Goal: Task Accomplishment & Management: Complete application form

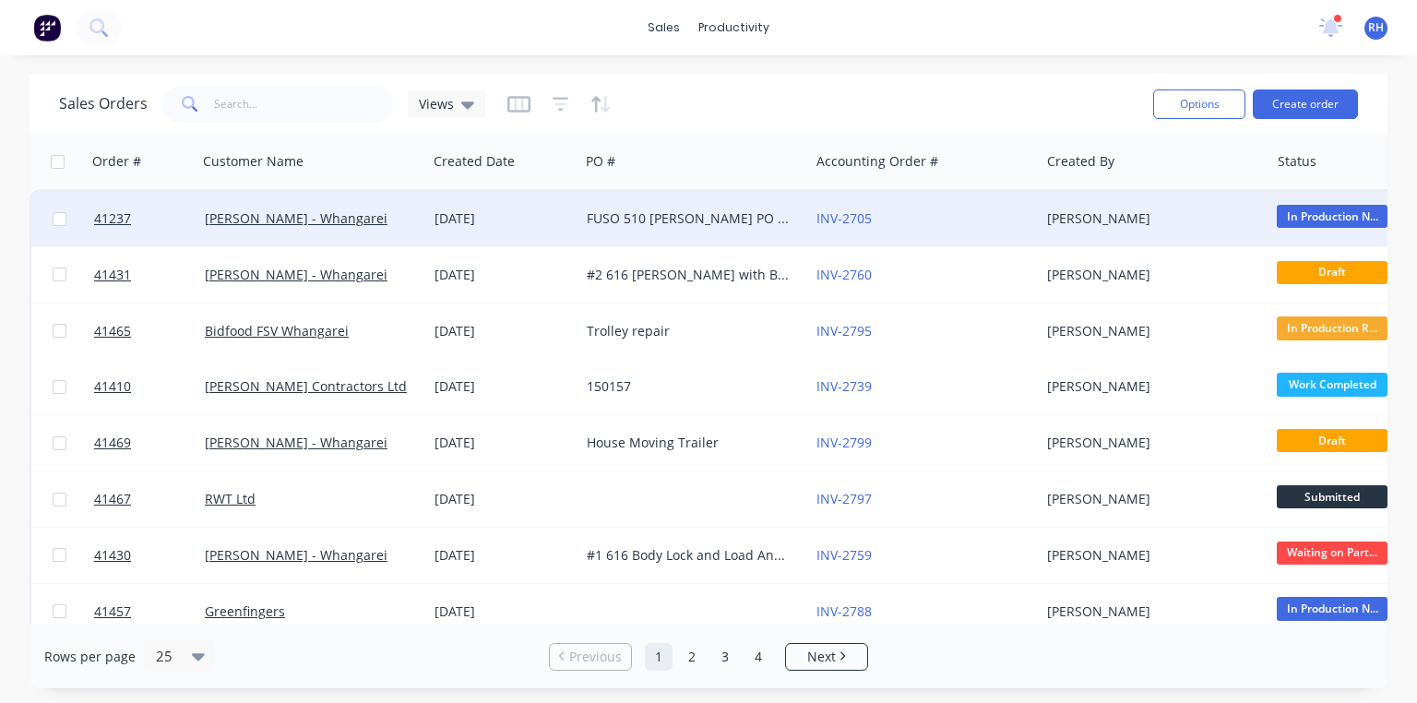
click at [661, 211] on div "FUSO 510 [PERSON_NAME] PO 825751" at bounding box center [689, 218] width 205 height 18
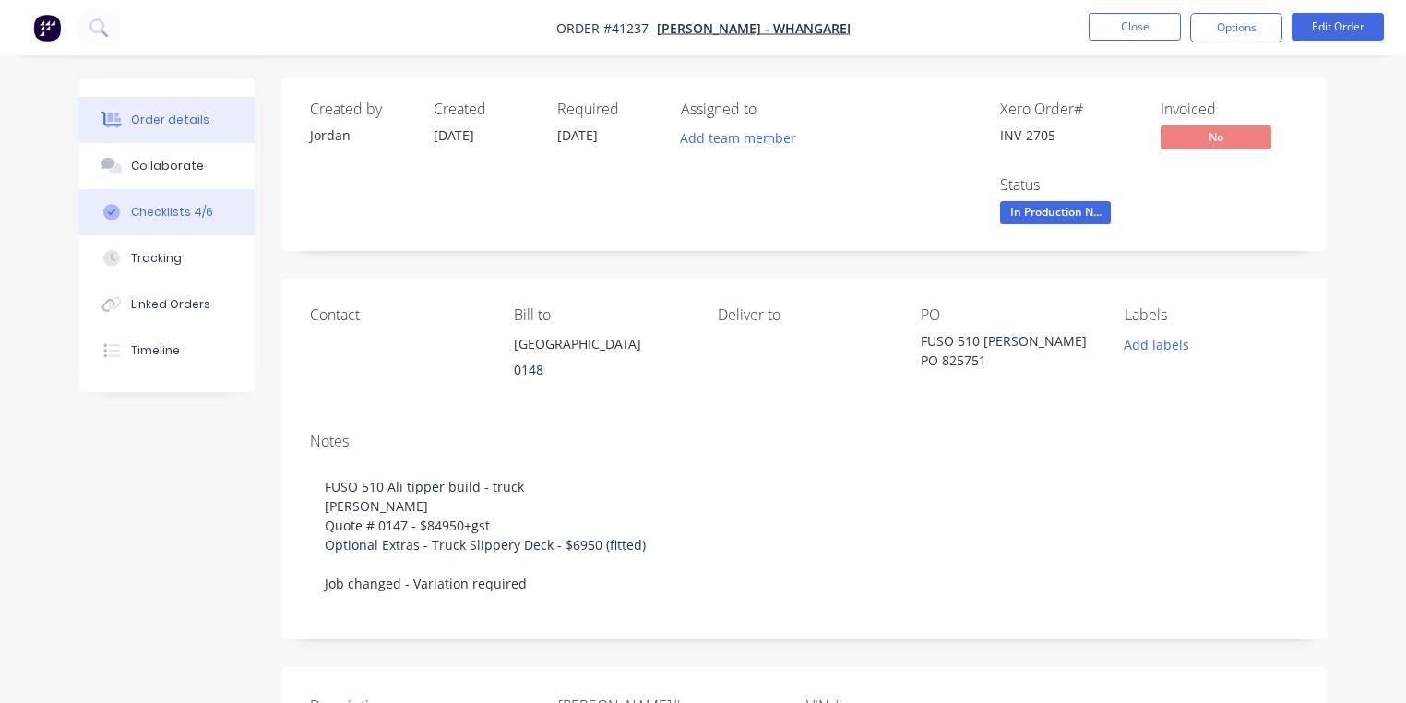
click at [187, 209] on div "Checklists 4/6" at bounding box center [172, 212] width 82 height 17
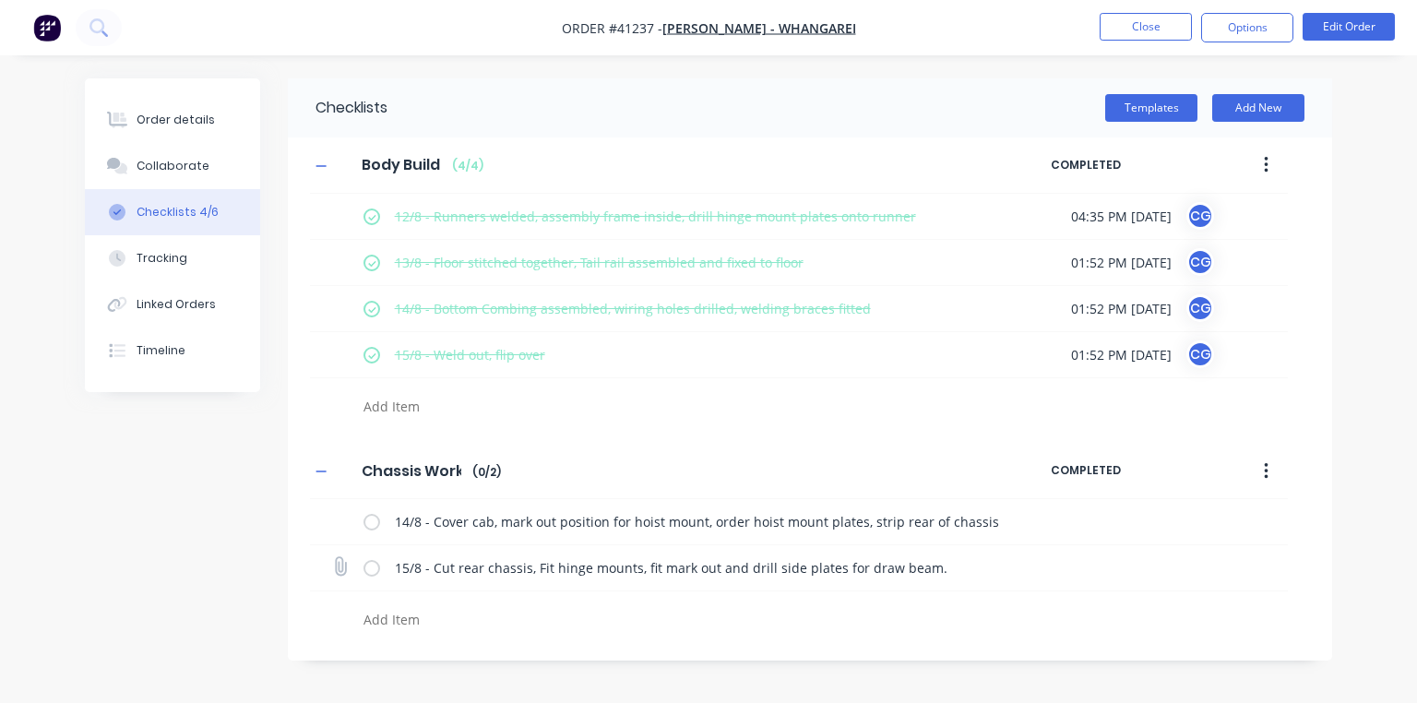
click at [371, 567] on label at bounding box center [372, 567] width 17 height 19
click at [0, 0] on input "checkbox" at bounding box center [0, 0] width 0 height 0
click at [374, 520] on label at bounding box center [372, 521] width 17 height 19
click at [0, 0] on input "checkbox" at bounding box center [0, 0] width 0 height 0
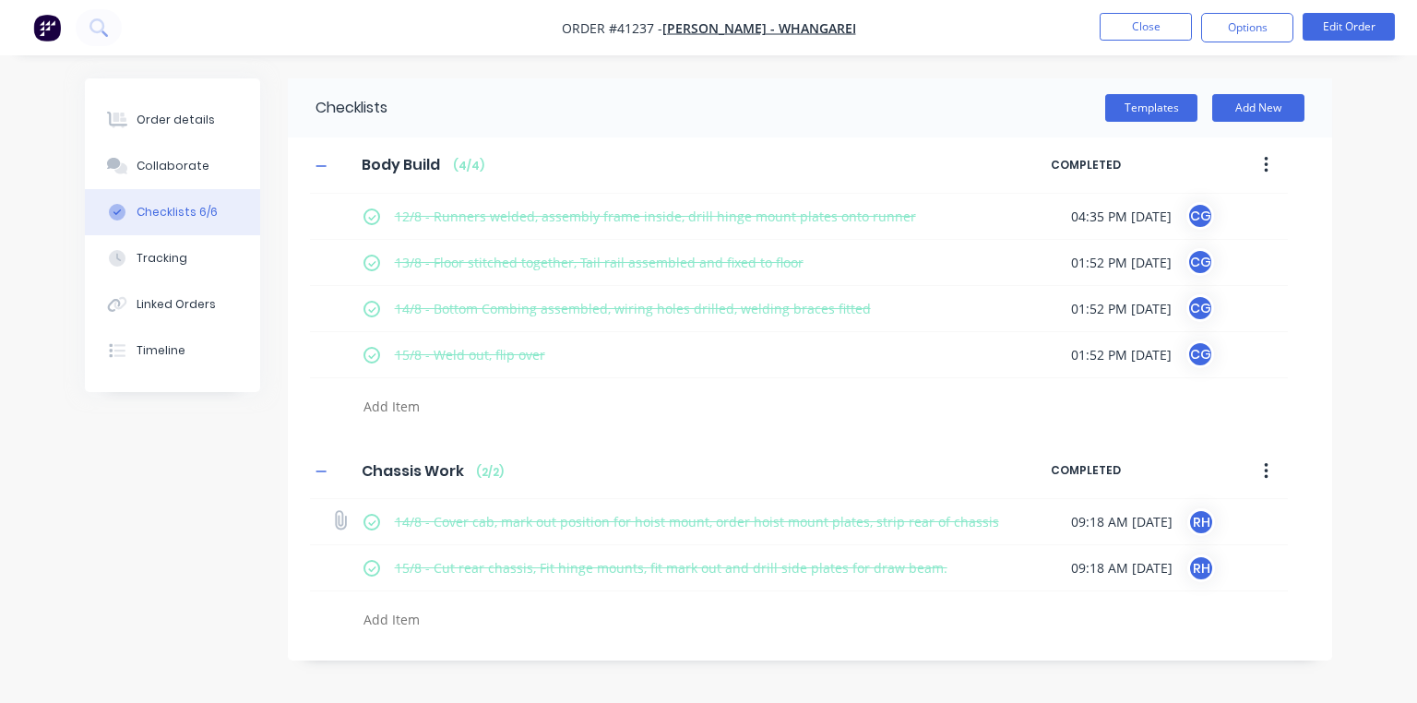
type textarea "x"
click at [337, 520] on icon at bounding box center [340, 520] width 25 height 25
click at [332, 511] on input "file" at bounding box center [332, 511] width 0 height 0
click at [197, 263] on button "Tracking" at bounding box center [172, 258] width 175 height 46
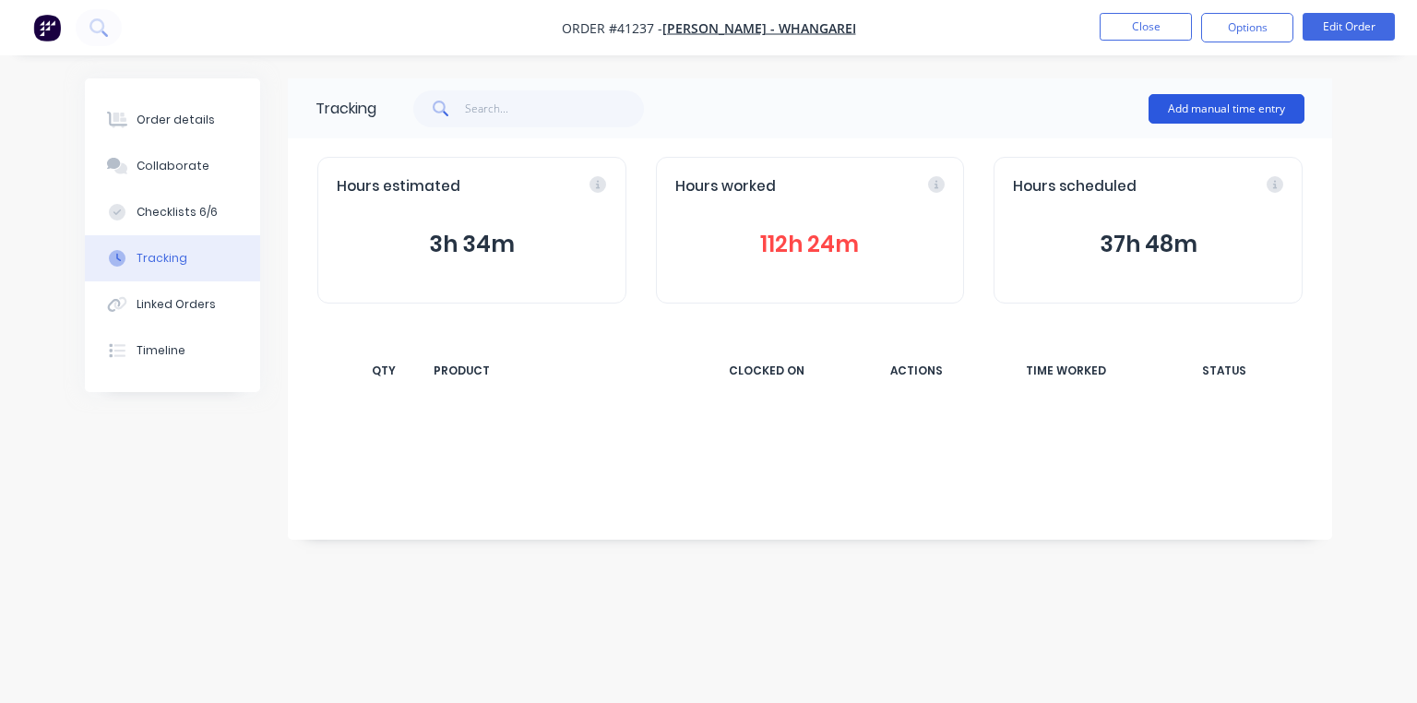
click at [1255, 107] on button "Add manual time entry" at bounding box center [1227, 109] width 156 height 30
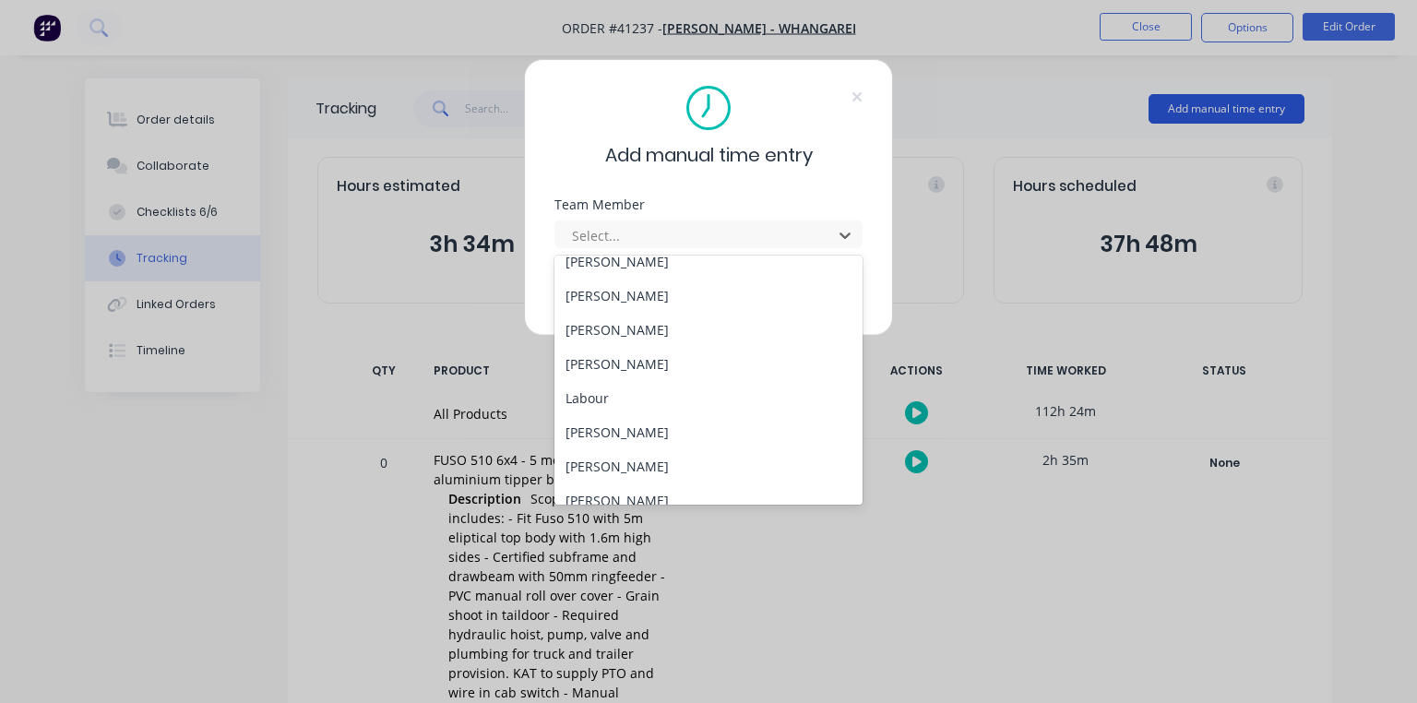
scroll to position [236, 0]
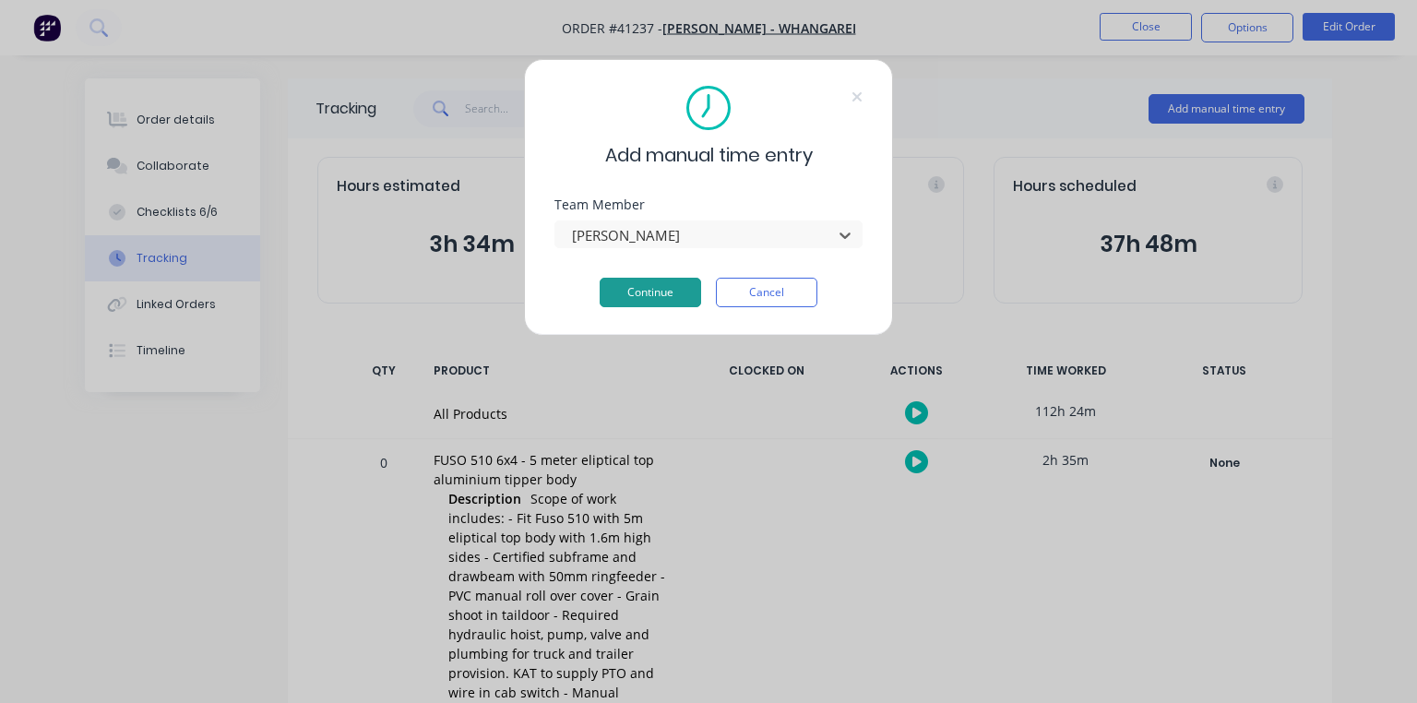
click at [675, 298] on button "Continue" at bounding box center [651, 293] width 102 height 30
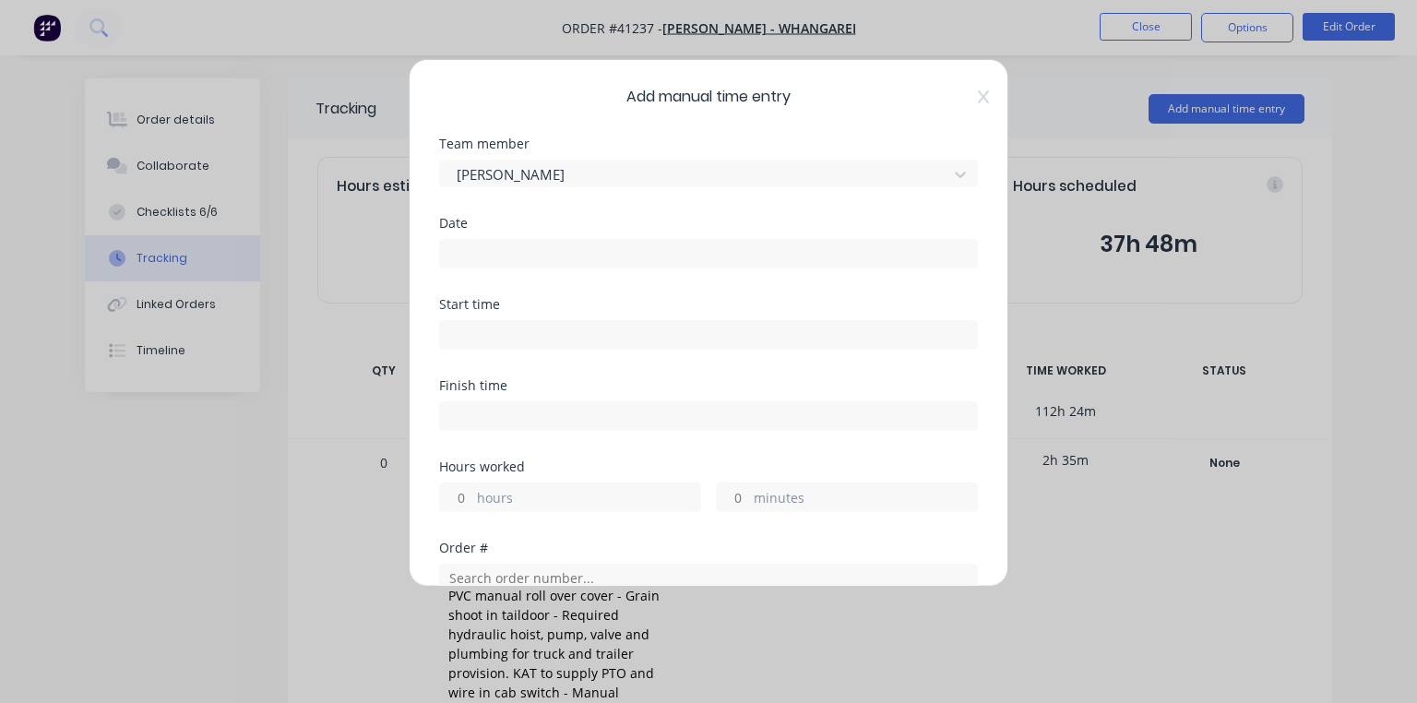
click at [912, 251] on input at bounding box center [708, 254] width 537 height 28
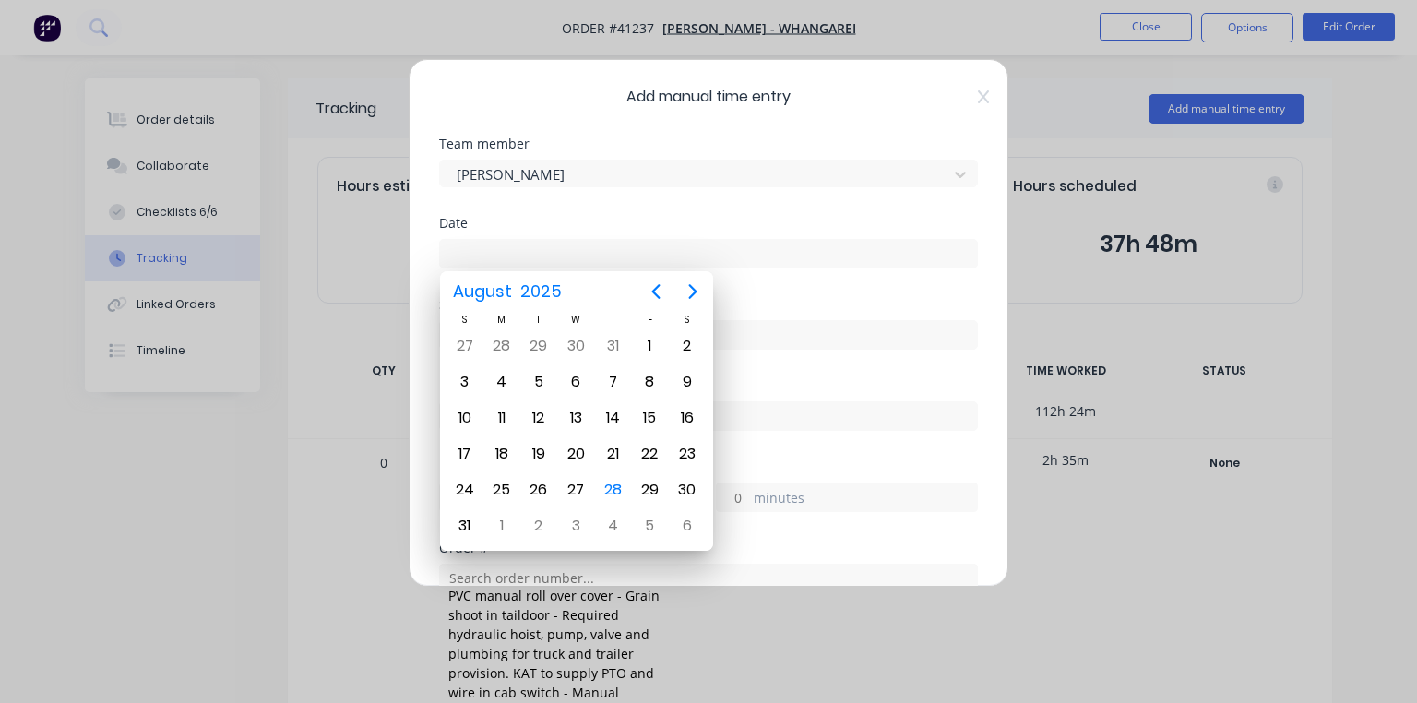
click at [609, 489] on div "28" at bounding box center [613, 490] width 28 height 28
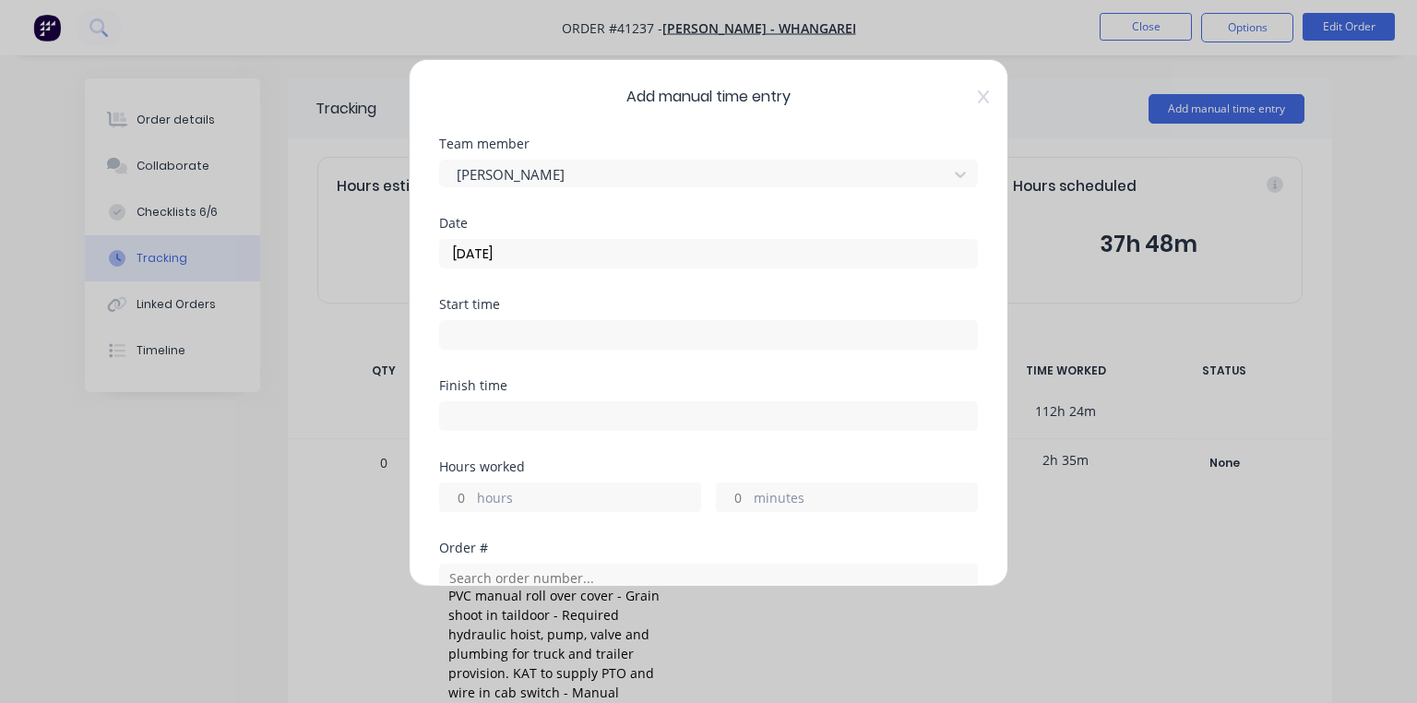
type input "[DATE]"
click at [602, 329] on input at bounding box center [708, 335] width 537 height 28
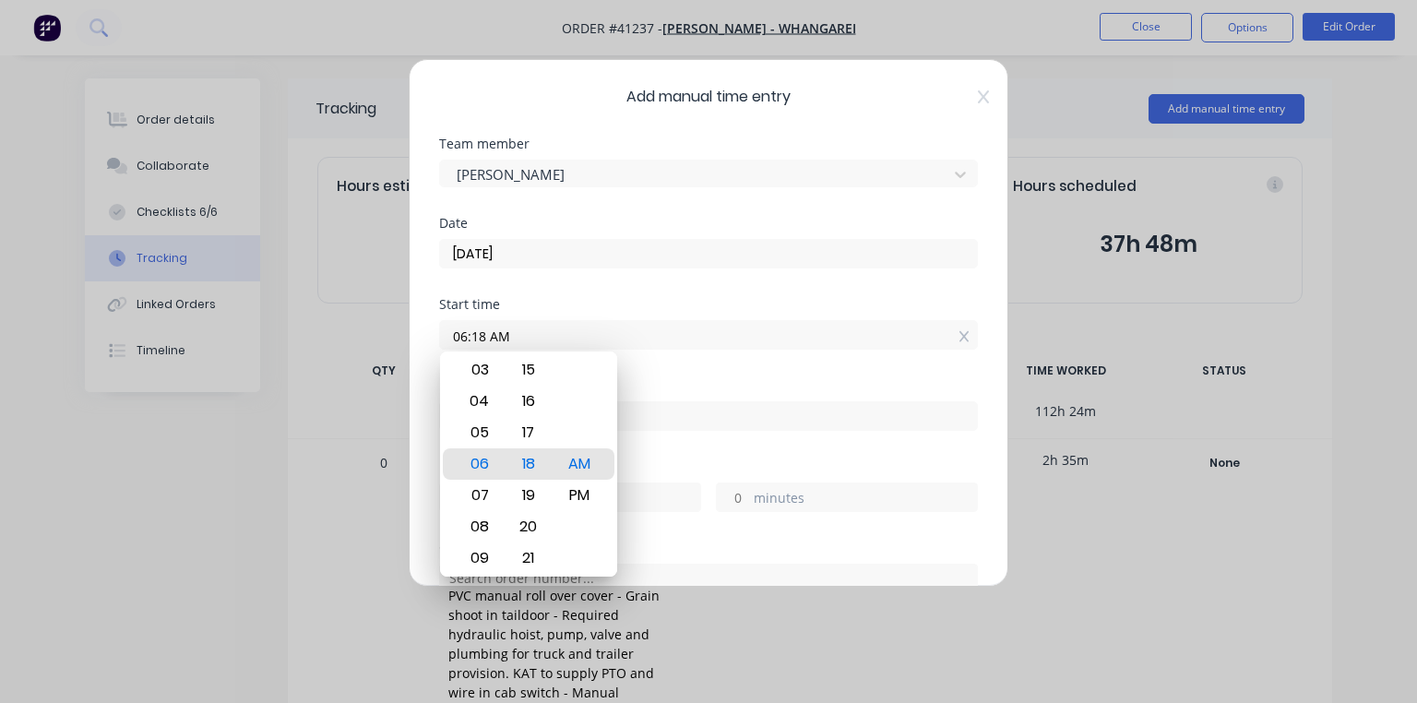
click at [481, 425] on div "05" at bounding box center [477, 432] width 45 height 31
click at [579, 467] on div "AM" at bounding box center [578, 463] width 45 height 31
click at [533, 463] on div "00" at bounding box center [528, 463] width 45 height 31
type input "05:30 AM"
click at [661, 453] on div "Finish time" at bounding box center [708, 419] width 539 height 81
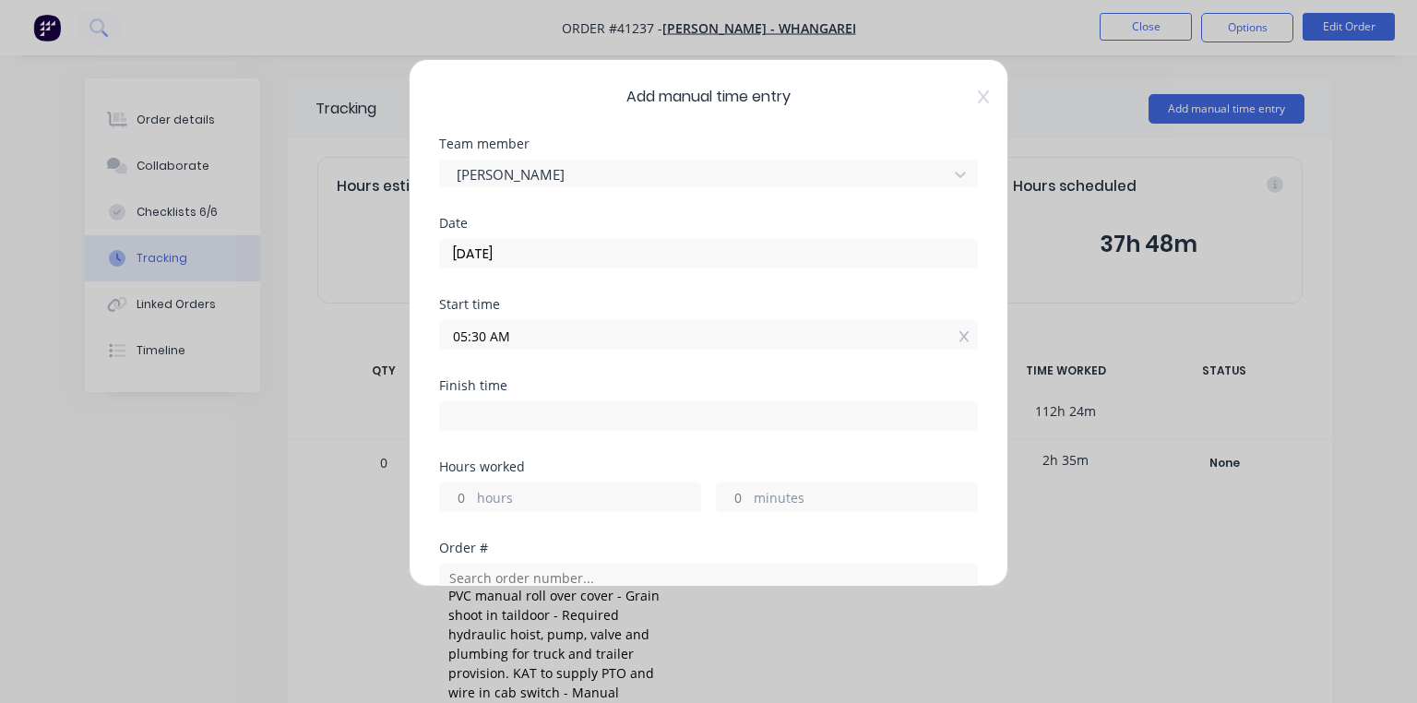
click at [517, 419] on input at bounding box center [708, 416] width 537 height 28
type input "09:19 AM"
type input "3"
type input "49"
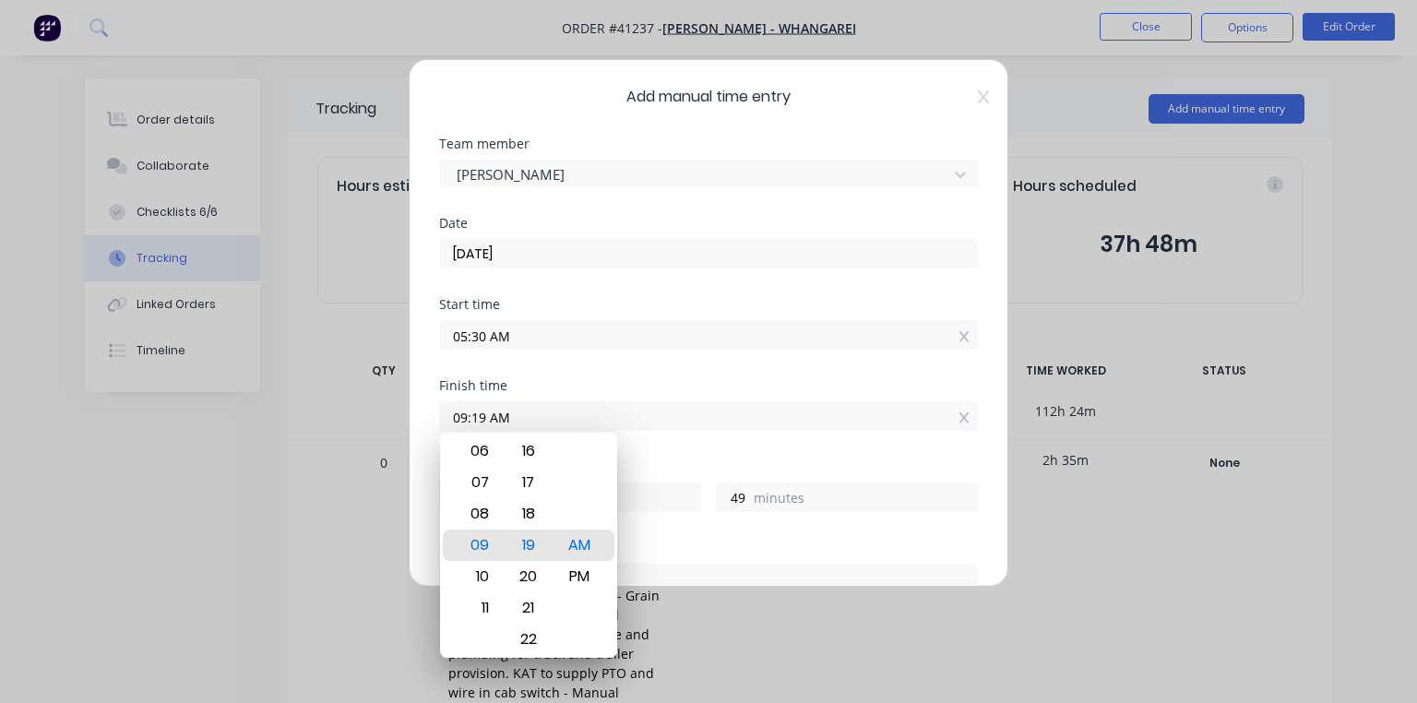
click at [477, 339] on input "05:30 AM" at bounding box center [708, 335] width 537 height 28
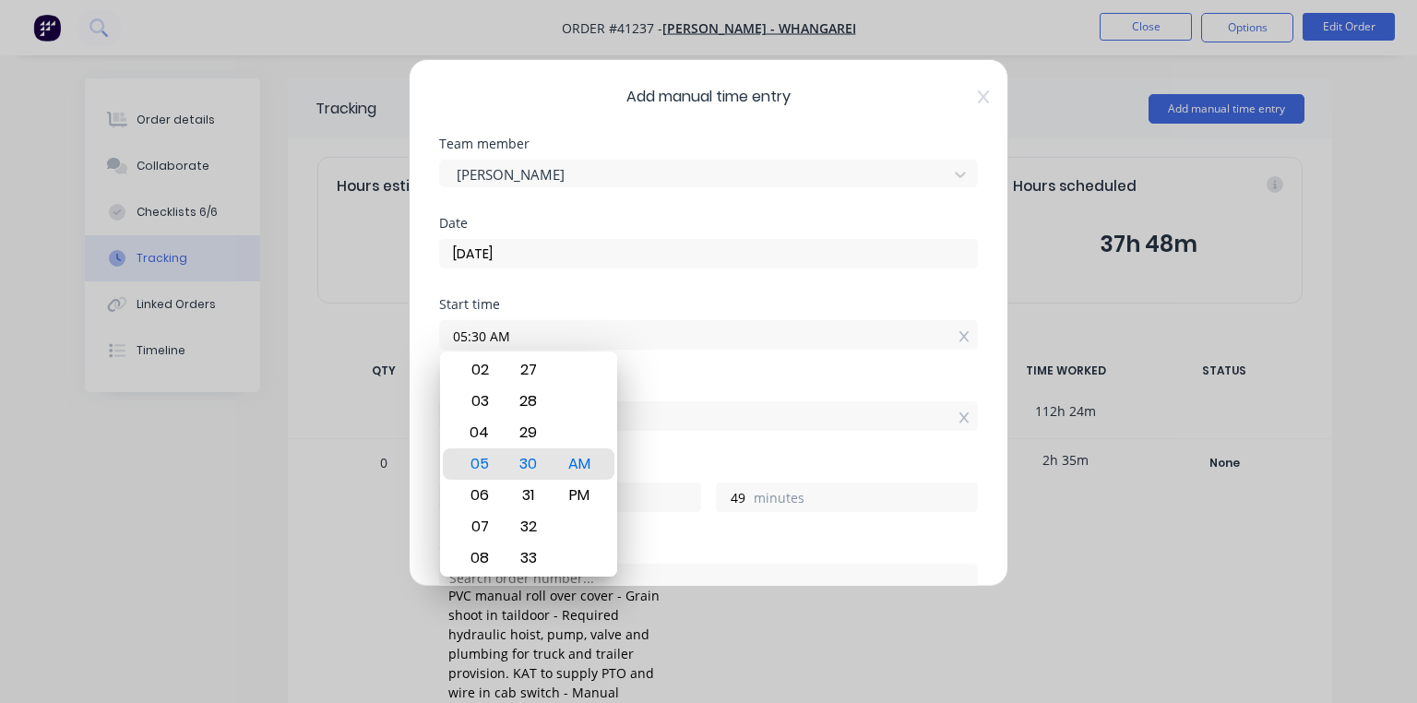
click at [532, 424] on div "29" at bounding box center [528, 432] width 45 height 31
type input "05:29 AM"
type input "50"
type input "05:26 AM"
type input "53"
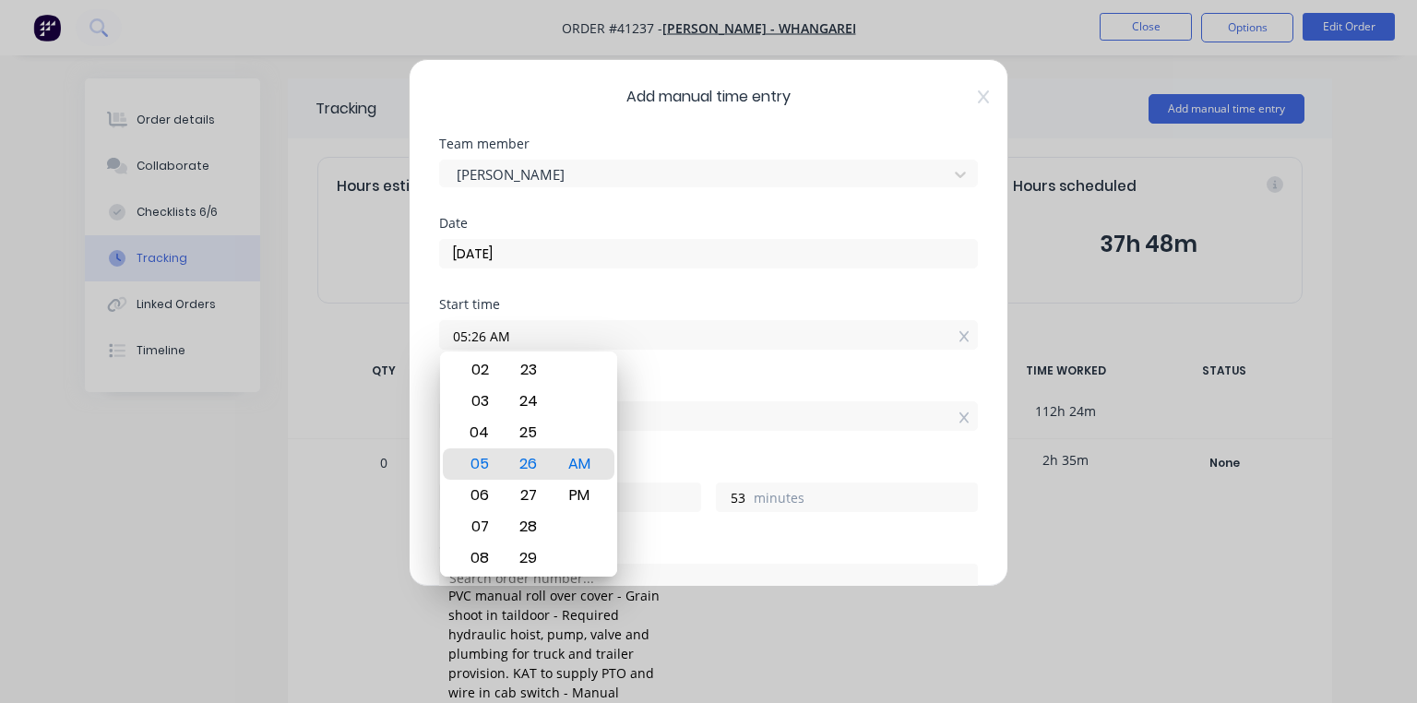
type input "05:00 AM"
type input "4"
type input "19"
type input "05:06 AM"
type input "13"
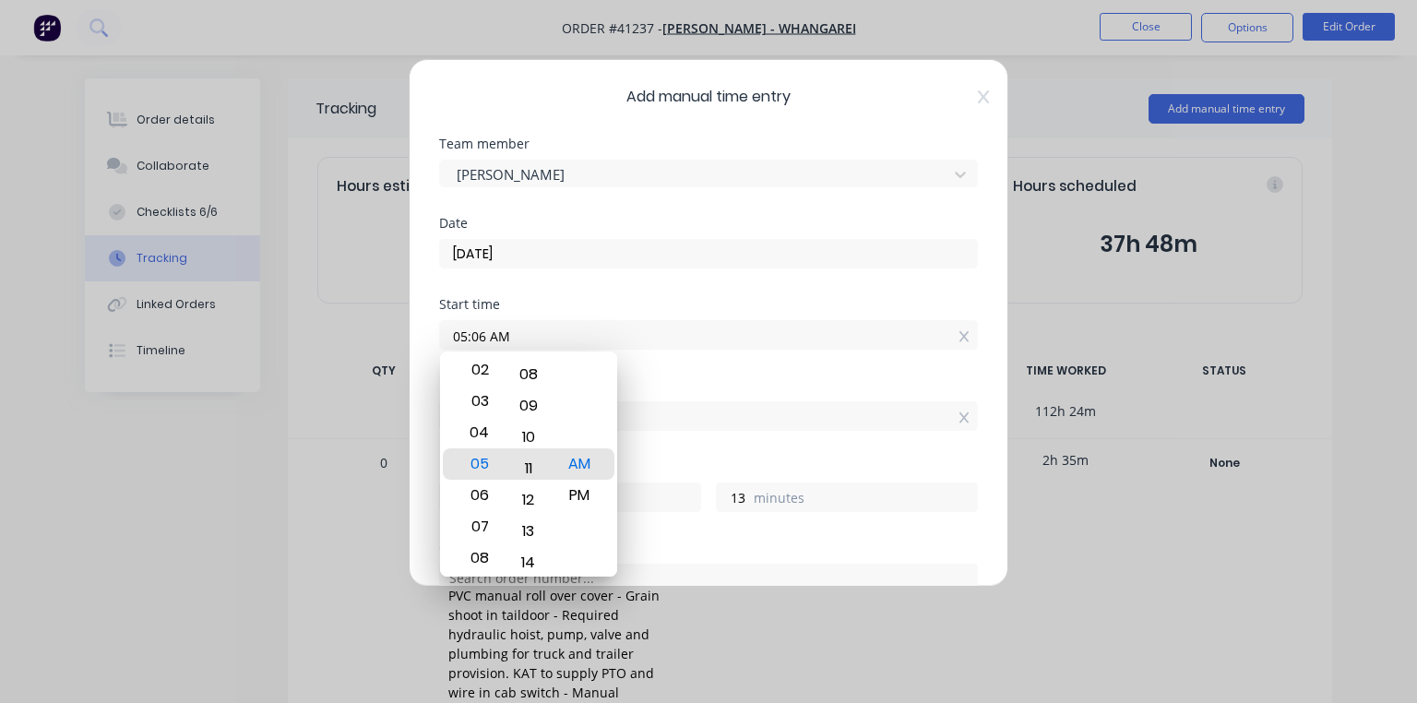
type input "05:17 AM"
type input "2"
type input "05:21 AM"
type input "3"
type input "58"
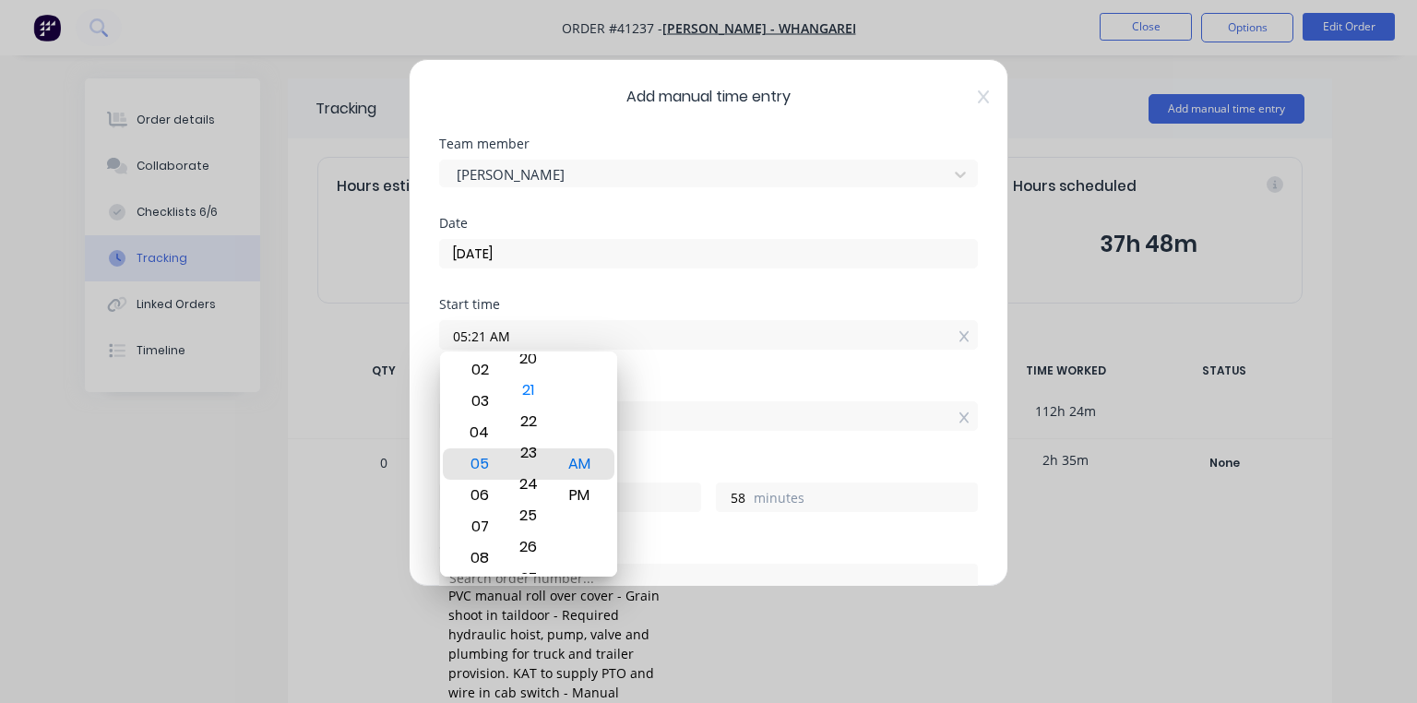
type input "05:26 AM"
type input "53"
type input "05:30 AM"
type input "49"
click at [663, 386] on div "Finish time" at bounding box center [708, 385] width 539 height 13
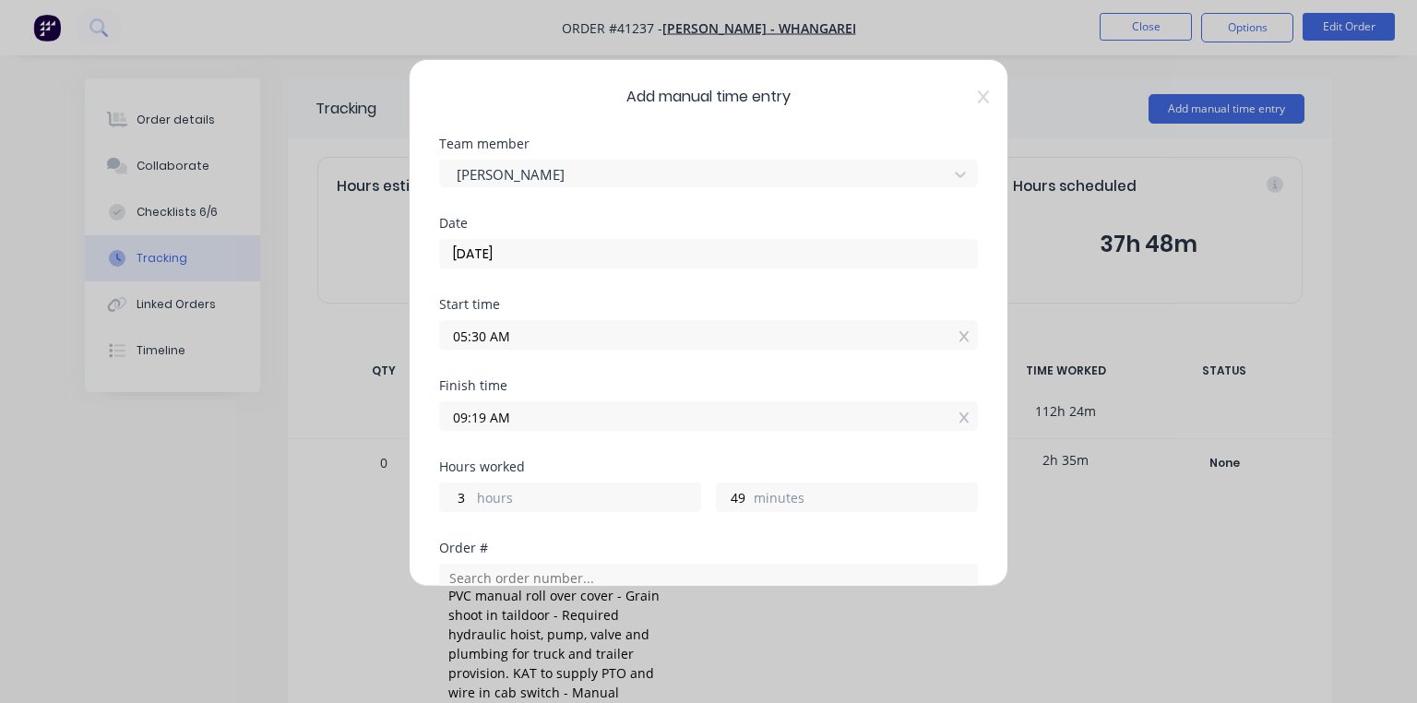
click at [484, 417] on input "09:19 AM" at bounding box center [708, 416] width 537 height 28
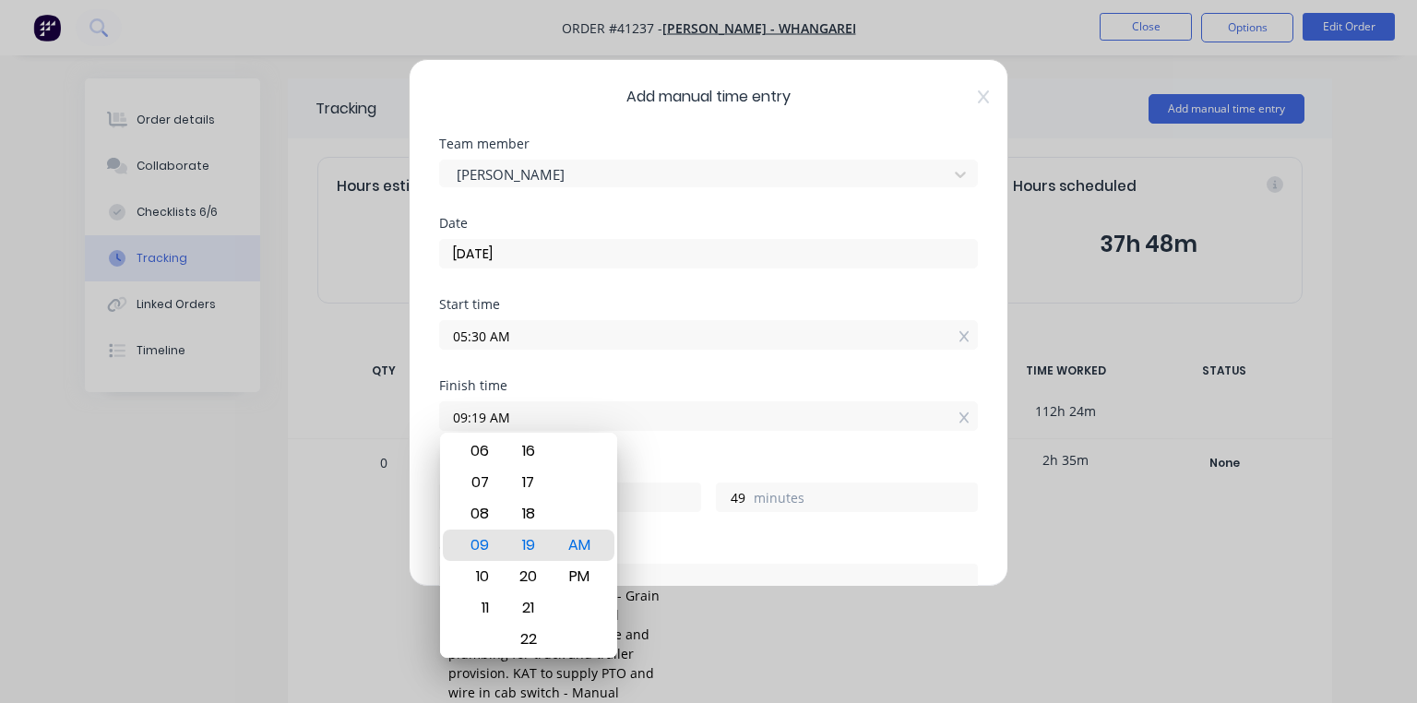
click at [459, 422] on input "09:19 AM" at bounding box center [708, 416] width 537 height 28
click at [464, 419] on input "09:19 AM" at bounding box center [708, 416] width 537 height 28
click at [482, 420] on input "06:19 AM" at bounding box center [708, 416] width 537 height 28
click at [471, 417] on input "06:59 AM" at bounding box center [708, 416] width 537 height 28
click at [468, 413] on input "06:59 AM" at bounding box center [708, 416] width 537 height 28
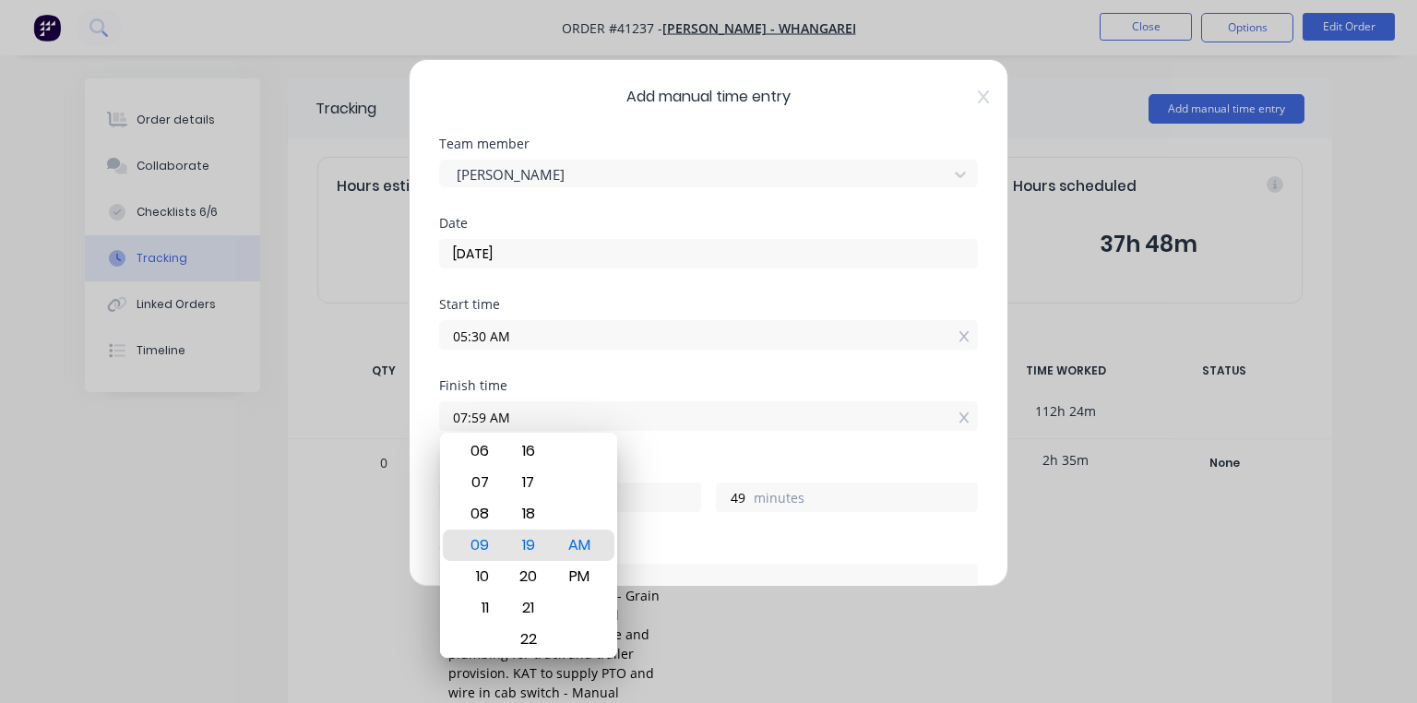
click at [488, 414] on input "07:59 AM" at bounding box center [708, 416] width 537 height 28
click at [707, 368] on div "Start time 05:30 AM" at bounding box center [708, 338] width 539 height 81
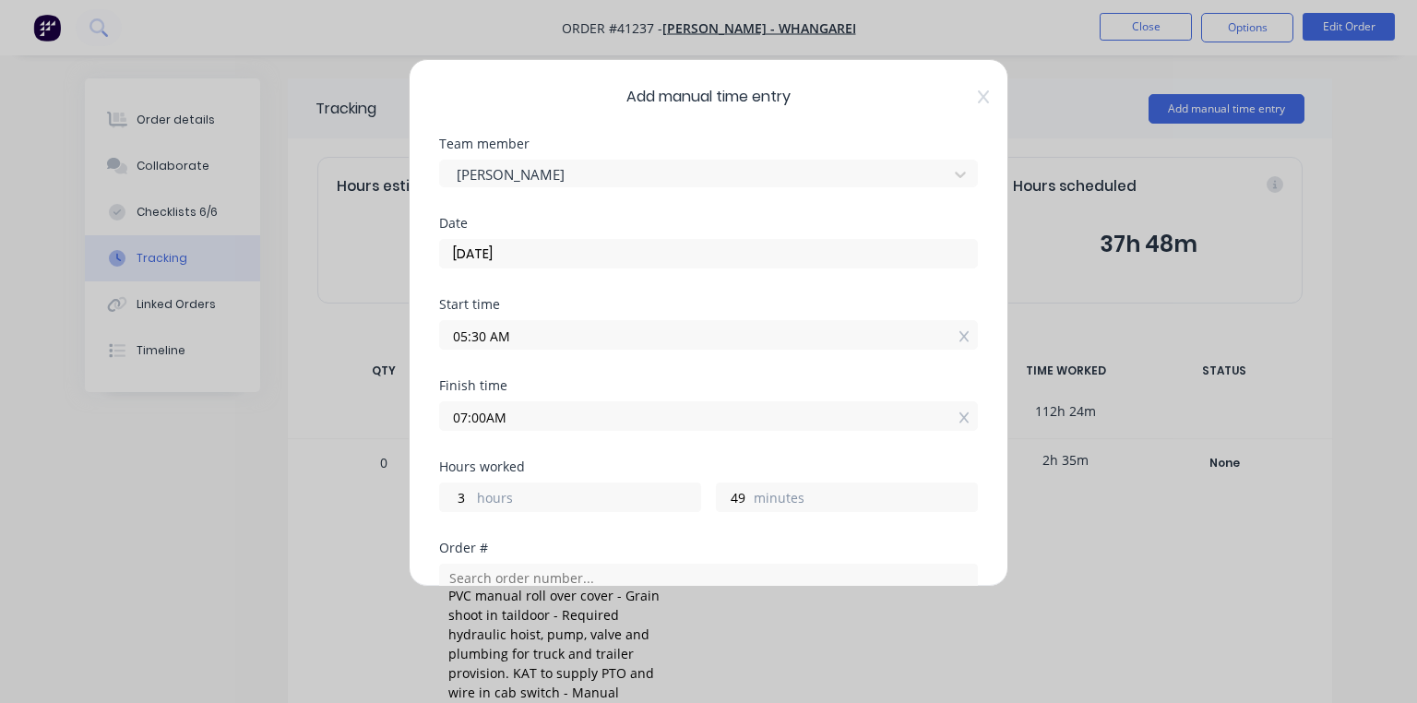
type input "07:00 AM"
type input "1"
type input "30"
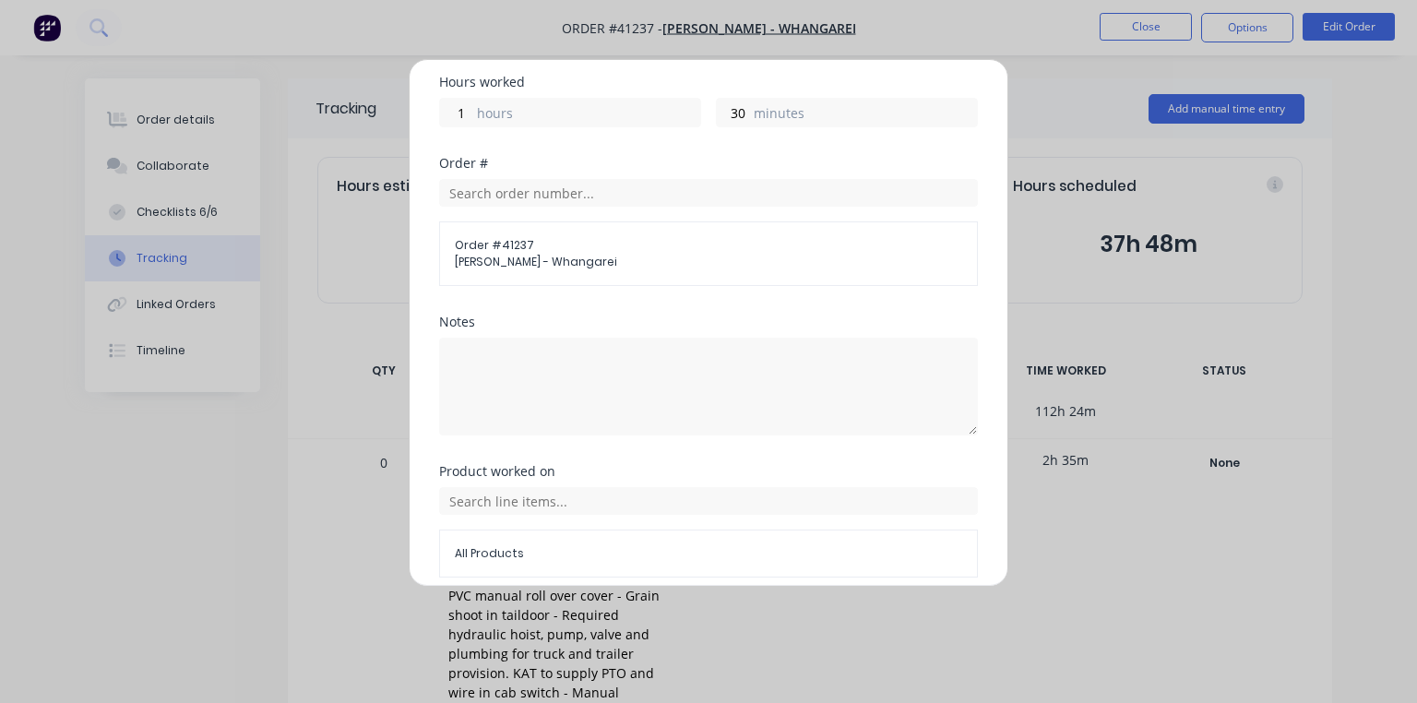
scroll to position [458, 0]
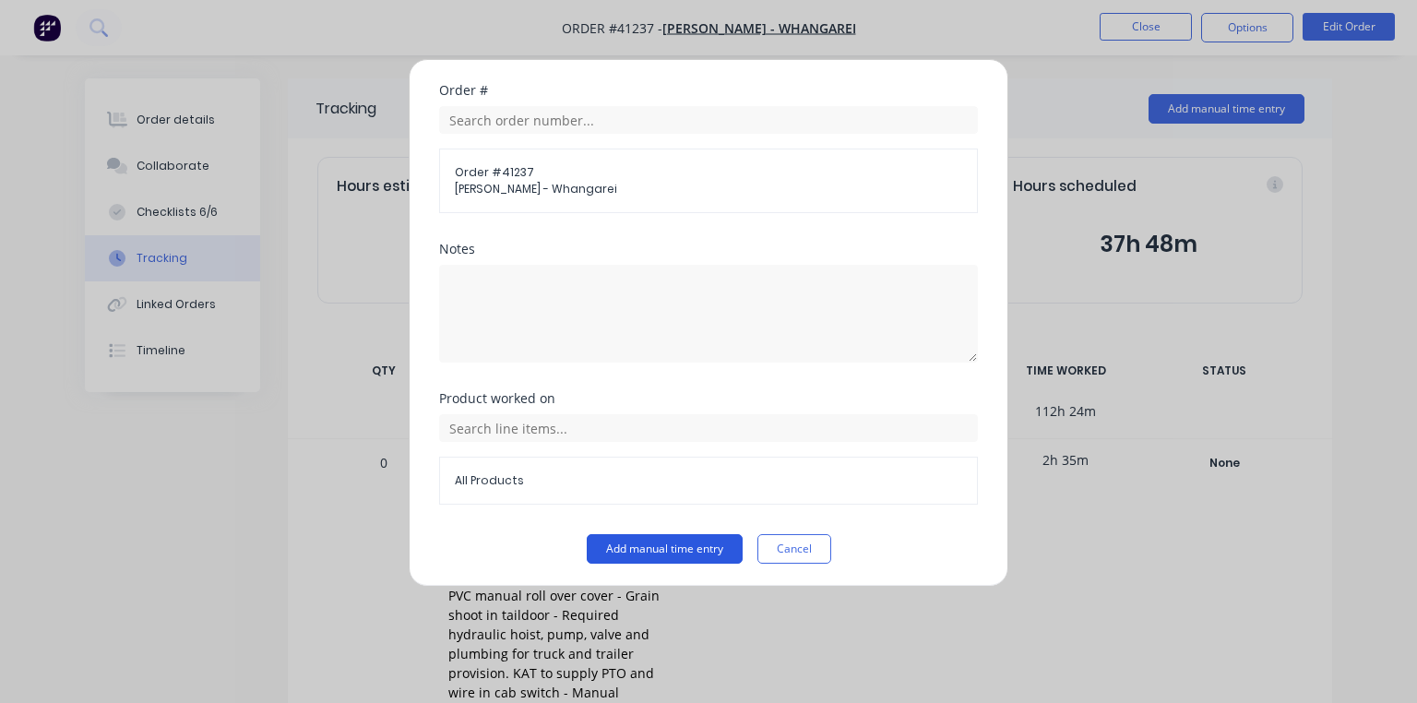
click at [674, 546] on button "Add manual time entry" at bounding box center [665, 549] width 156 height 30
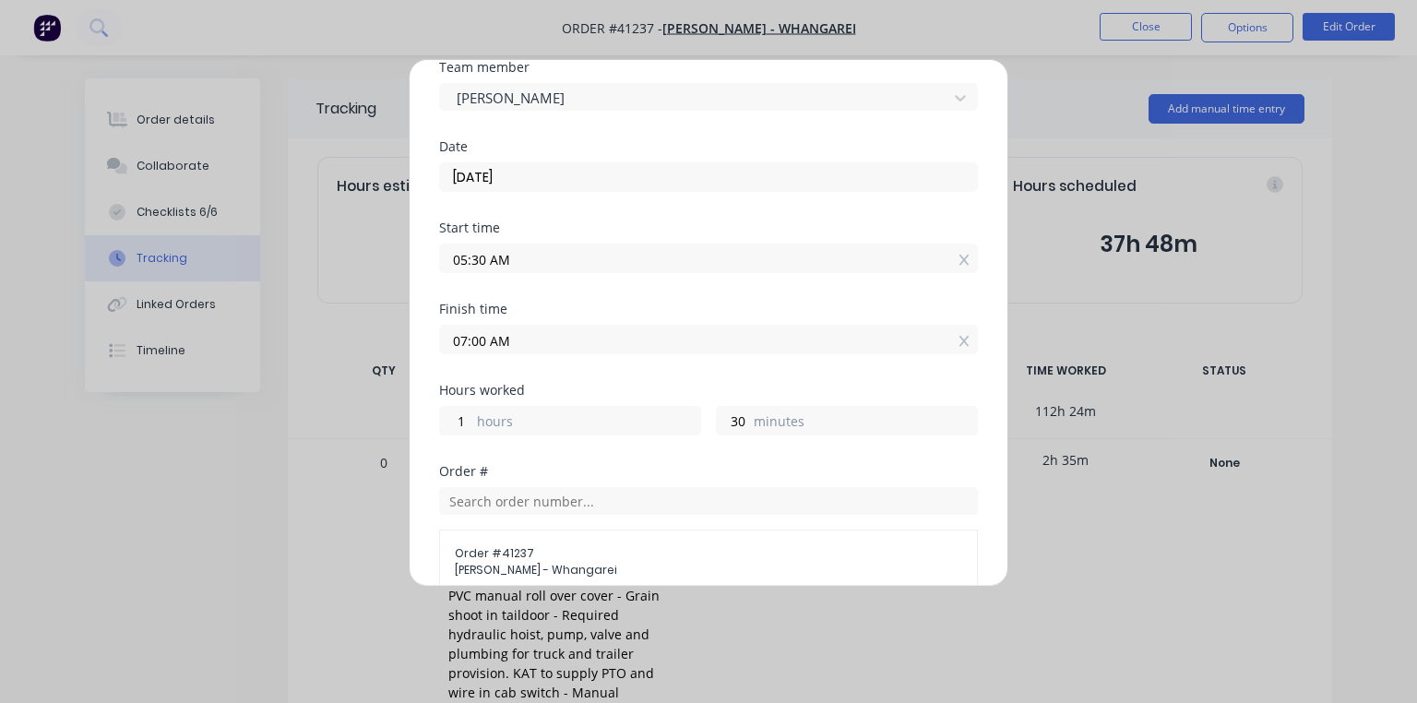
scroll to position [76, 0]
click at [479, 256] on input "05:30 AM" at bounding box center [708, 259] width 537 height 28
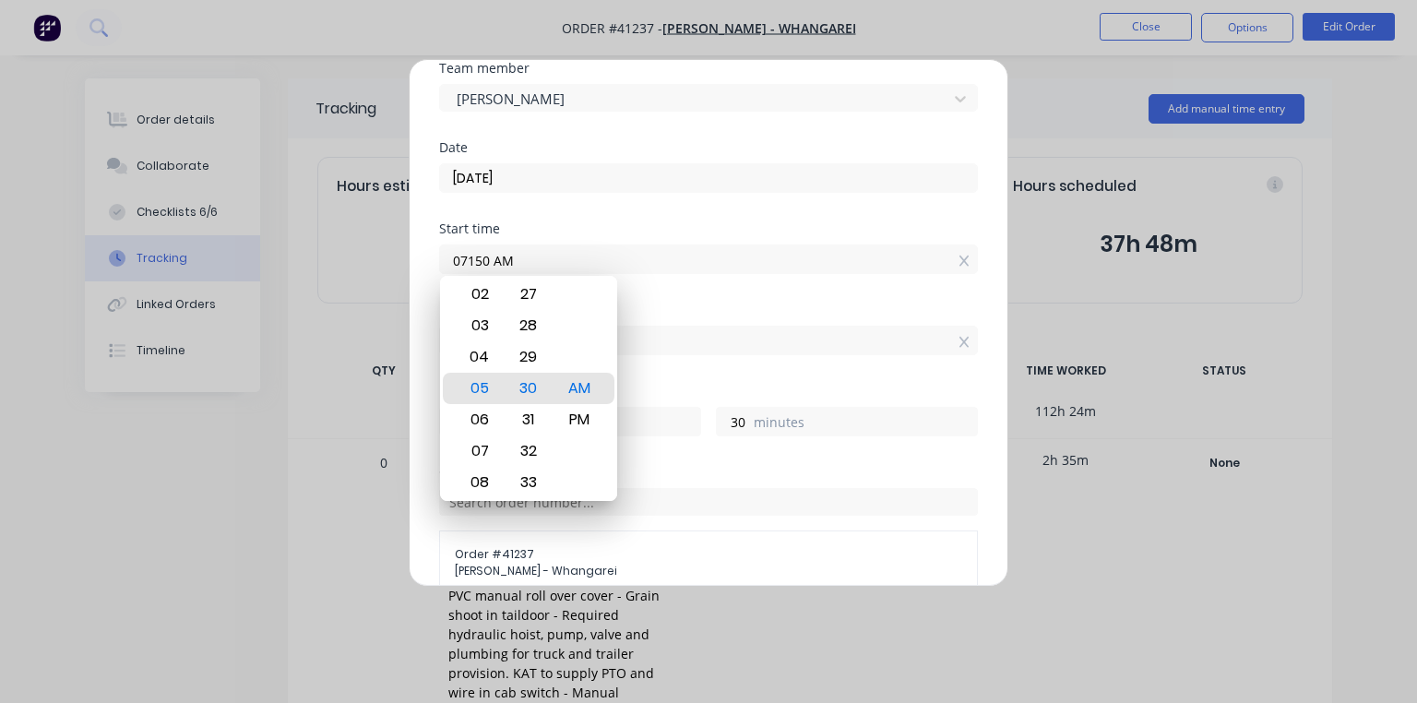
click at [490, 256] on input "07150 AM" at bounding box center [708, 259] width 537 height 28
click at [926, 304] on div "Finish time" at bounding box center [708, 310] width 539 height 13
type input "07:05 AM"
type input "23"
type input "55"
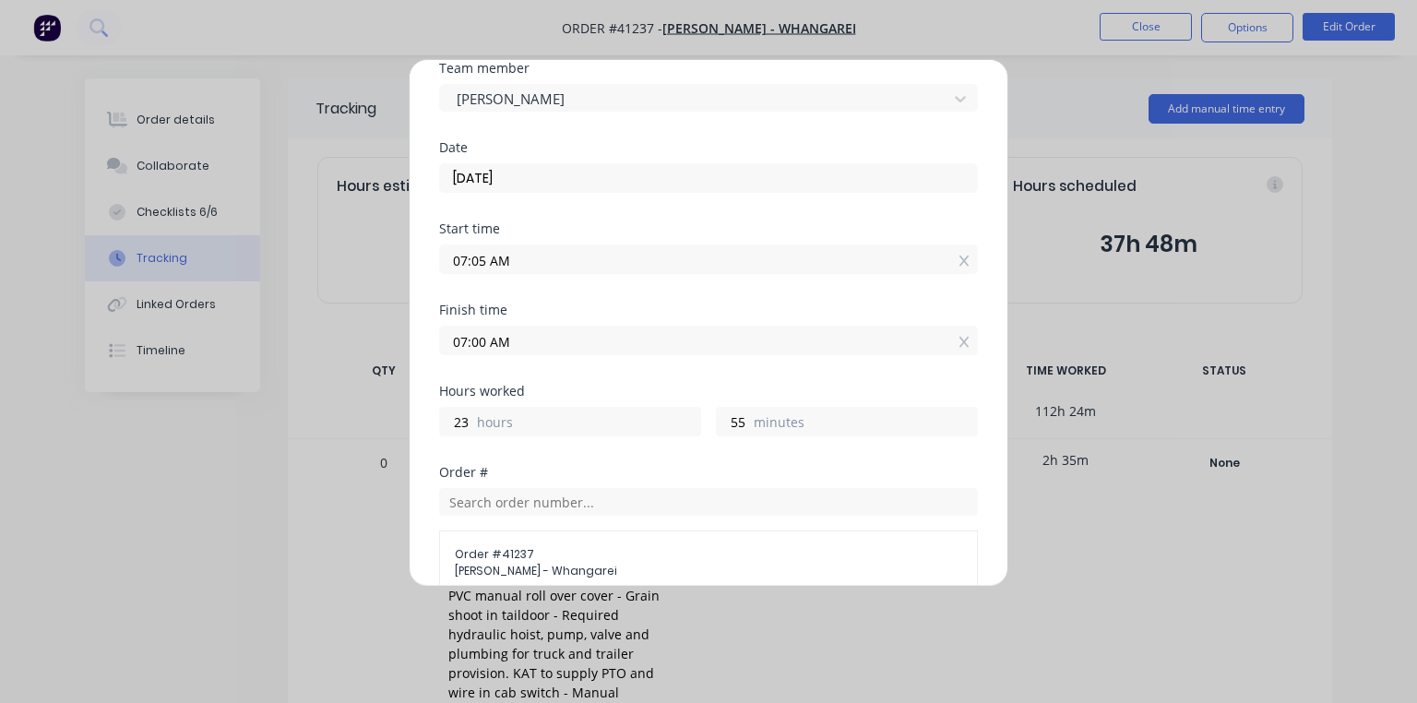
click at [477, 258] on input "07:05 AM" at bounding box center [708, 259] width 537 height 28
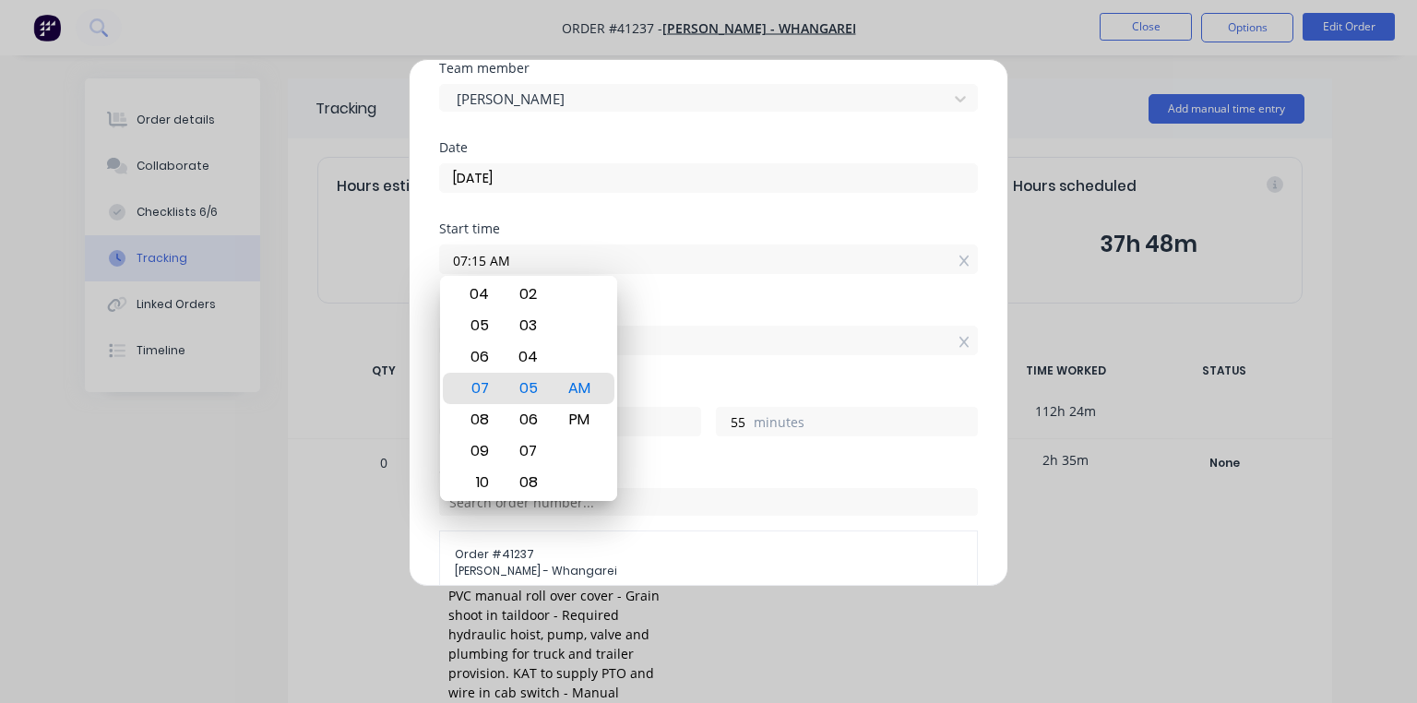
type input "07:15 AM"
click at [714, 296] on div "Start time 07:15 AM" at bounding box center [708, 262] width 539 height 81
type input "45"
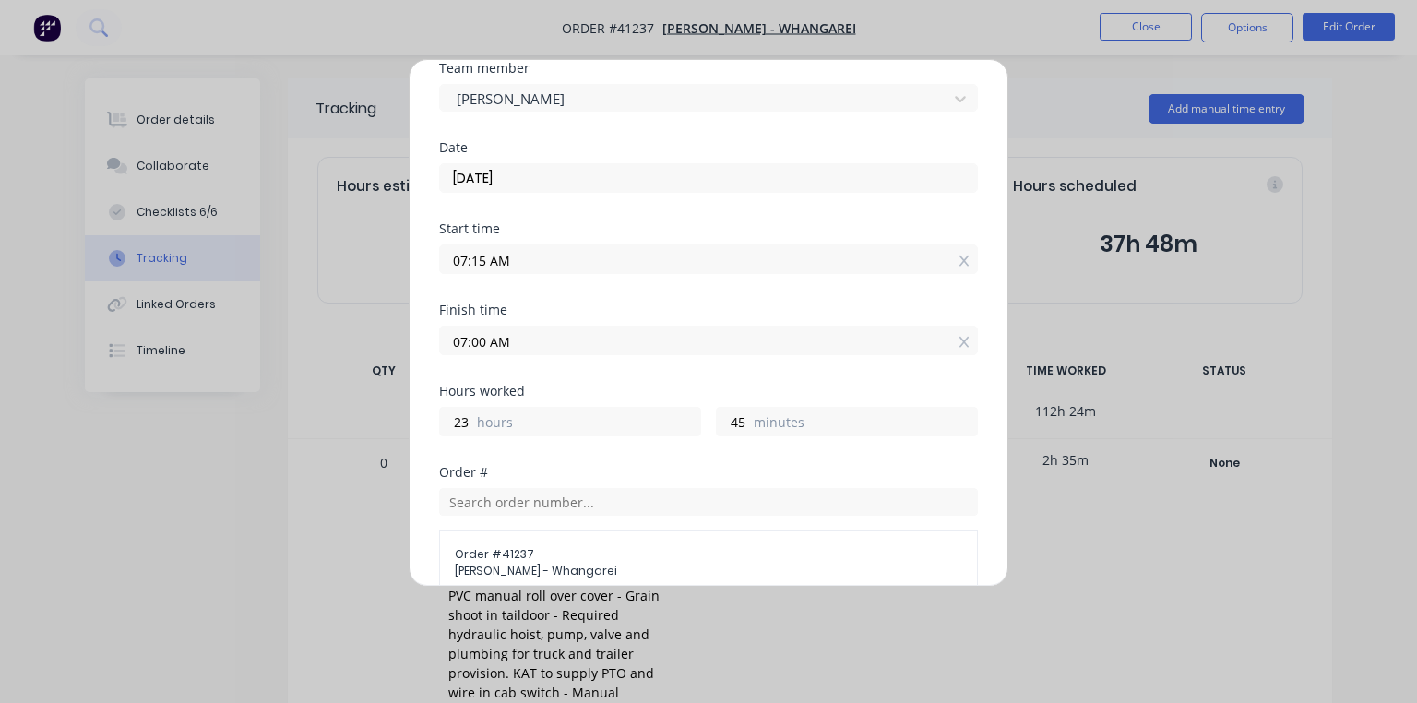
click at [479, 346] on input "07:00 AM" at bounding box center [708, 341] width 537 height 28
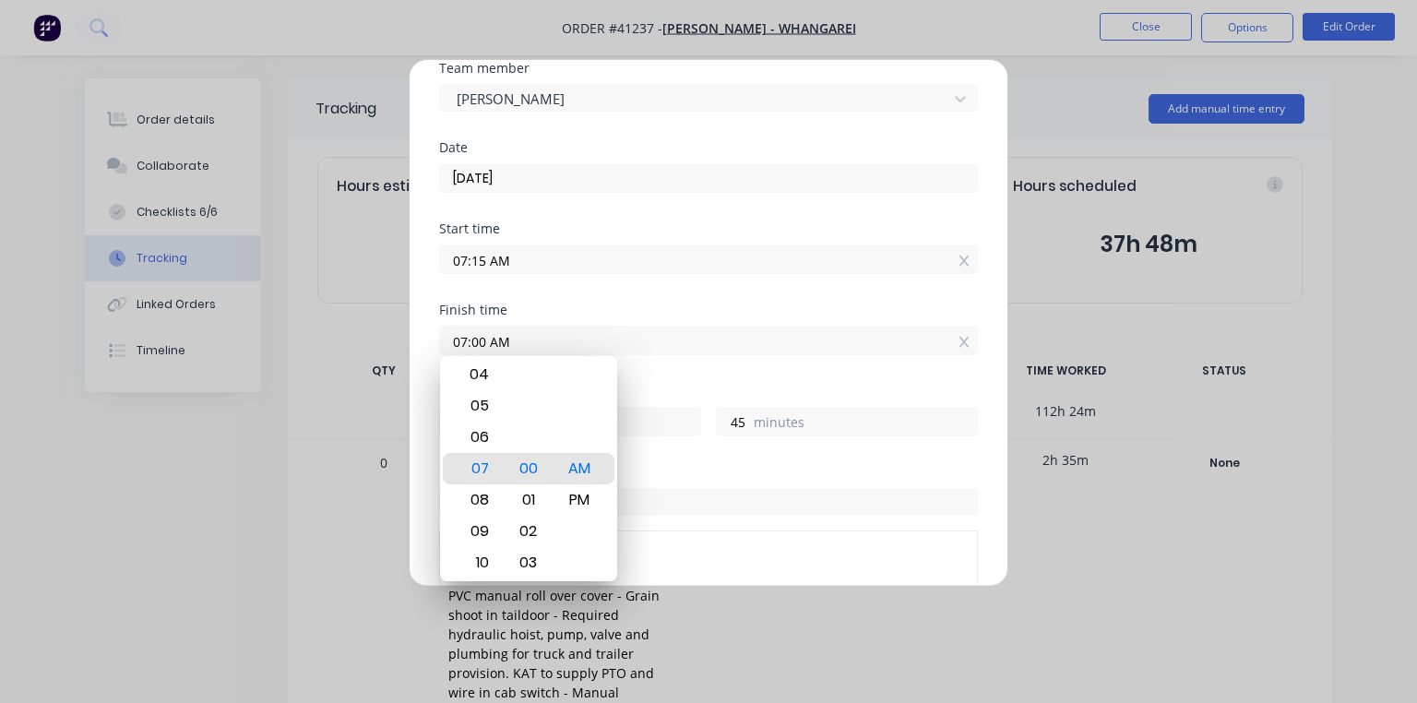
click at [468, 341] on input "07:00 AM" at bounding box center [708, 341] width 537 height 28
click at [833, 306] on div "Finish time" at bounding box center [708, 310] width 539 height 13
type input "09:00 AM"
type input "1"
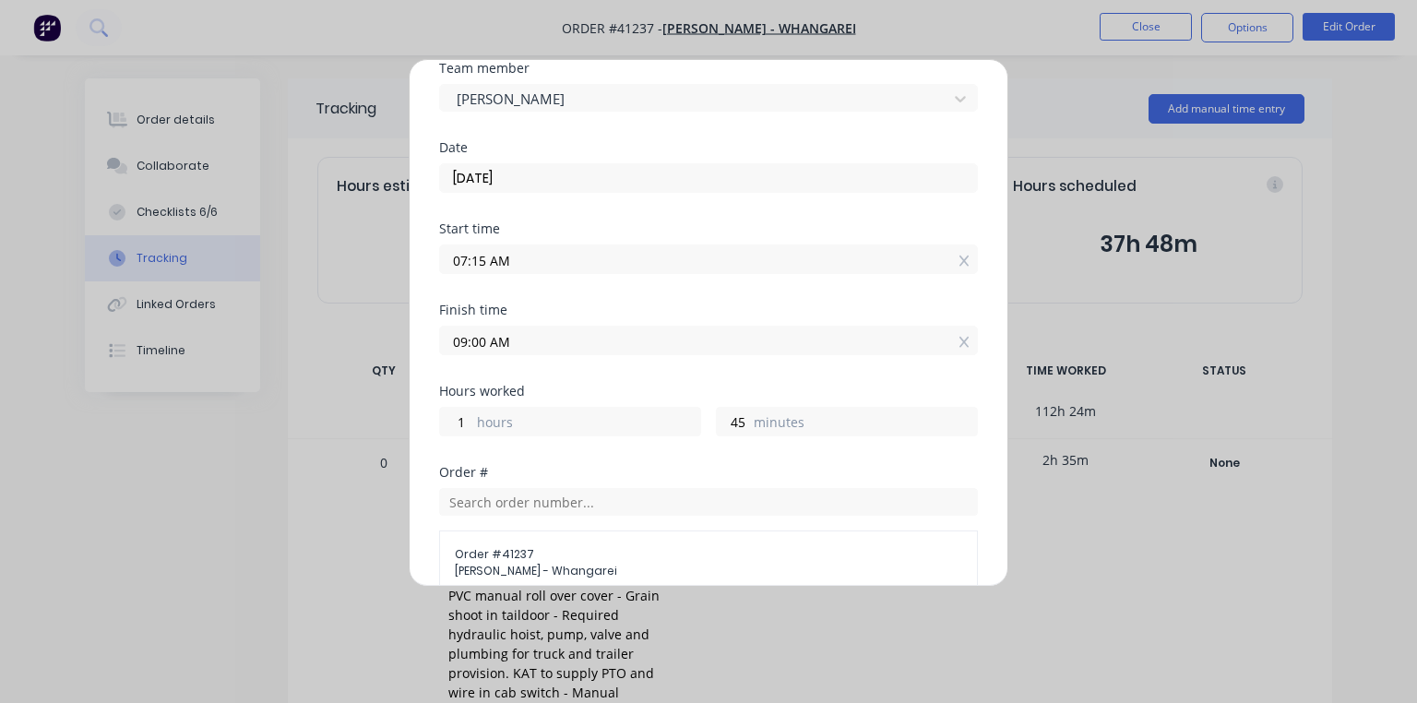
click at [886, 372] on div "Finish time 09:00 AM" at bounding box center [708, 344] width 539 height 81
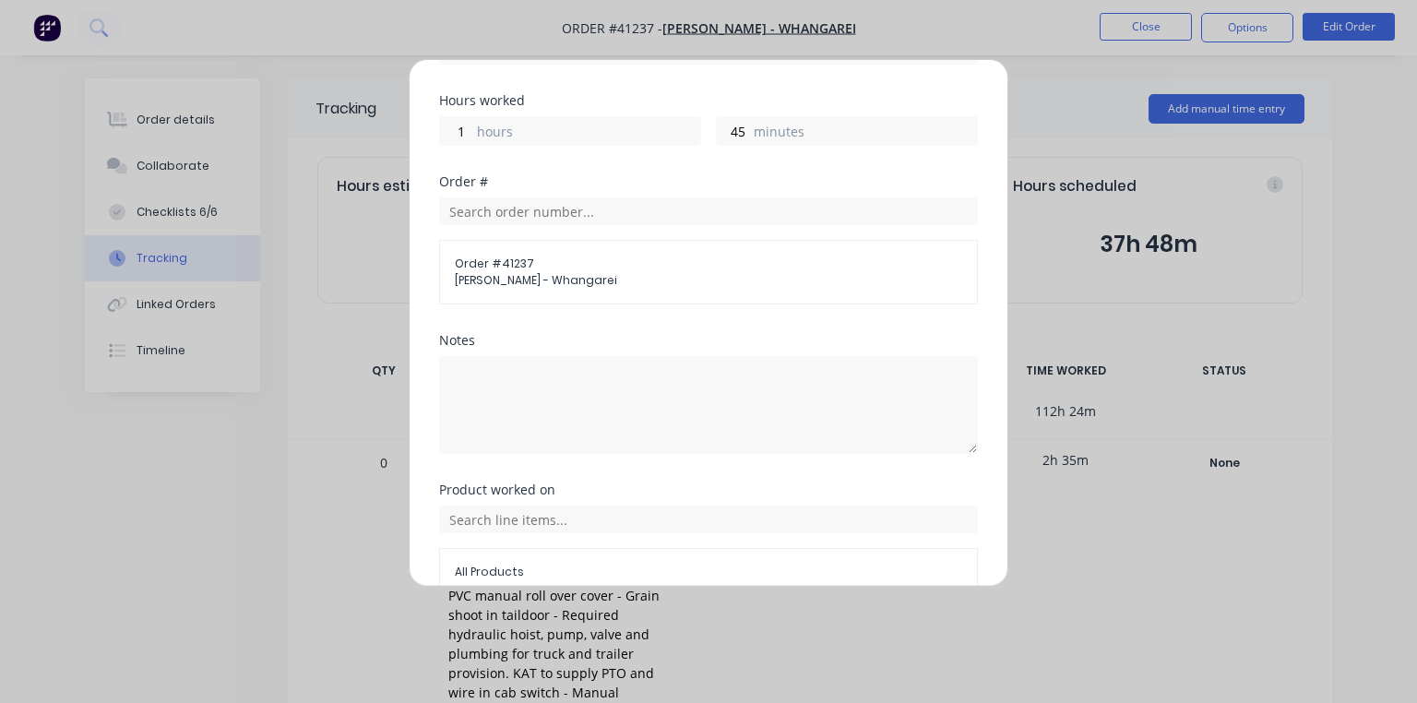
scroll to position [458, 0]
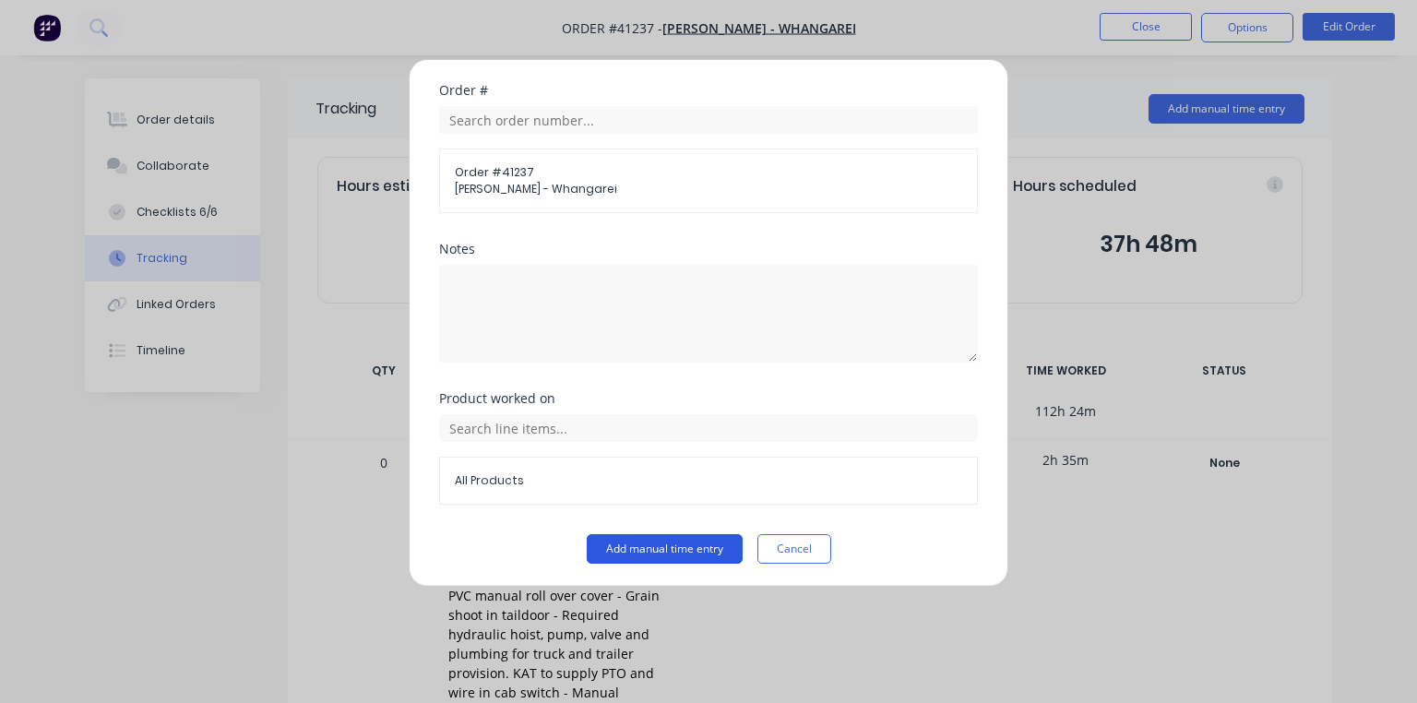
click at [709, 544] on button "Add manual time entry" at bounding box center [665, 549] width 156 height 30
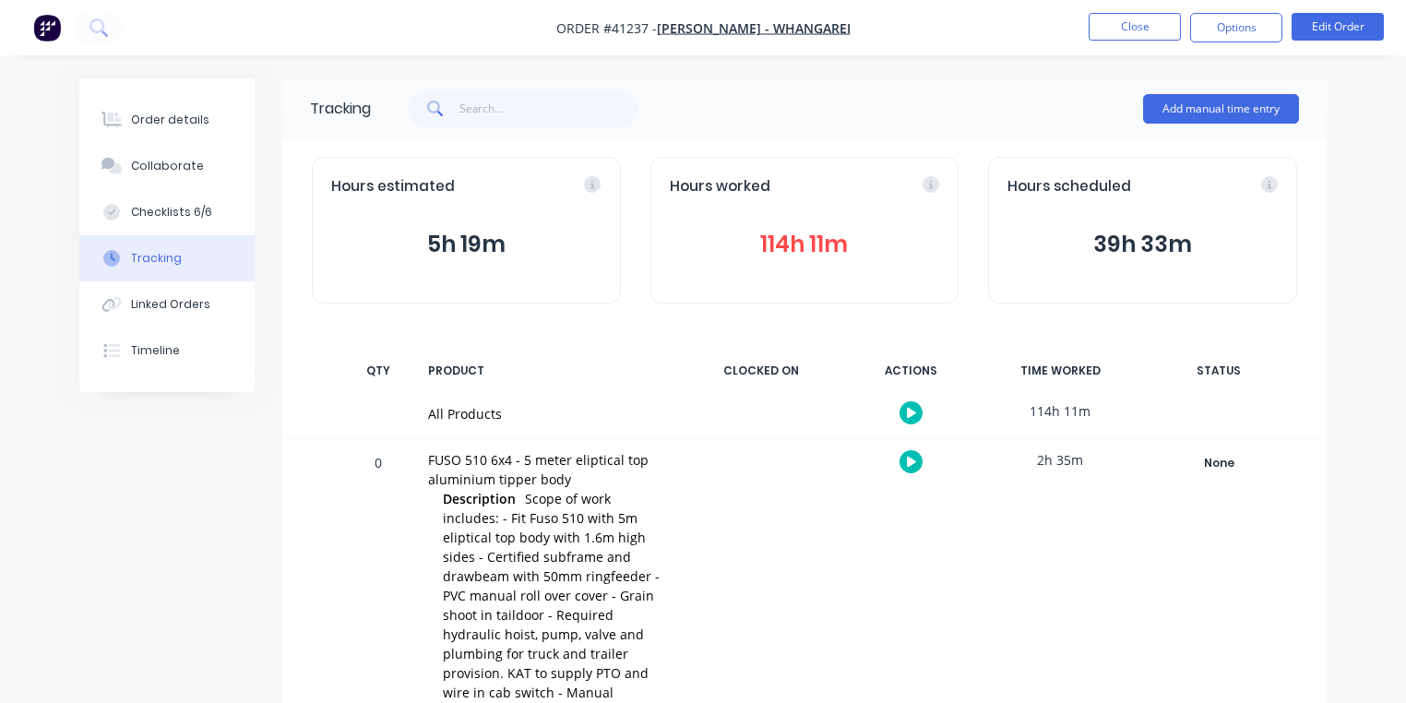
click at [50, 35] on img "button" at bounding box center [47, 28] width 28 height 28
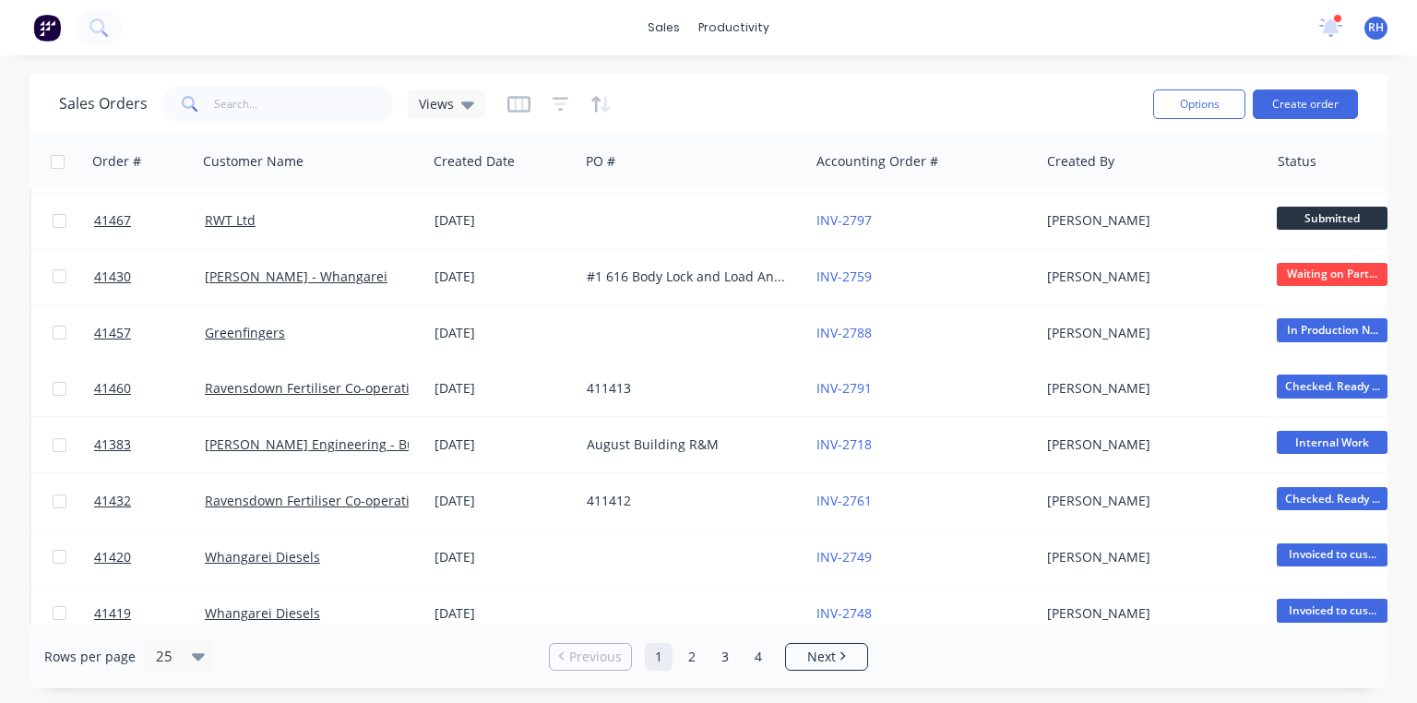
scroll to position [309, 0]
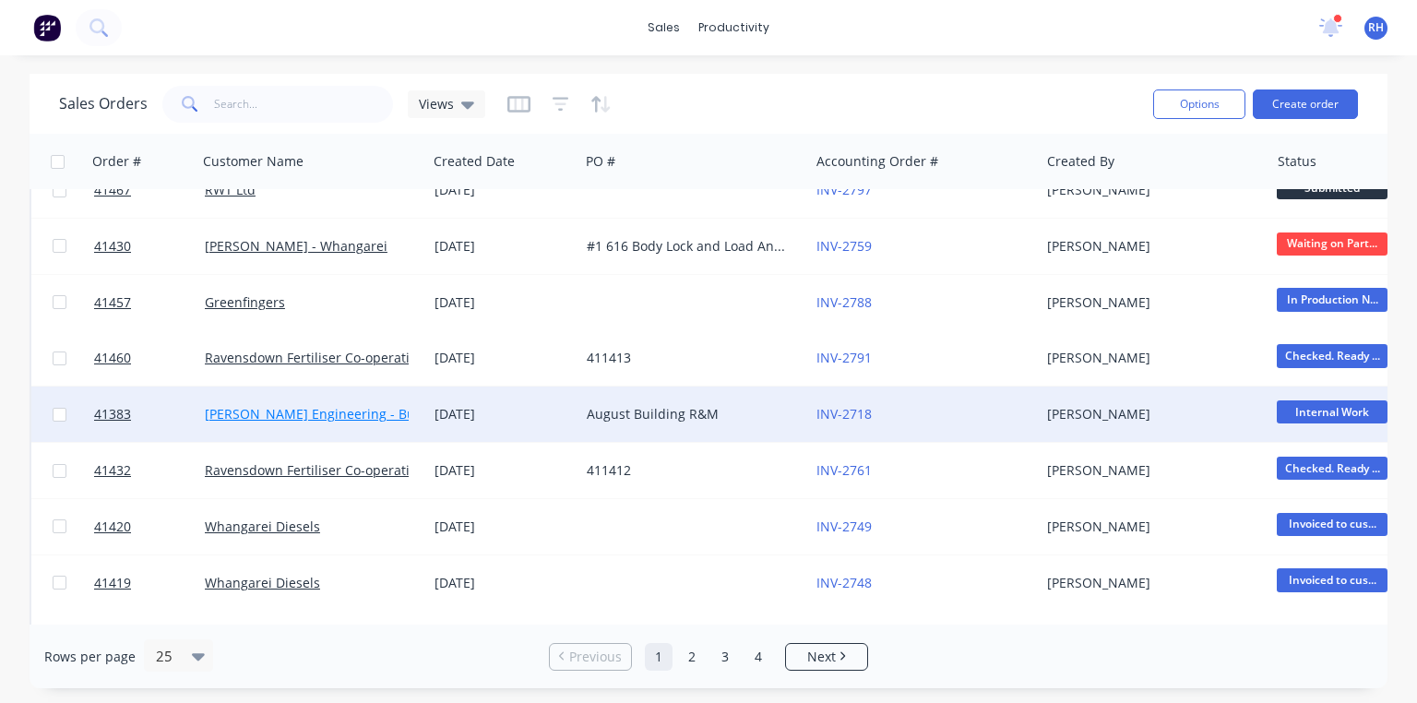
click at [372, 420] on link "[PERSON_NAME] Engineering - Building R M" at bounding box center [341, 414] width 273 height 18
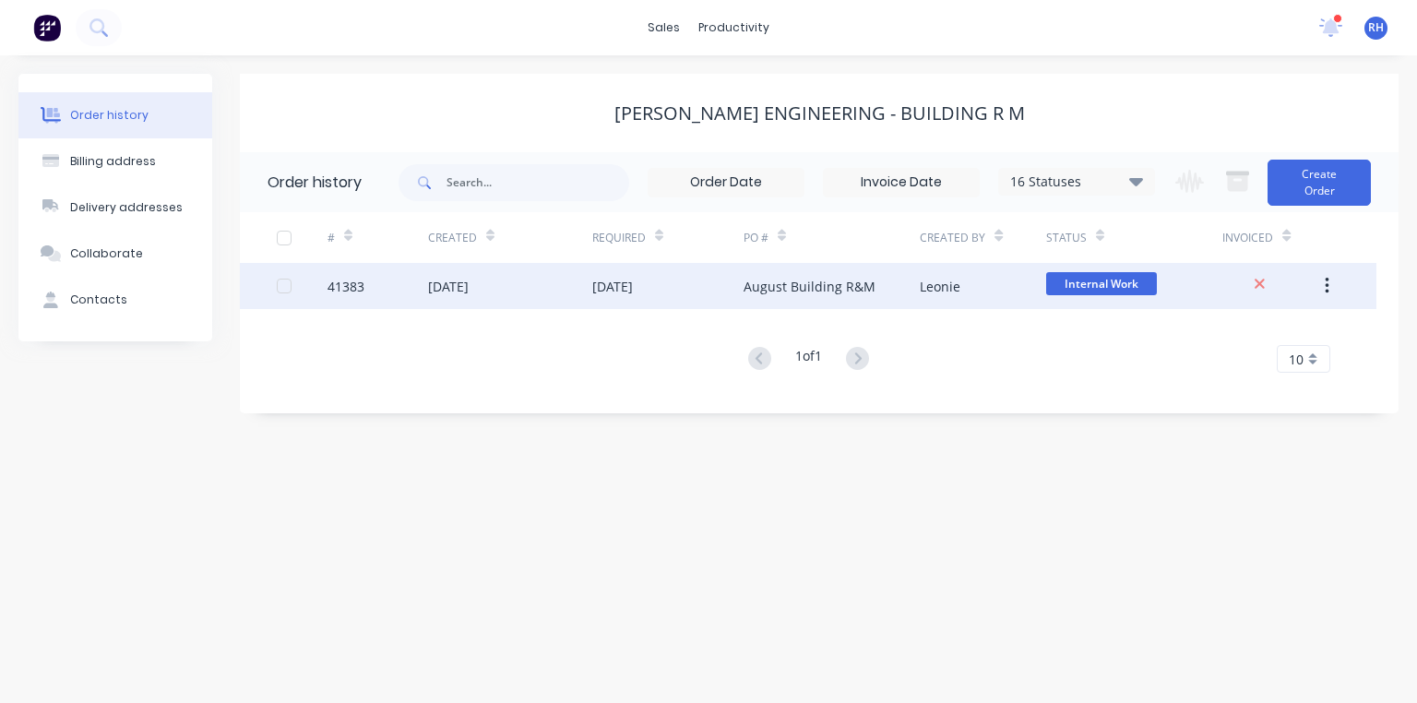
click at [801, 290] on div "August Building R&M" at bounding box center [810, 286] width 132 height 19
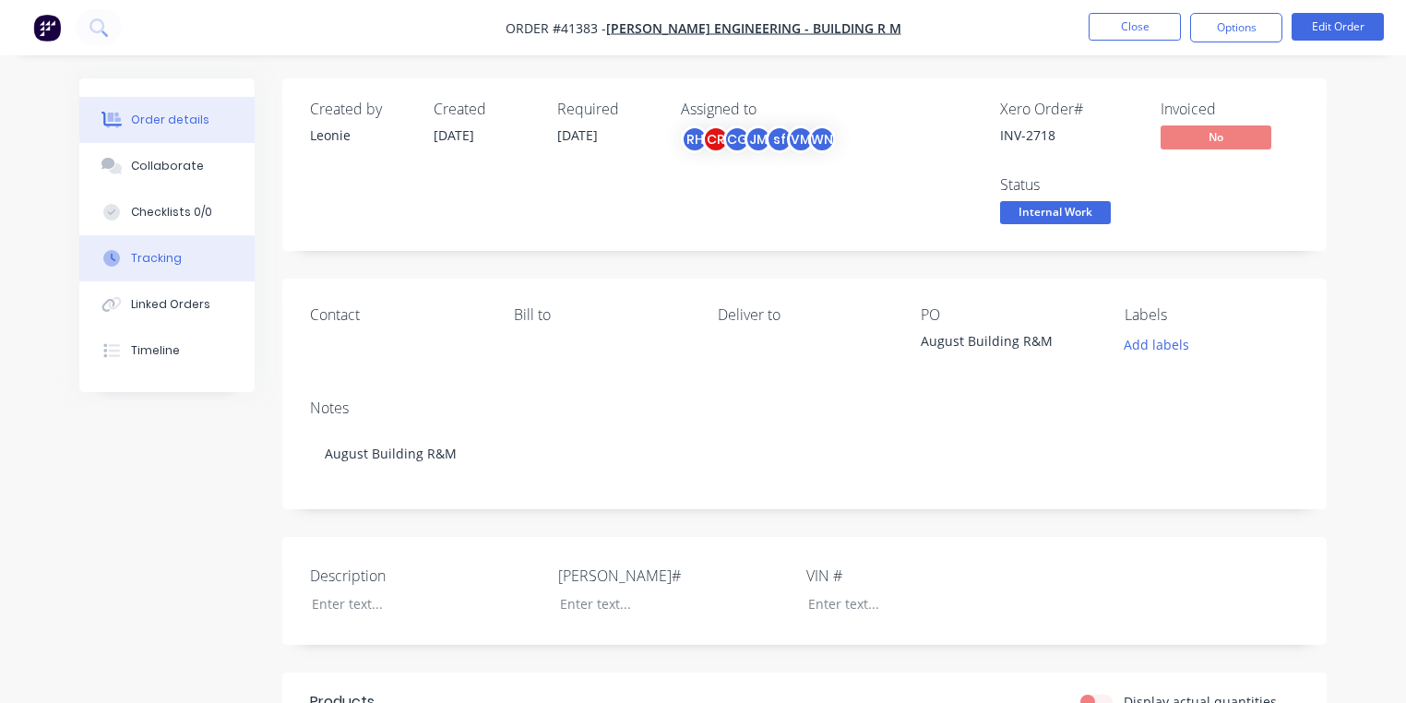
click at [170, 266] on div "Tracking" at bounding box center [156, 258] width 51 height 17
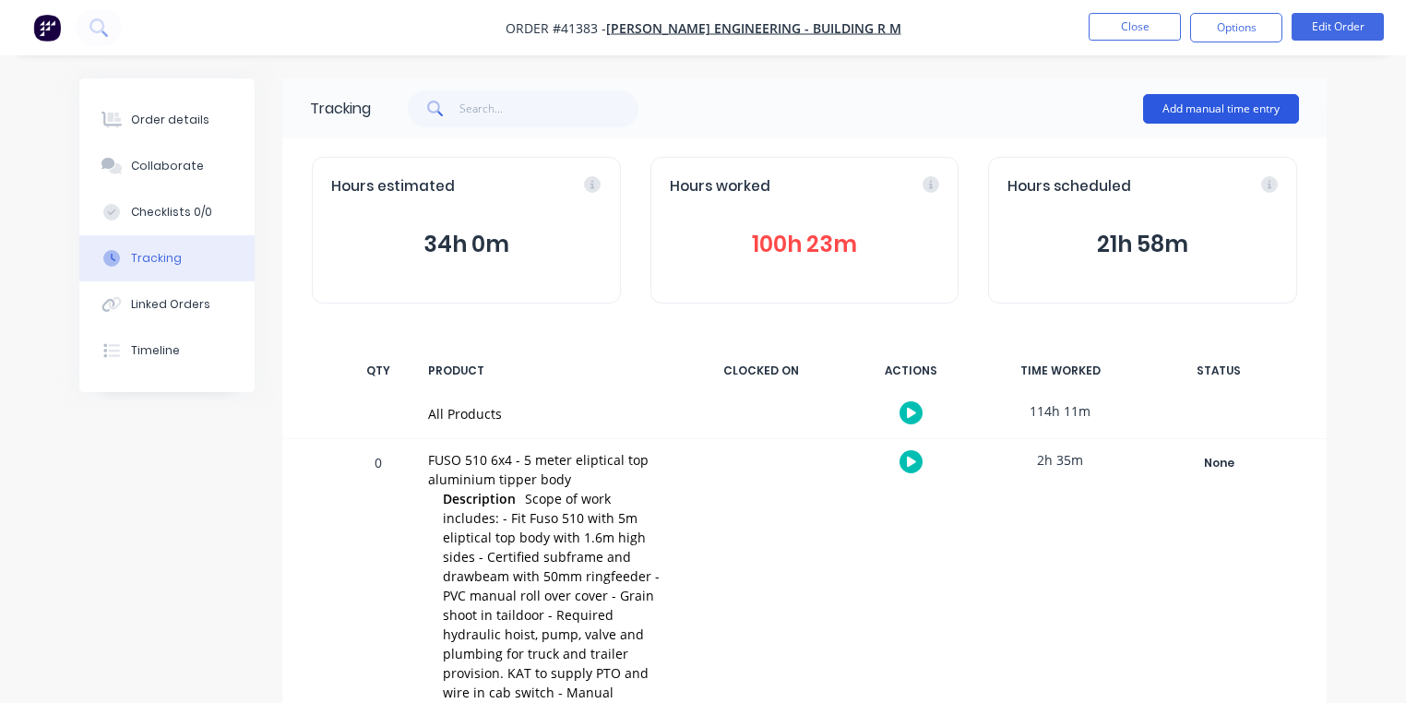
click at [1200, 118] on button "Add manual time entry" at bounding box center [1221, 109] width 156 height 30
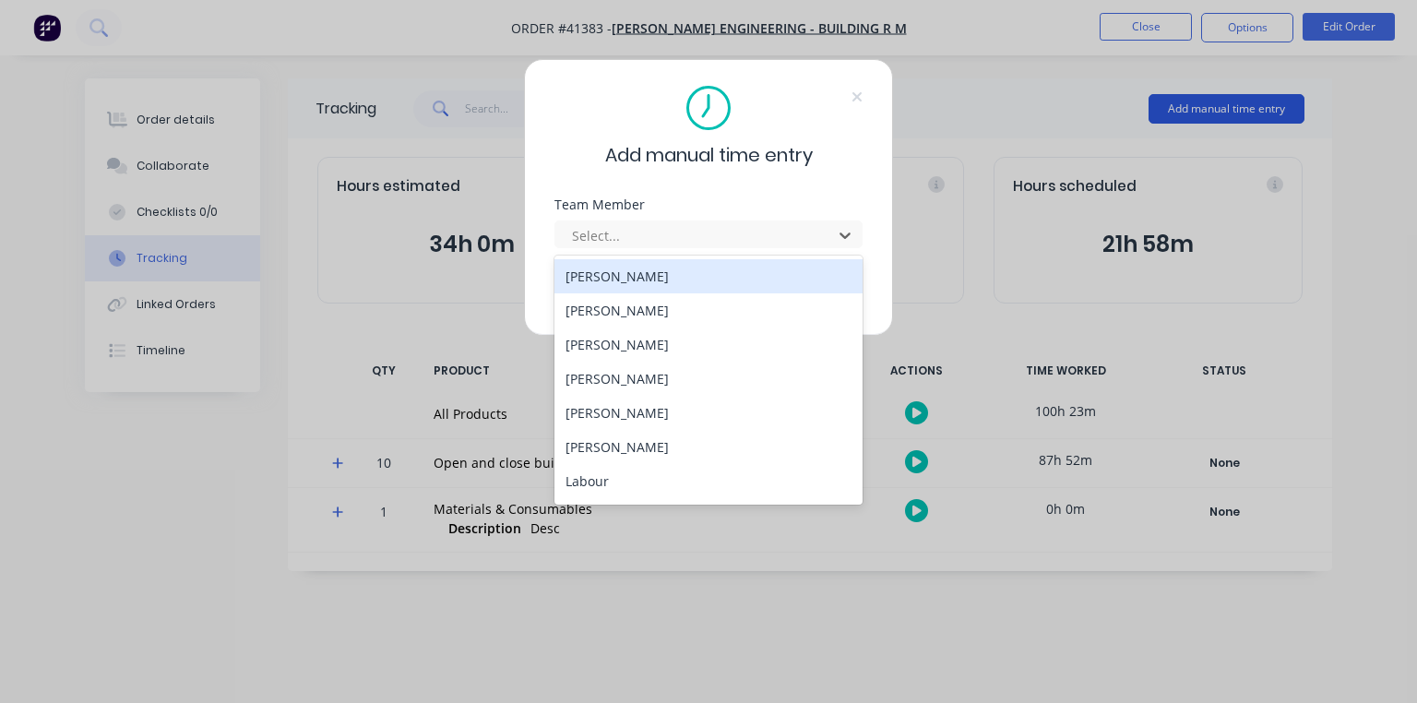
scroll to position [236, 0]
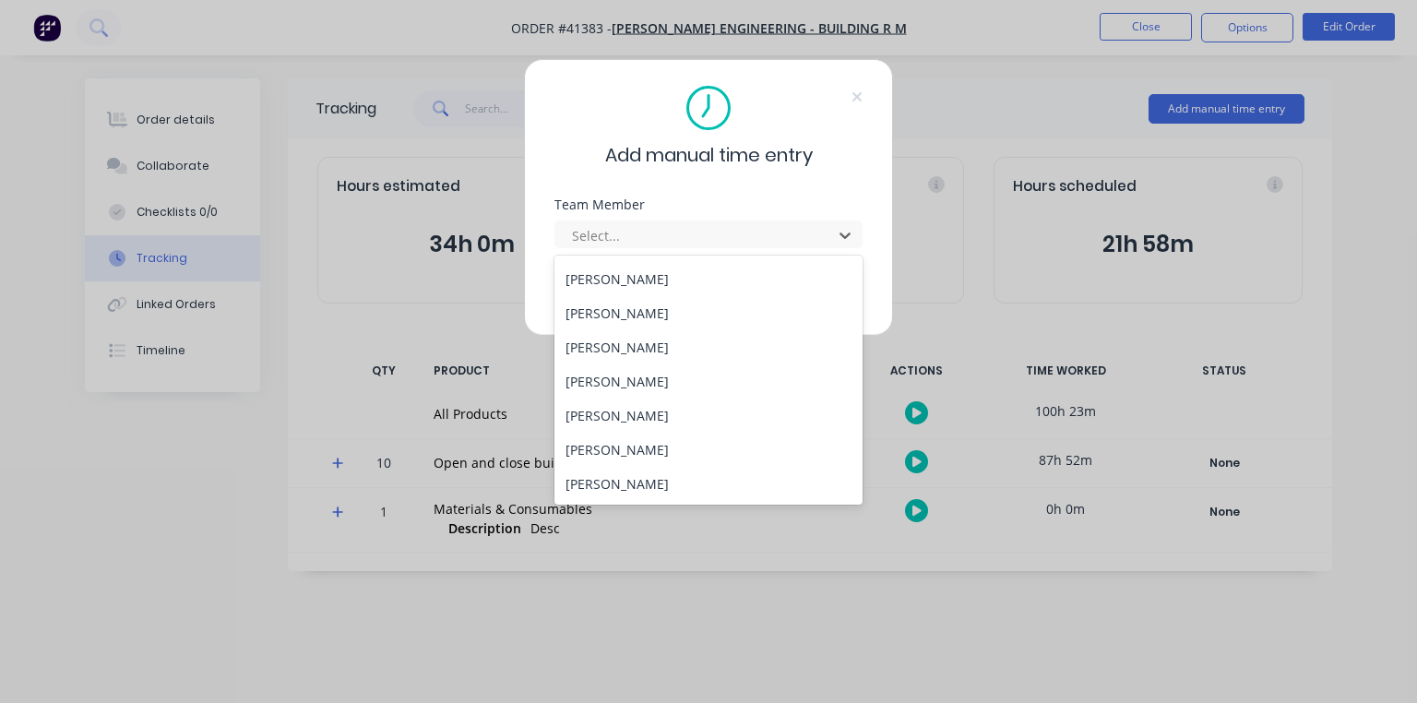
click at [624, 350] on div "[PERSON_NAME]" at bounding box center [709, 347] width 308 height 34
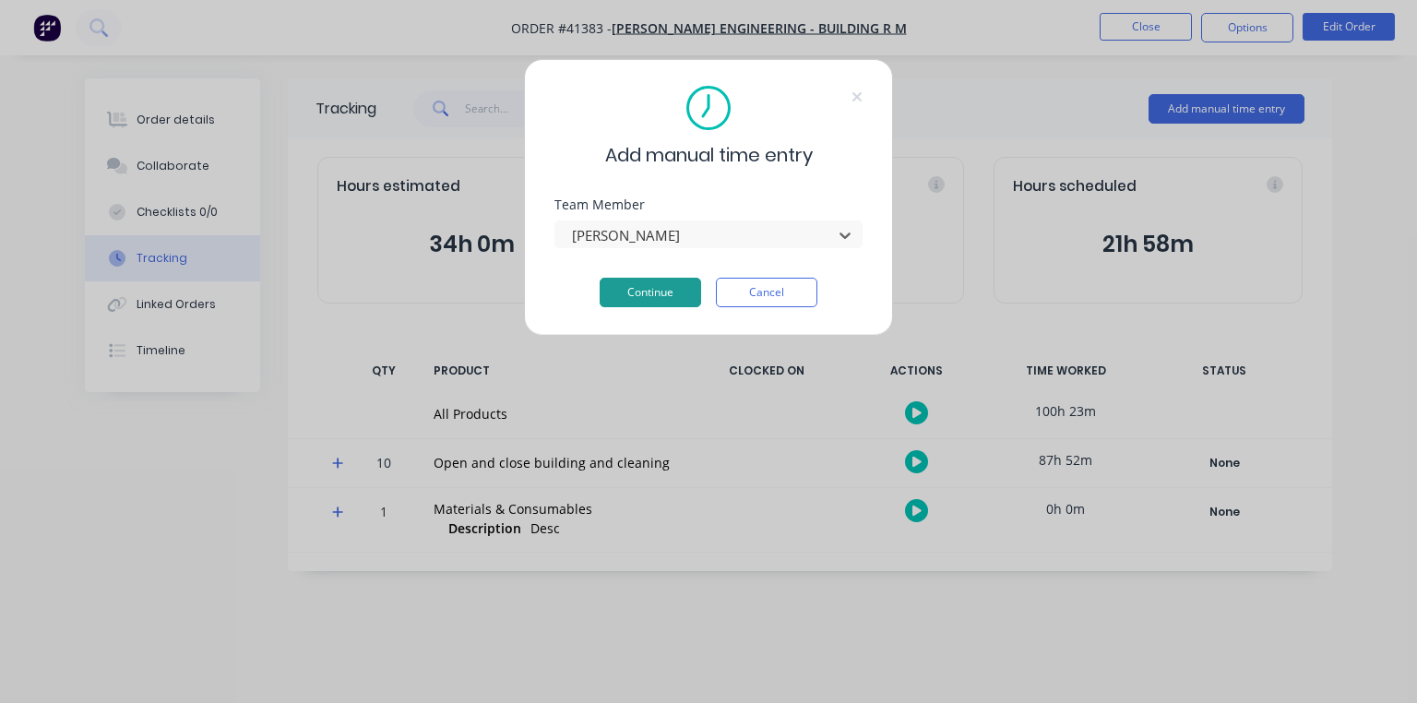
click at [679, 293] on button "Continue" at bounding box center [651, 293] width 102 height 30
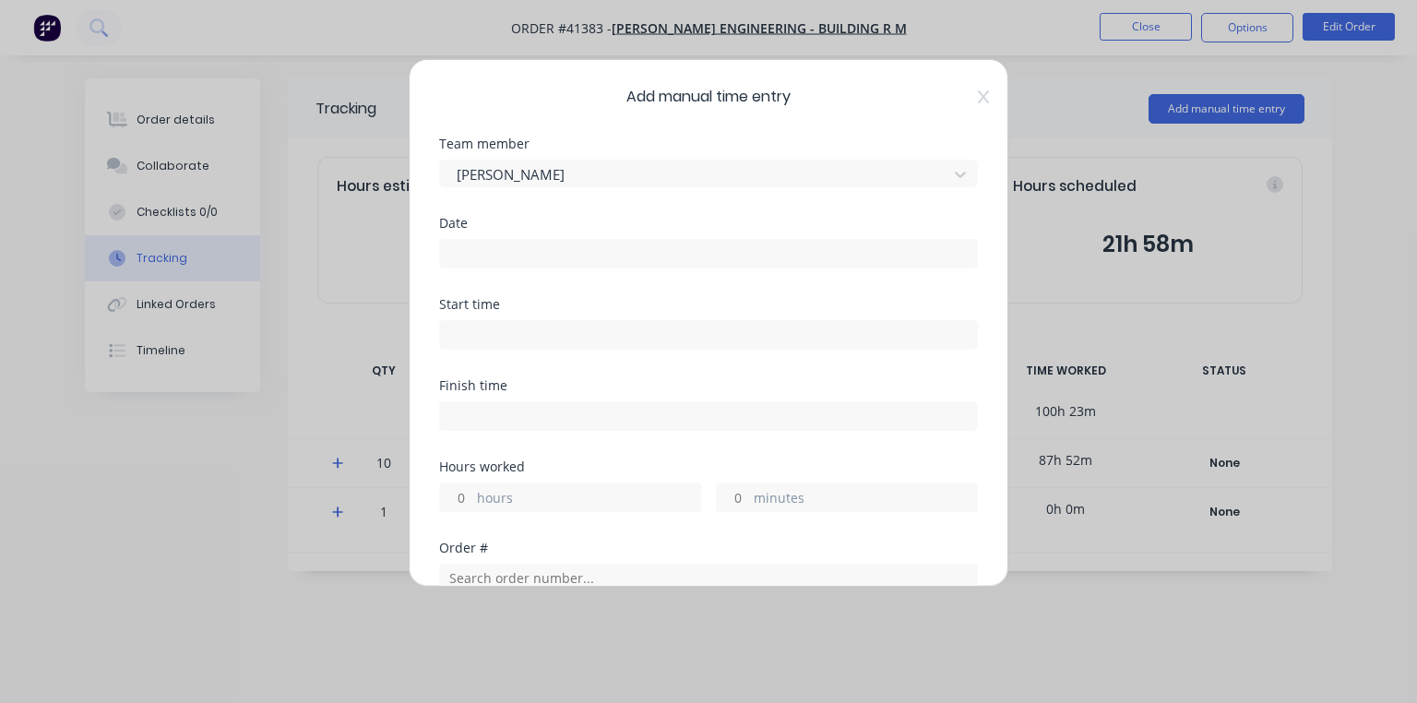
click at [508, 255] on input at bounding box center [708, 254] width 537 height 28
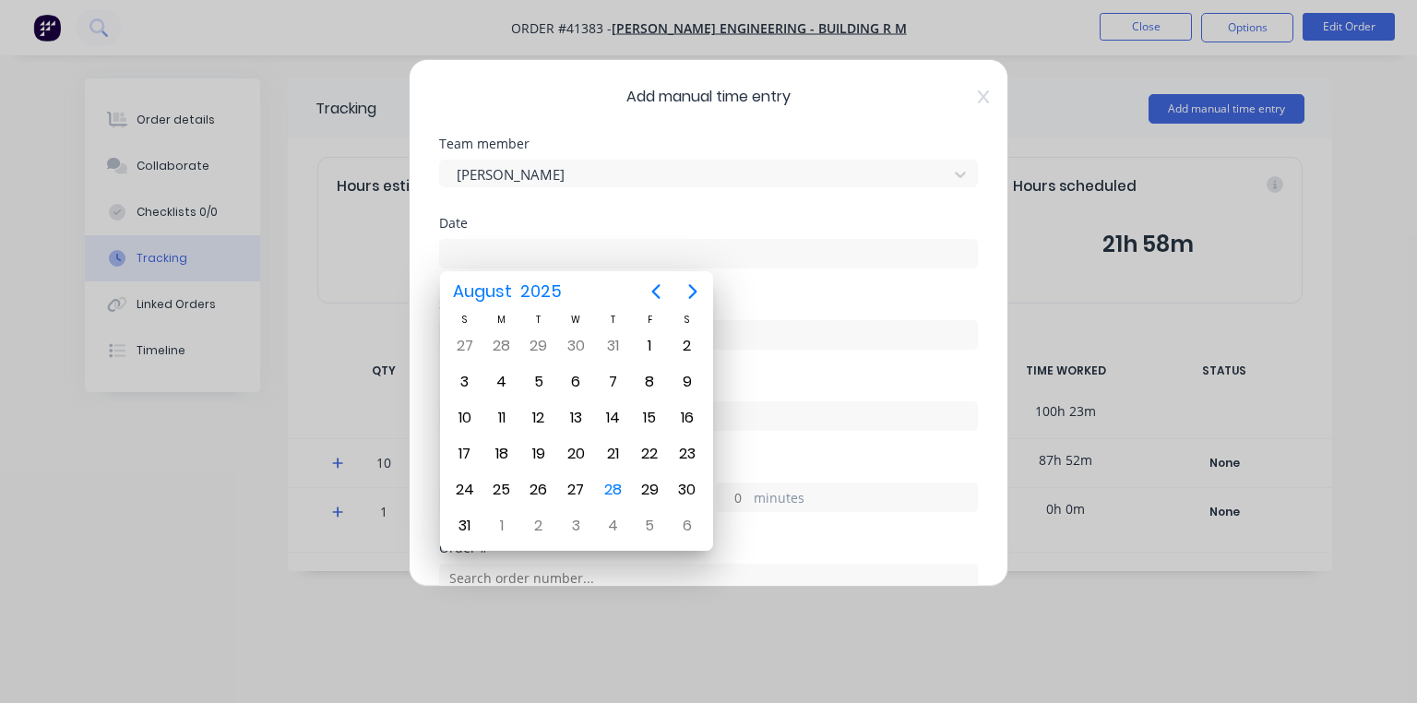
click at [618, 484] on div "28" at bounding box center [613, 490] width 28 height 28
type input "[DATE]"
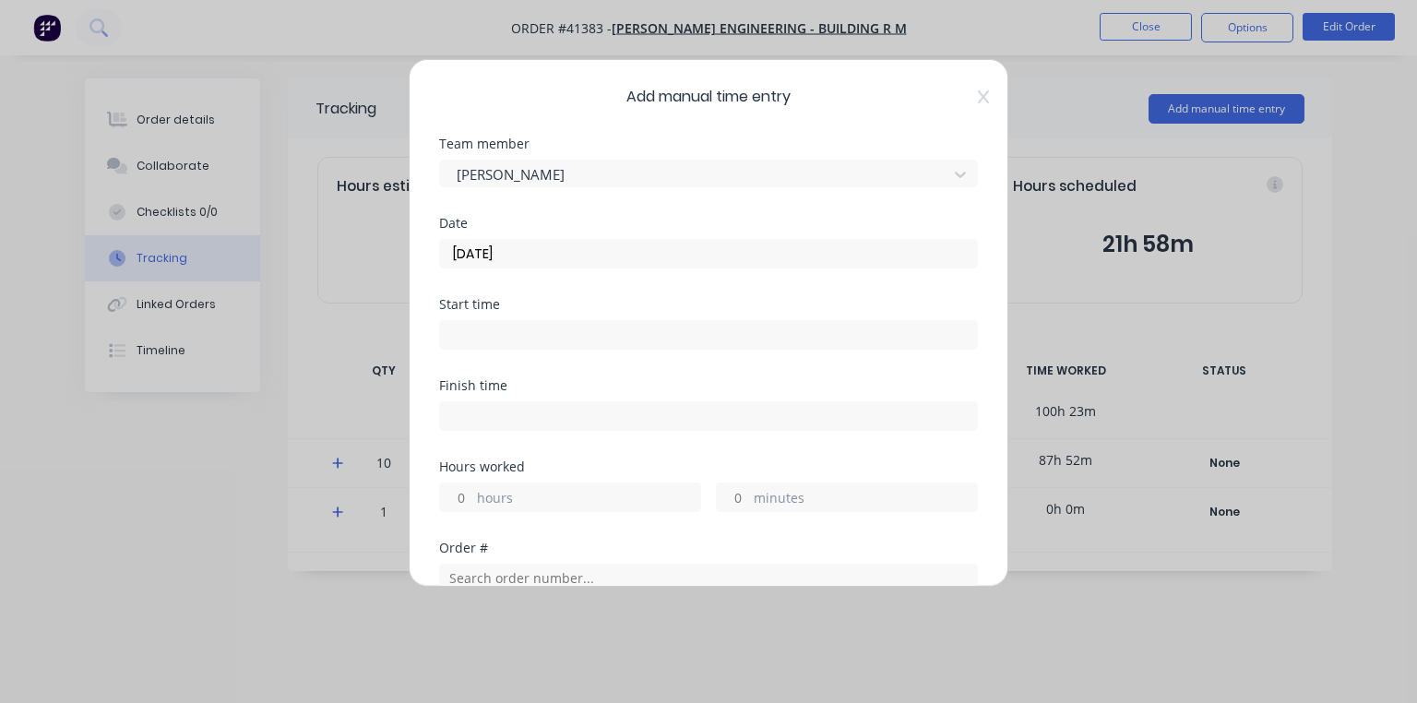
click at [541, 332] on input at bounding box center [708, 335] width 537 height 28
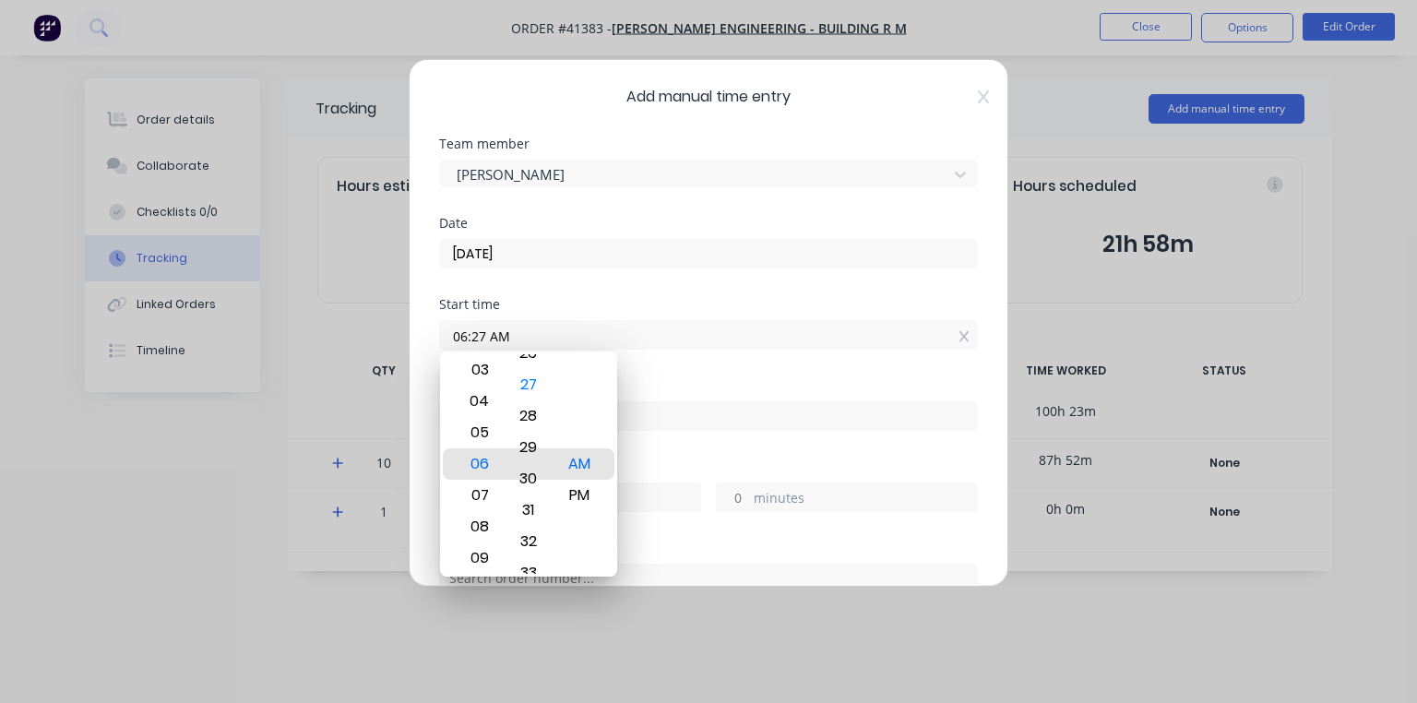
type input "06:30 AM"
click at [660, 376] on div "Start time 06:30 AM" at bounding box center [708, 338] width 539 height 81
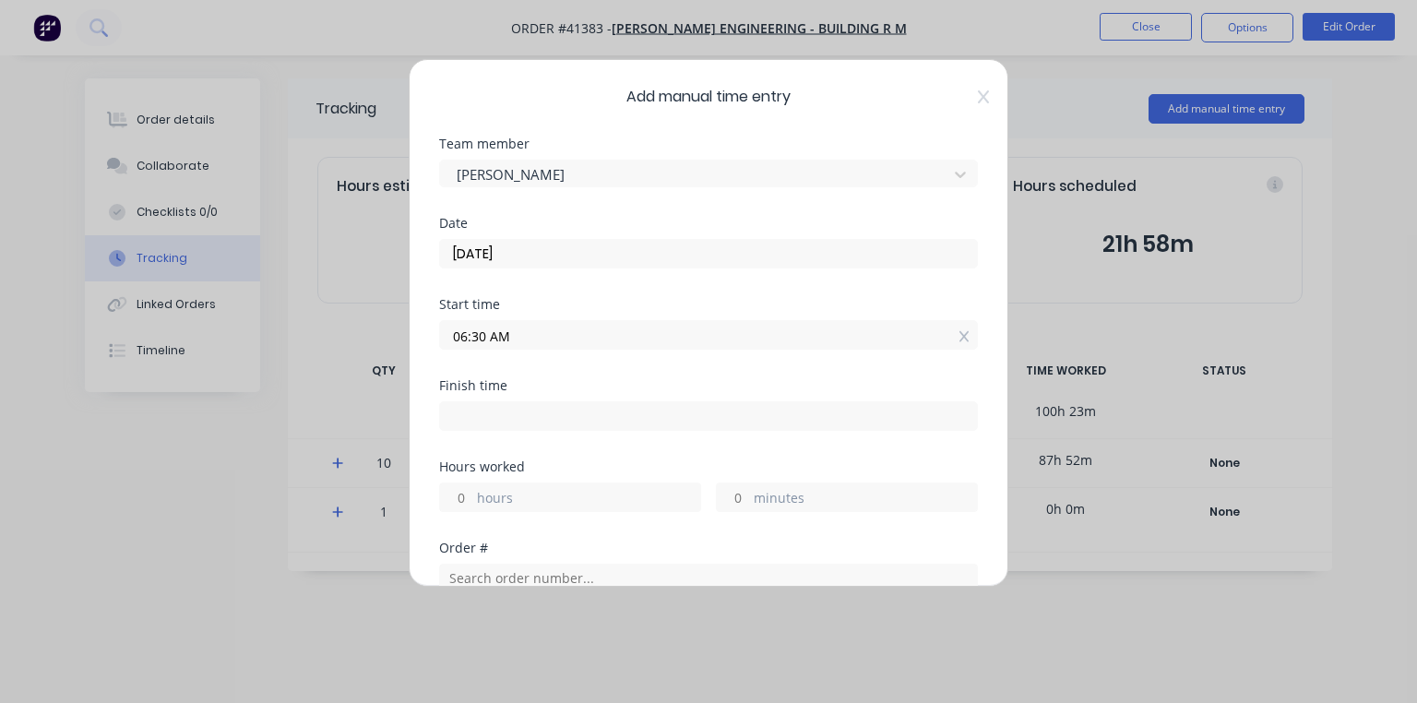
click at [473, 415] on input at bounding box center [708, 416] width 537 height 28
type input "09:21 AM"
type input "2"
type input "51"
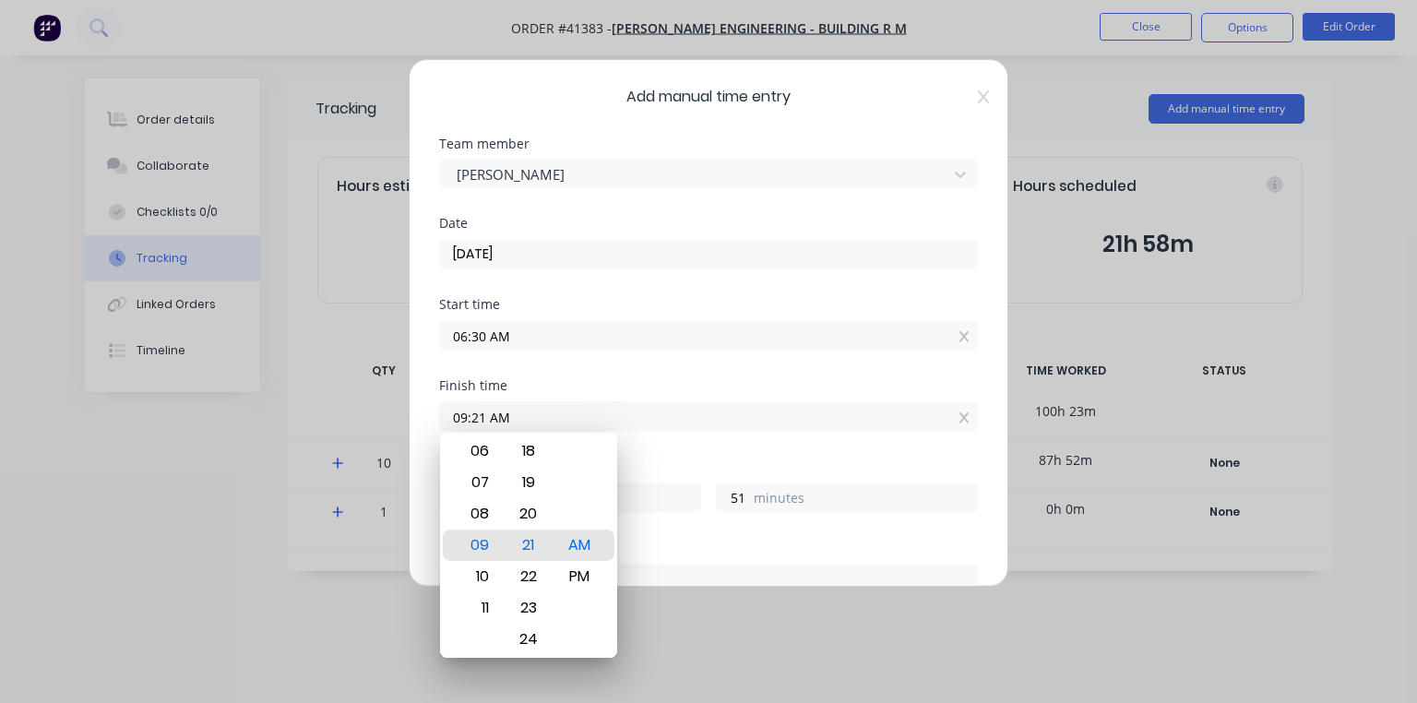
click at [484, 485] on div "07" at bounding box center [477, 482] width 45 height 31
type input "07:21 AM"
type input "0"
type input "07:12 AM"
type input "42"
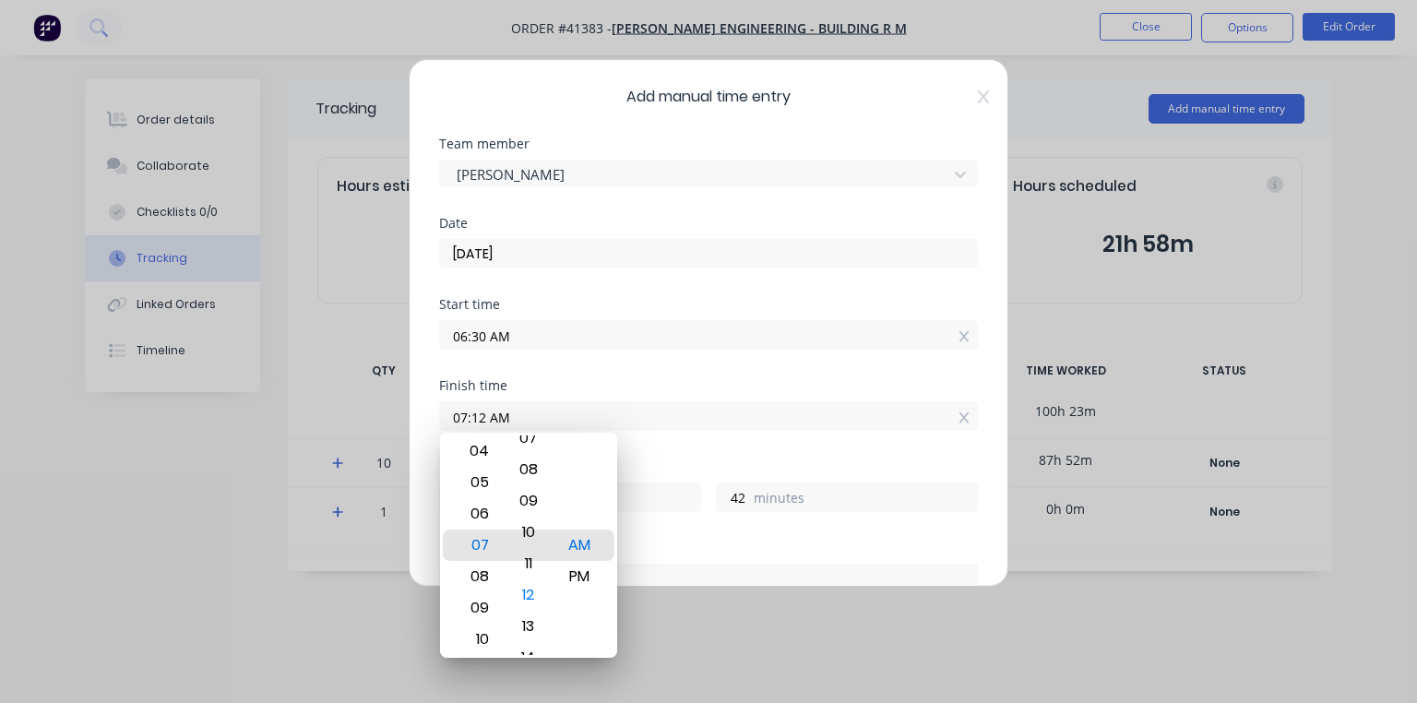
type input "07:00 AM"
type input "30"
click at [621, 381] on div "Finish time" at bounding box center [708, 385] width 539 height 13
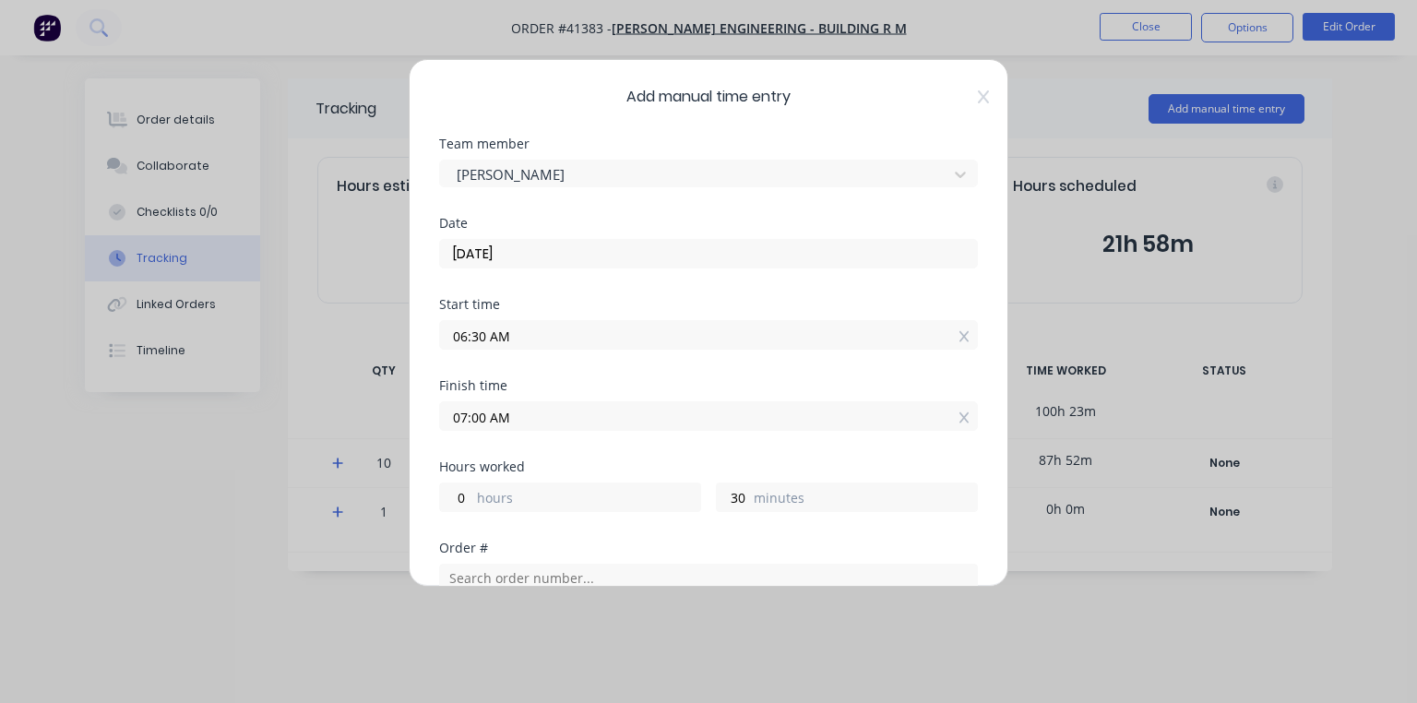
click at [650, 385] on div "Finish time" at bounding box center [708, 385] width 539 height 13
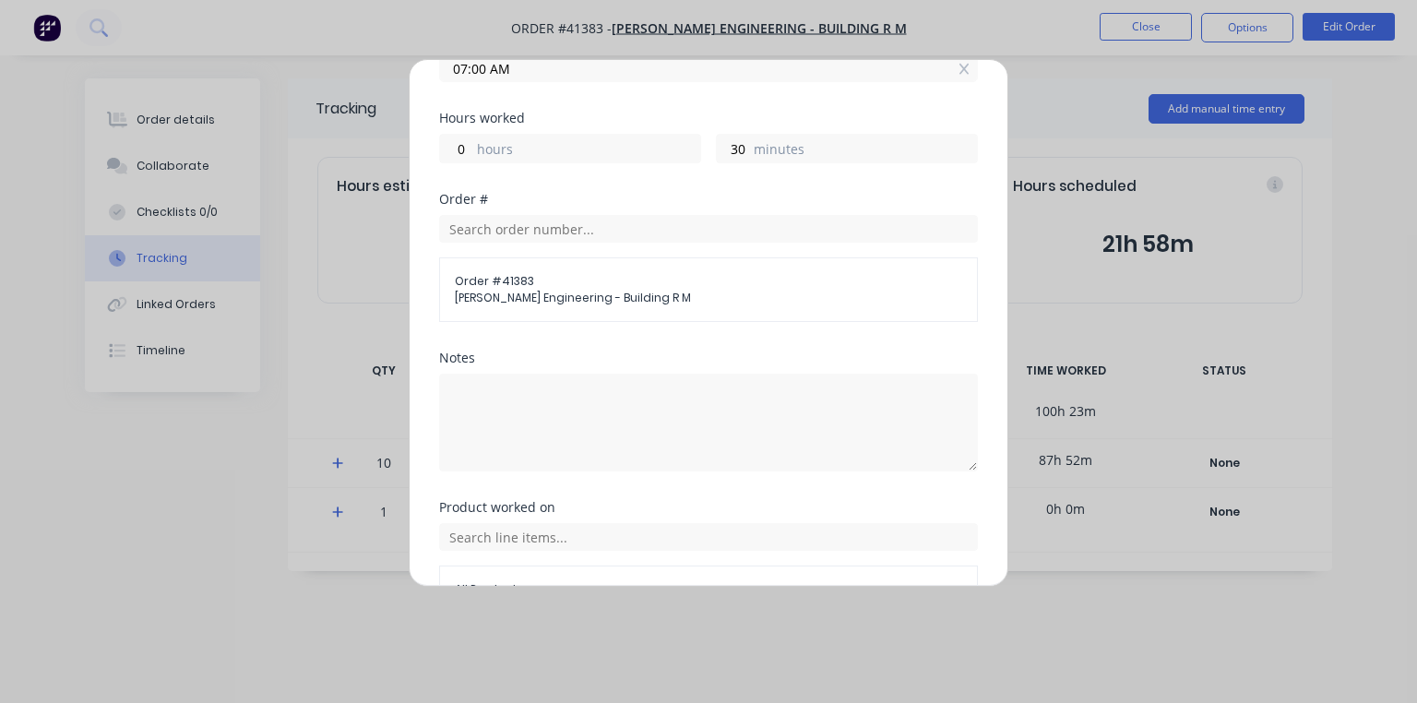
scroll to position [458, 0]
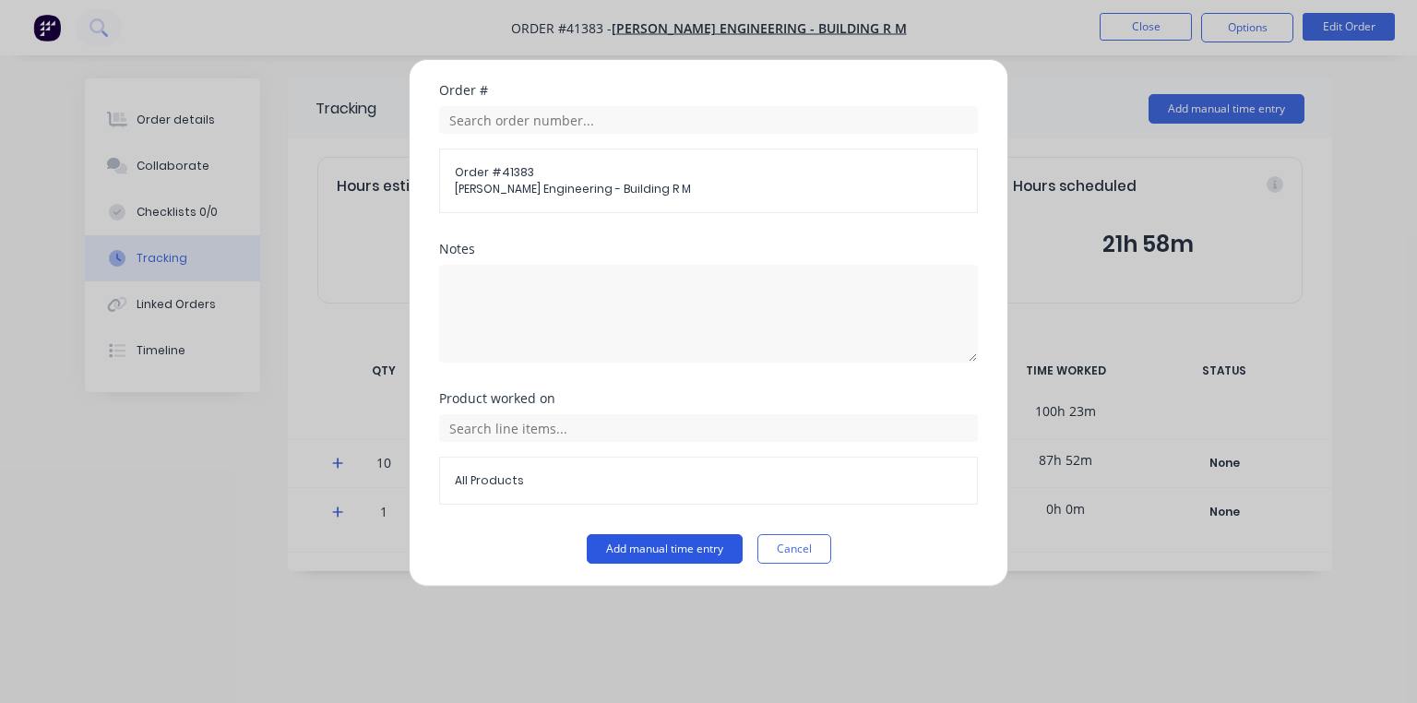
click at [665, 534] on button "Add manual time entry" at bounding box center [665, 549] width 156 height 30
click at [658, 551] on button "Add manual time entry" at bounding box center [665, 549] width 156 height 30
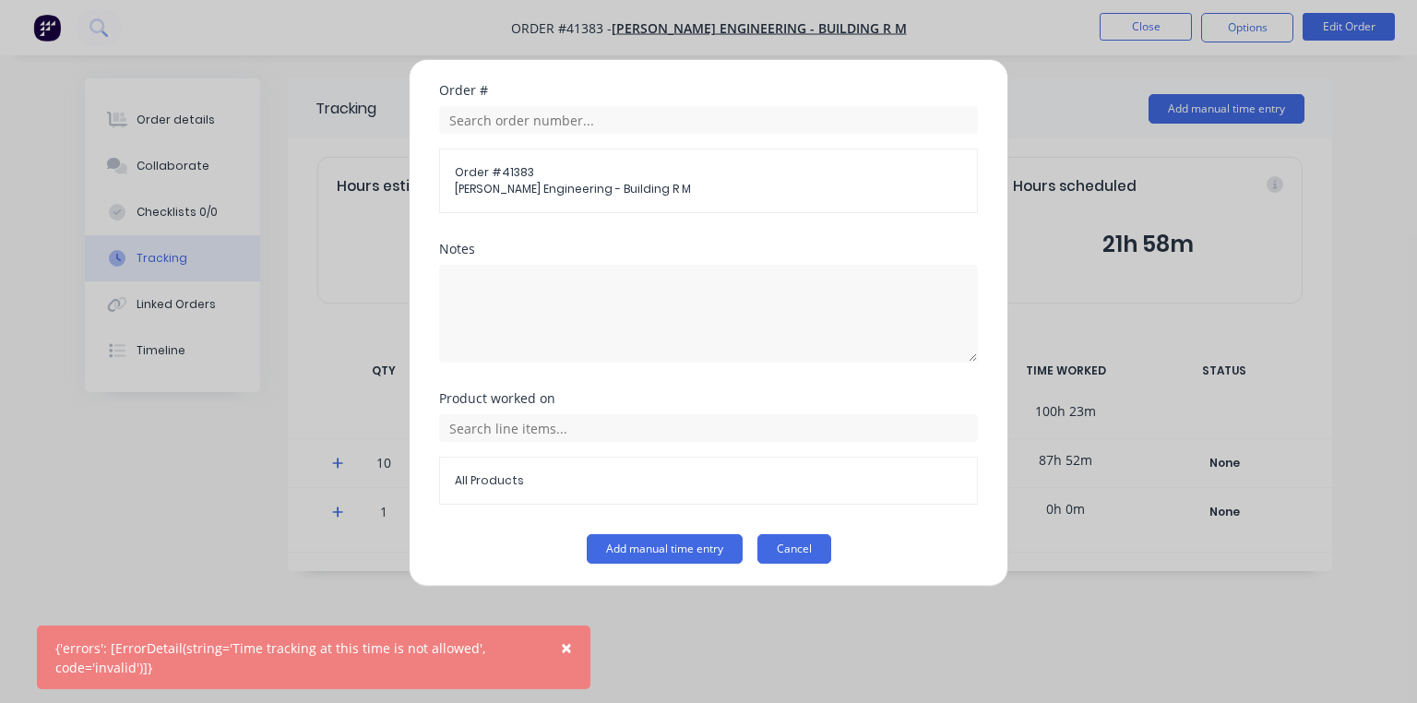
click at [784, 543] on button "Cancel" at bounding box center [795, 549] width 74 height 30
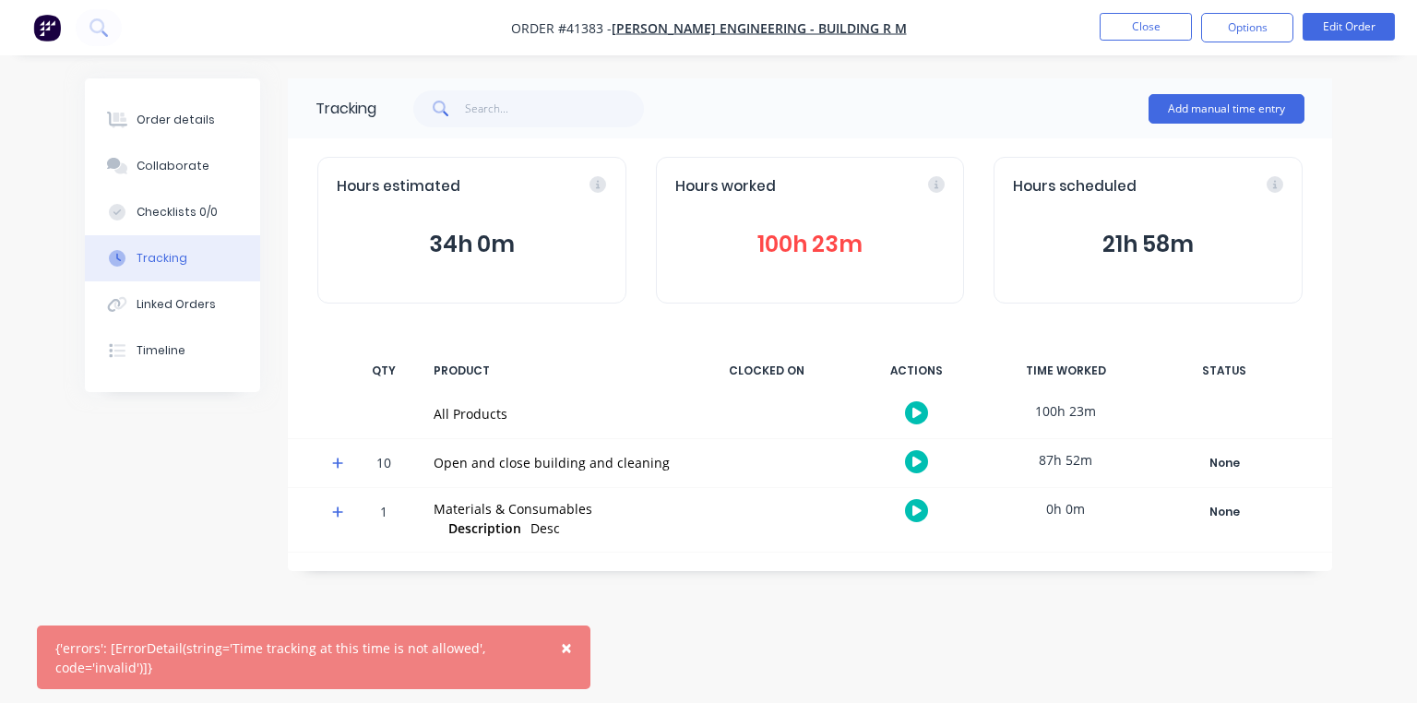
click at [45, 33] on img "button" at bounding box center [47, 28] width 28 height 28
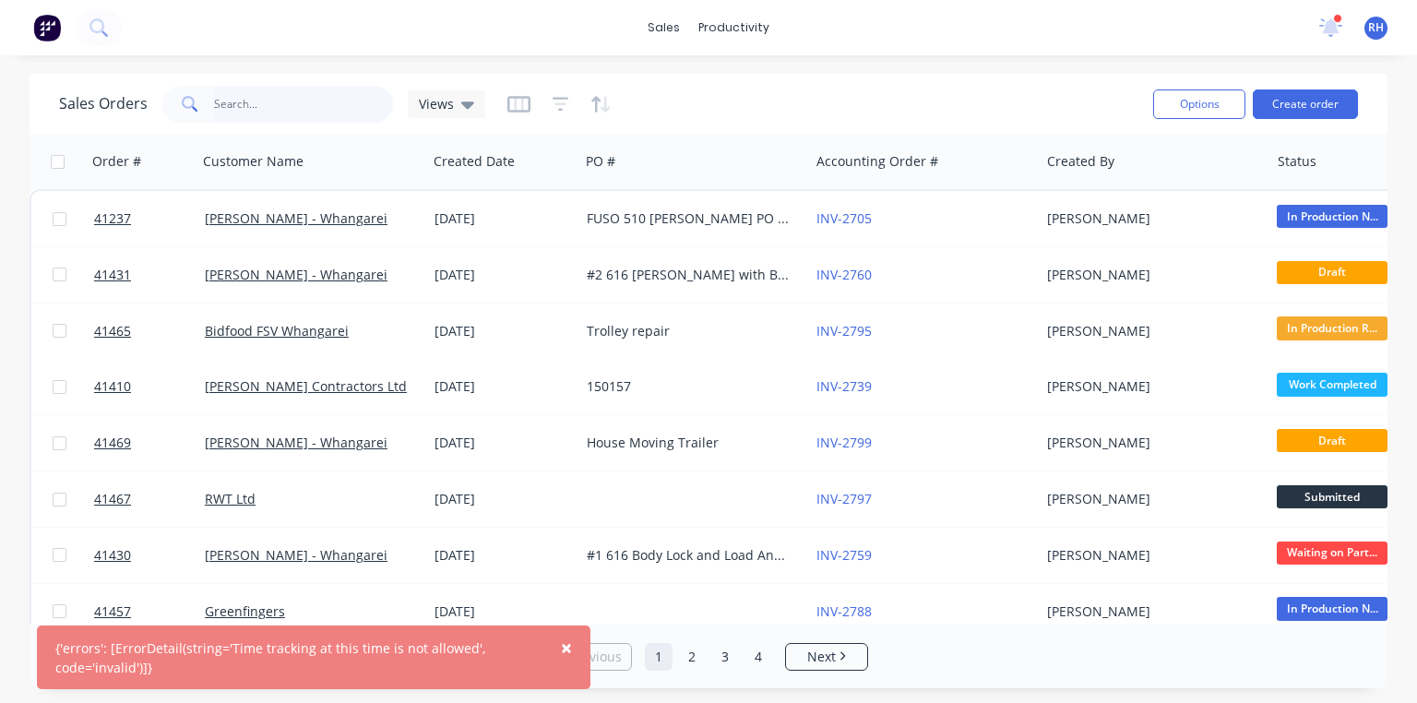
click at [359, 106] on input "text" at bounding box center [304, 104] width 180 height 37
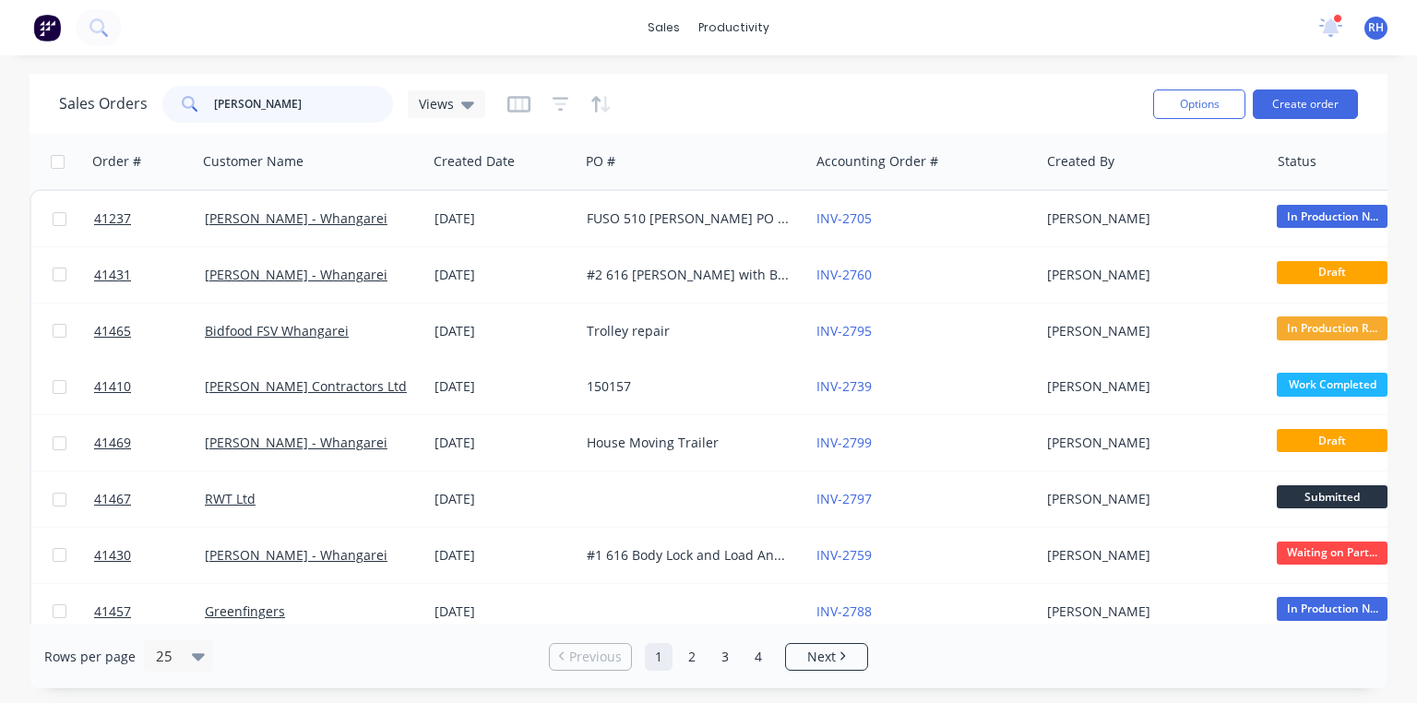
type input "safety"
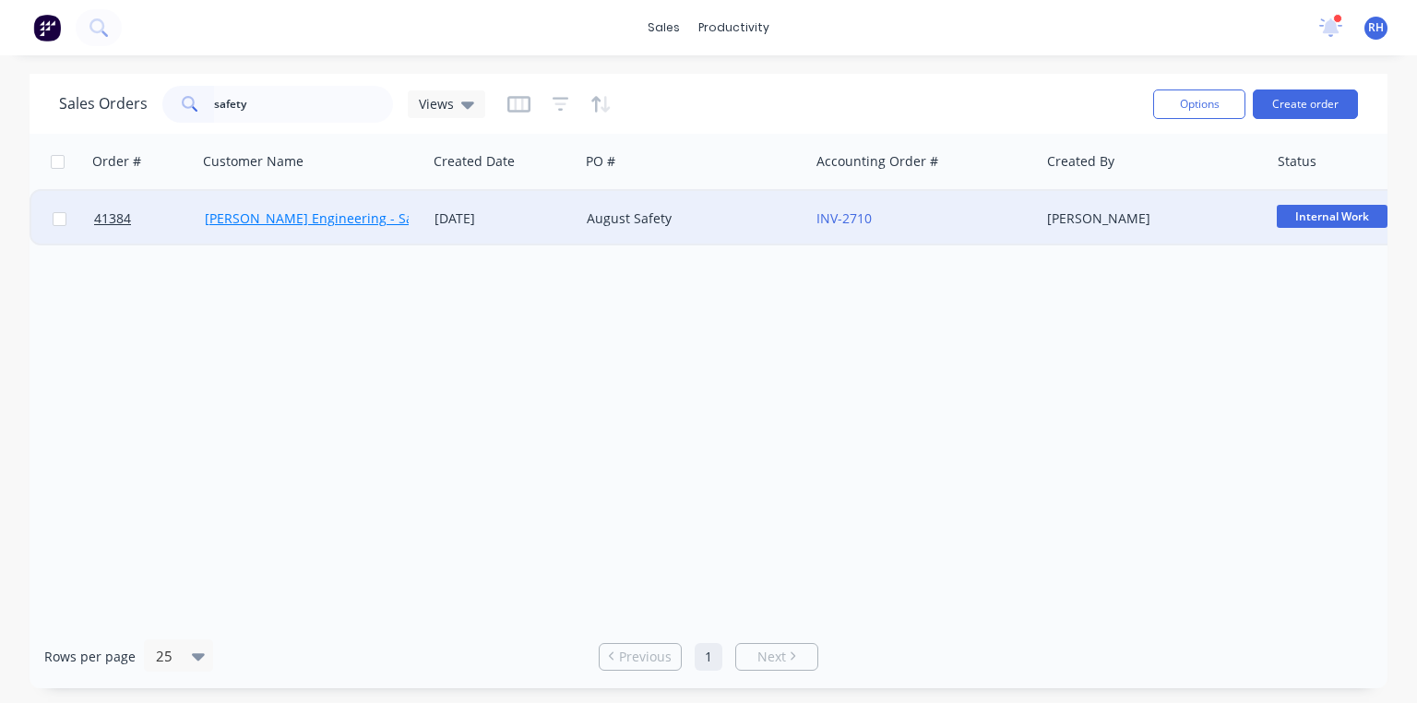
click at [349, 213] on link "[PERSON_NAME] Engineering - Safety" at bounding box center [321, 218] width 232 height 18
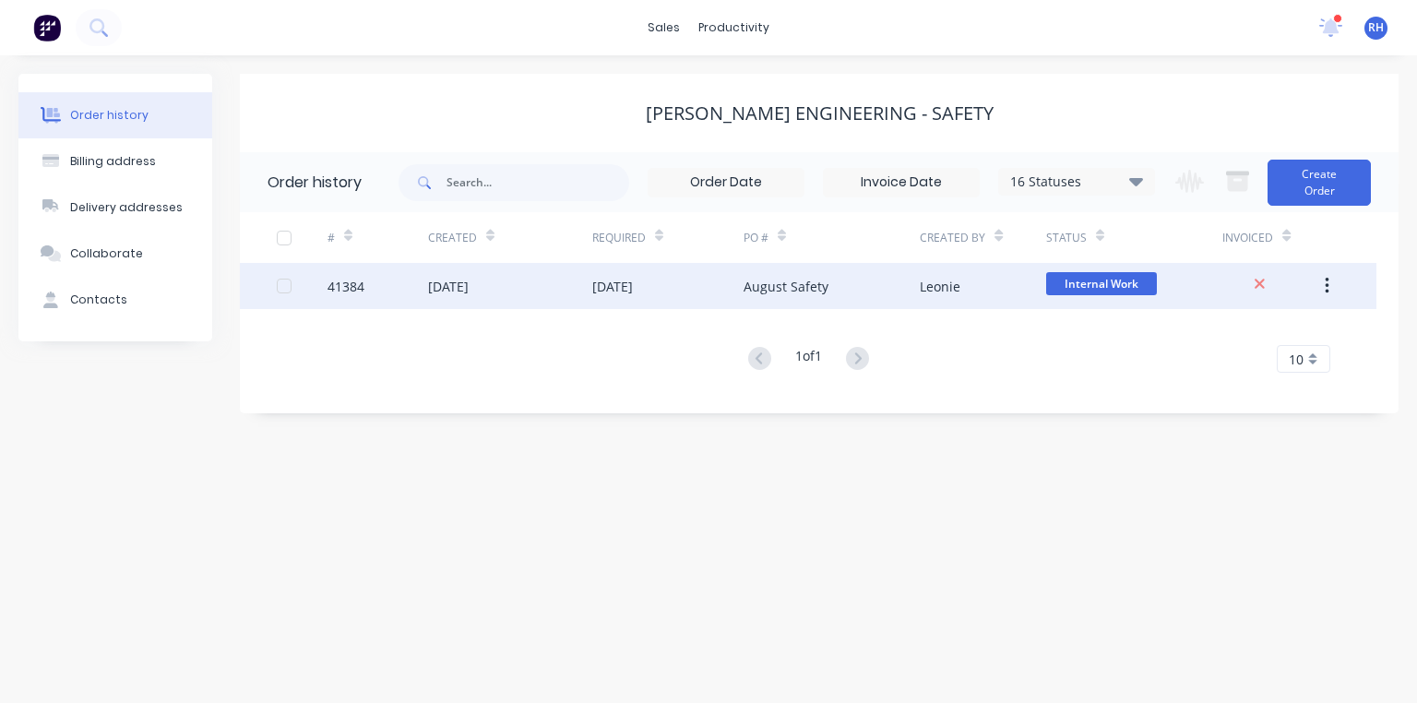
click at [633, 284] on div "[DATE]" at bounding box center [612, 286] width 41 height 19
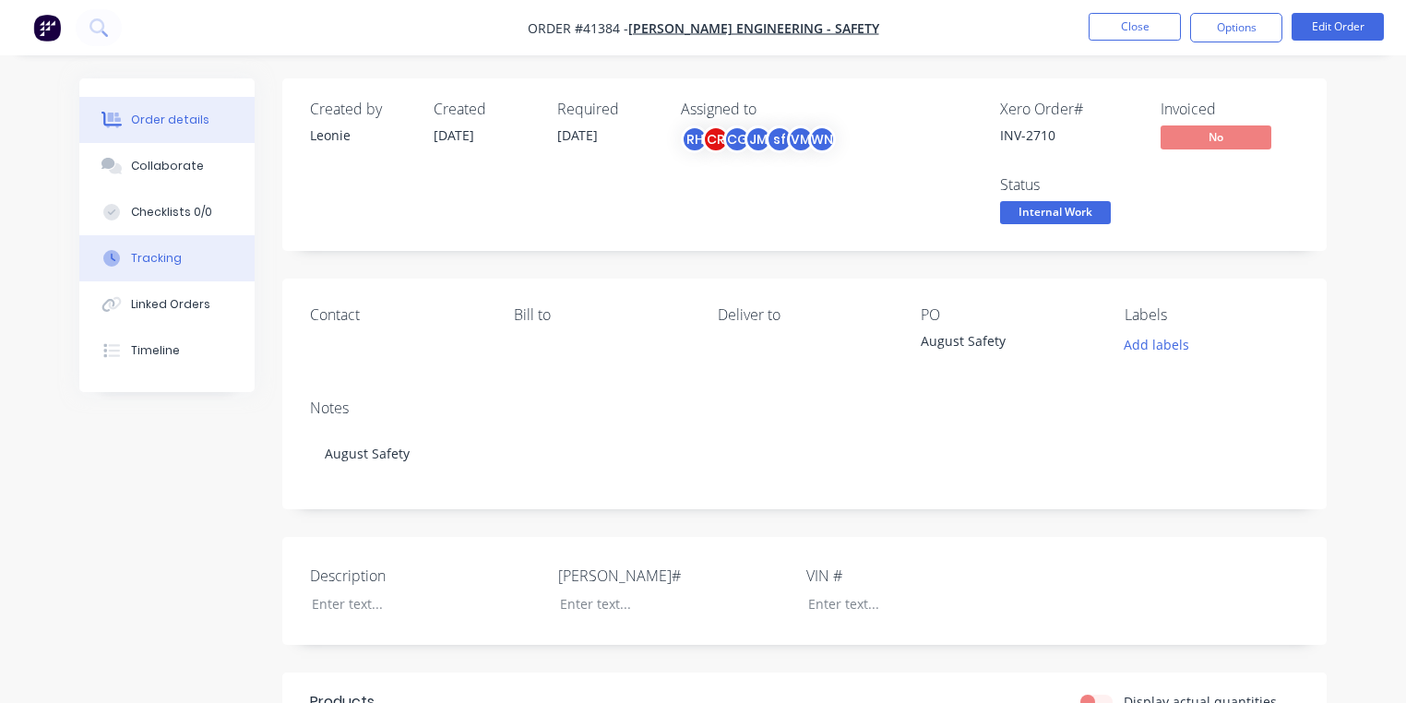
click at [177, 258] on div "Tracking" at bounding box center [156, 258] width 51 height 17
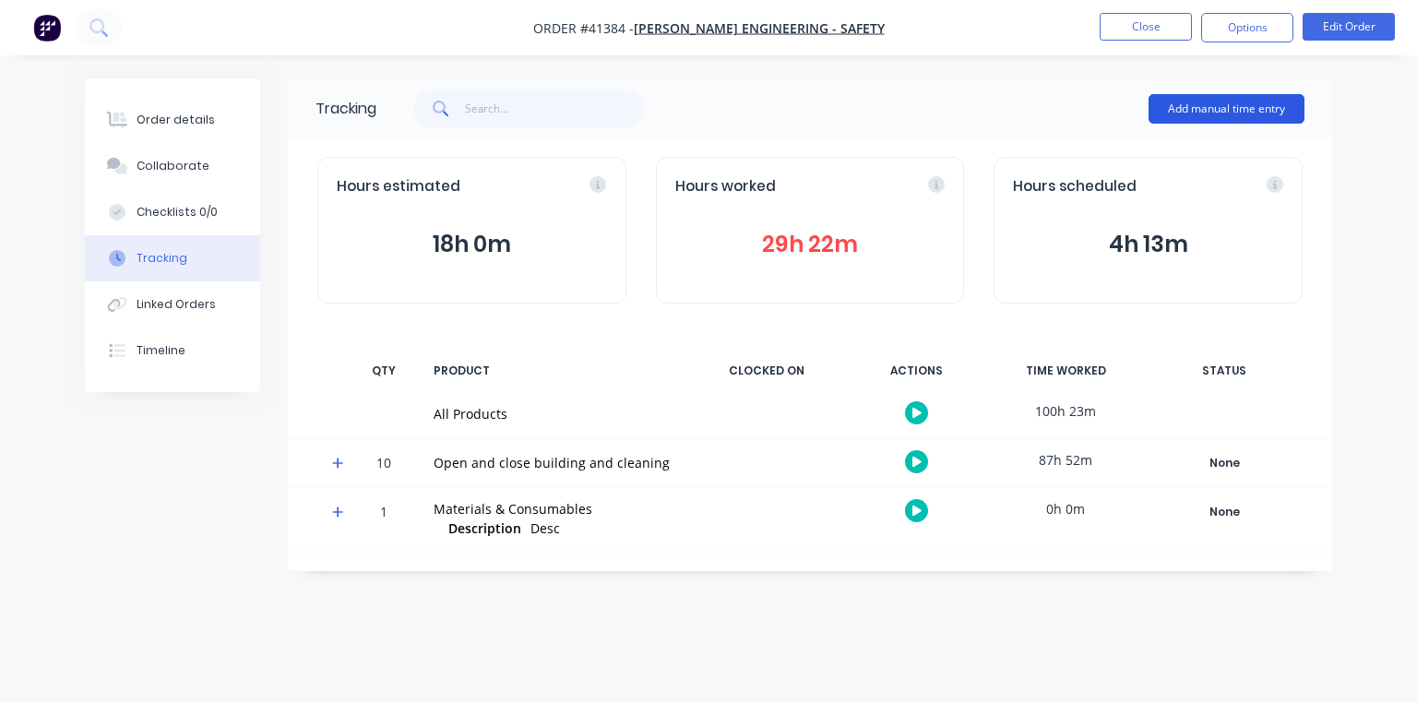
click at [1241, 107] on button "Add manual time entry" at bounding box center [1227, 109] width 156 height 30
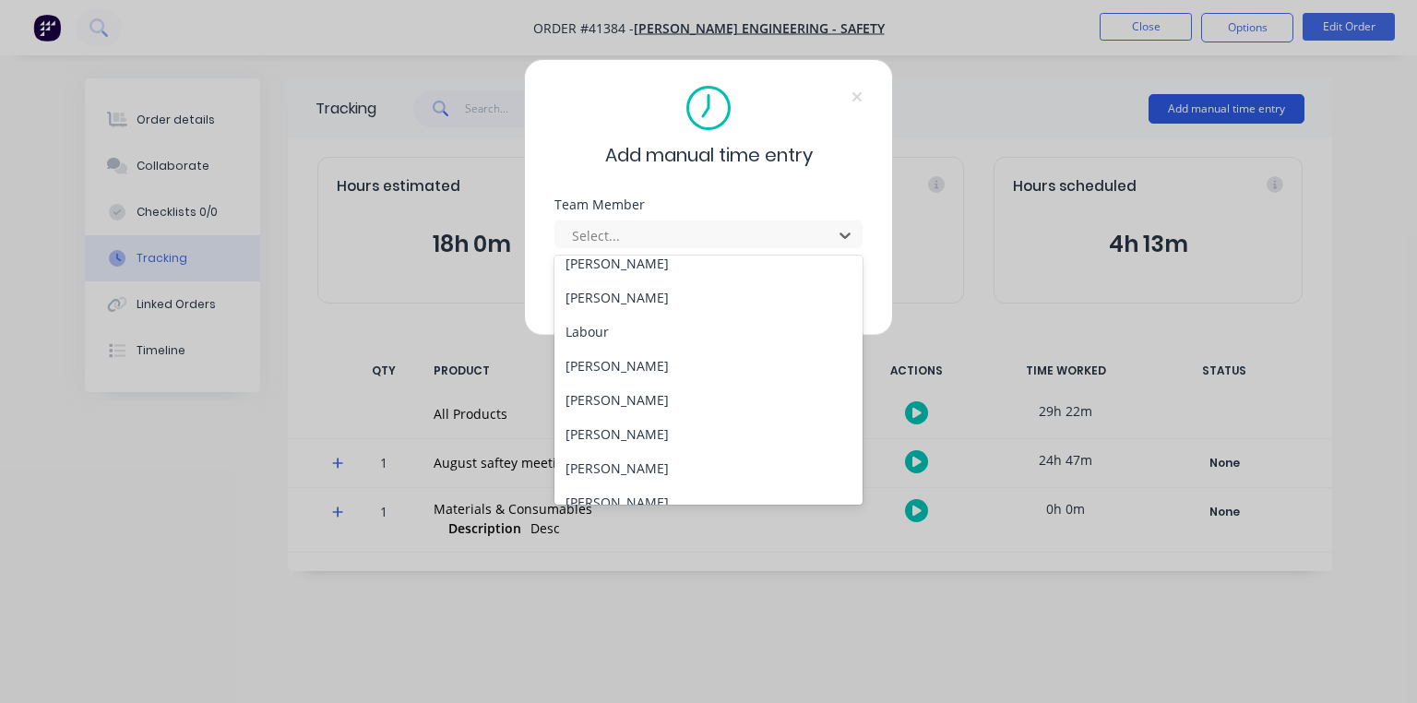
scroll to position [236, 0]
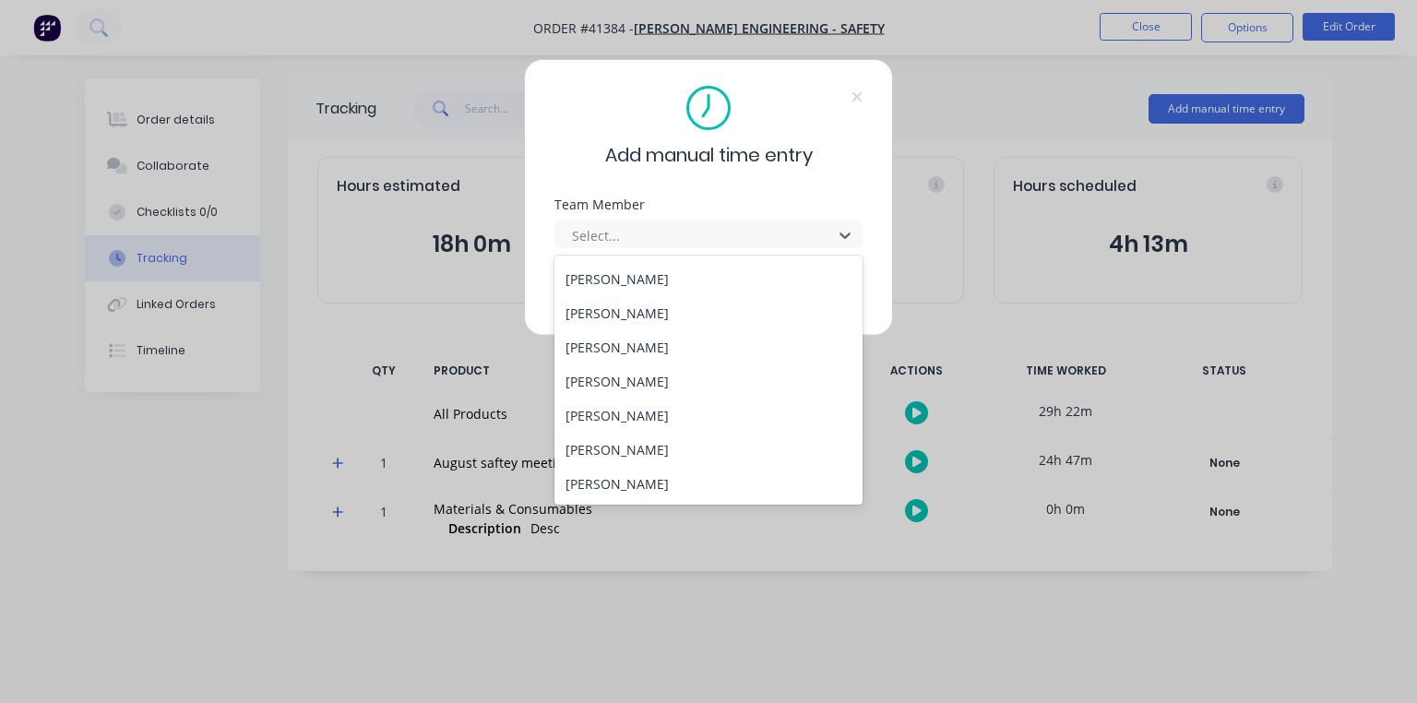
click at [623, 388] on div "[PERSON_NAME]" at bounding box center [709, 381] width 308 height 34
click at [638, 347] on div "[PERSON_NAME]" at bounding box center [709, 362] width 308 height 34
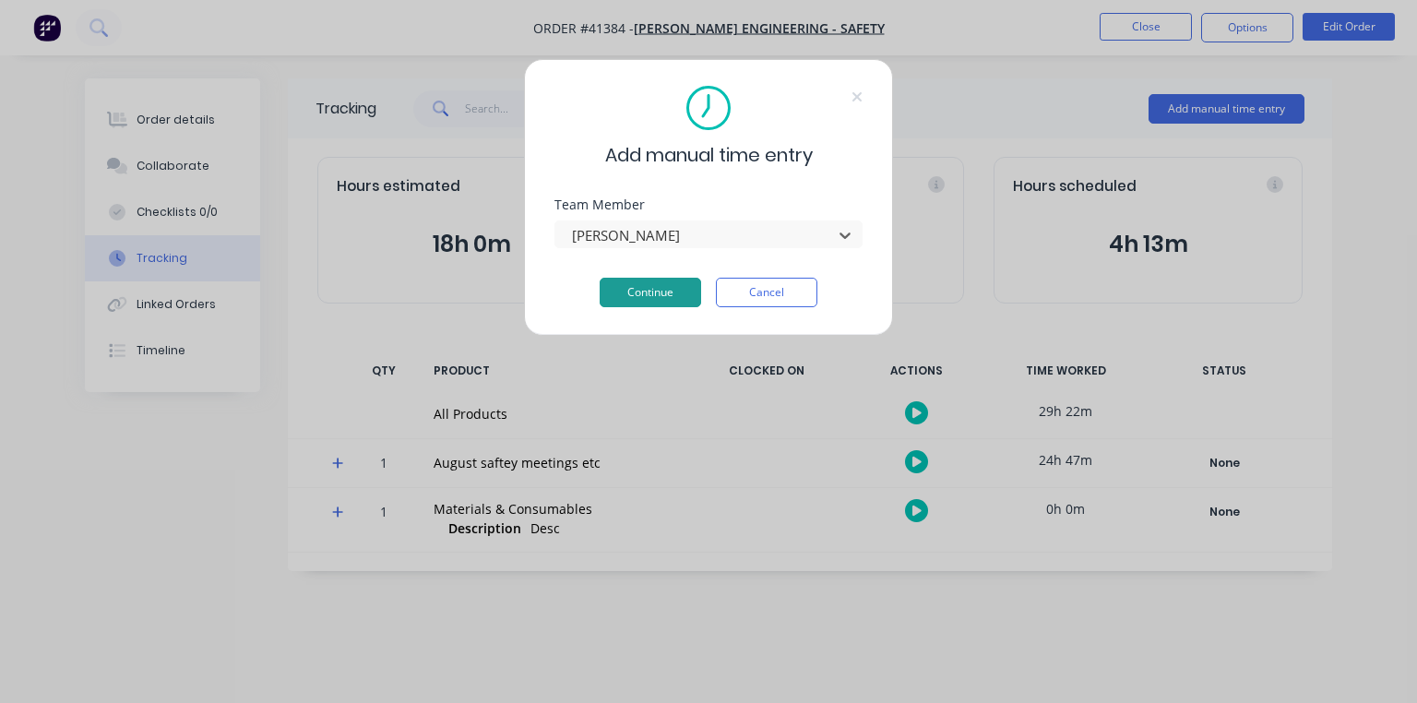
click at [650, 297] on button "Continue" at bounding box center [651, 293] width 102 height 30
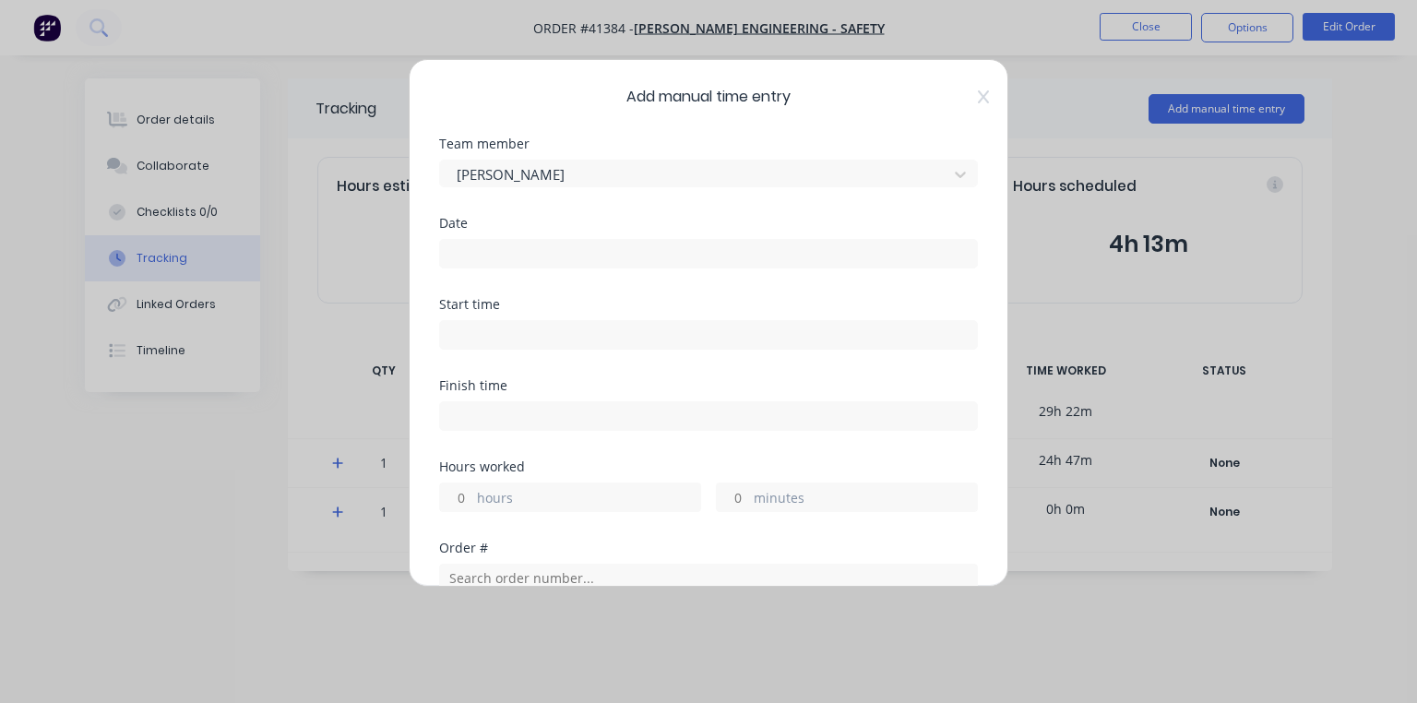
click at [559, 251] on input at bounding box center [708, 254] width 537 height 28
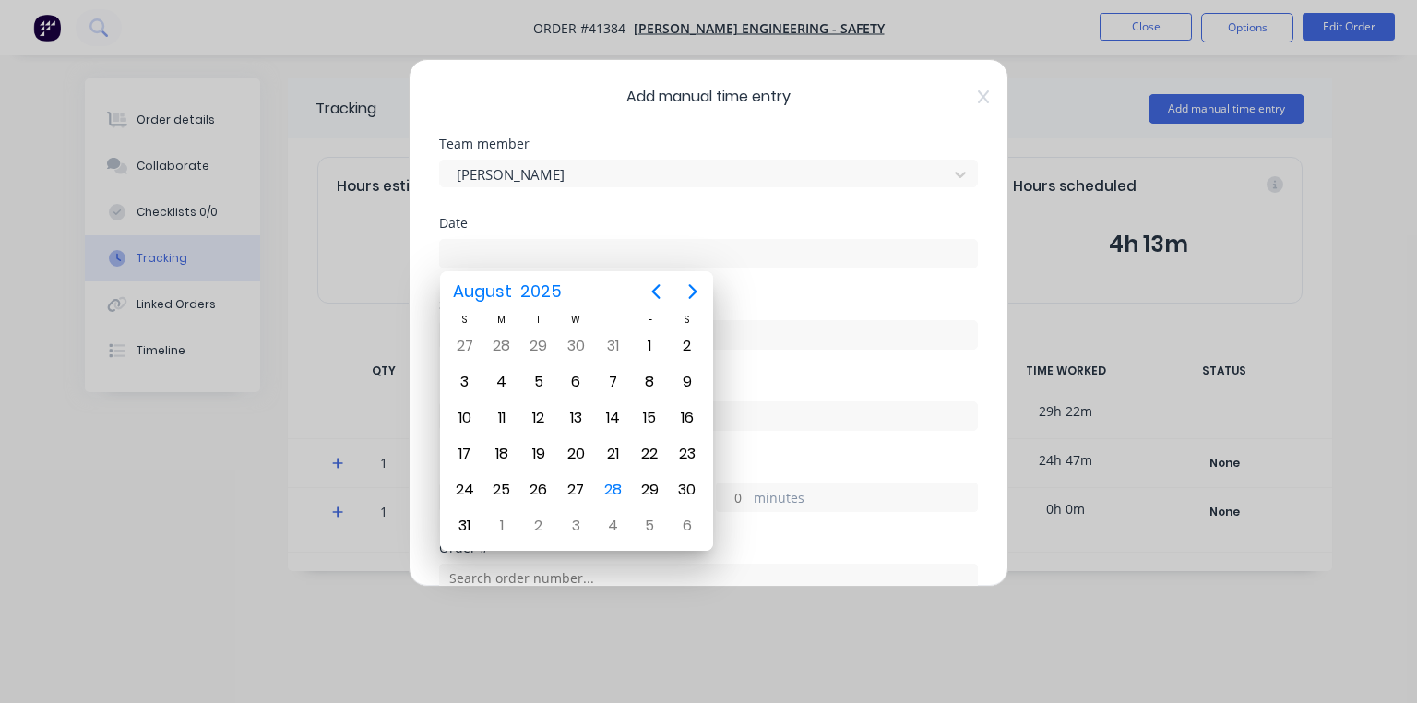
click at [609, 479] on div "28" at bounding box center [613, 490] width 28 height 28
type input "[DATE]"
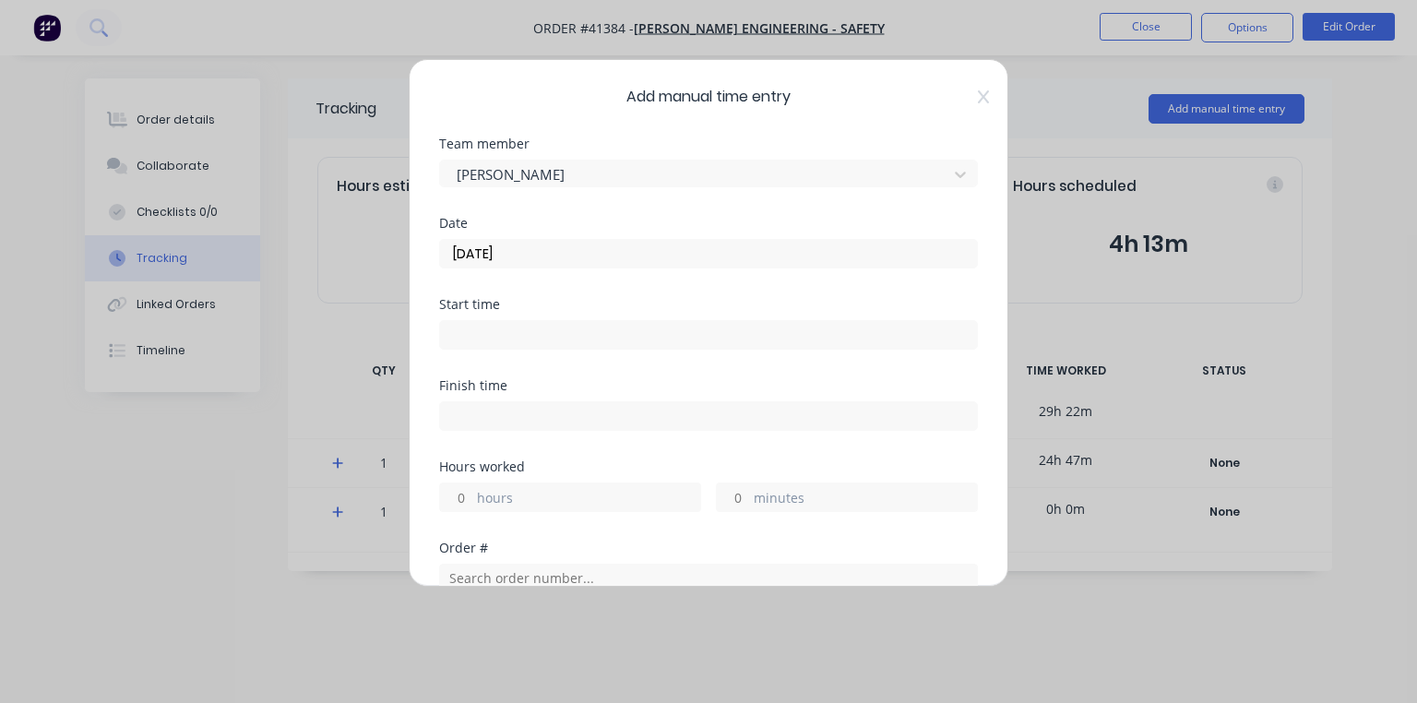
click at [548, 320] on label at bounding box center [708, 335] width 539 height 30
click at [548, 321] on input at bounding box center [708, 335] width 537 height 28
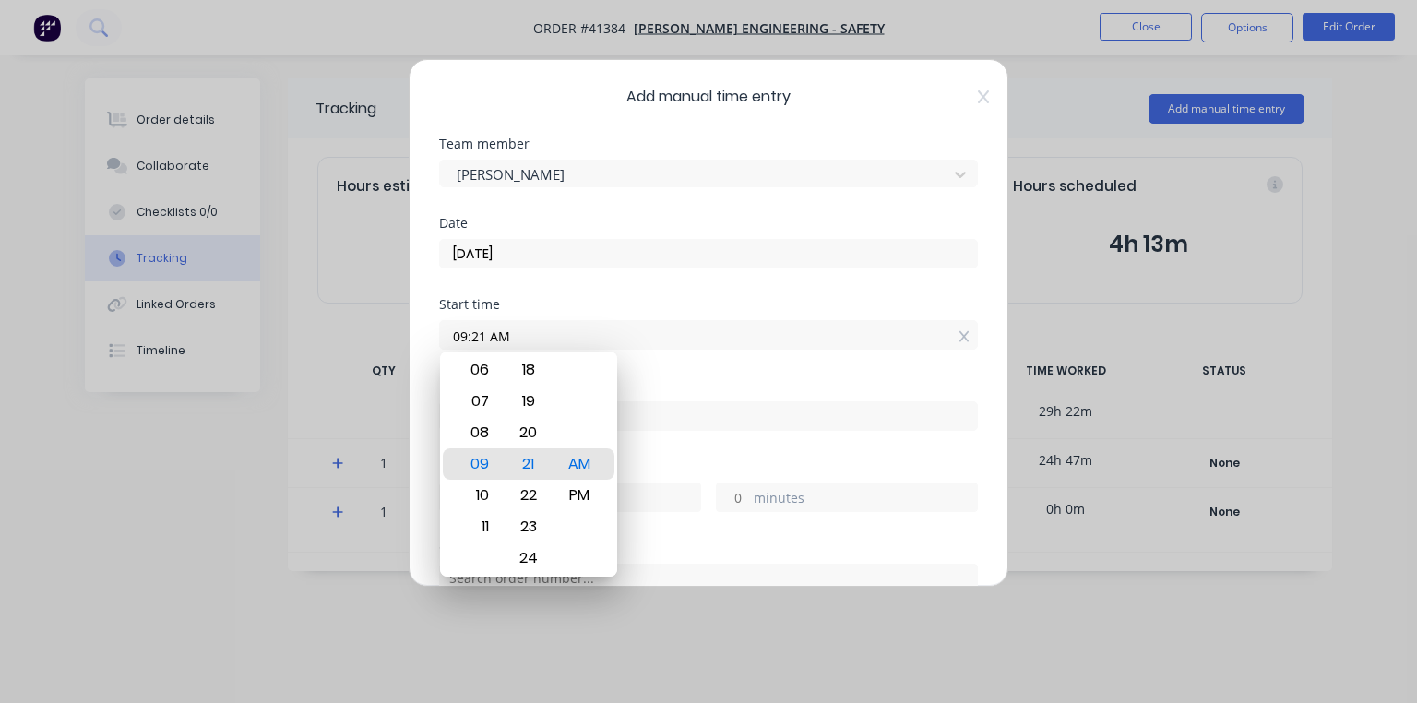
click at [484, 412] on div "07" at bounding box center [477, 401] width 45 height 31
type input "07:00 AM"
click at [619, 303] on div "Start time" at bounding box center [708, 304] width 539 height 13
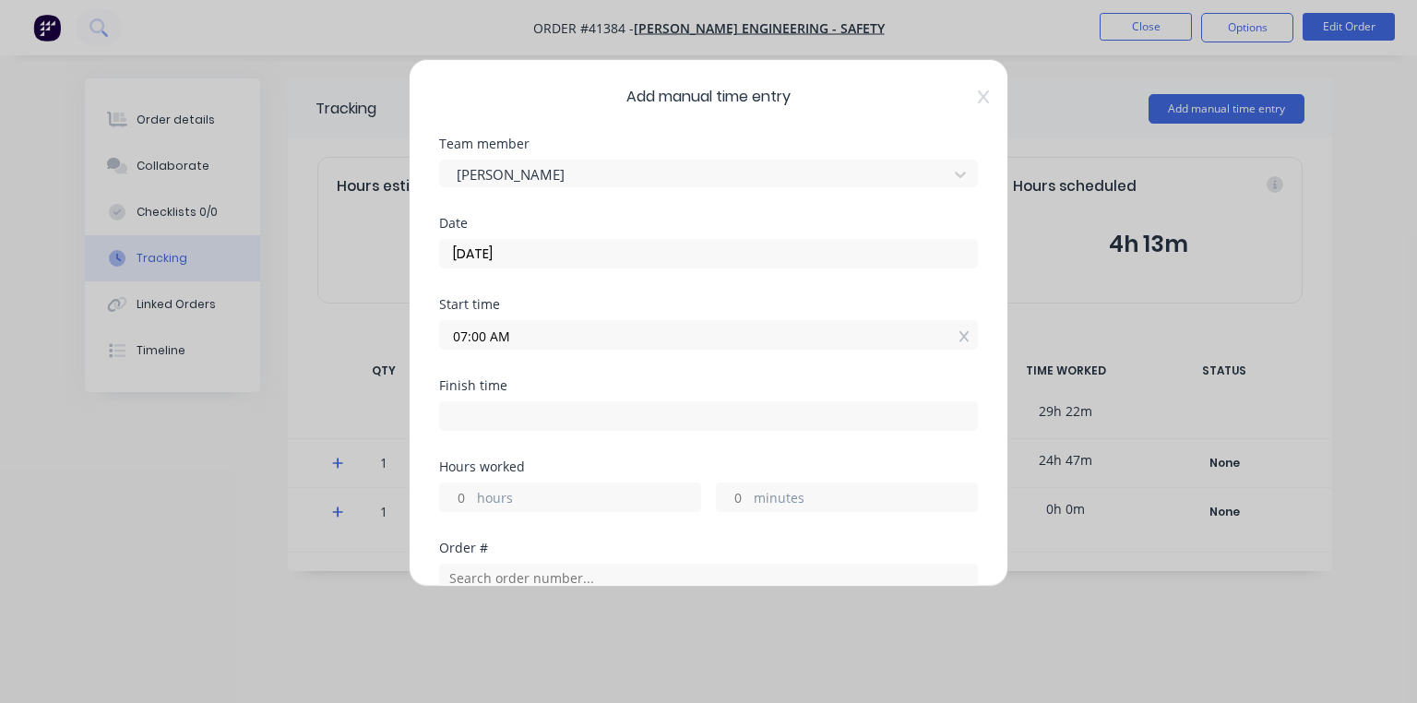
click at [520, 419] on input at bounding box center [708, 416] width 537 height 28
type input "09:21 AM"
type input "2"
type input "21"
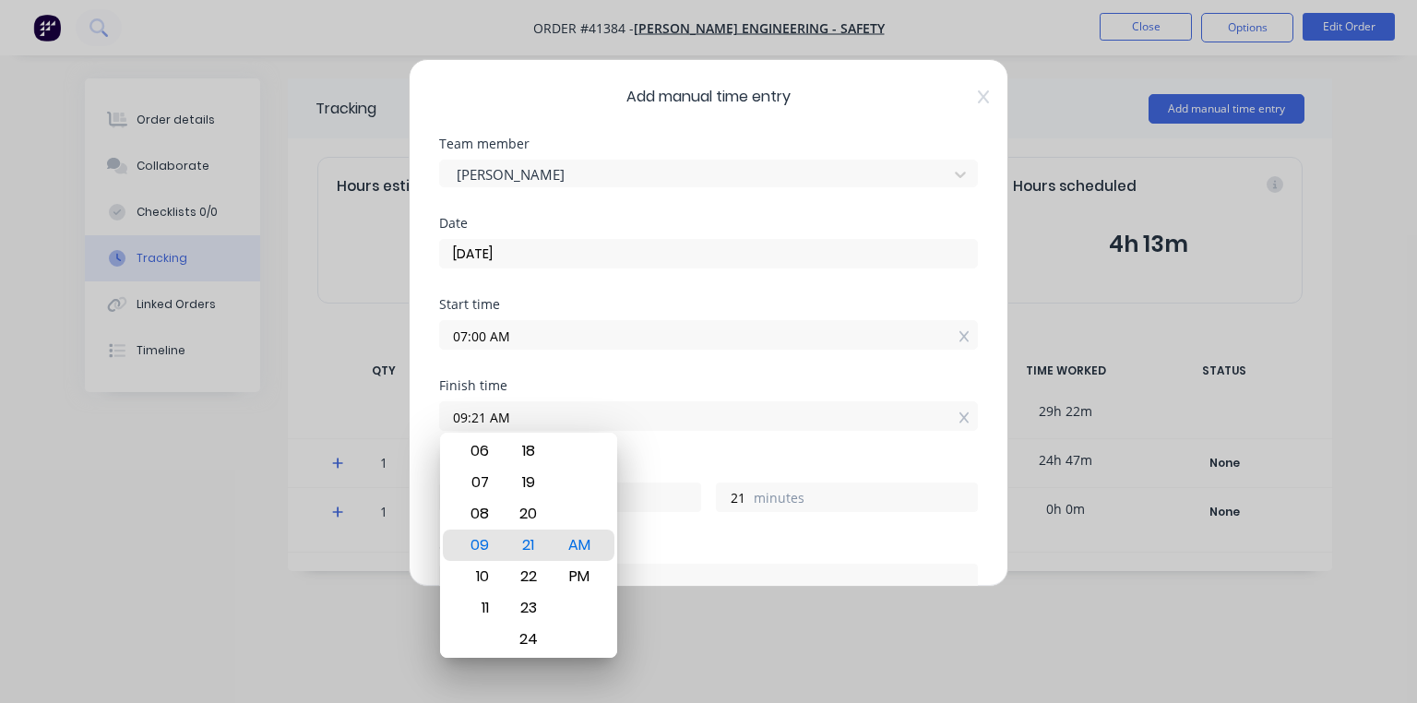
click at [489, 491] on div "07" at bounding box center [477, 482] width 45 height 31
type input "07:21 AM"
type input "0"
type input "07:17 AM"
type input "17"
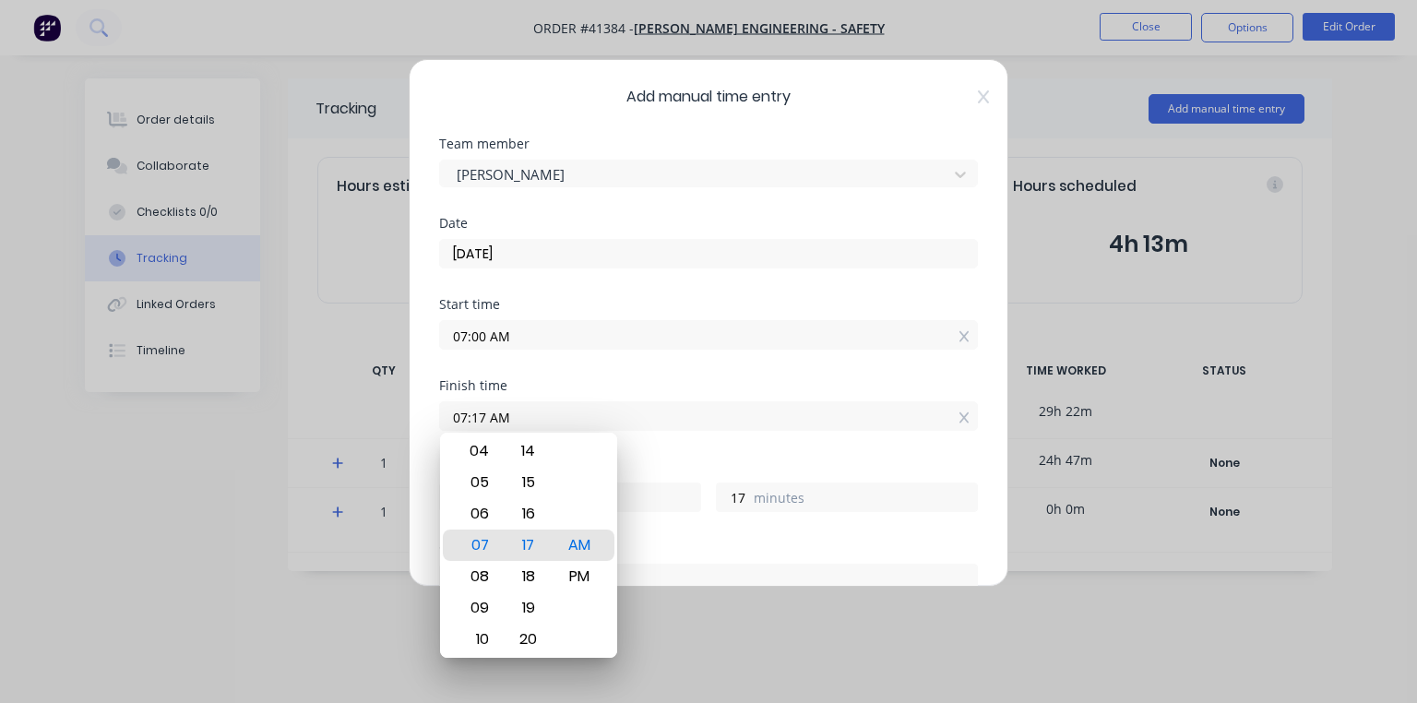
click at [533, 480] on div "15" at bounding box center [528, 482] width 45 height 31
type input "07:15 AM"
type input "15"
click at [637, 376] on div "Start time 07:00 AM" at bounding box center [708, 338] width 539 height 81
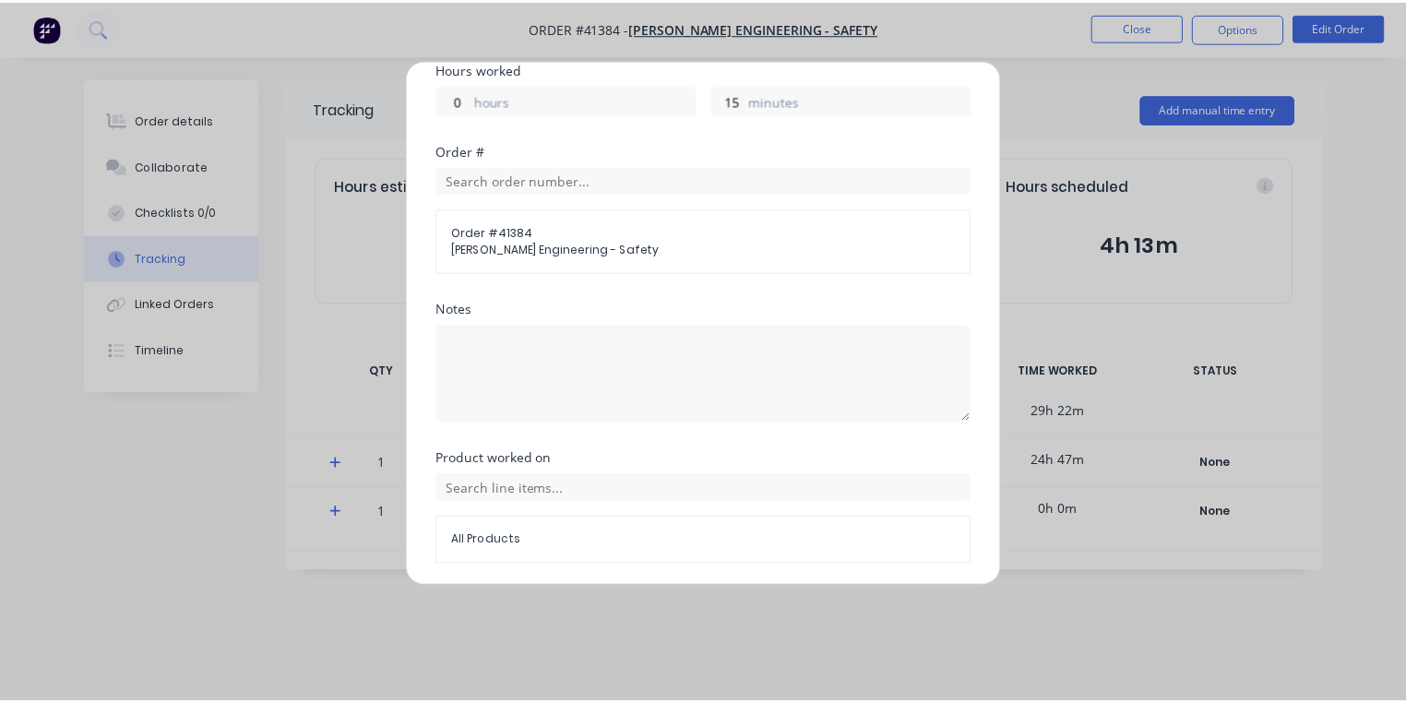
scroll to position [458, 0]
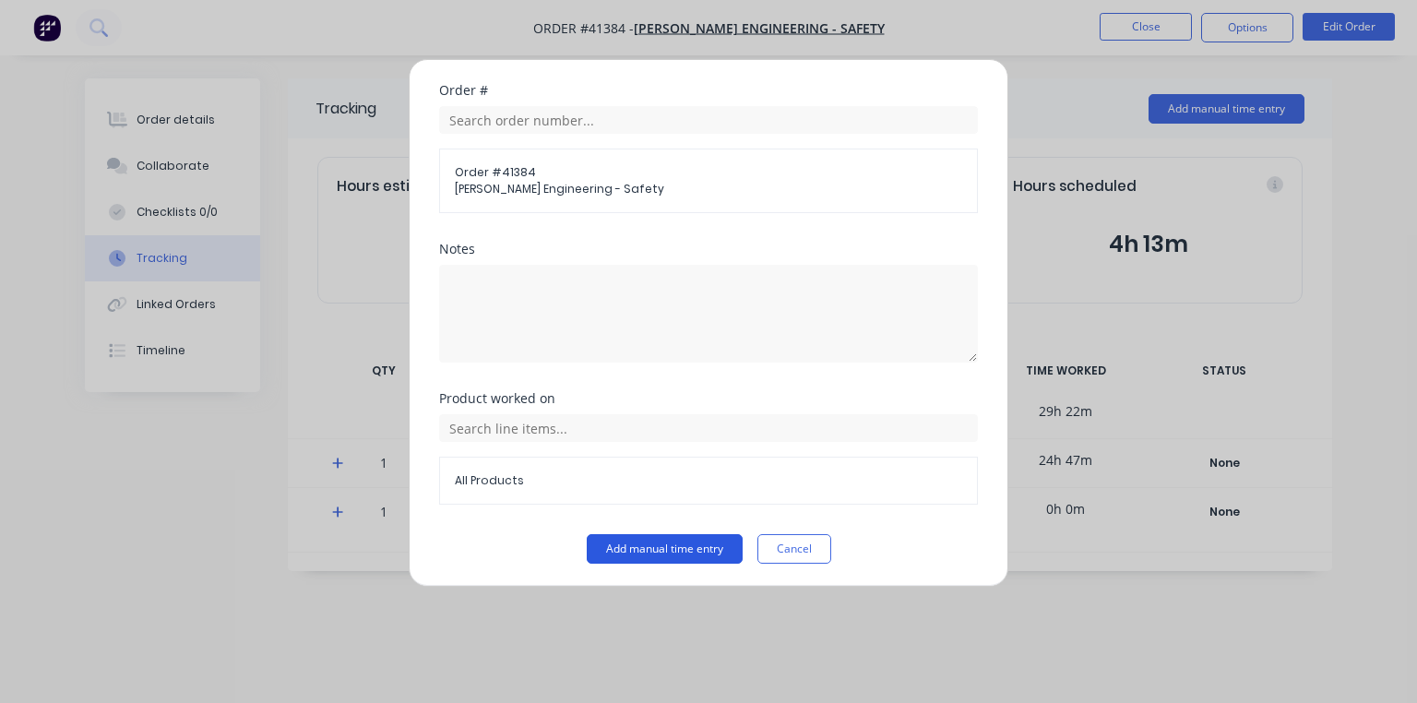
click at [614, 539] on button "Add manual time entry" at bounding box center [665, 549] width 156 height 30
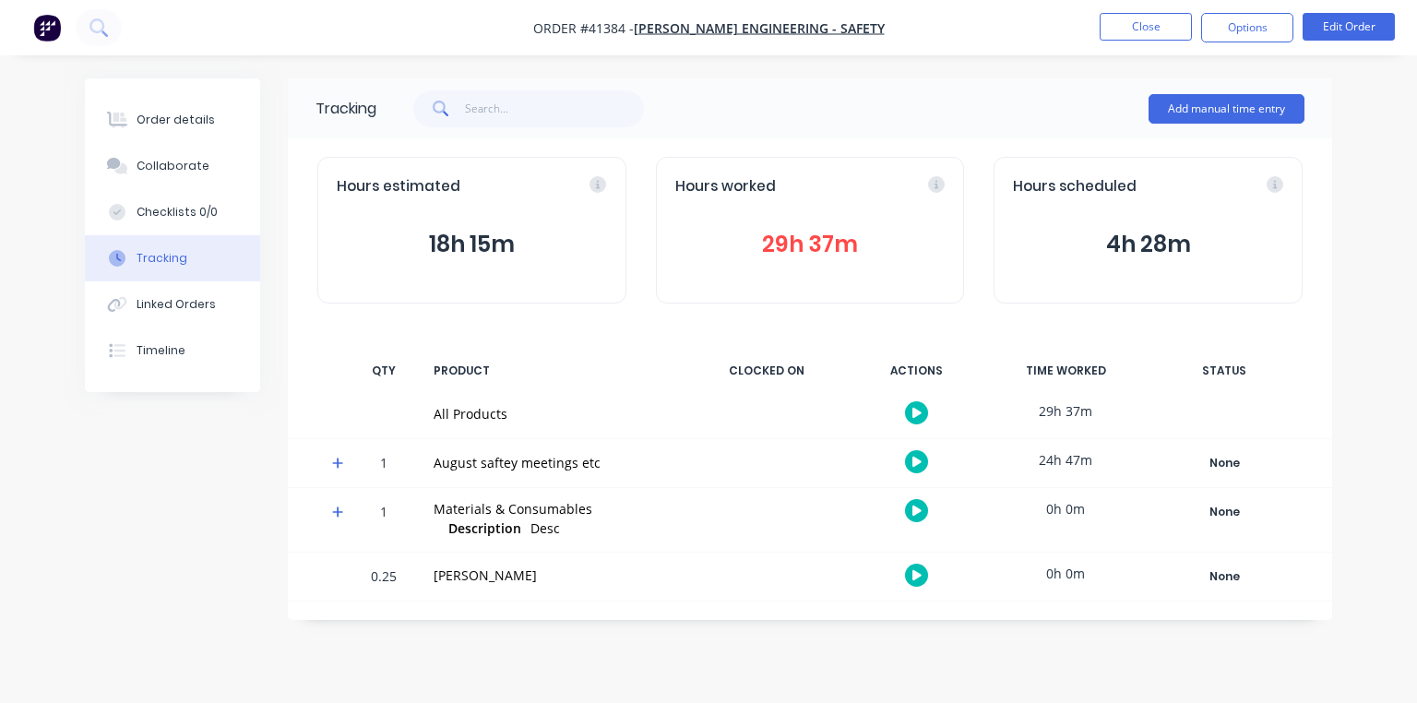
click at [844, 231] on button "29h 37m" at bounding box center [810, 244] width 270 height 35
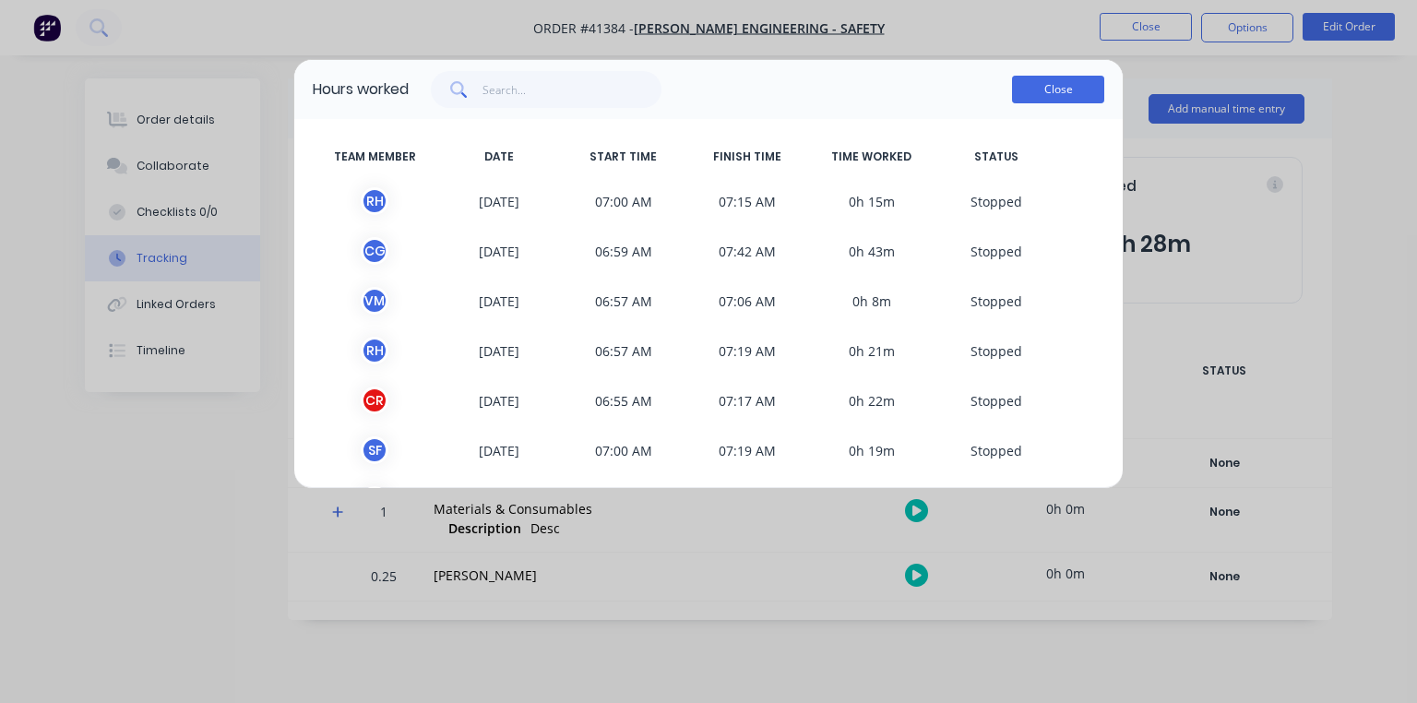
click at [1068, 87] on button "Close" at bounding box center [1058, 90] width 92 height 28
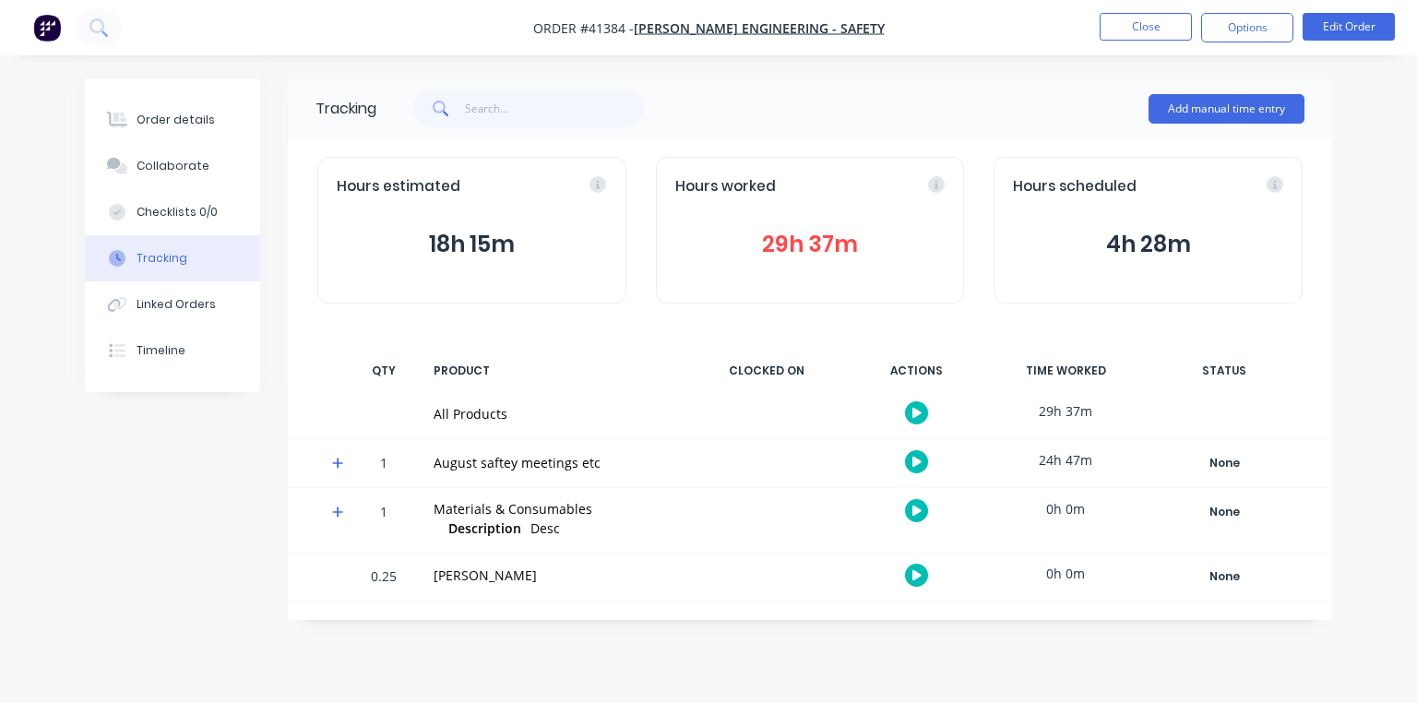
click at [338, 512] on icon at bounding box center [337, 512] width 11 height 11
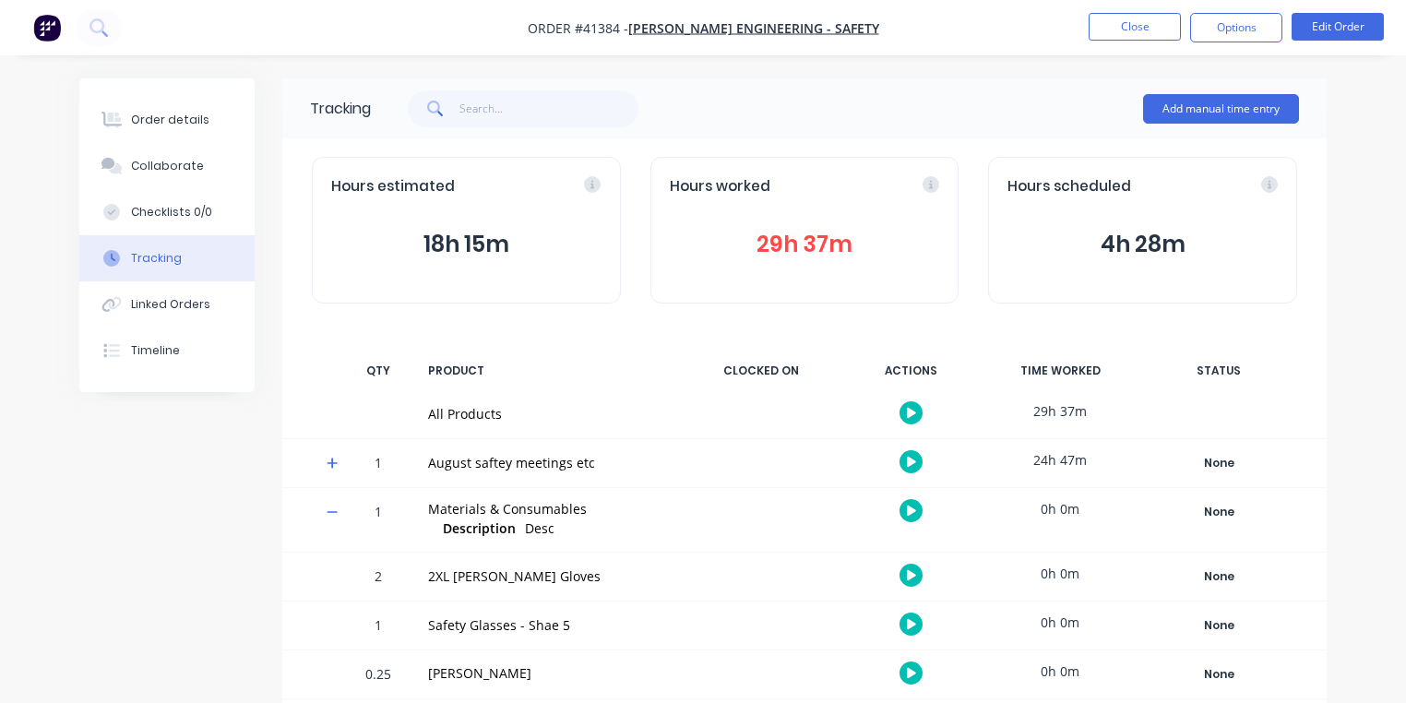
click at [334, 510] on icon at bounding box center [333, 512] width 12 height 13
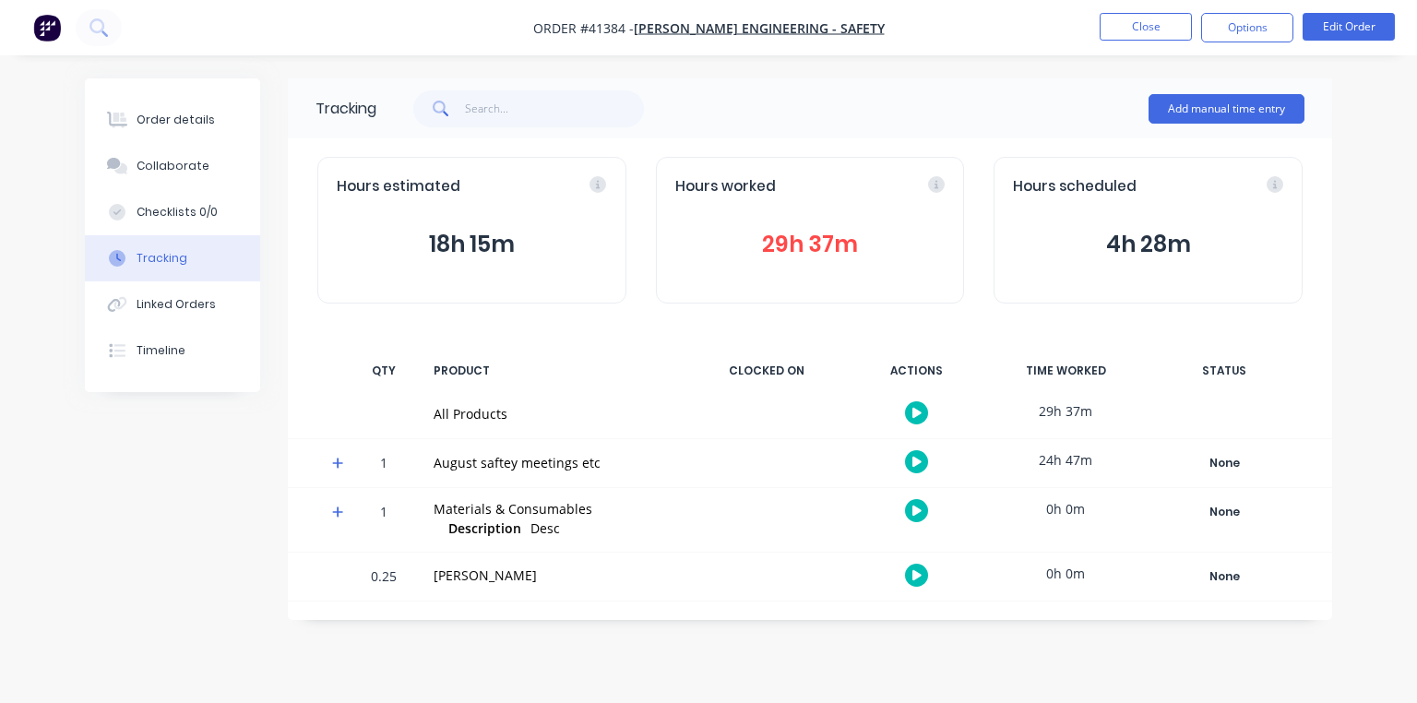
click at [795, 251] on button "29h 37m" at bounding box center [810, 244] width 270 height 35
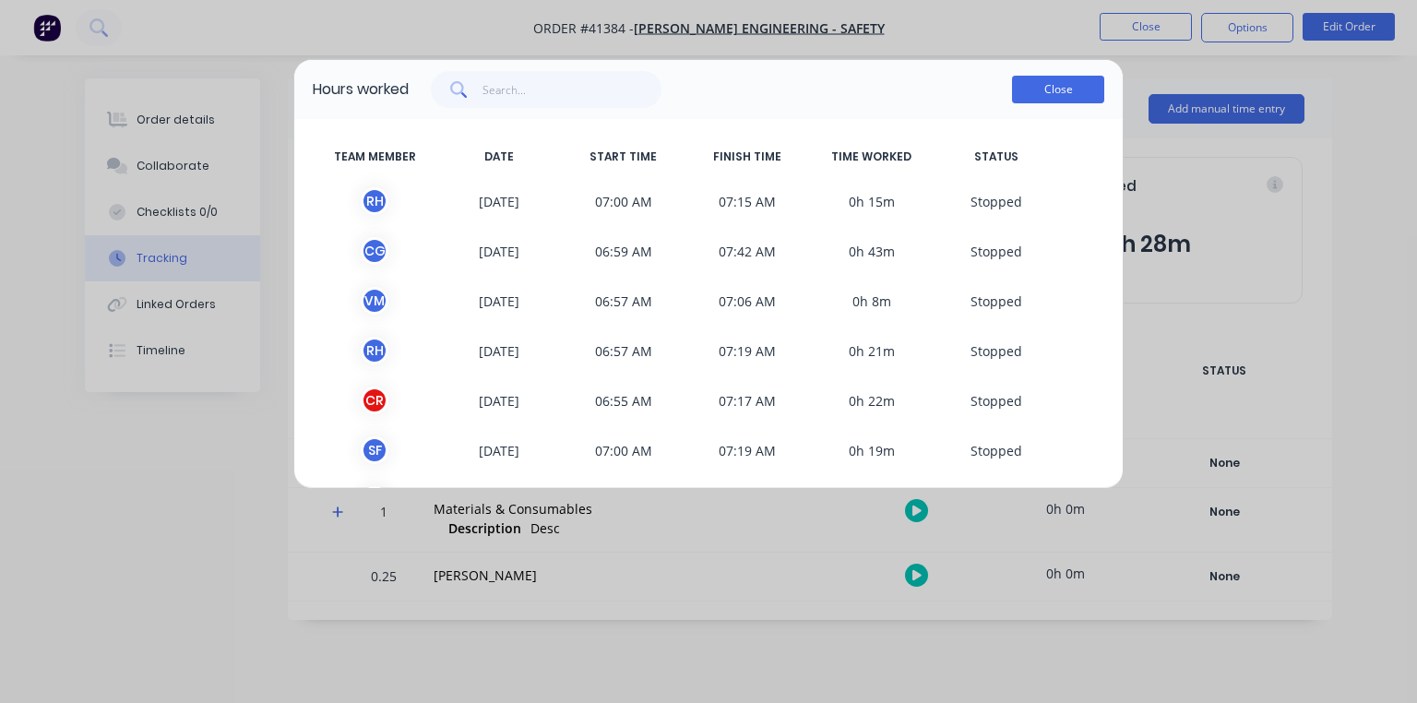
click at [1063, 94] on button "Close" at bounding box center [1058, 90] width 92 height 28
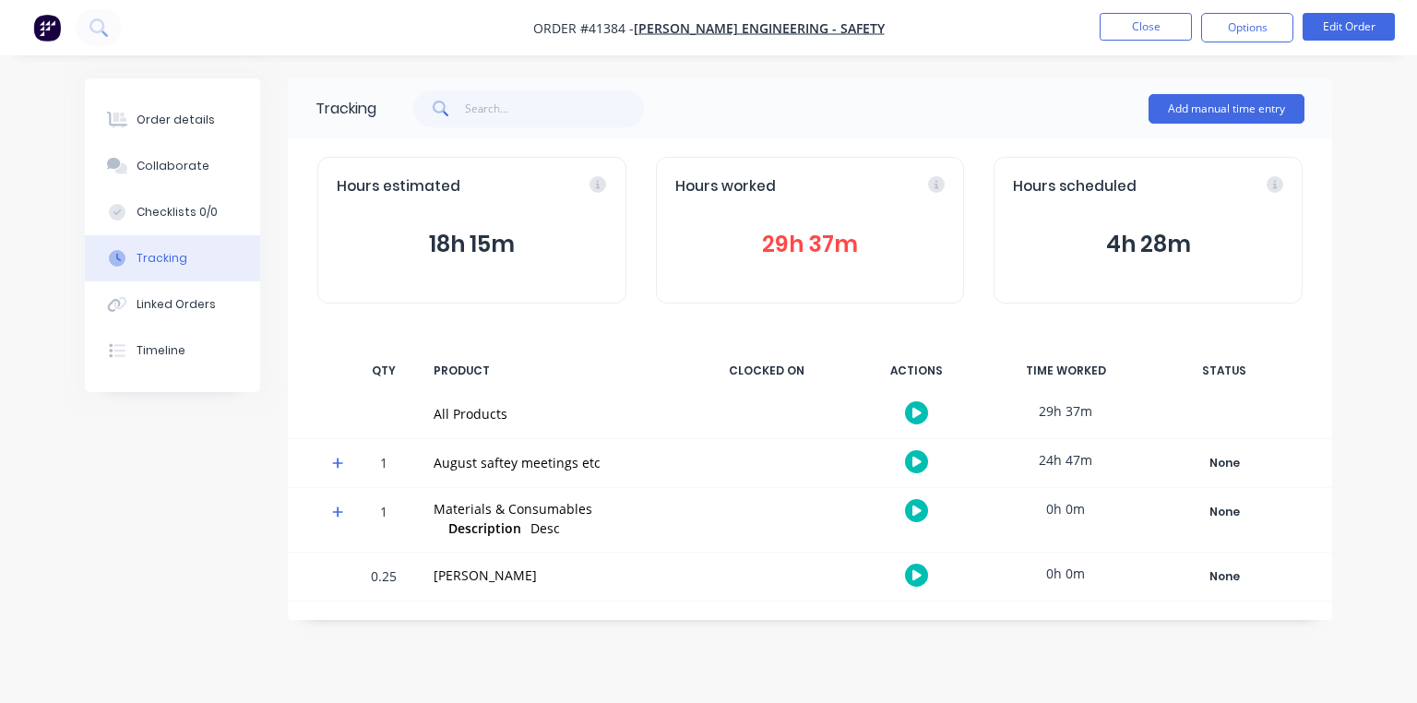
click at [480, 576] on div "[PERSON_NAME]" at bounding box center [555, 575] width 242 height 19
click at [465, 583] on div "[PERSON_NAME]" at bounding box center [555, 575] width 242 height 19
click at [1369, 32] on button "Edit Order" at bounding box center [1349, 27] width 92 height 28
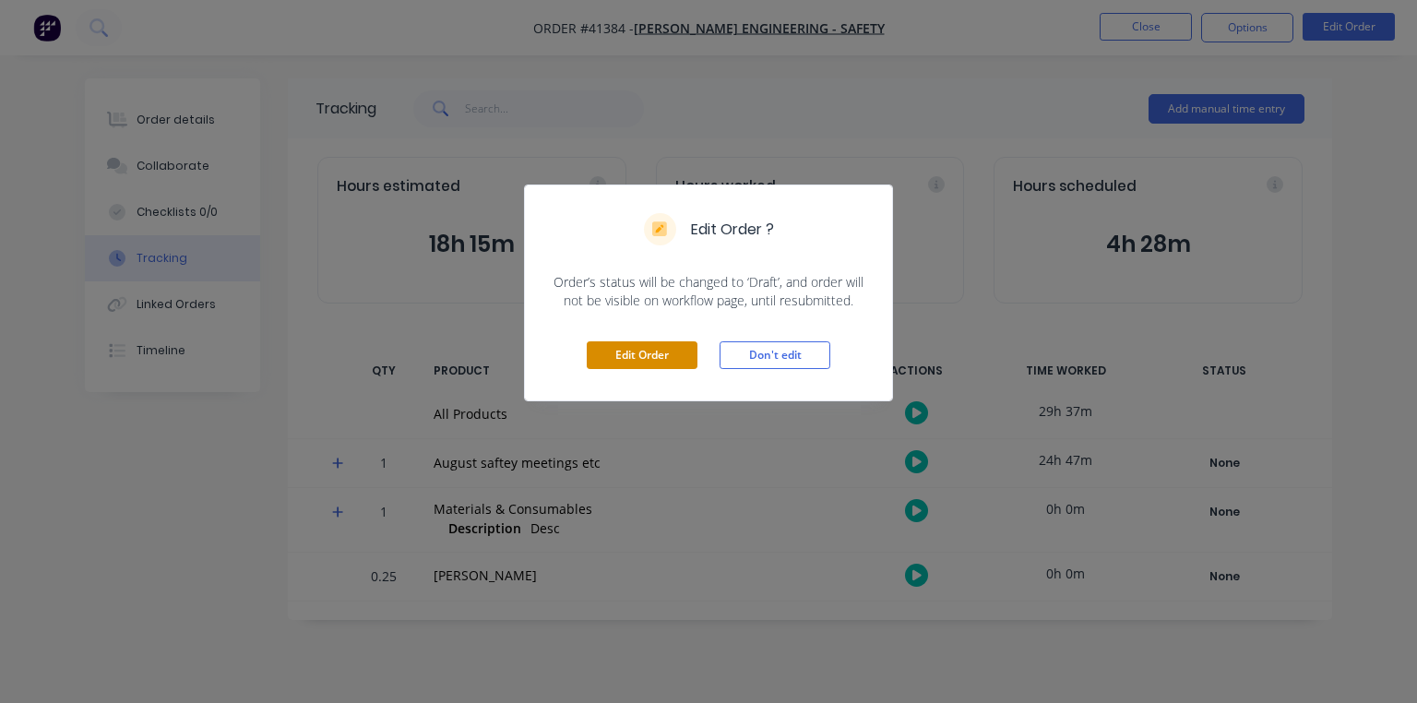
click at [663, 350] on button "Edit Order" at bounding box center [642, 355] width 111 height 28
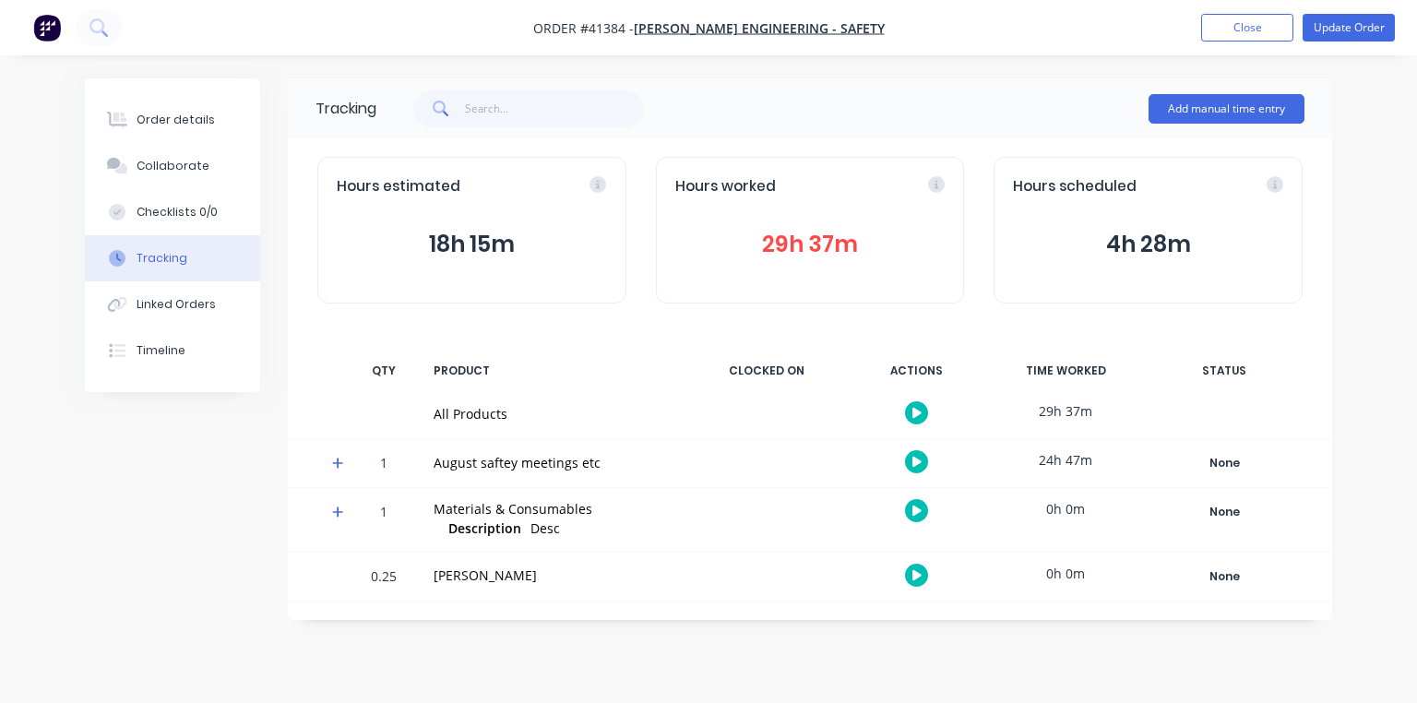
click at [457, 578] on div "[PERSON_NAME]" at bounding box center [555, 575] width 242 height 19
click at [397, 575] on div "0.25" at bounding box center [383, 578] width 55 height 45
click at [336, 512] on icon at bounding box center [337, 512] width 11 height 11
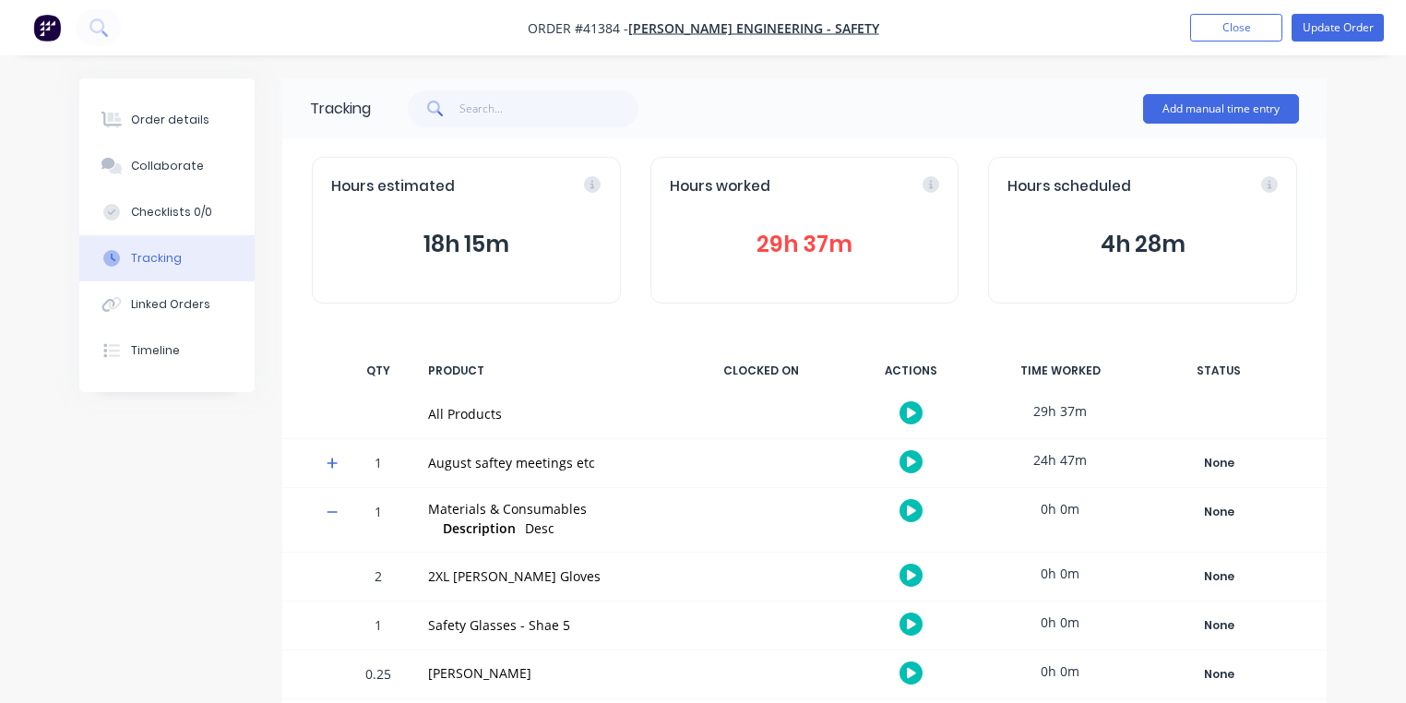
scroll to position [14, 0]
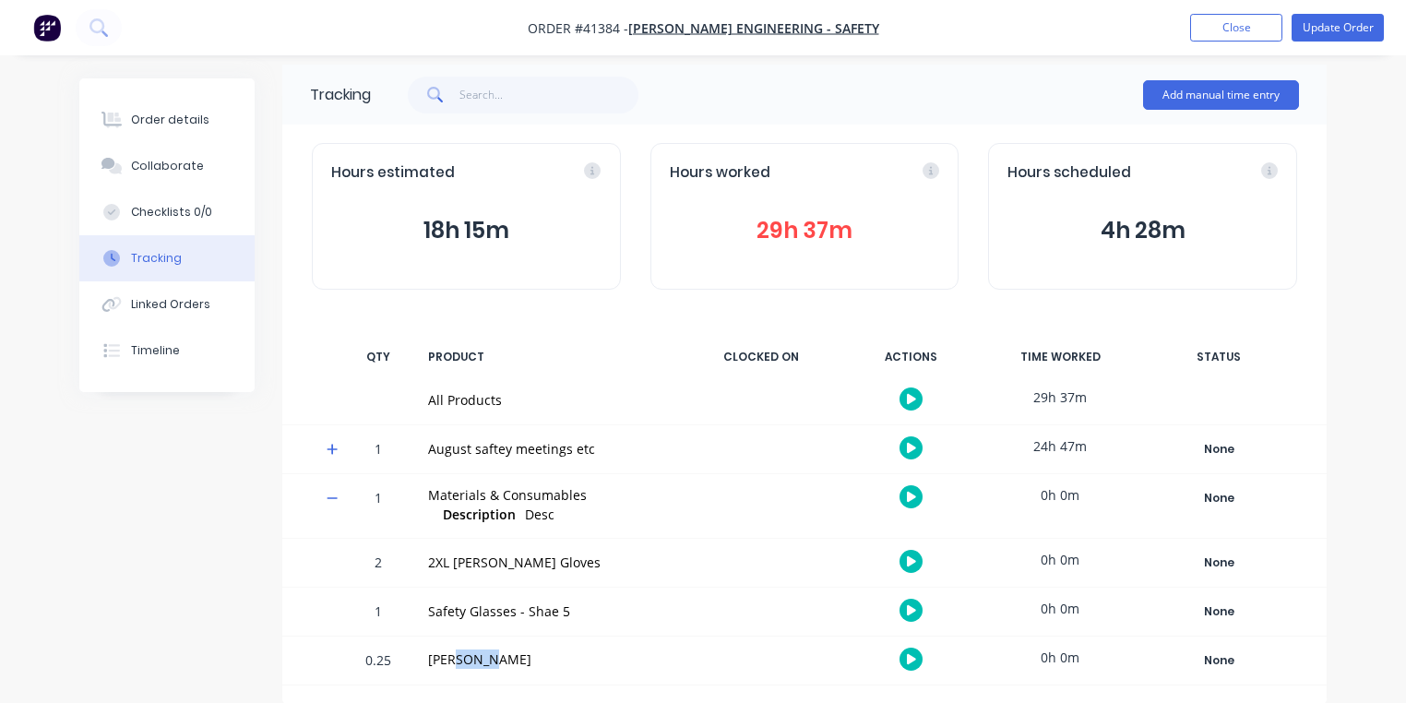
click at [639, 639] on div "[PERSON_NAME]" at bounding box center [549, 661] width 264 height 48
click at [912, 660] on icon "button" at bounding box center [911, 659] width 9 height 10
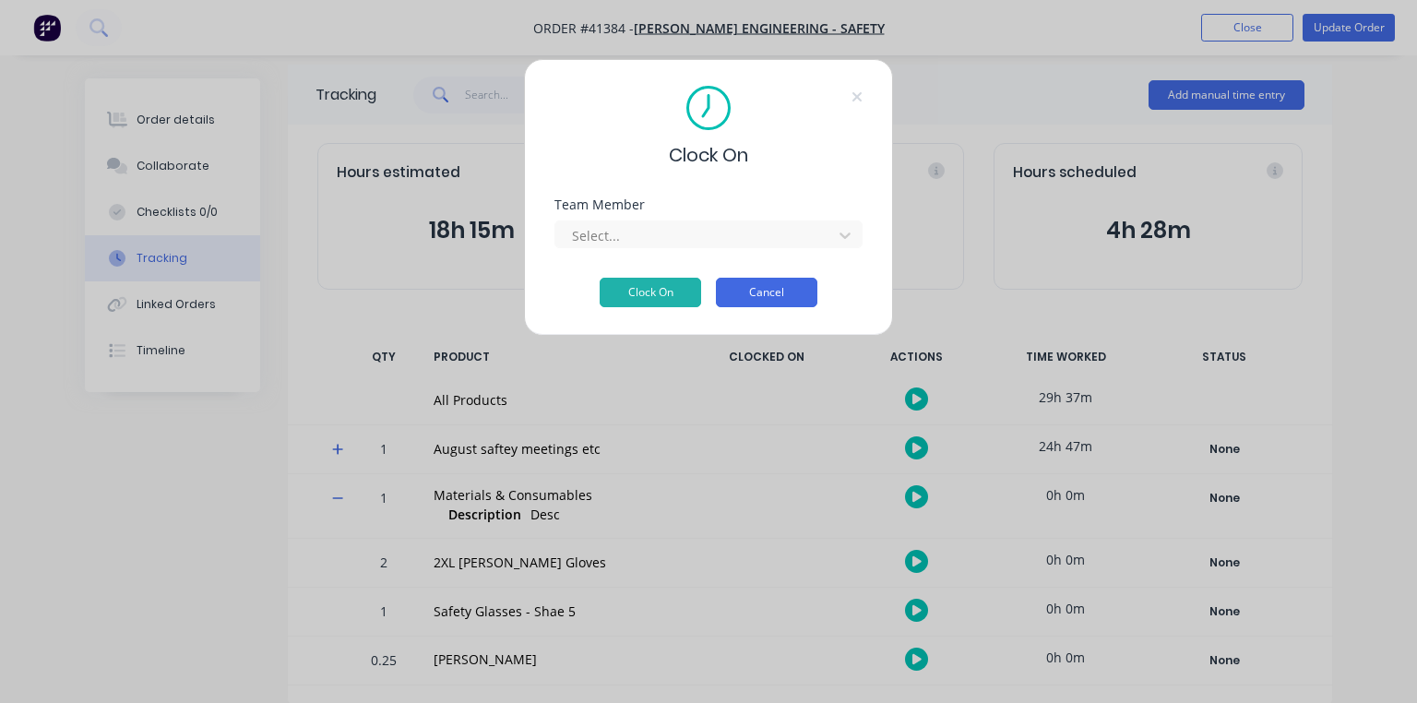
click at [785, 288] on button "Cancel" at bounding box center [767, 293] width 102 height 30
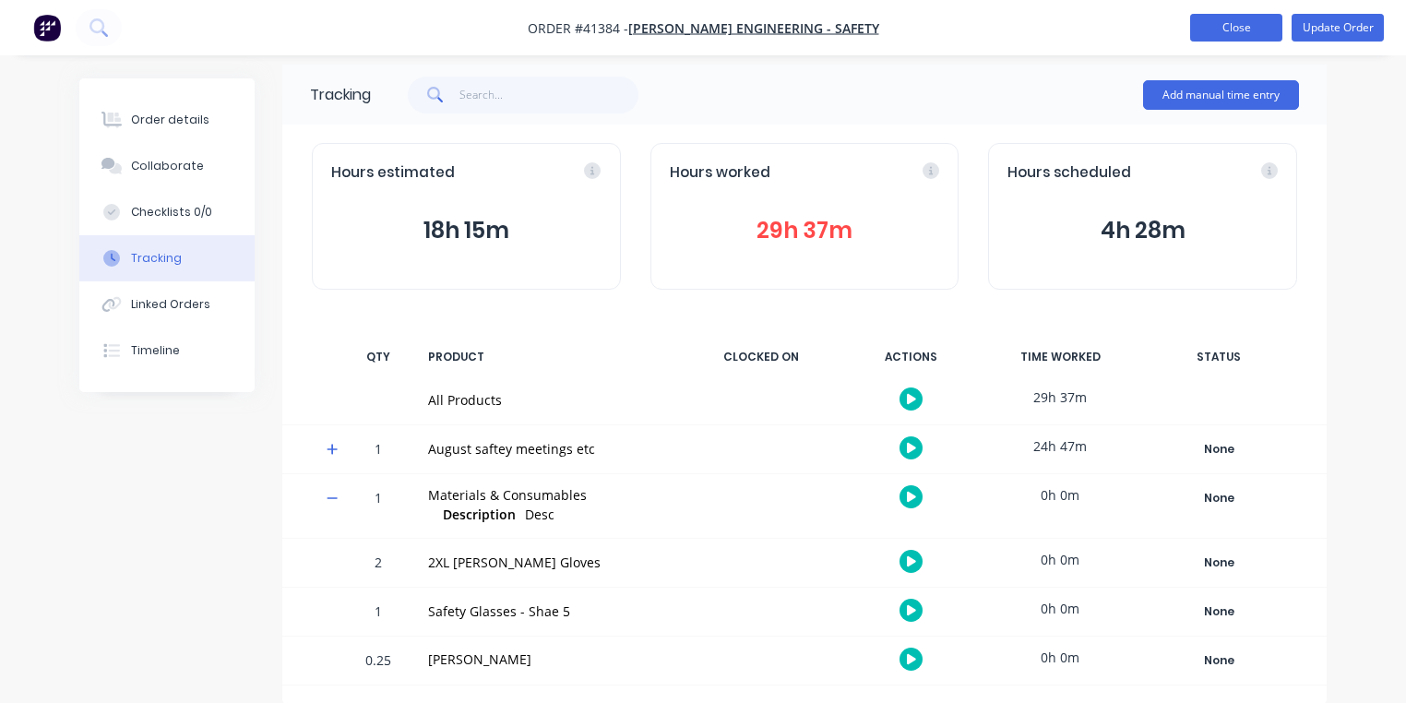
click at [1249, 32] on button "Close" at bounding box center [1236, 28] width 92 height 28
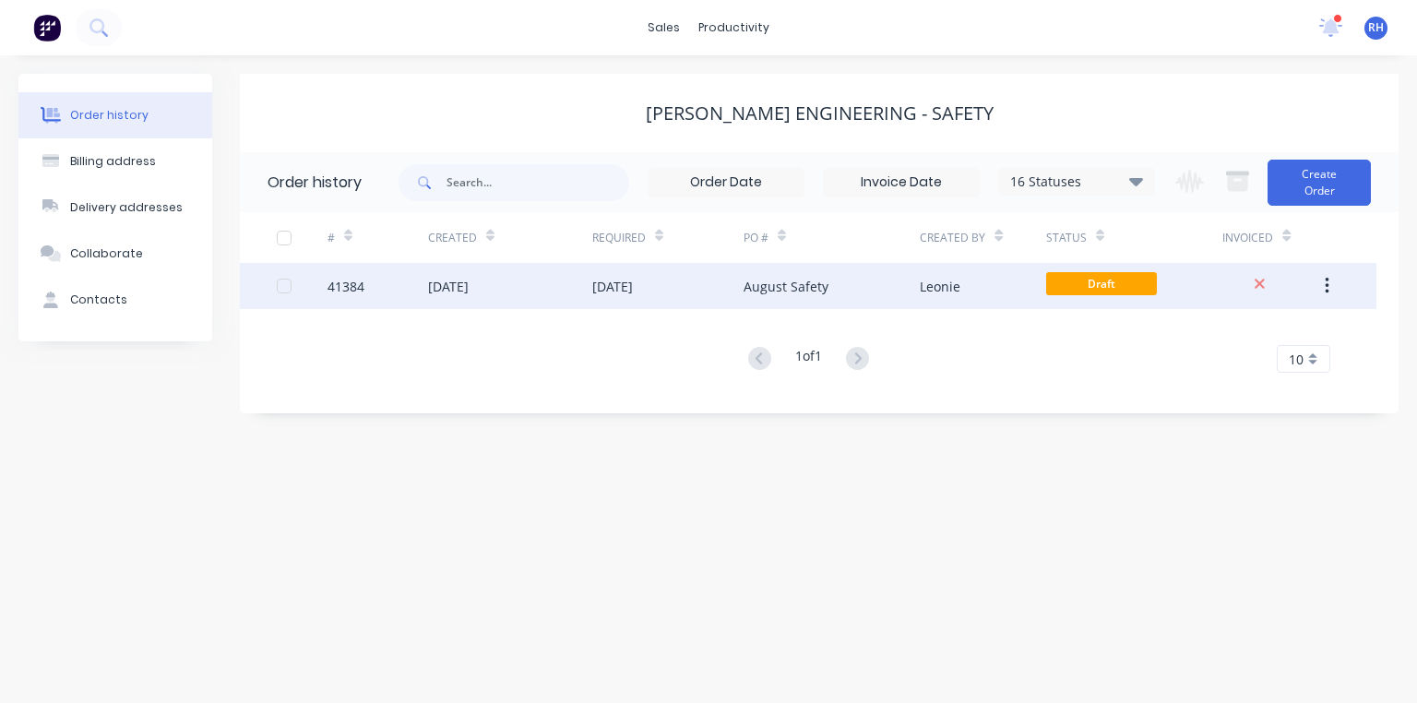
click at [764, 269] on div "August Safety" at bounding box center [832, 286] width 176 height 46
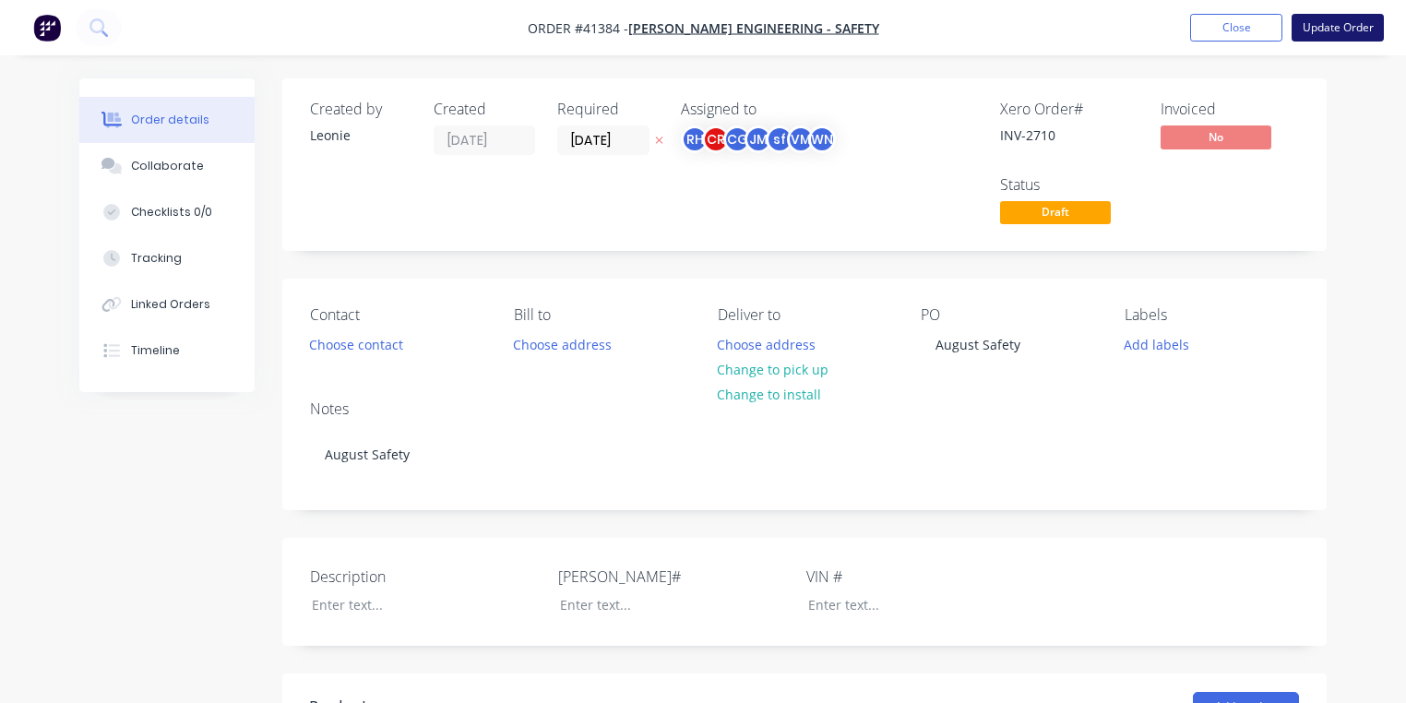
click at [1358, 30] on button "Update Order" at bounding box center [1338, 28] width 92 height 28
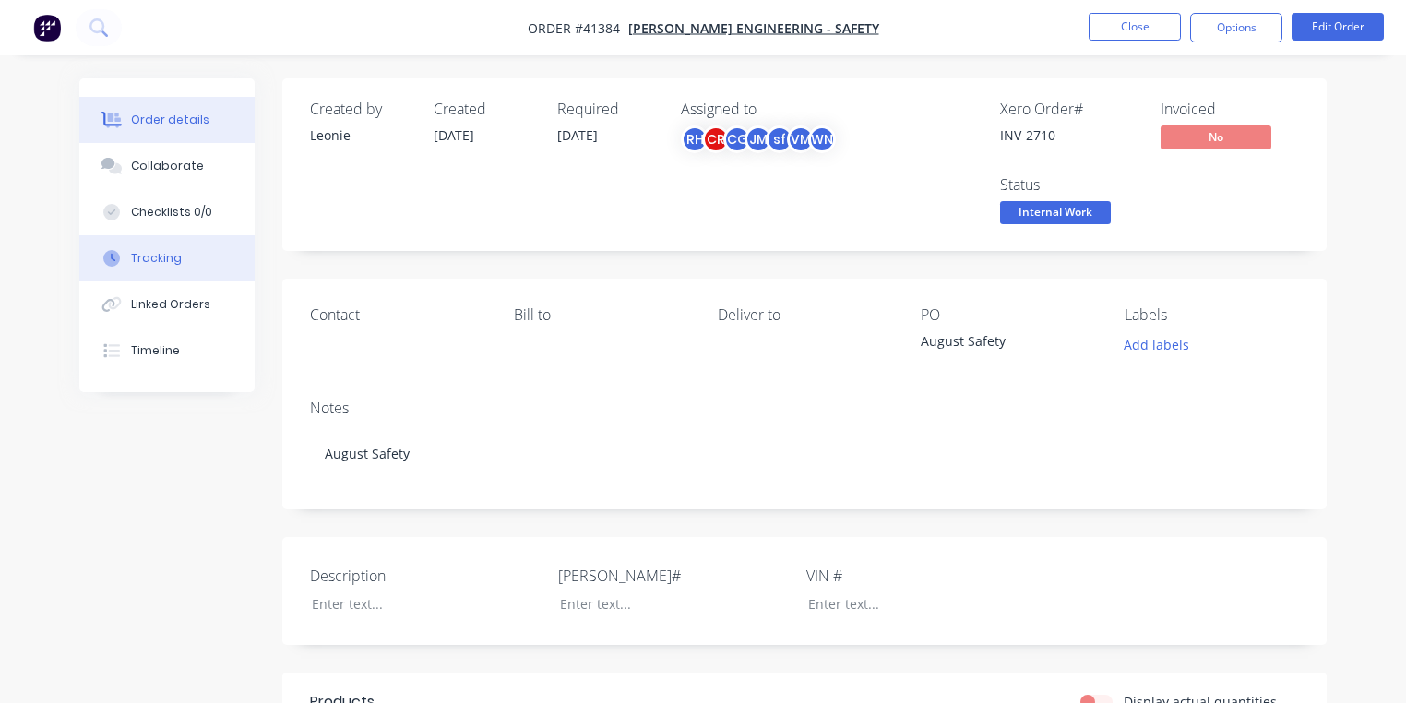
click at [179, 262] on button "Tracking" at bounding box center [166, 258] width 175 height 46
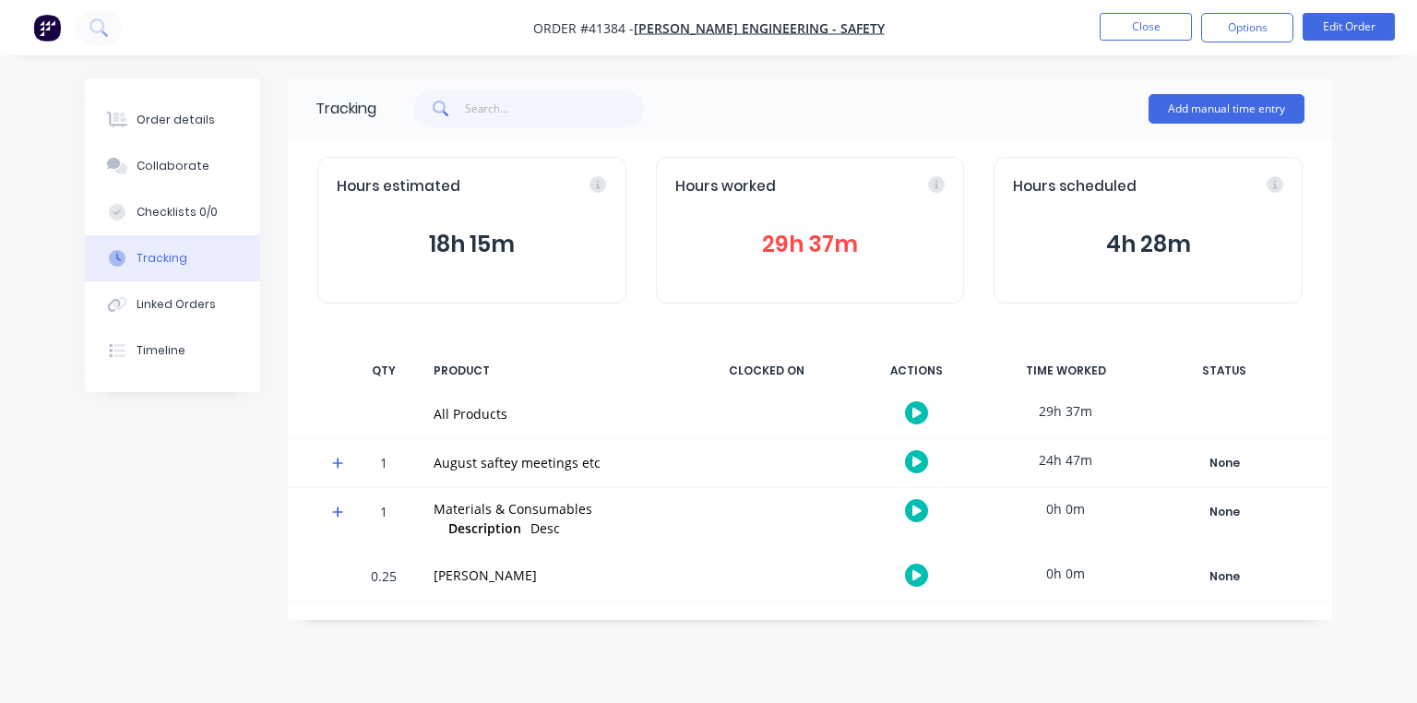
click at [50, 27] on img "button" at bounding box center [47, 28] width 28 height 28
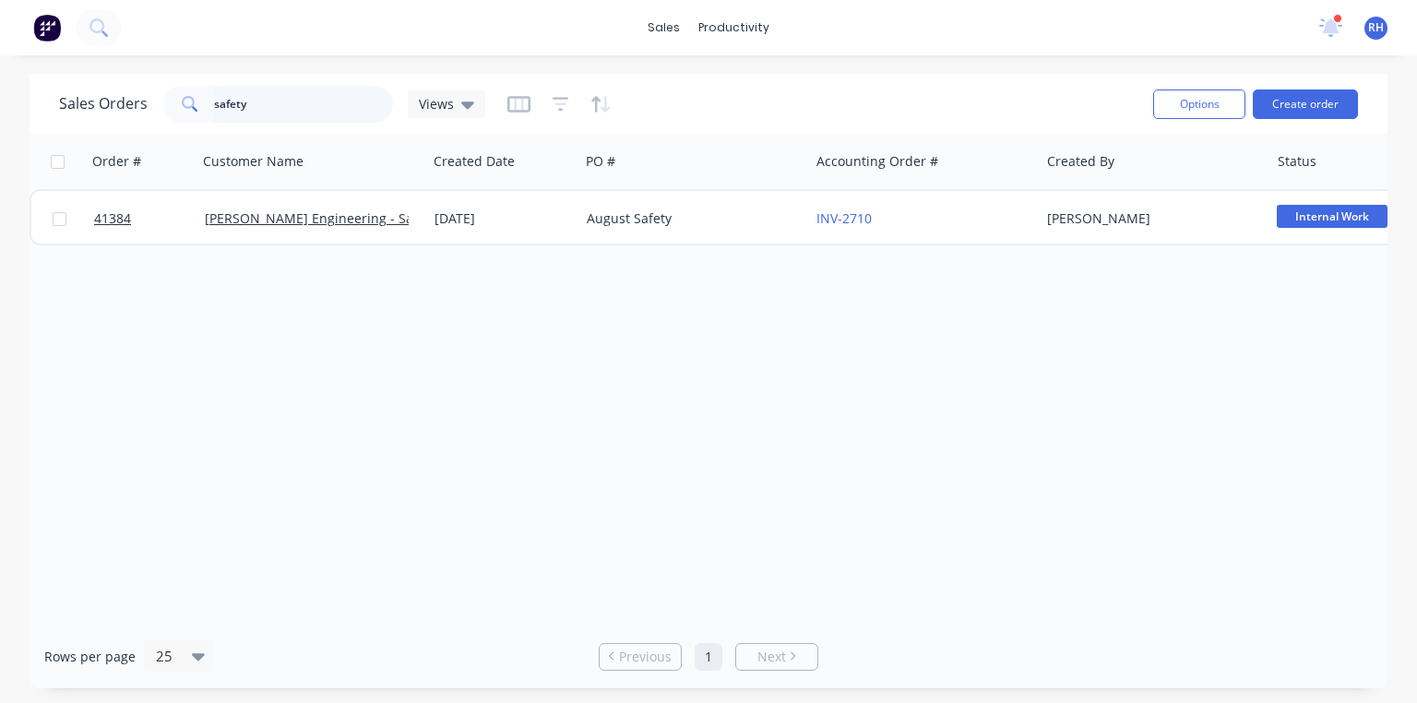
click at [345, 100] on input "safety" at bounding box center [304, 104] width 180 height 37
type input "s"
type input "struct"
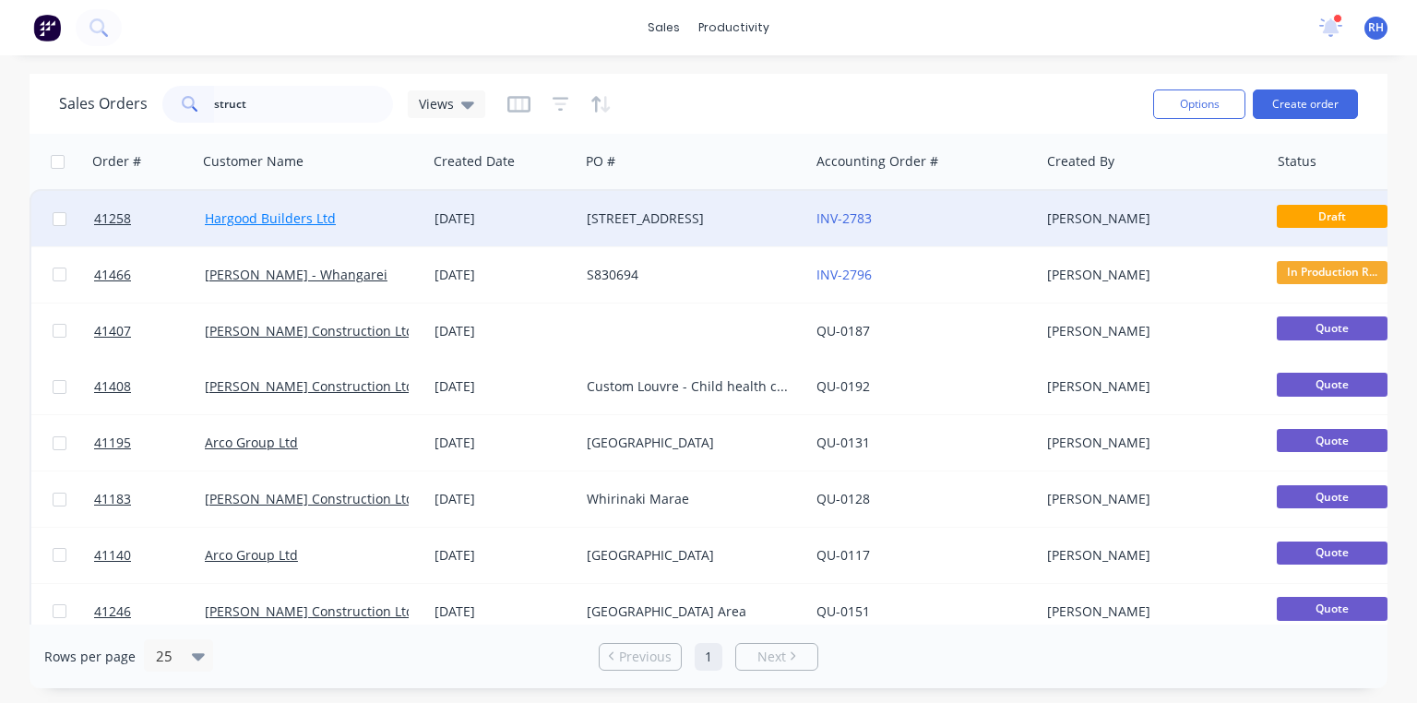
click at [289, 214] on link "Hargood Builders Ltd" at bounding box center [270, 218] width 131 height 18
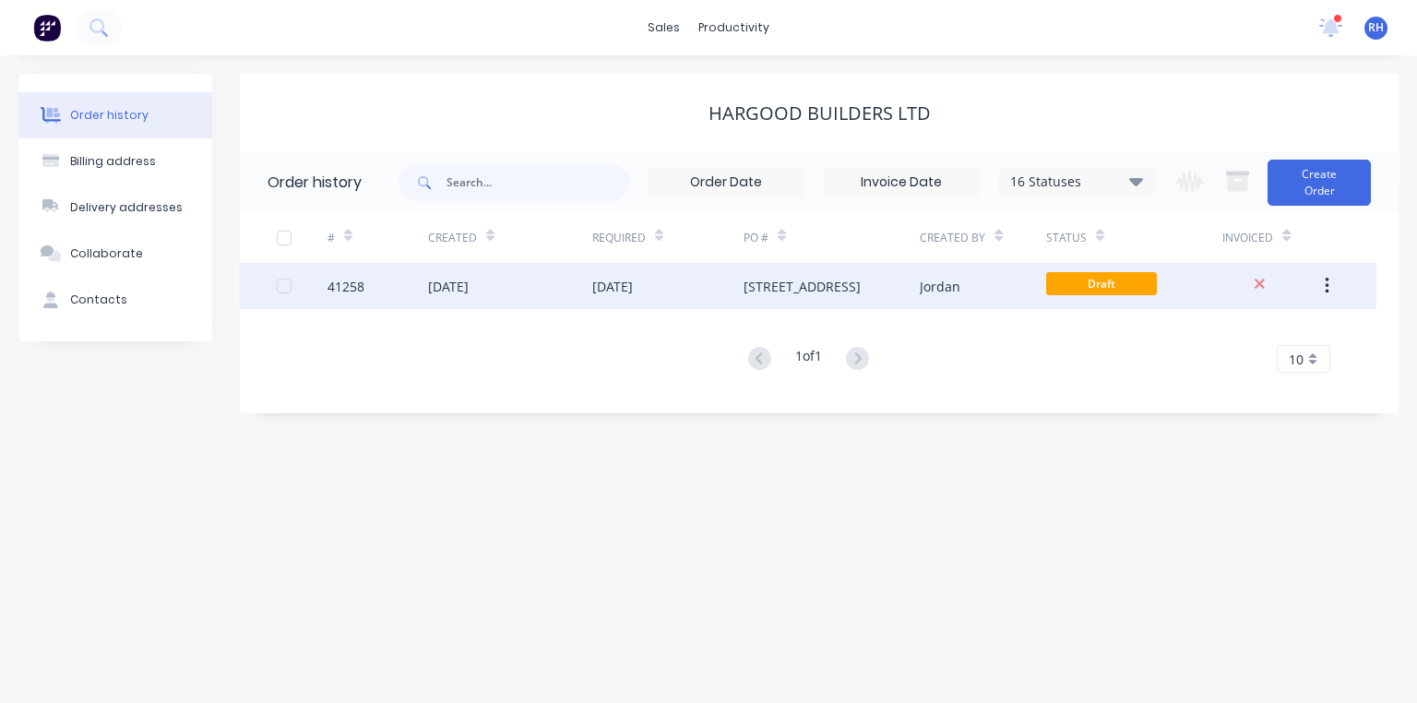
click at [844, 283] on div "[STREET_ADDRESS]" at bounding box center [802, 286] width 117 height 19
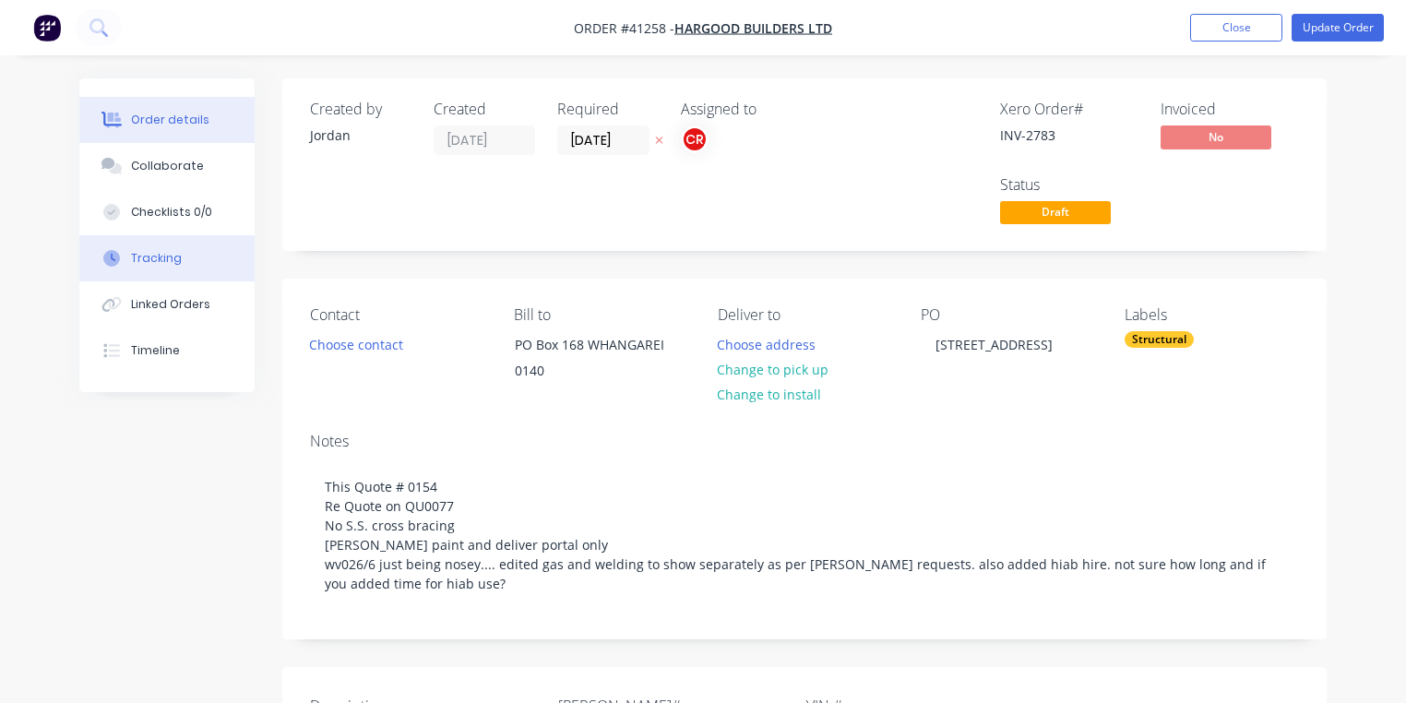
click at [185, 261] on button "Tracking" at bounding box center [166, 258] width 175 height 46
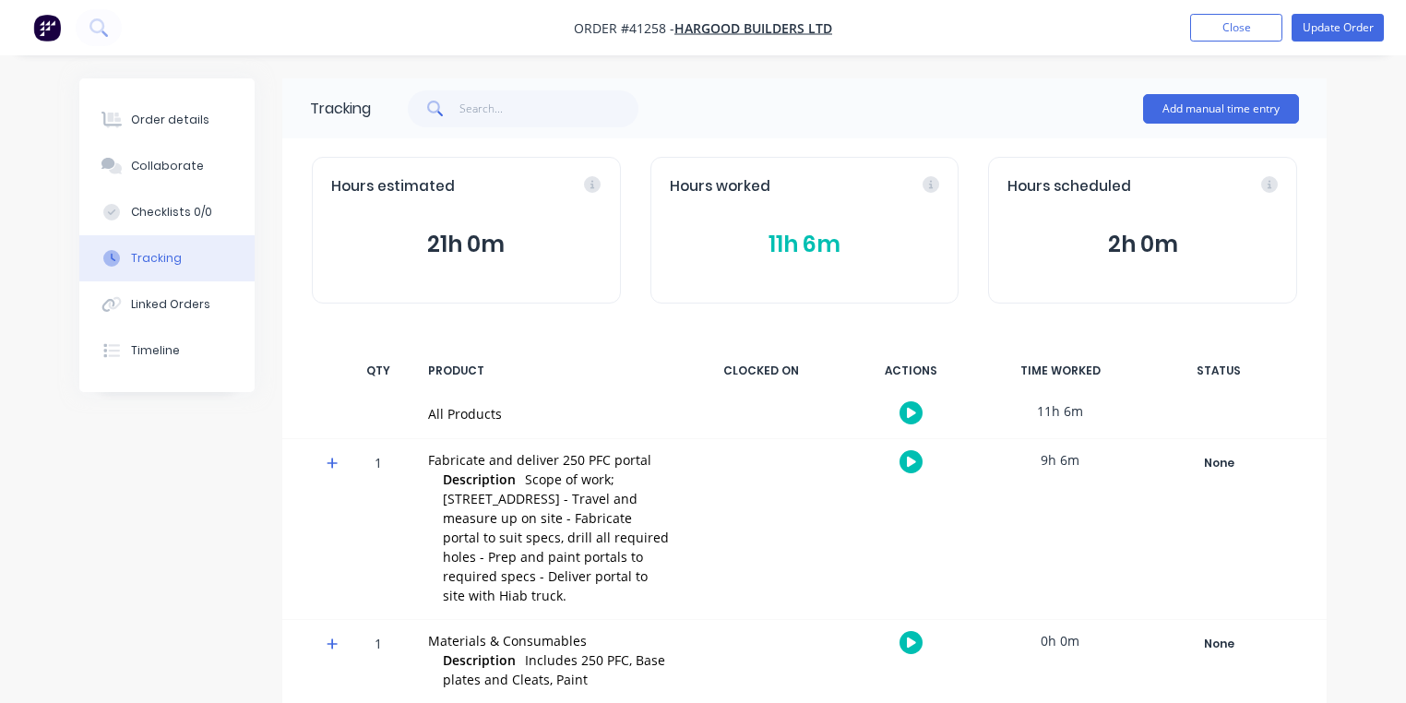
click at [802, 230] on button "11h 6m" at bounding box center [805, 244] width 270 height 35
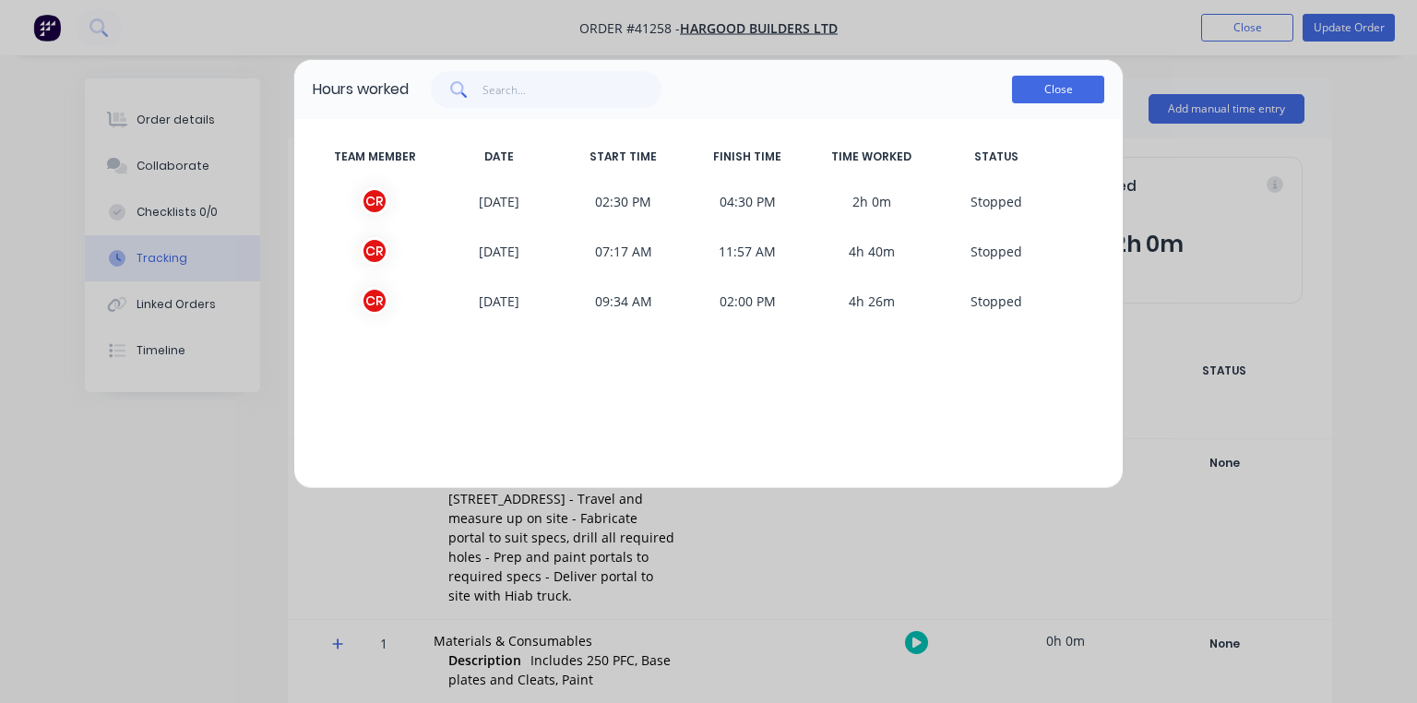
click at [1070, 96] on button "Close" at bounding box center [1058, 90] width 92 height 28
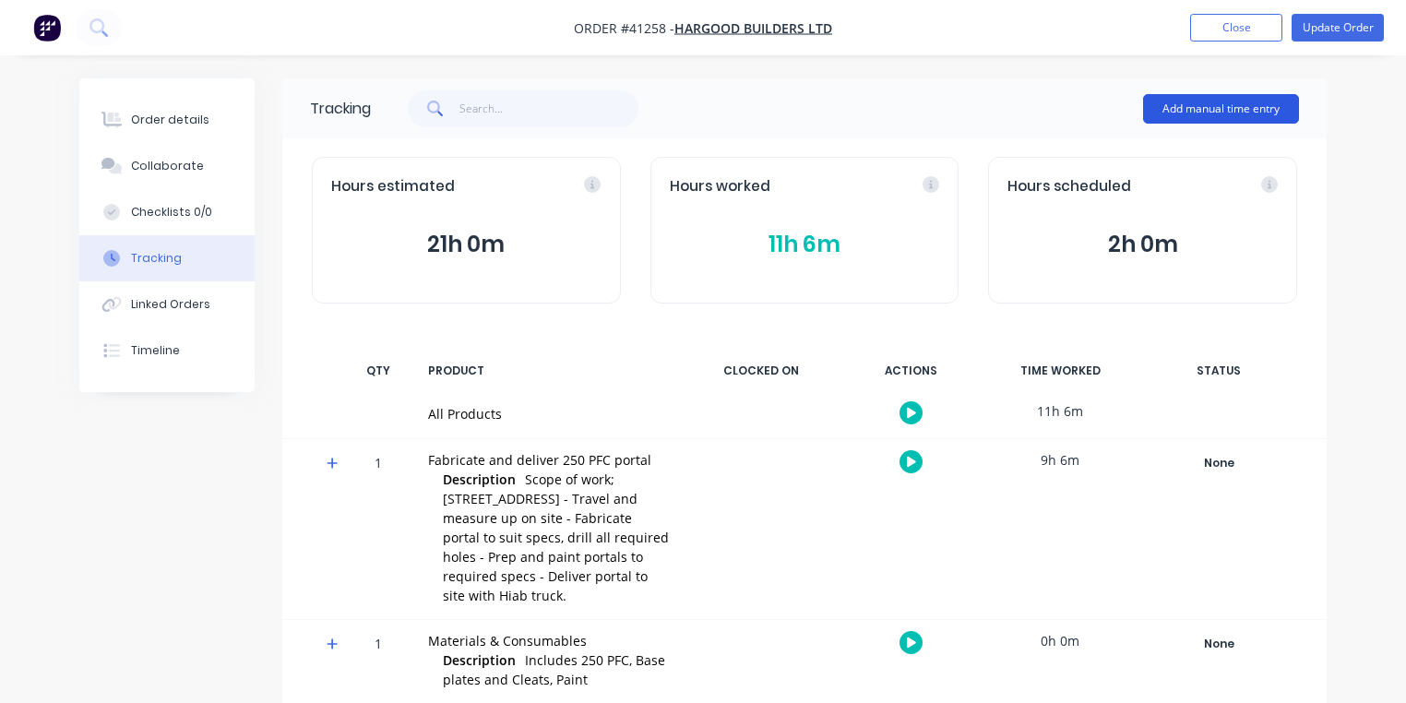
click at [1214, 104] on button "Add manual time entry" at bounding box center [1221, 109] width 156 height 30
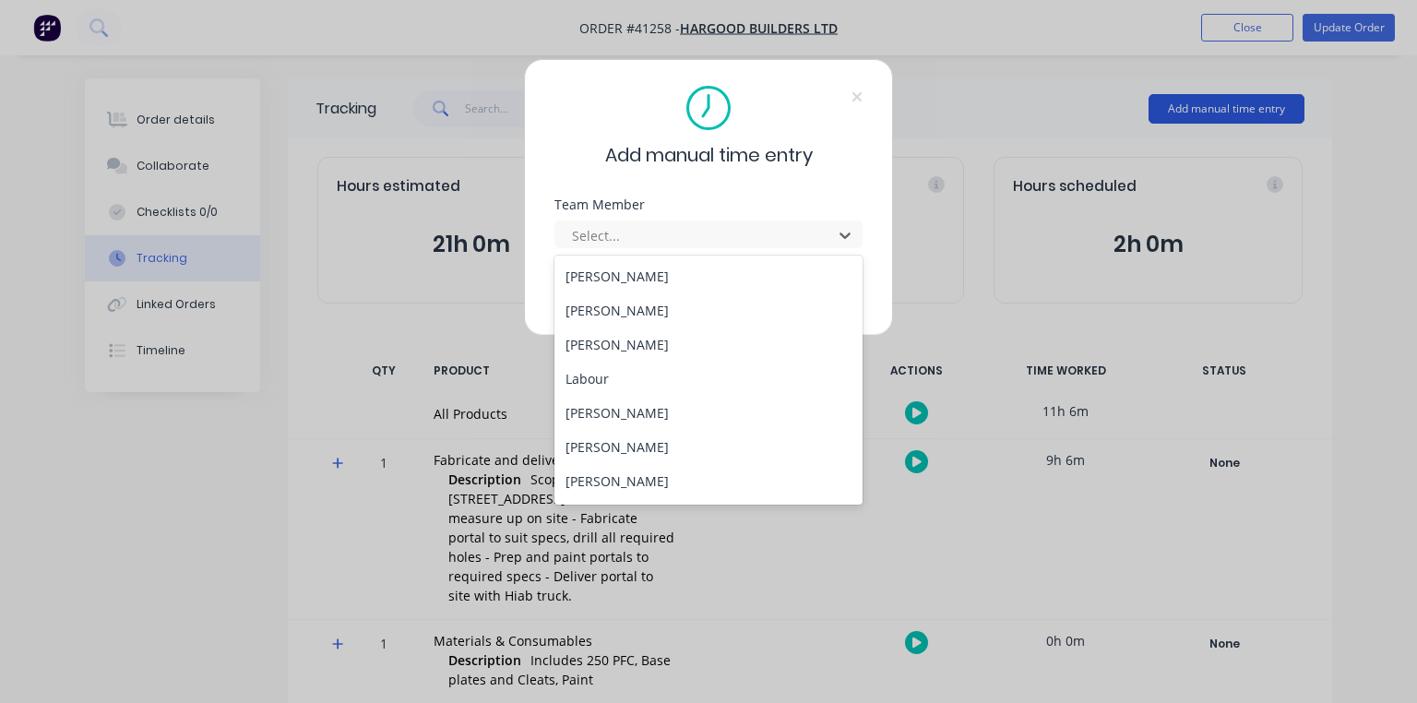
scroll to position [236, 0]
click at [608, 357] on div "[PERSON_NAME]" at bounding box center [709, 347] width 308 height 34
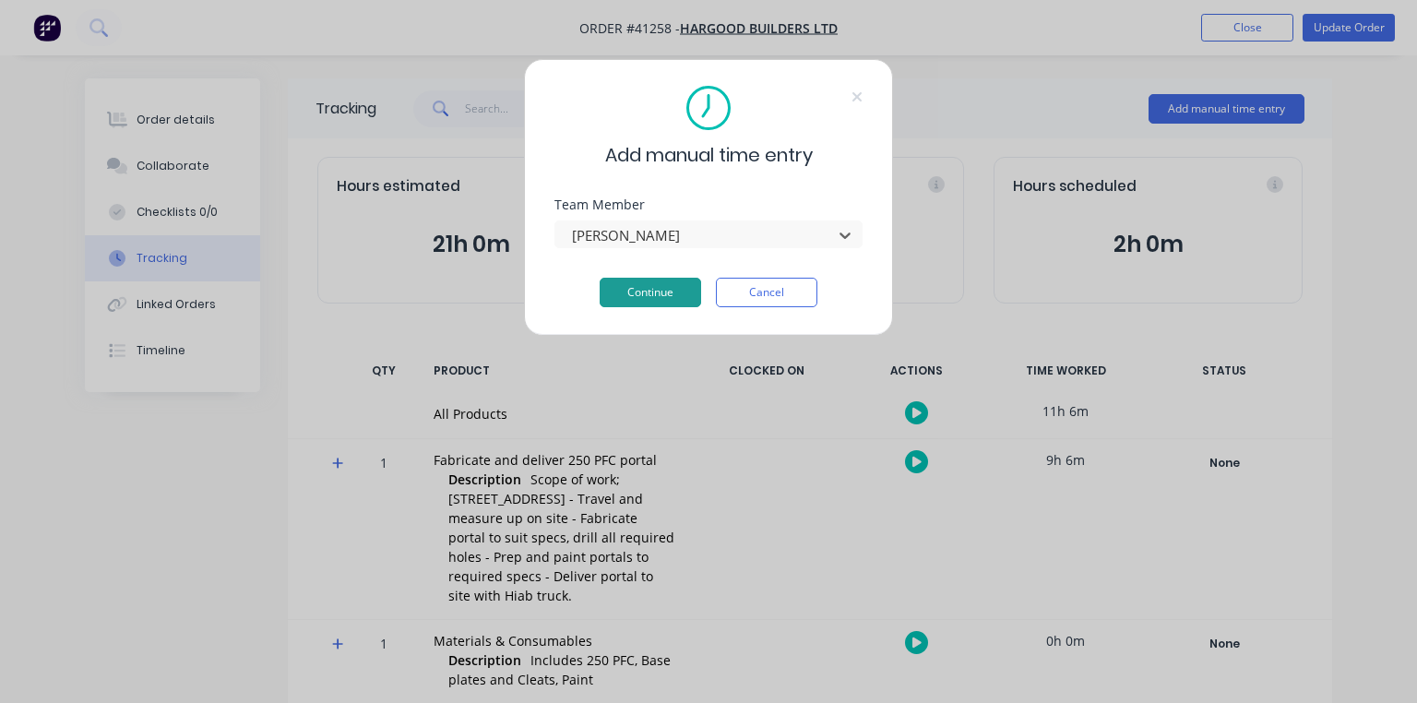
click at [665, 287] on button "Continue" at bounding box center [651, 293] width 102 height 30
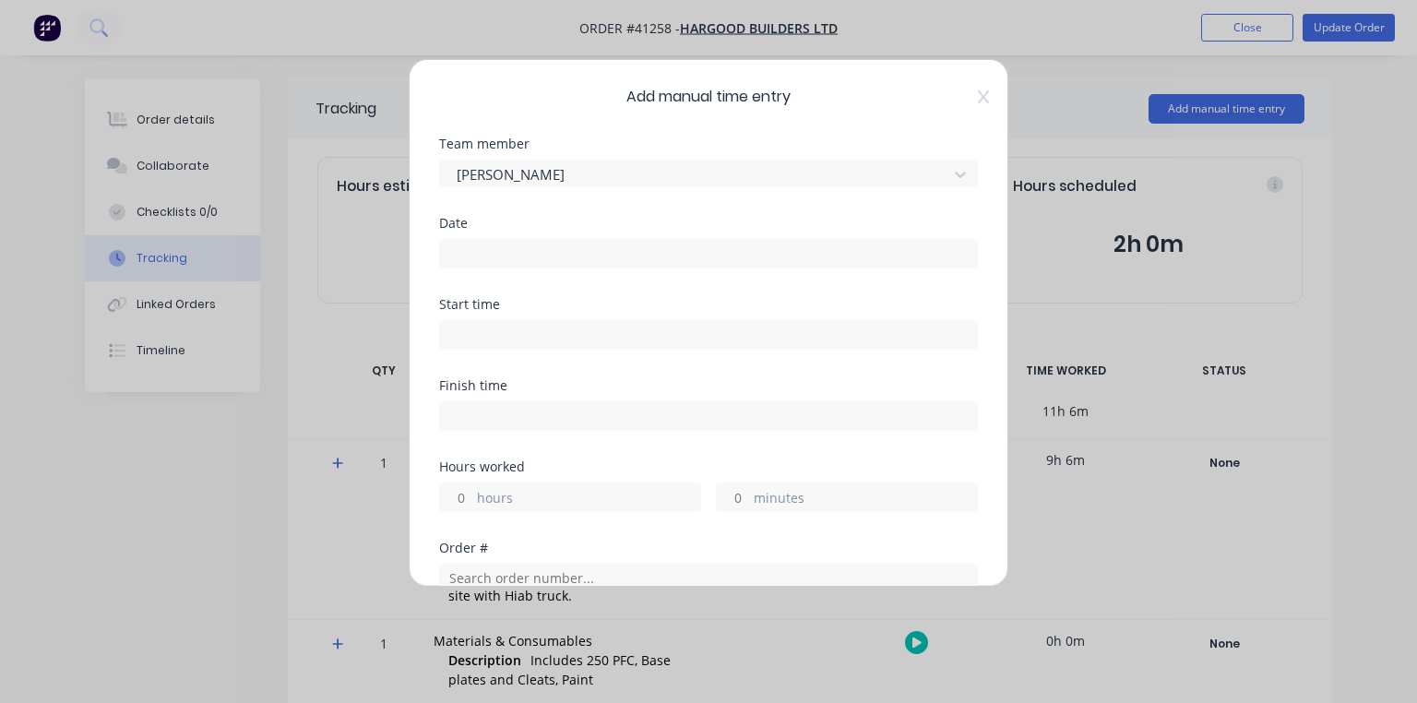
click at [633, 259] on input at bounding box center [708, 254] width 537 height 28
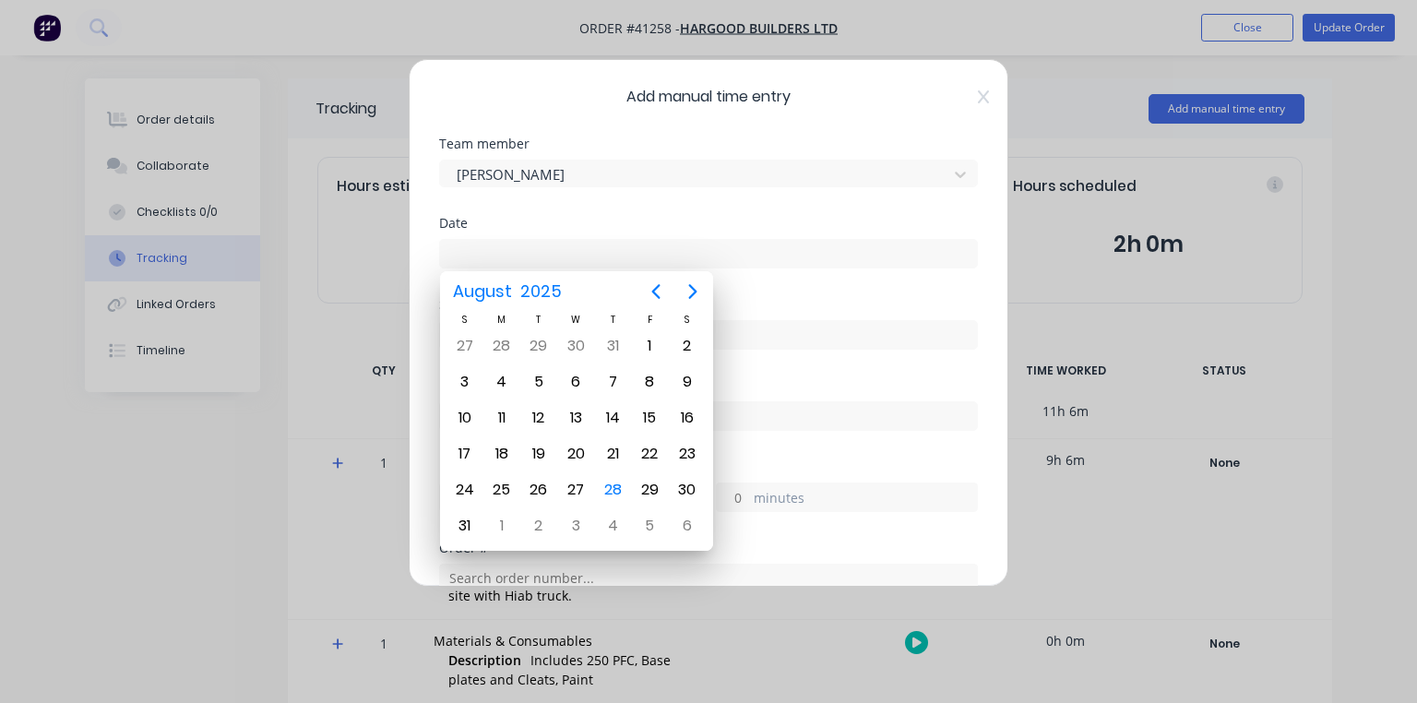
click at [610, 484] on div "28" at bounding box center [613, 490] width 28 height 28
type input "[DATE]"
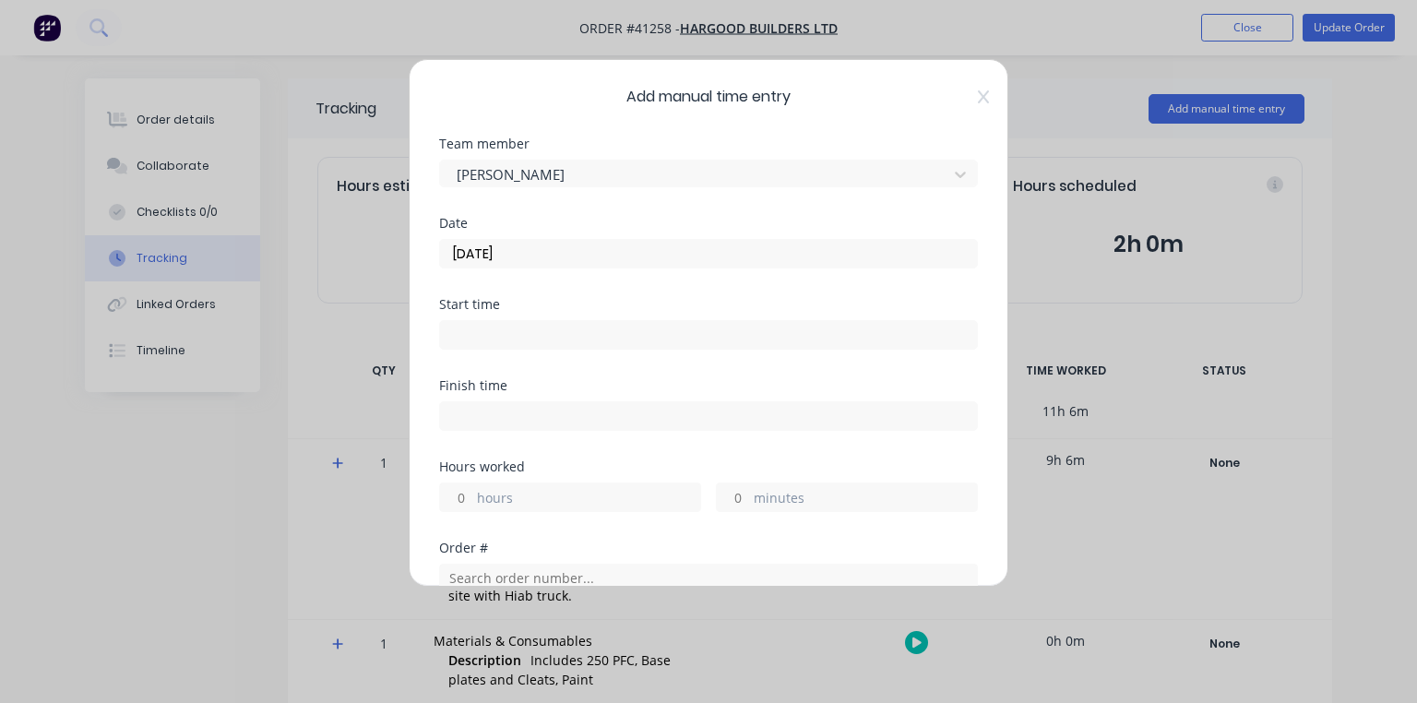
click at [584, 339] on input at bounding box center [708, 335] width 537 height 28
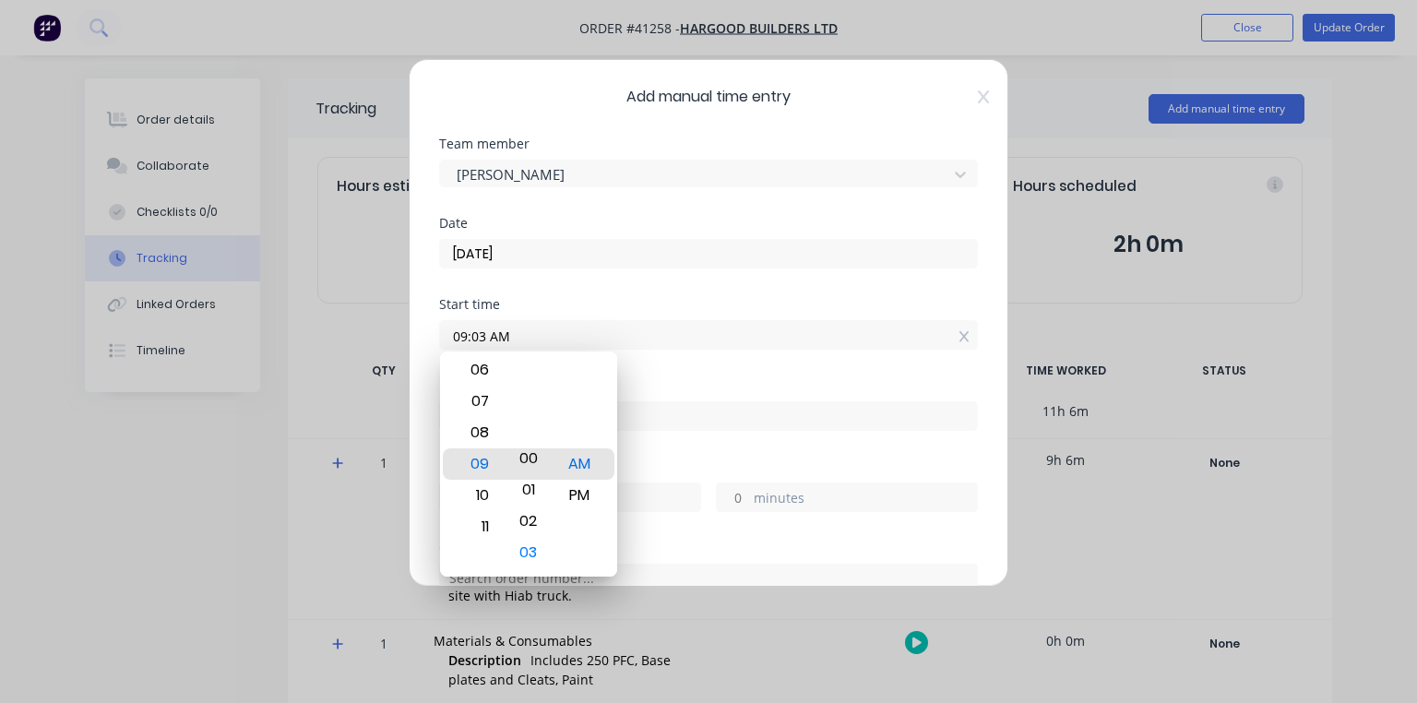
type input "09:00 AM"
click at [690, 290] on div "Date [DATE]" at bounding box center [708, 257] width 539 height 81
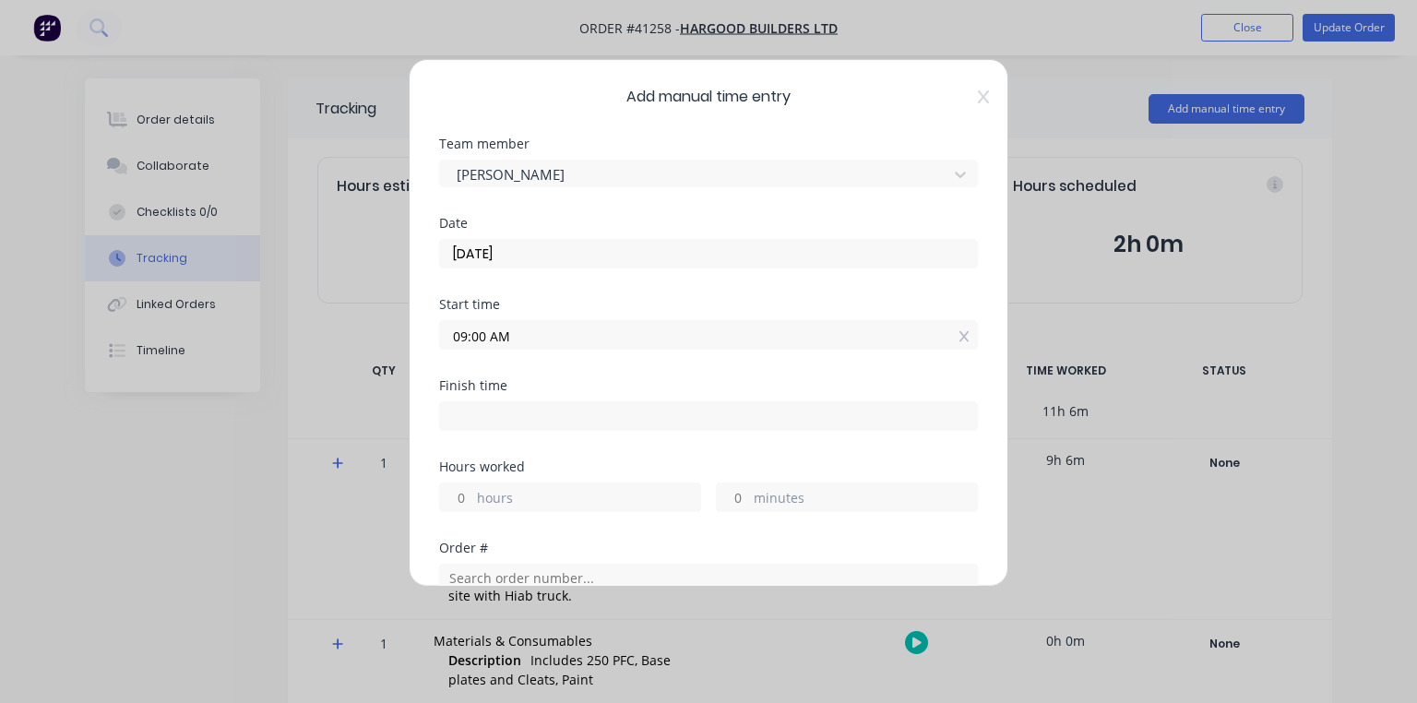
click at [569, 413] on input at bounding box center [708, 416] width 537 height 28
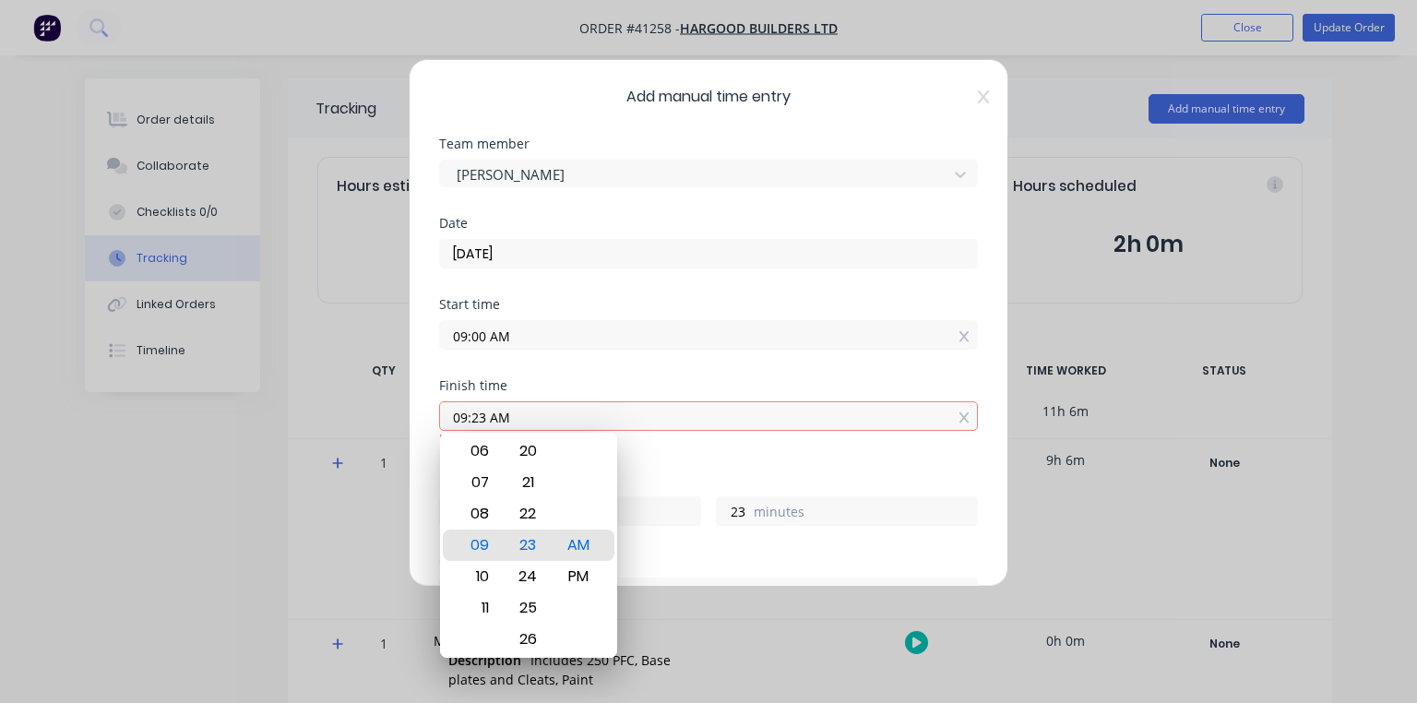
type input "09:23 AM"
type input "0"
type input "23"
type input "09:17 AM"
type input "17"
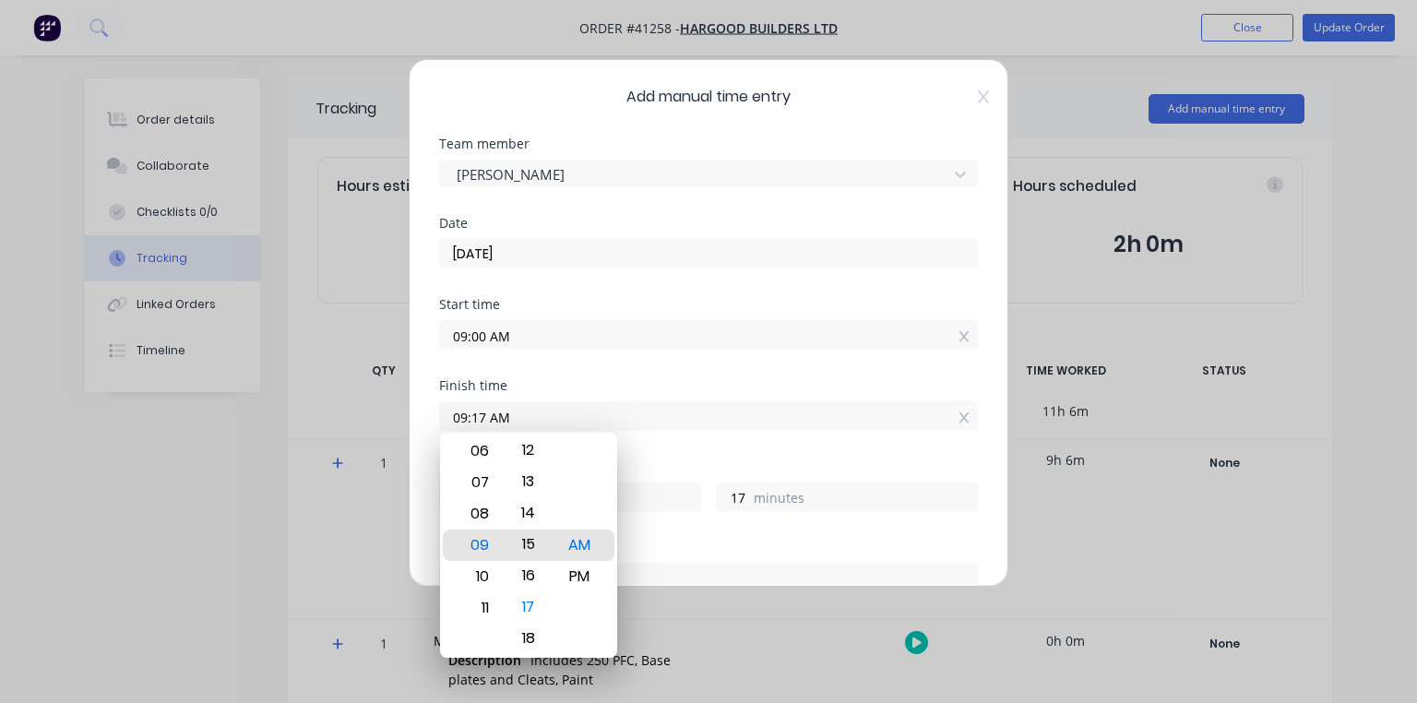
type input "09:15 AM"
type input "15"
click at [529, 546] on div "15" at bounding box center [528, 545] width 45 height 31
click at [639, 369] on div "Start time 09:00 AM" at bounding box center [708, 338] width 539 height 81
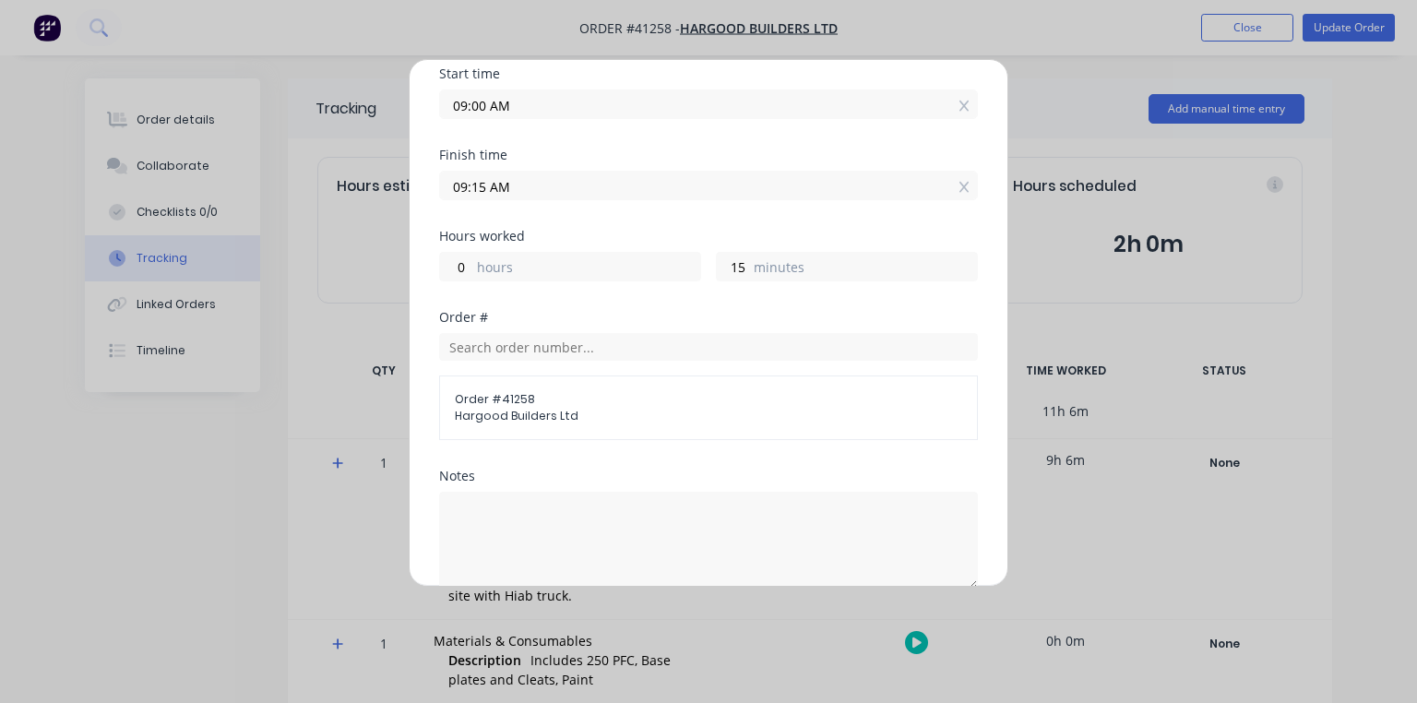
scroll to position [233, 0]
click at [439, 489] on textarea at bounding box center [708, 538] width 539 height 98
click at [923, 301] on div "Hours worked 0 hours 15 minutes" at bounding box center [708, 267] width 539 height 81
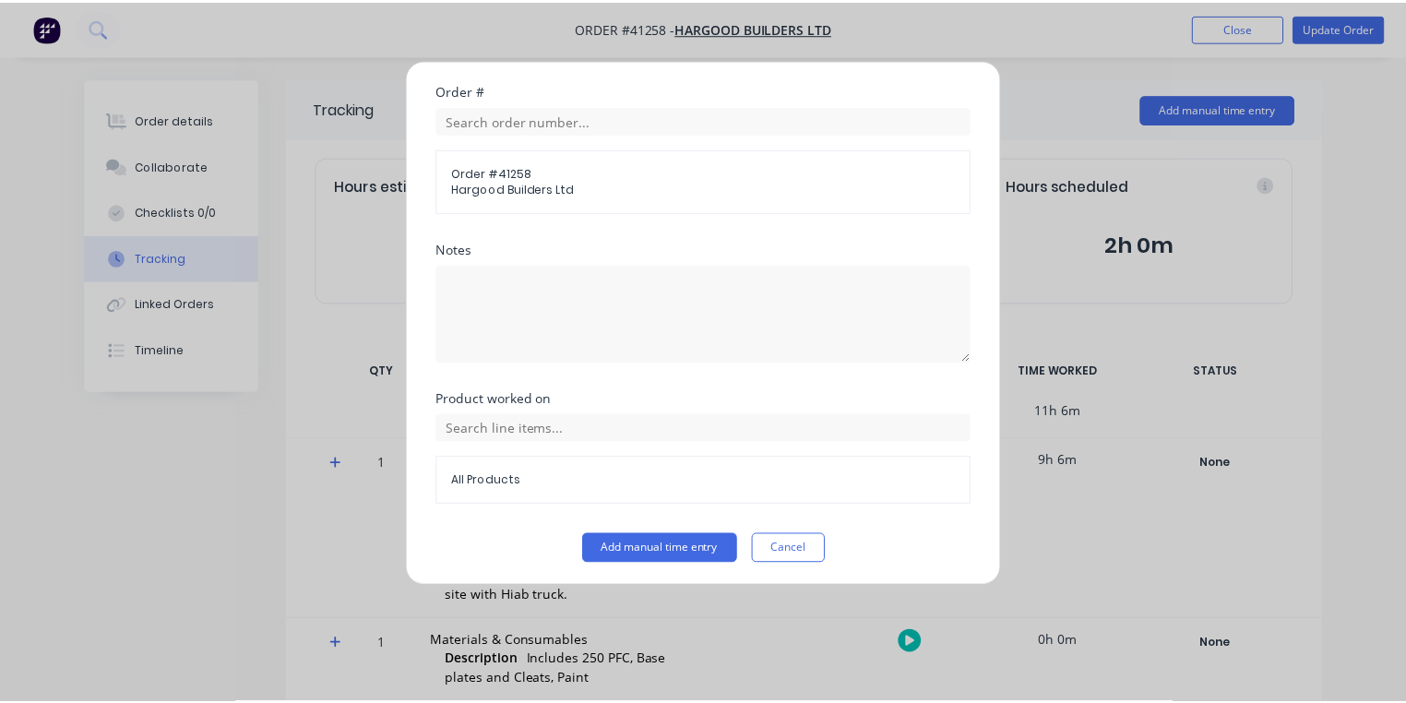
scroll to position [458, 0]
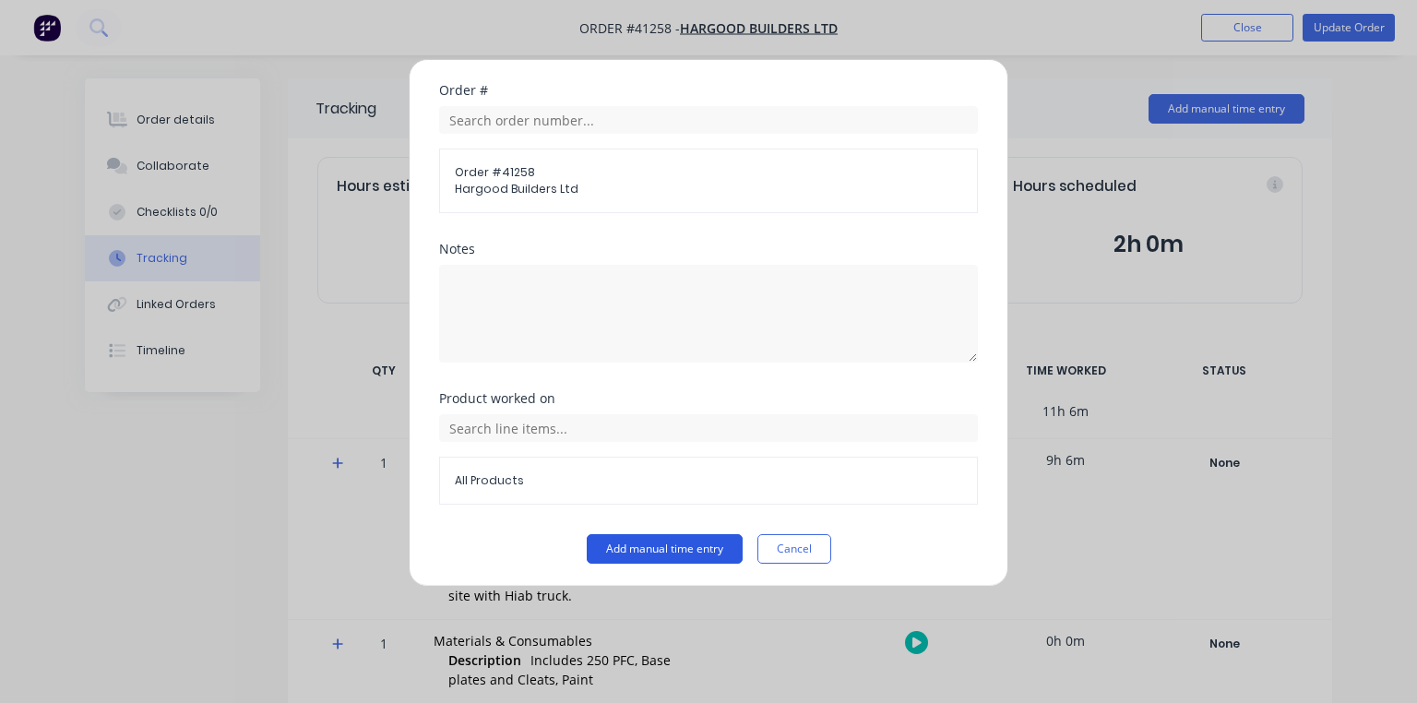
click at [639, 543] on button "Add manual time entry" at bounding box center [665, 549] width 156 height 30
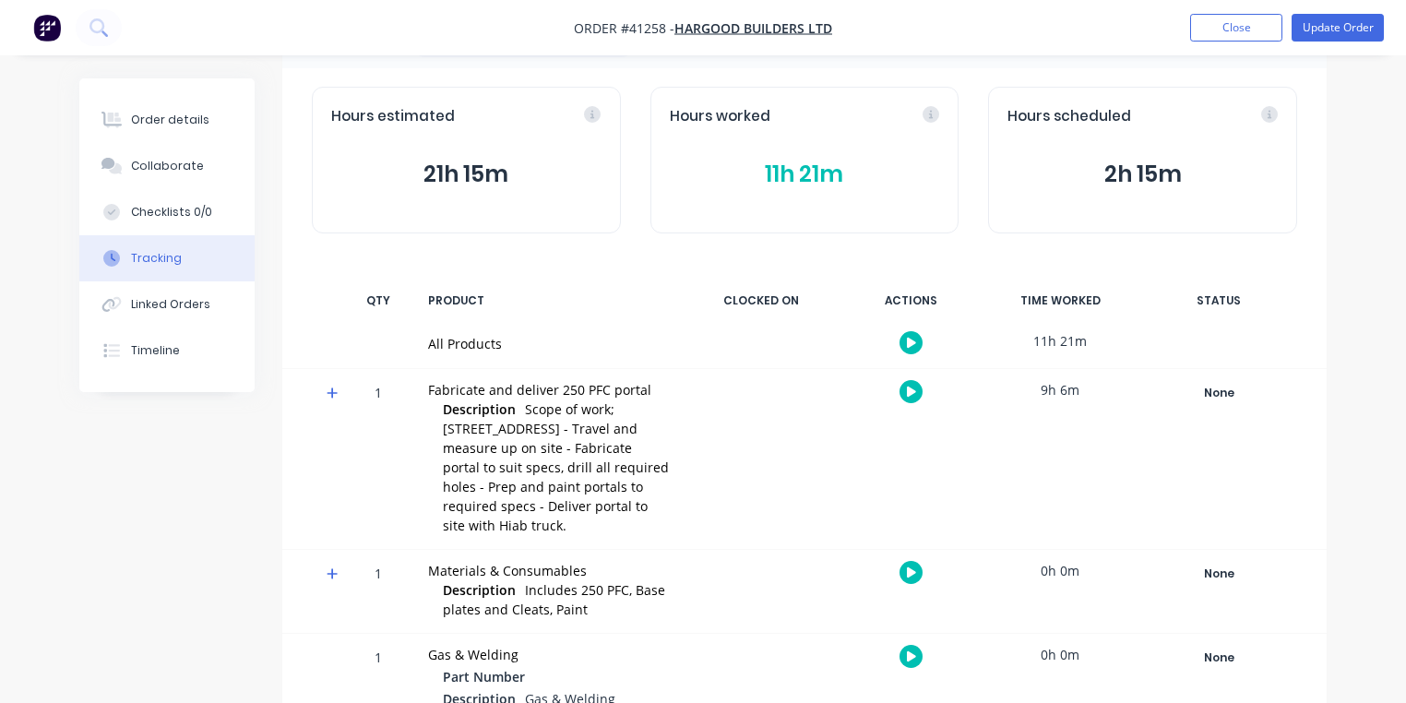
scroll to position [179, 0]
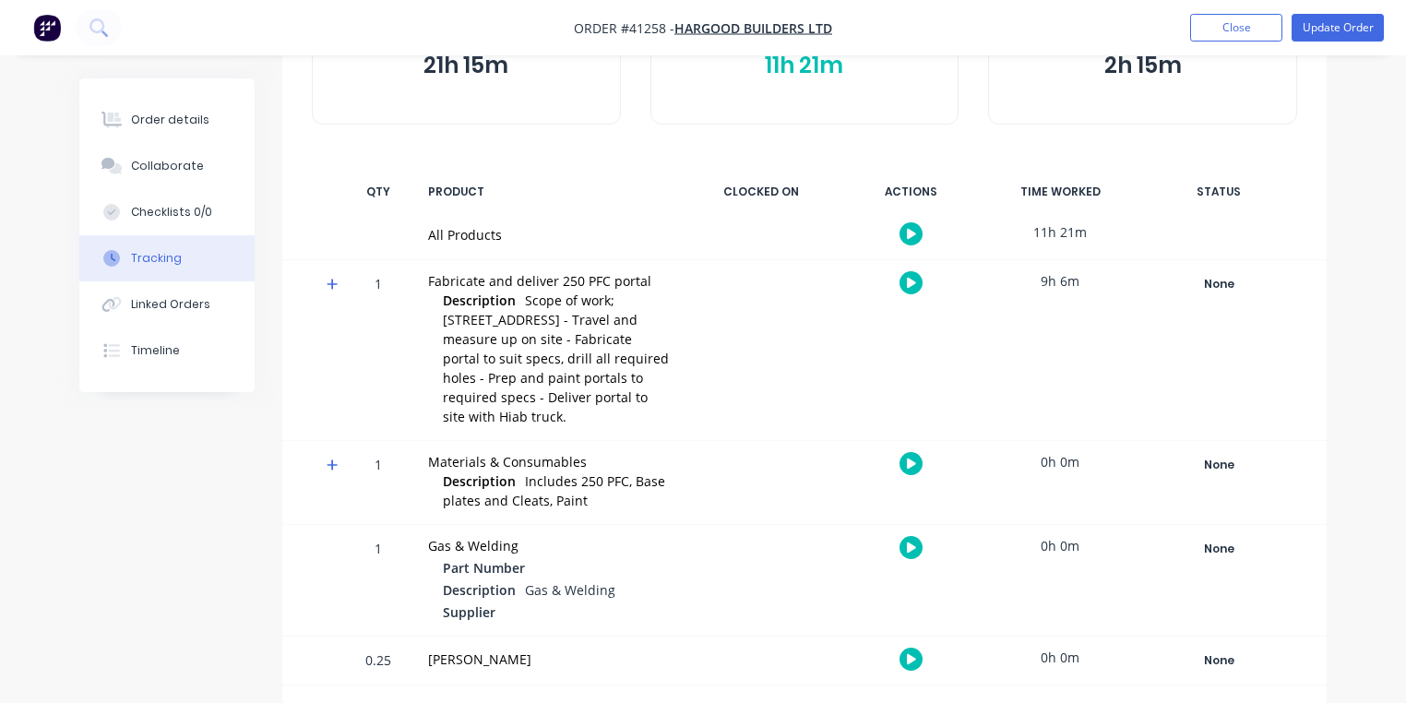
click at [829, 110] on div "Hours worked 11h 21m" at bounding box center [805, 51] width 309 height 147
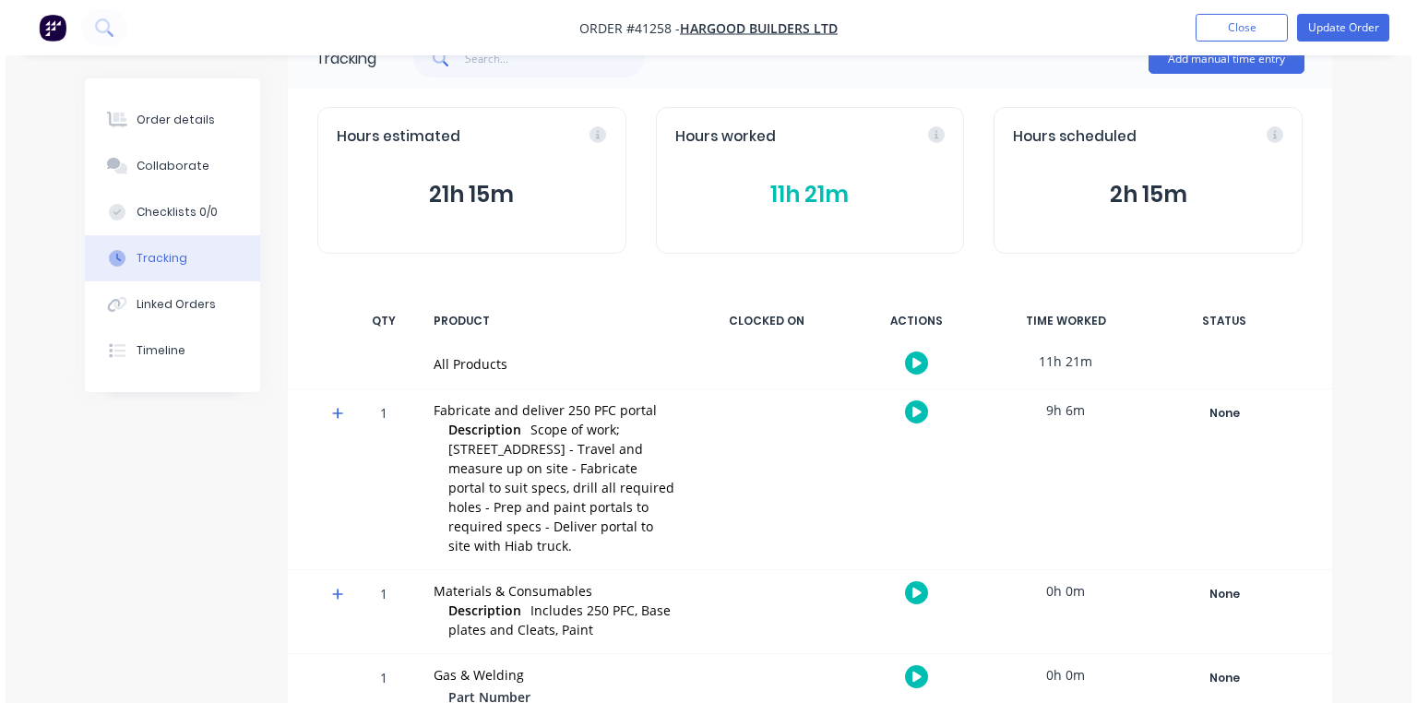
scroll to position [0, 0]
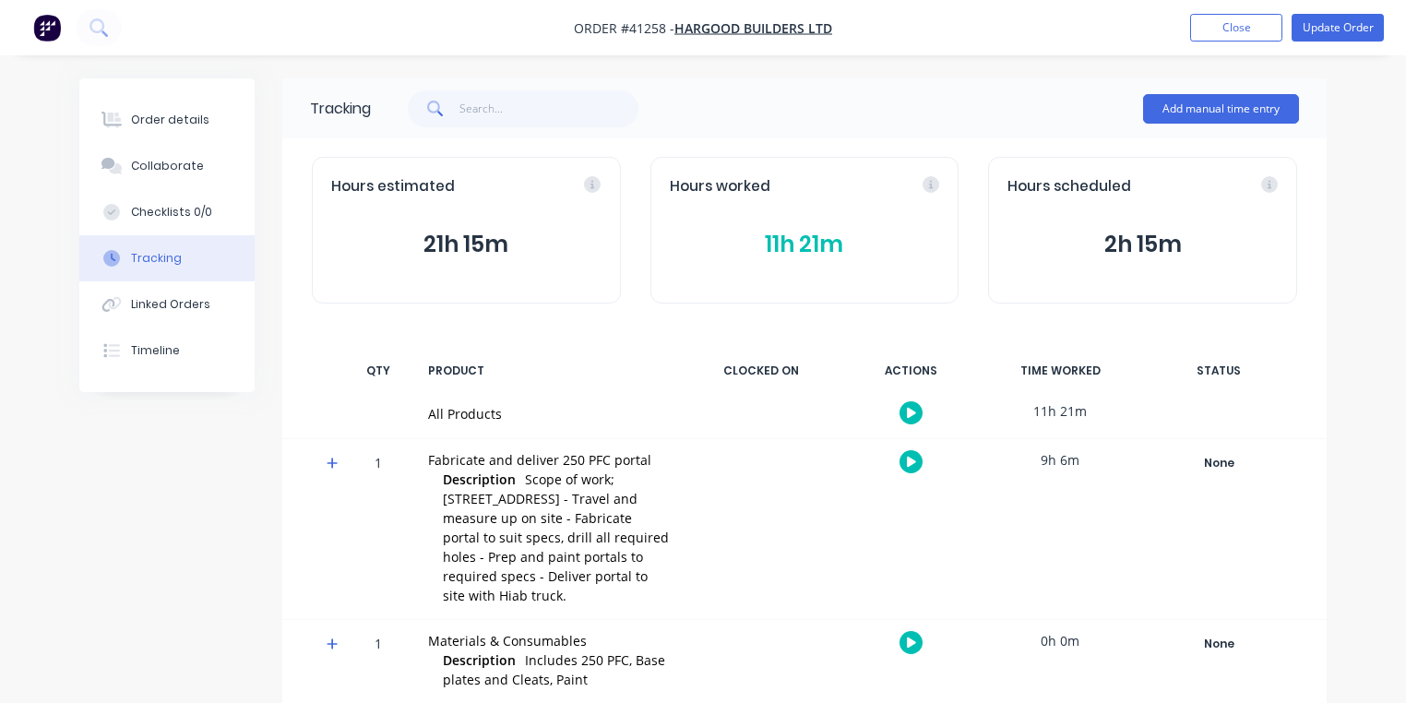
click at [806, 260] on button "11h 21m" at bounding box center [805, 244] width 270 height 35
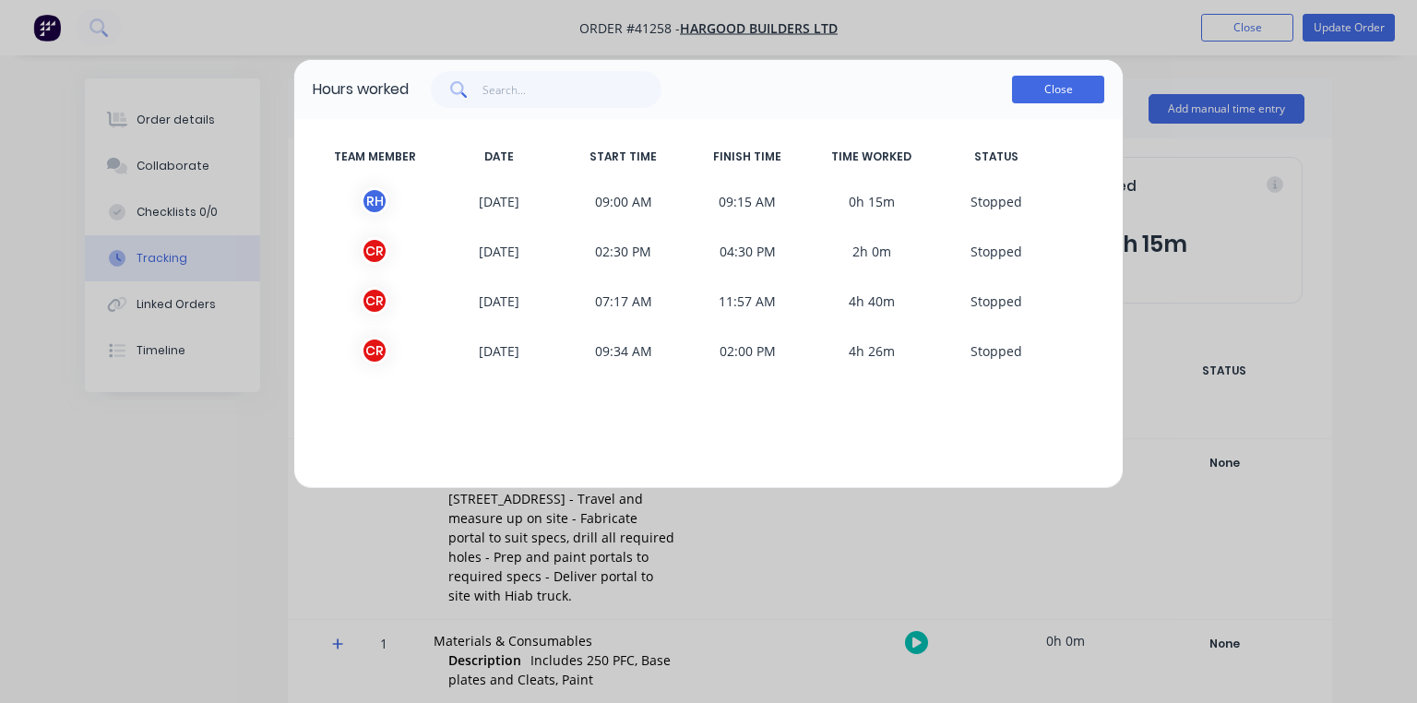
click at [1057, 90] on button "Close" at bounding box center [1058, 90] width 92 height 28
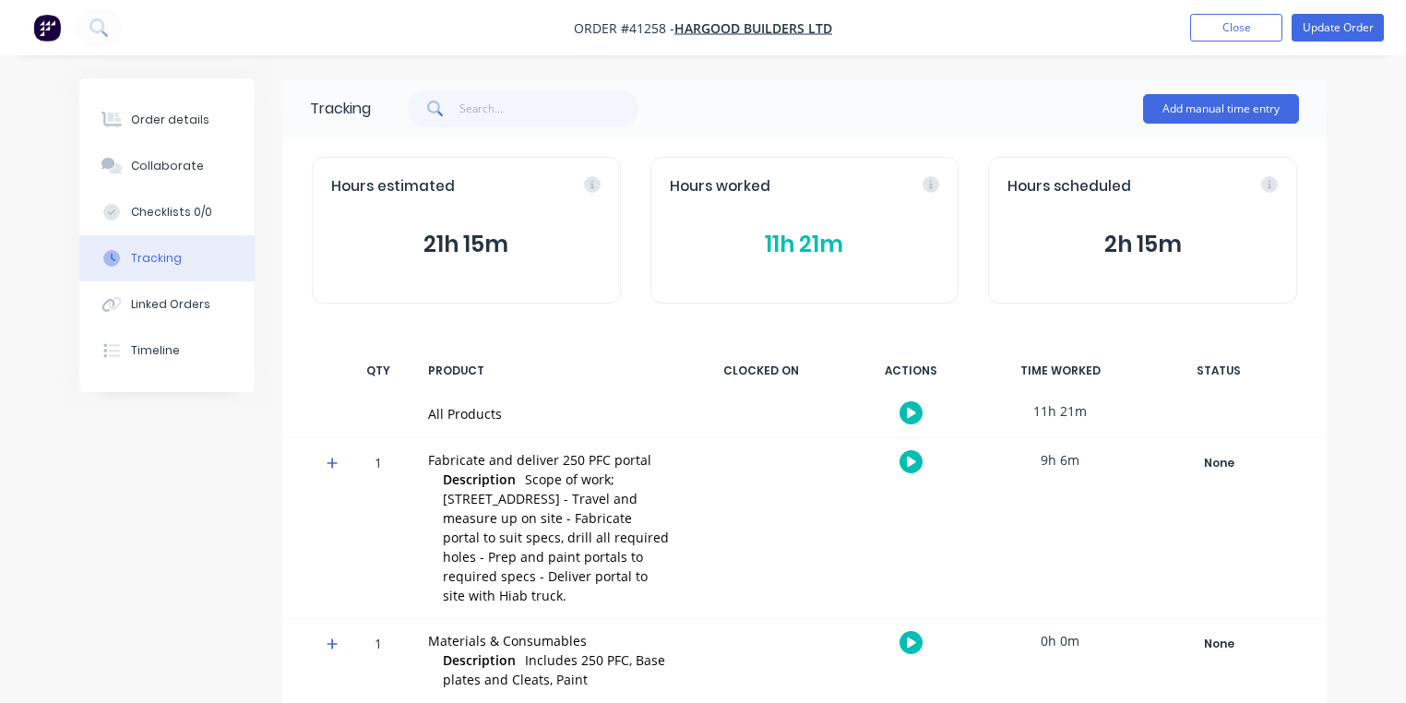
click at [66, 35] on button "button" at bounding box center [47, 28] width 39 height 30
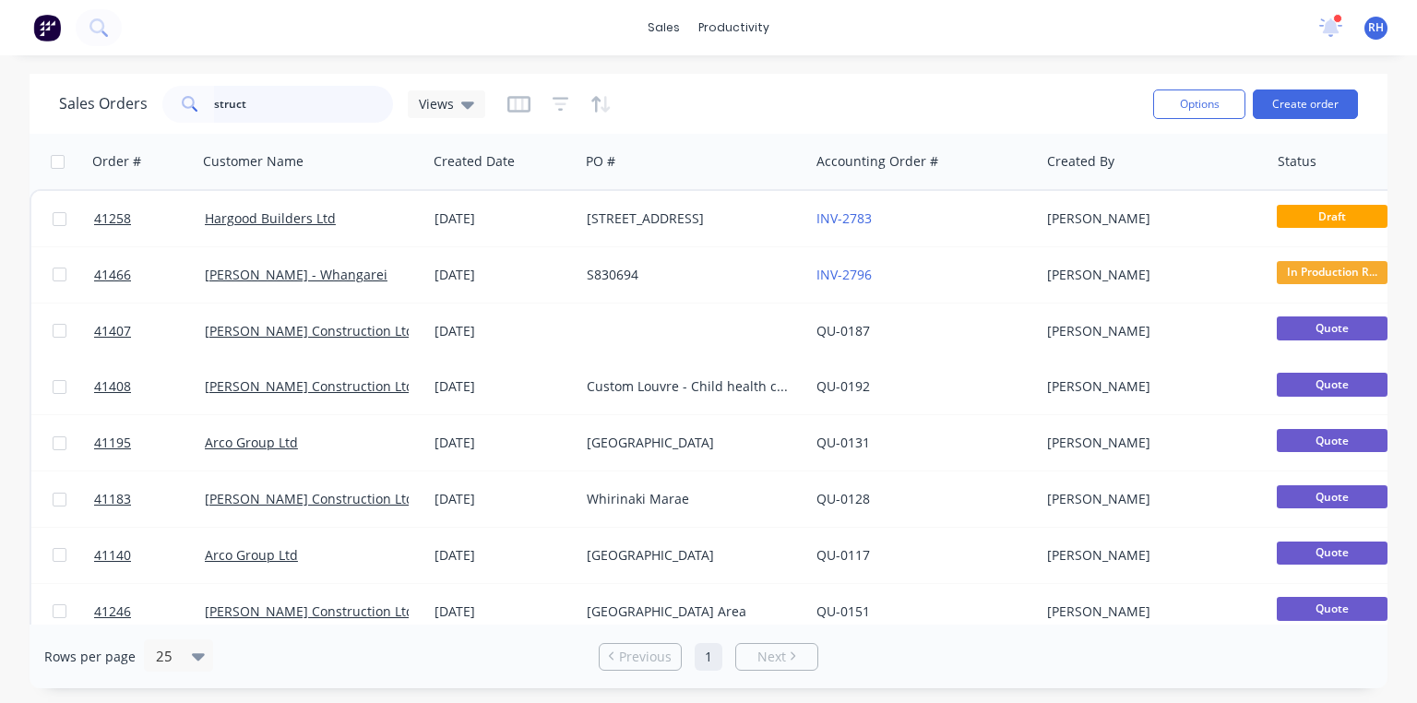
click at [360, 117] on input "struct" at bounding box center [304, 104] width 180 height 37
type input "s"
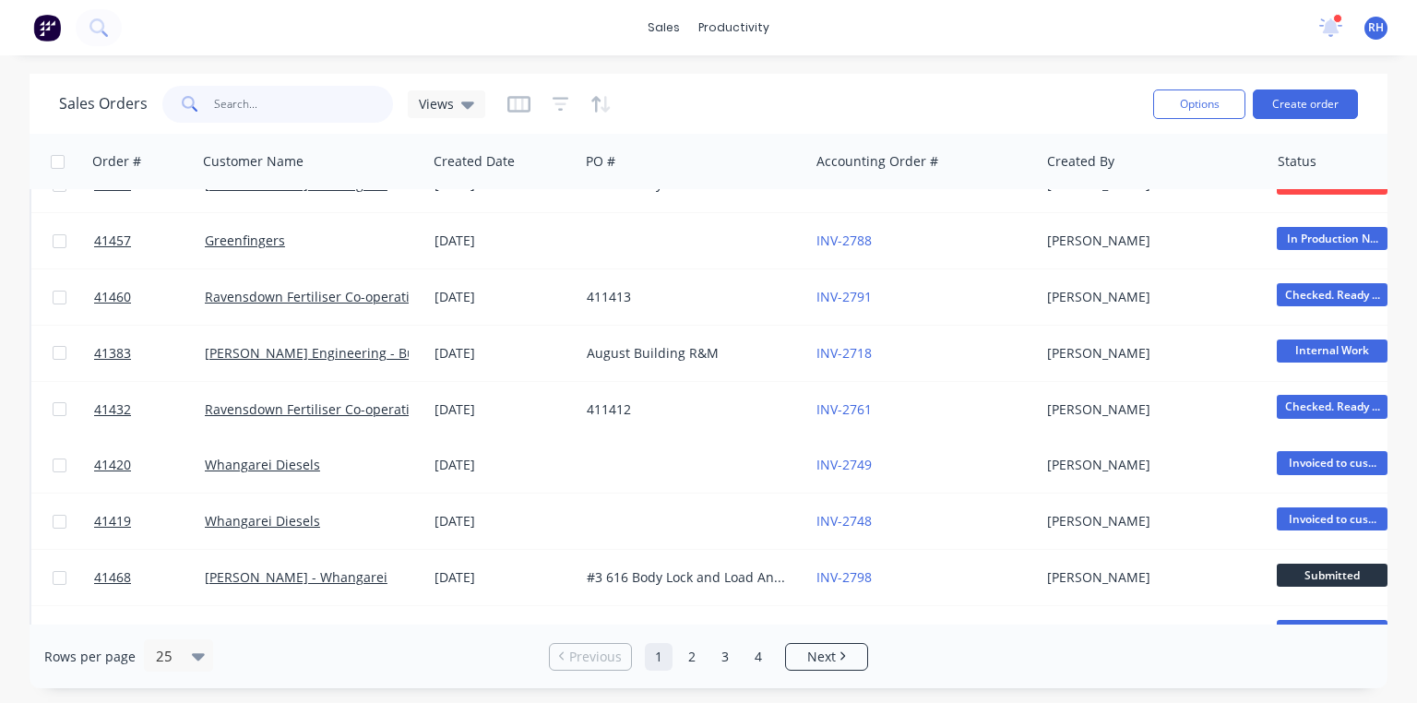
scroll to position [496, 0]
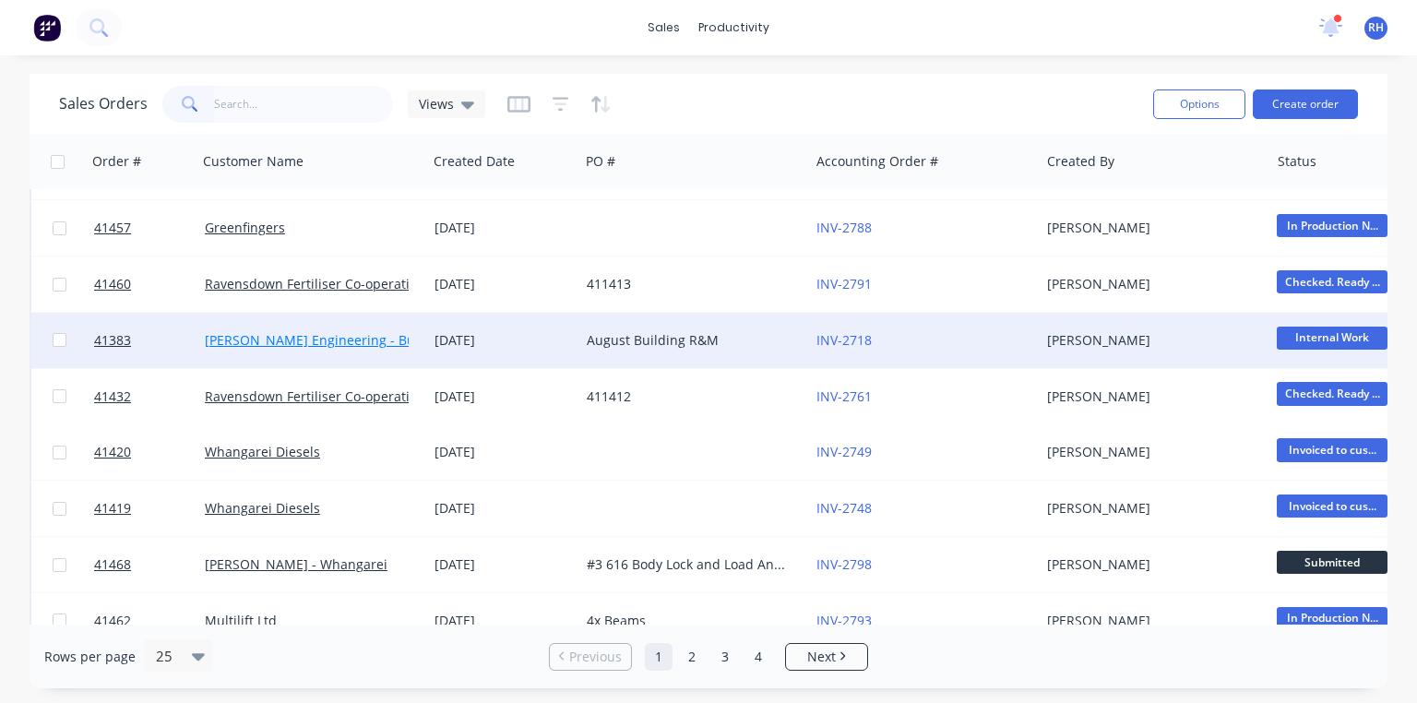
click at [388, 335] on link "[PERSON_NAME] Engineering - Building R M" at bounding box center [341, 340] width 273 height 18
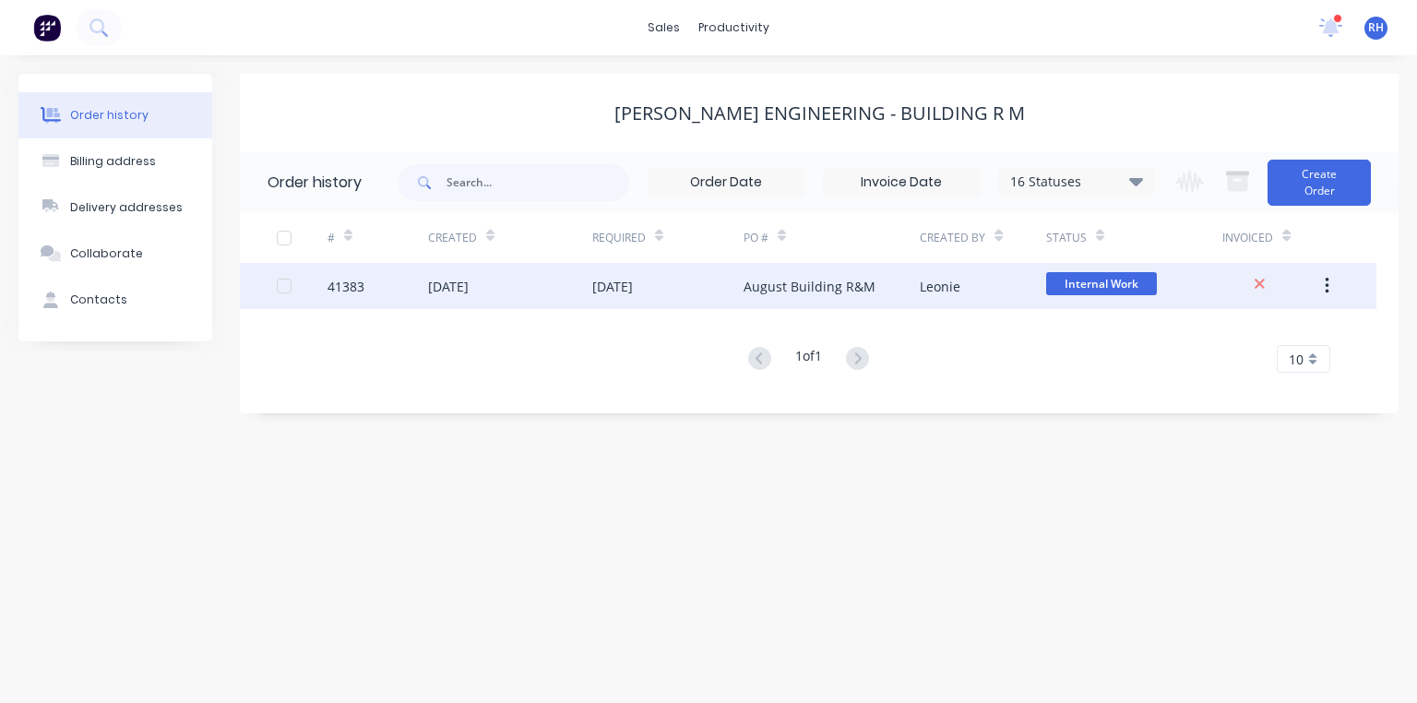
click at [770, 287] on div "August Building R&M" at bounding box center [810, 286] width 132 height 19
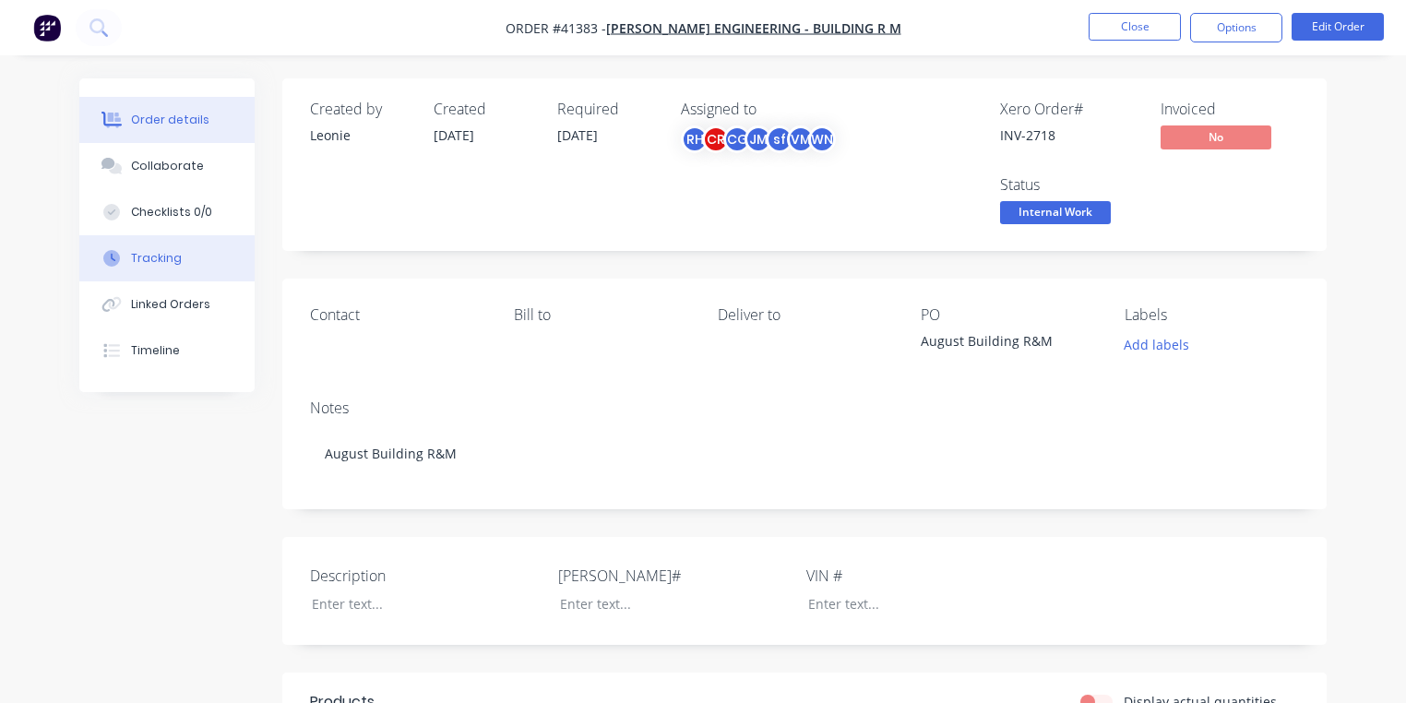
click at [186, 256] on button "Tracking" at bounding box center [166, 258] width 175 height 46
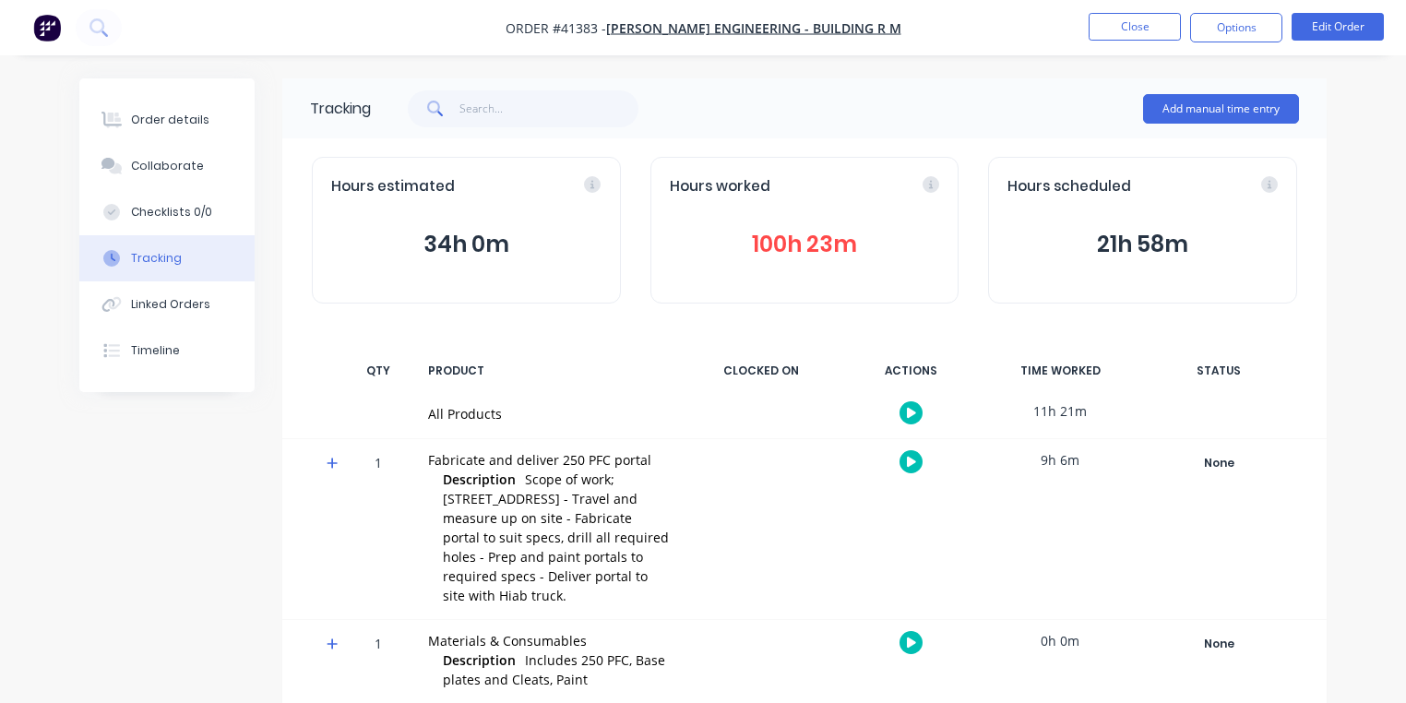
click at [842, 249] on button "100h 23m" at bounding box center [805, 244] width 270 height 35
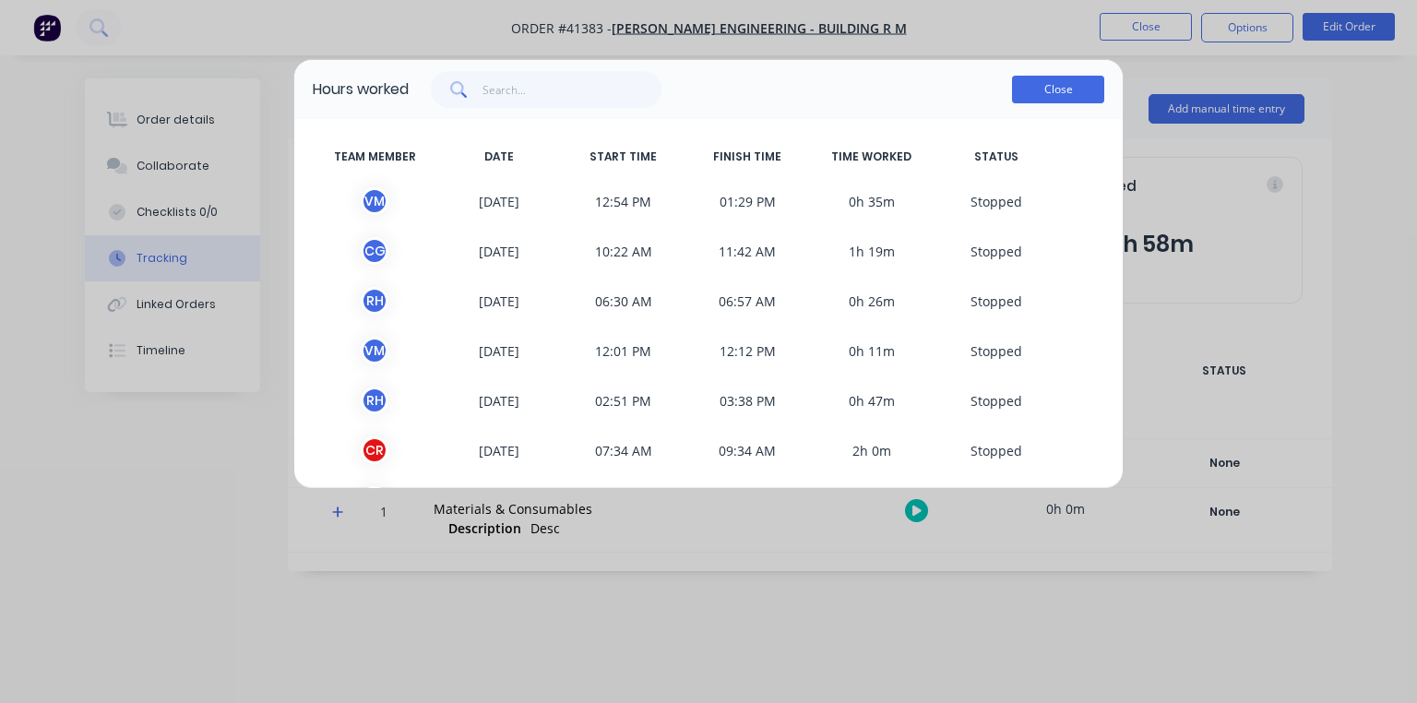
click at [1057, 94] on button "Close" at bounding box center [1058, 90] width 92 height 28
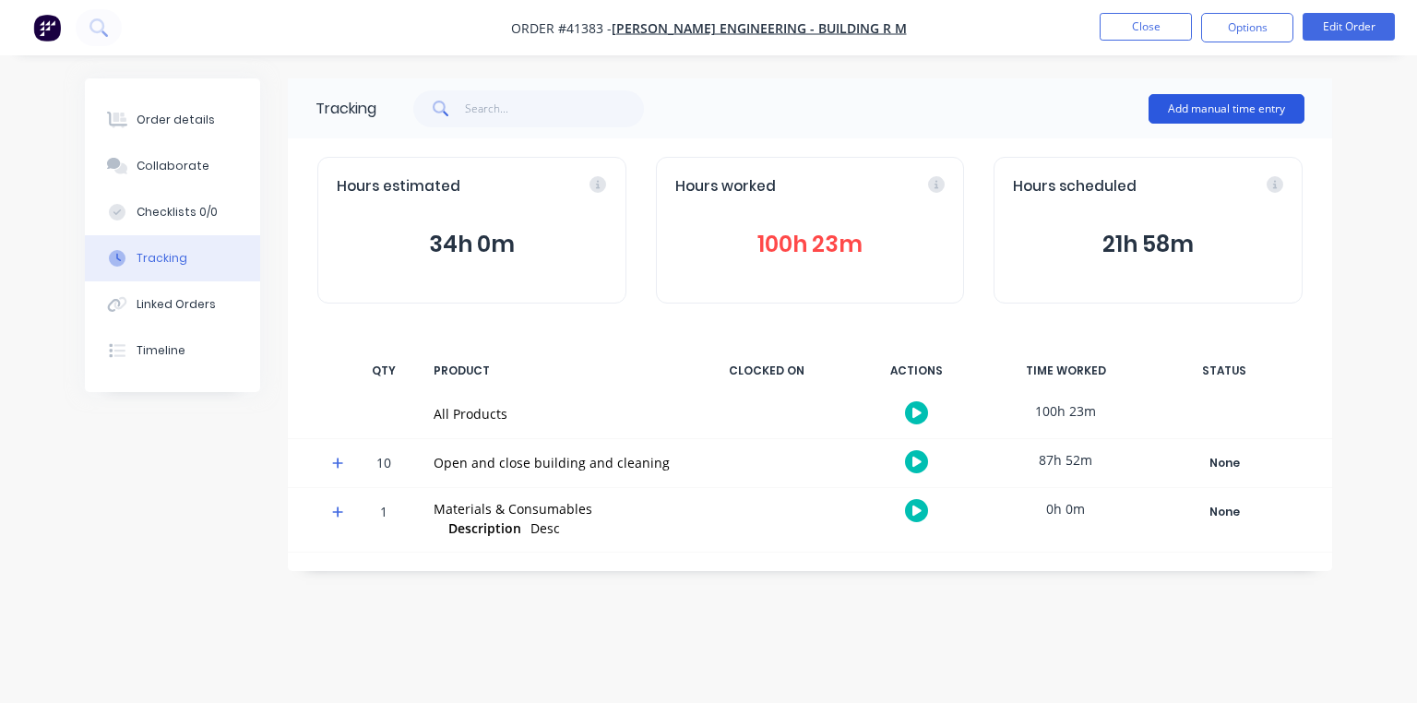
click at [1222, 120] on button "Add manual time entry" at bounding box center [1227, 109] width 156 height 30
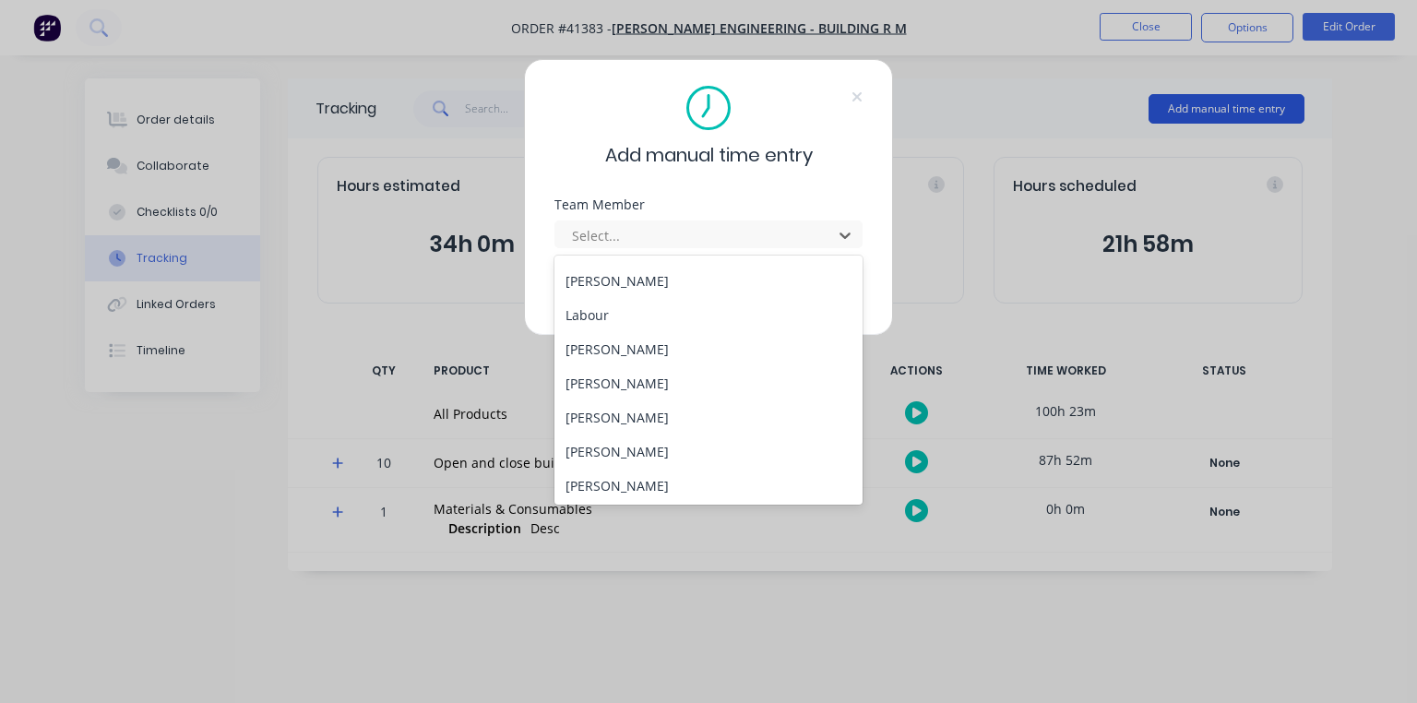
scroll to position [236, 0]
click at [616, 361] on div "[PERSON_NAME]" at bounding box center [709, 347] width 308 height 34
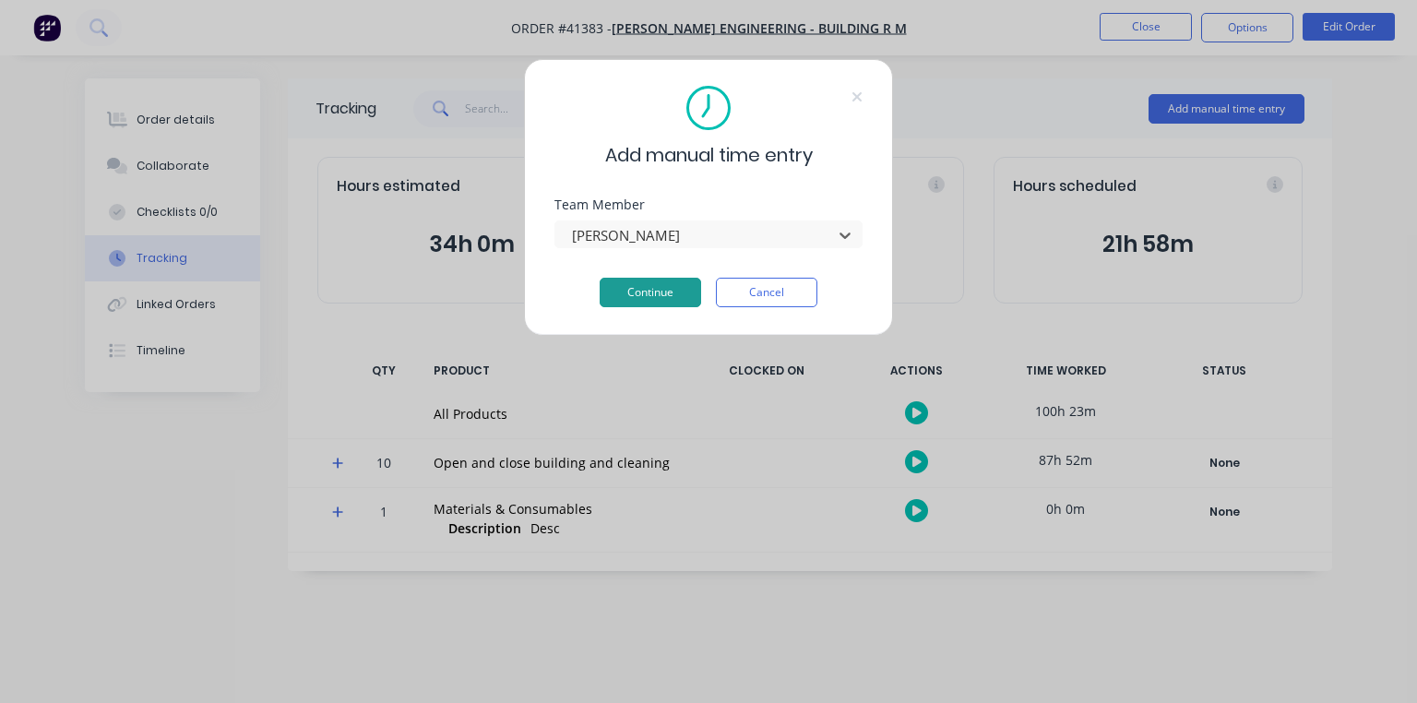
click at [674, 291] on button "Continue" at bounding box center [651, 293] width 102 height 30
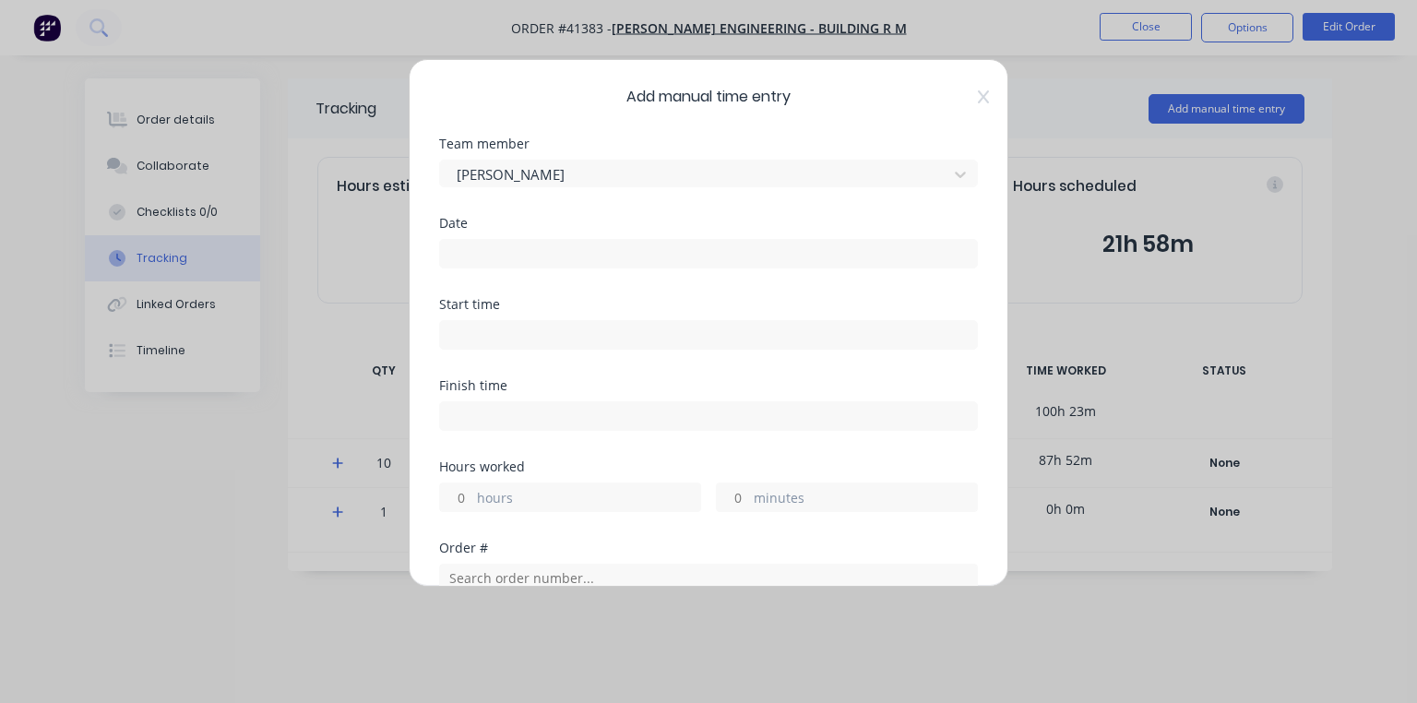
click at [571, 249] on input at bounding box center [708, 254] width 537 height 28
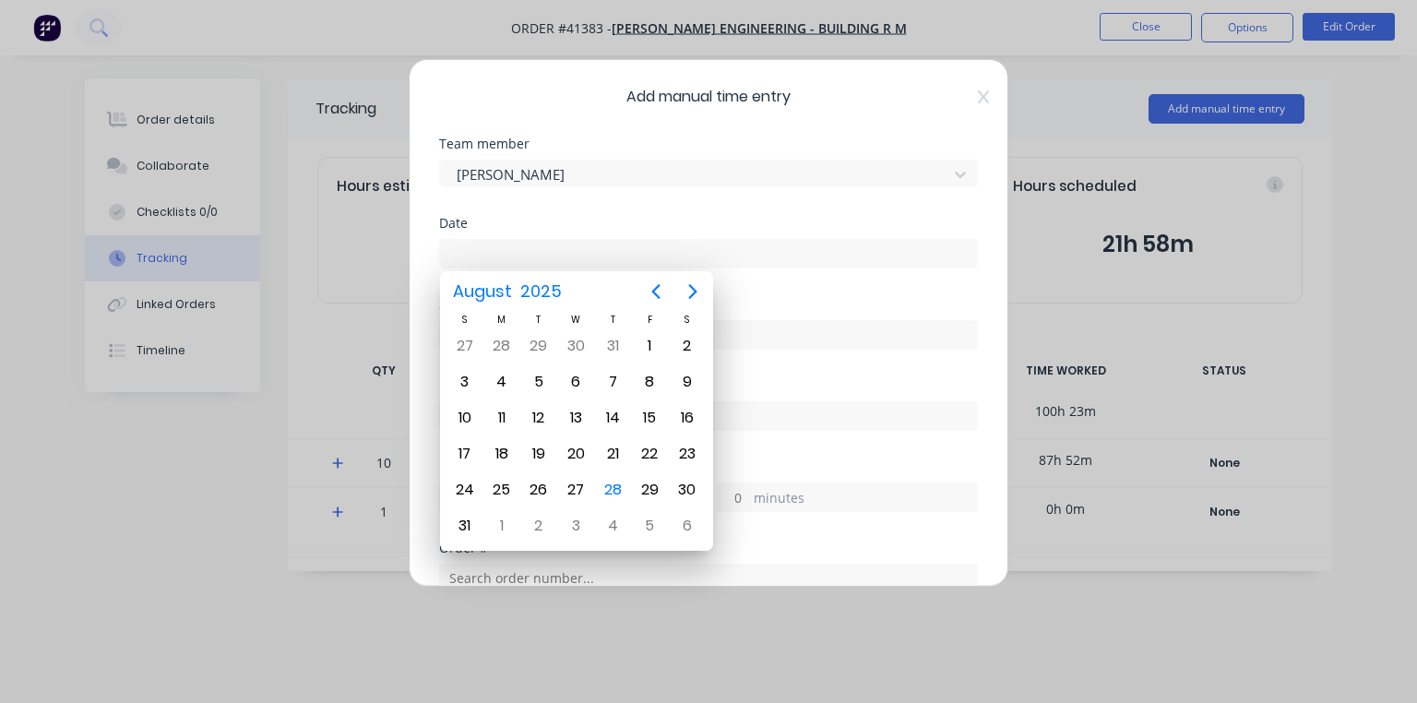
click at [615, 478] on div "28" at bounding box center [613, 490] width 28 height 28
type input "[DATE]"
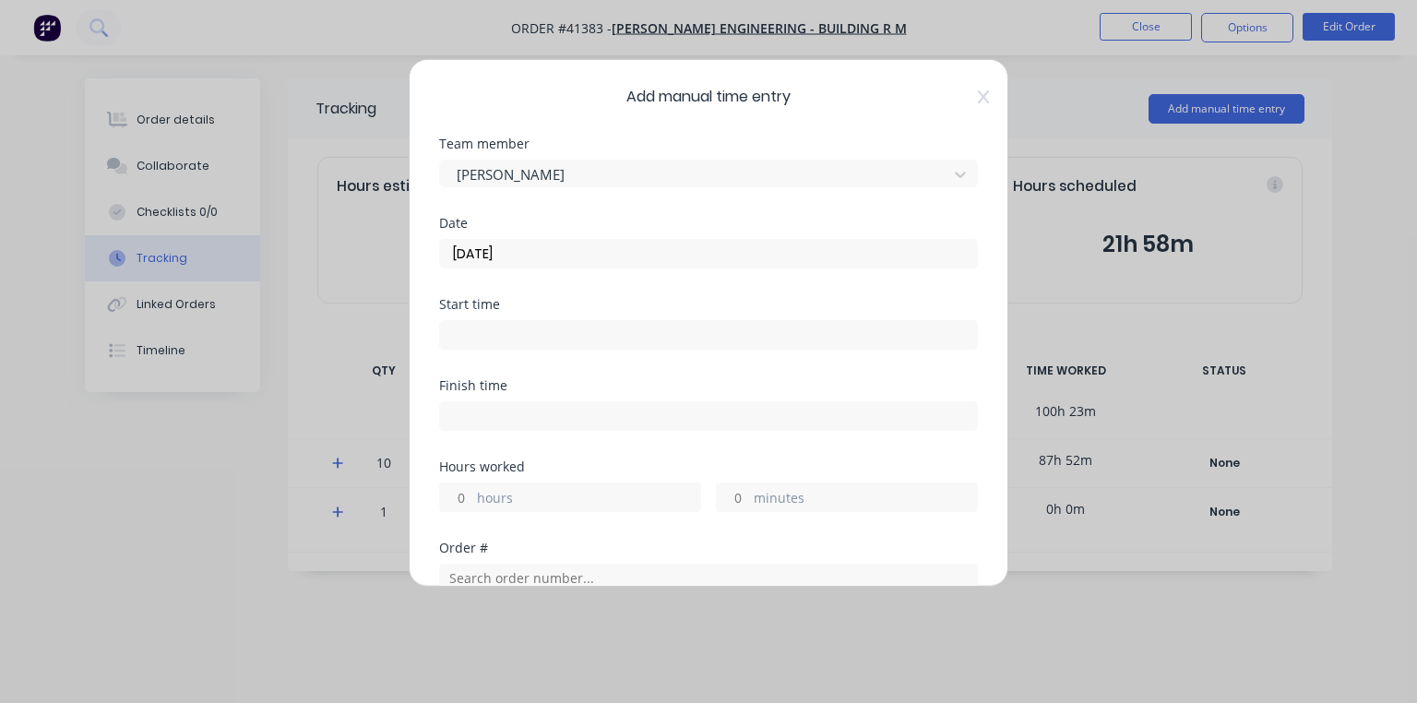
click at [548, 332] on input at bounding box center [708, 335] width 537 height 28
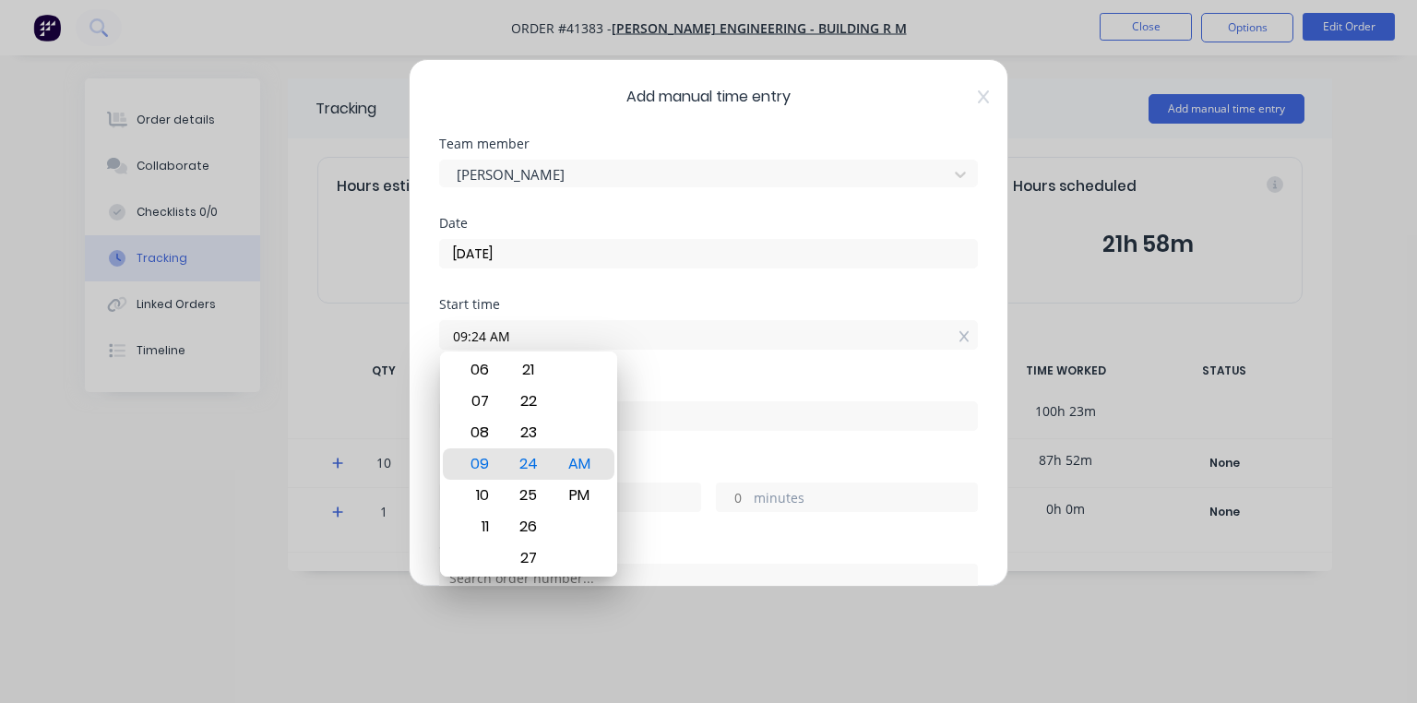
click at [486, 368] on div "06" at bounding box center [477, 369] width 45 height 31
type input "06:30 AM"
click at [642, 285] on div "Date [DATE]" at bounding box center [708, 257] width 539 height 81
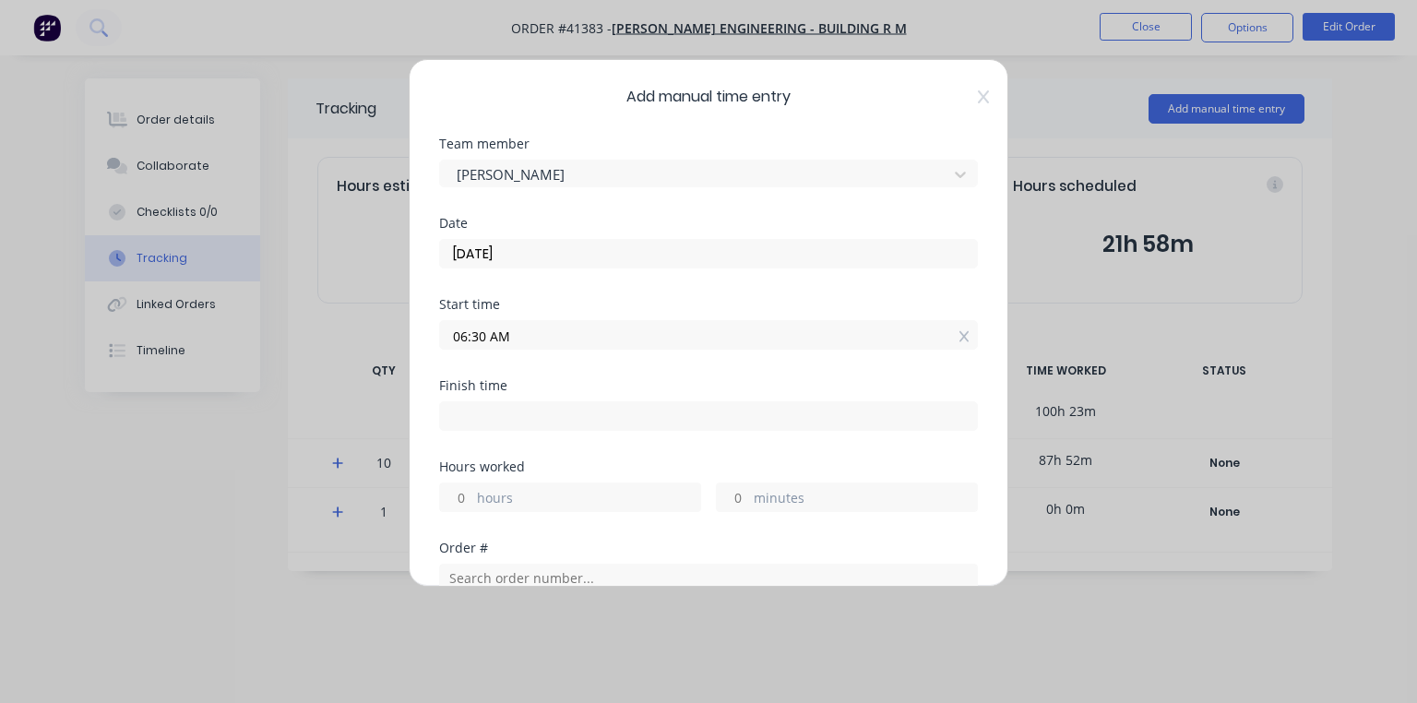
click at [546, 418] on input at bounding box center [708, 416] width 537 height 28
type input "09:25 AM"
type input "2"
type input "55"
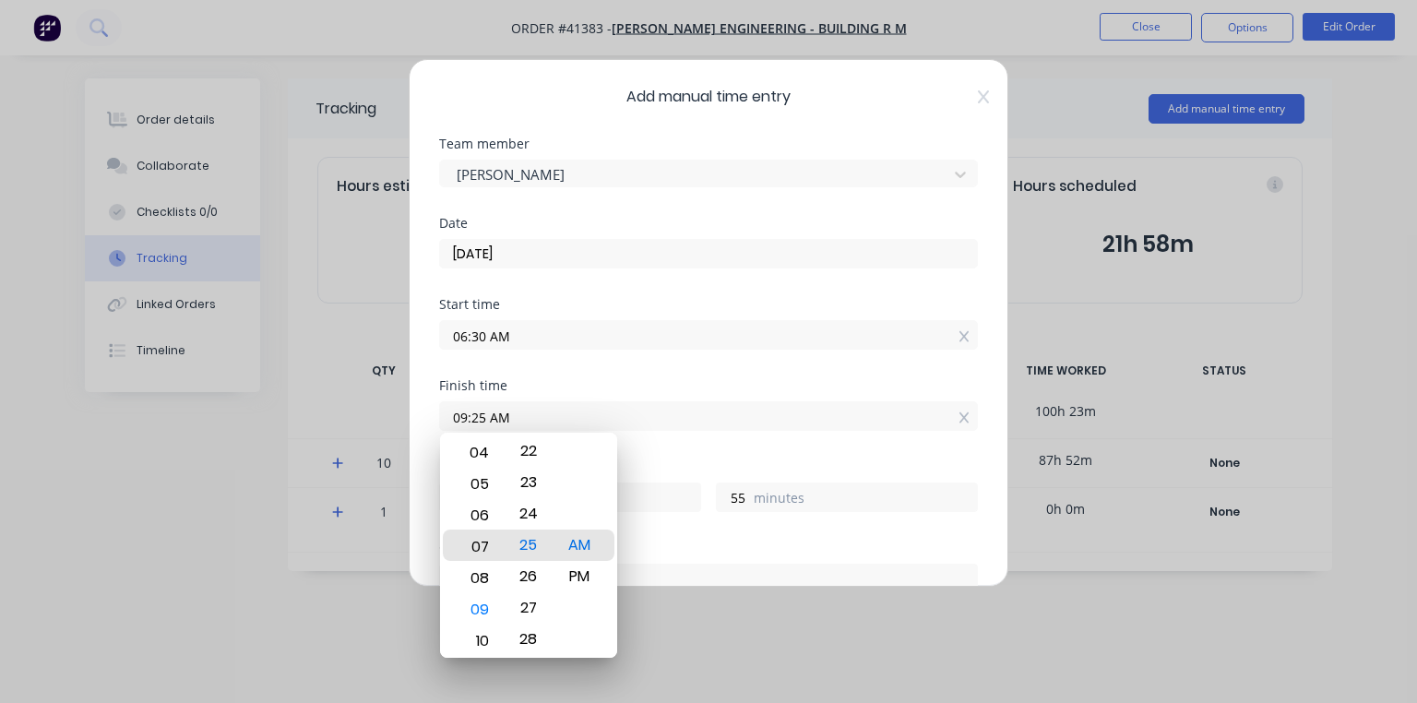
type input "07:25 AM"
type input "0"
type input "07:13 AM"
type input "43"
type input "07:00 AM"
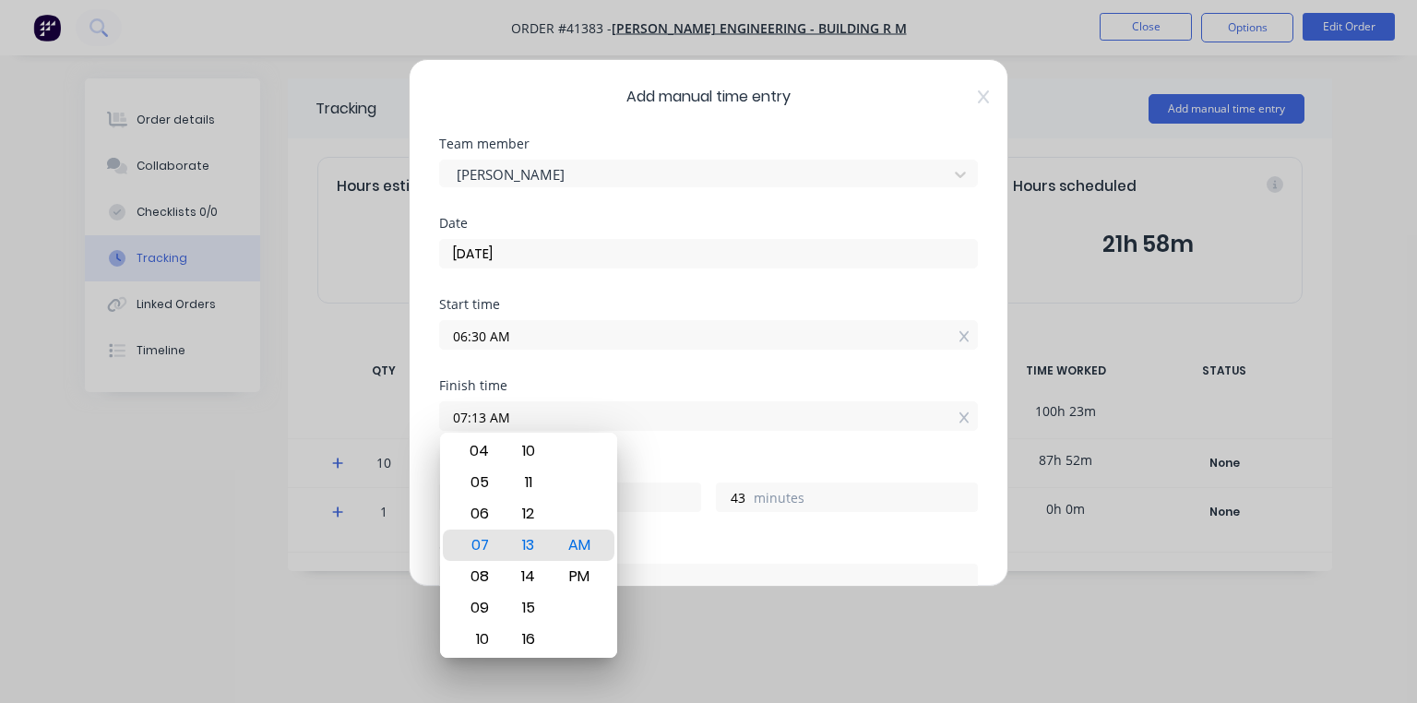
type input "30"
click at [603, 369] on div "Start time 06:30 AM" at bounding box center [708, 338] width 539 height 81
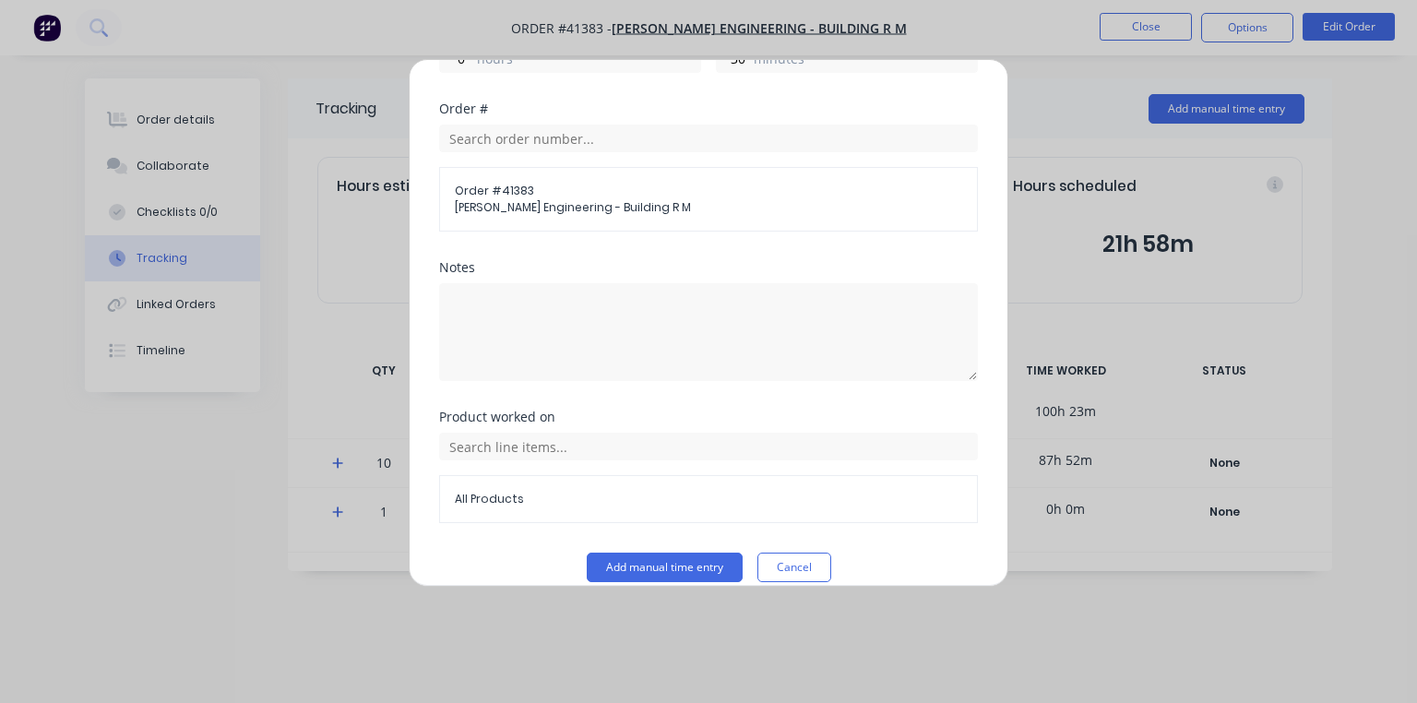
scroll to position [458, 0]
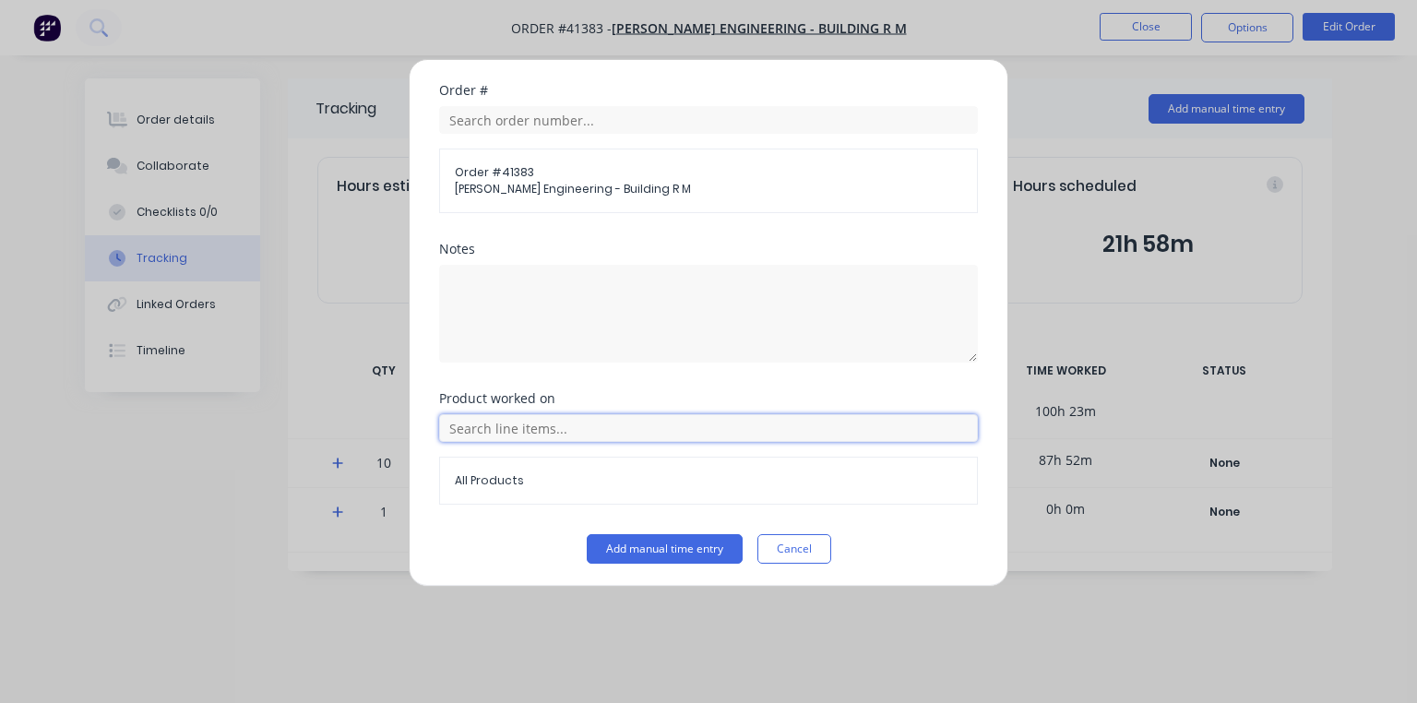
click at [934, 424] on input "text" at bounding box center [708, 428] width 539 height 28
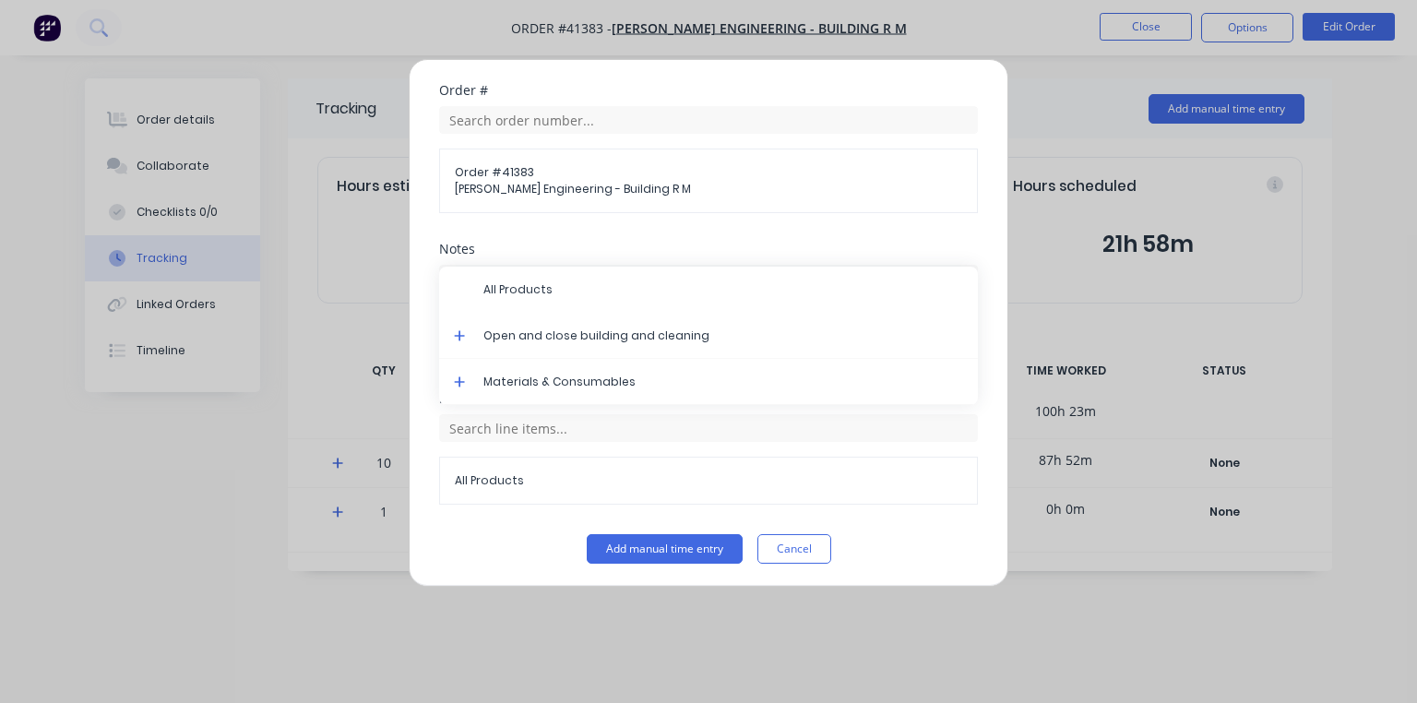
click at [454, 333] on icon at bounding box center [460, 335] width 12 height 13
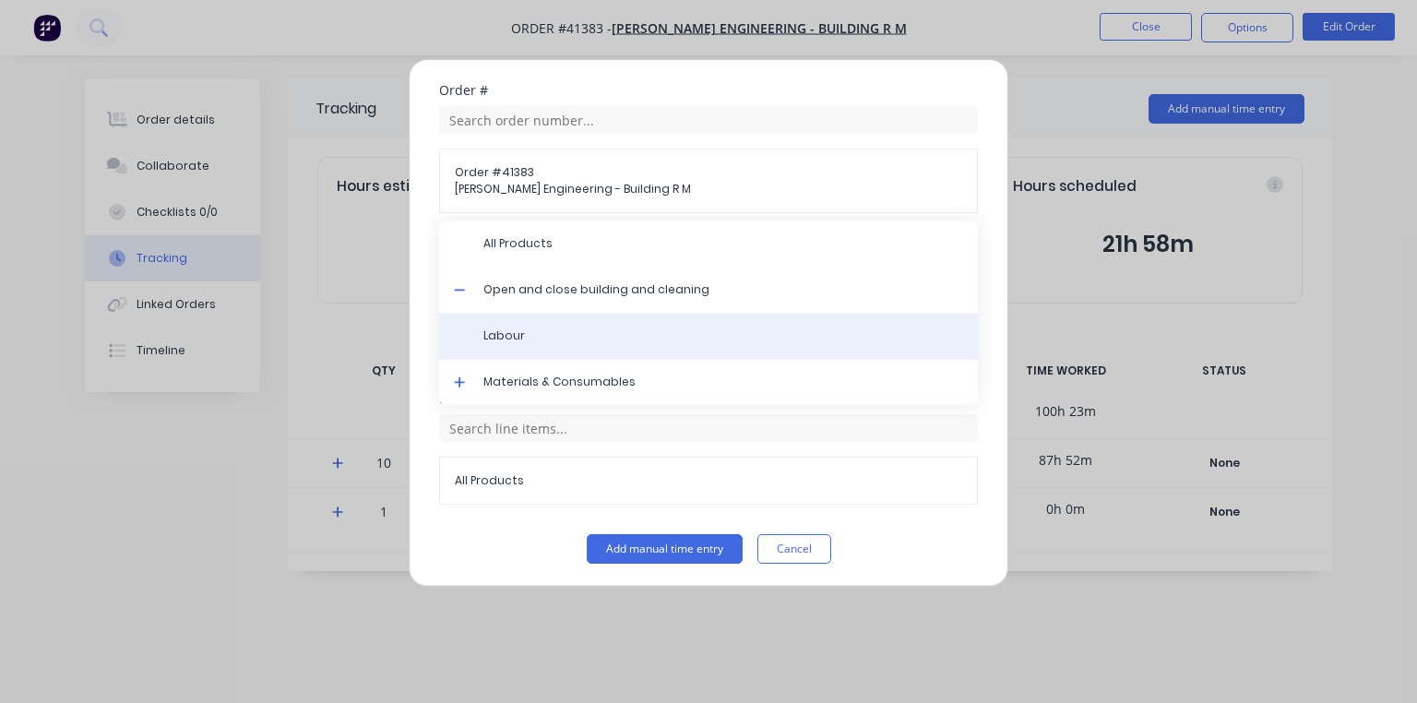
click at [509, 337] on span "Labour" at bounding box center [724, 336] width 480 height 17
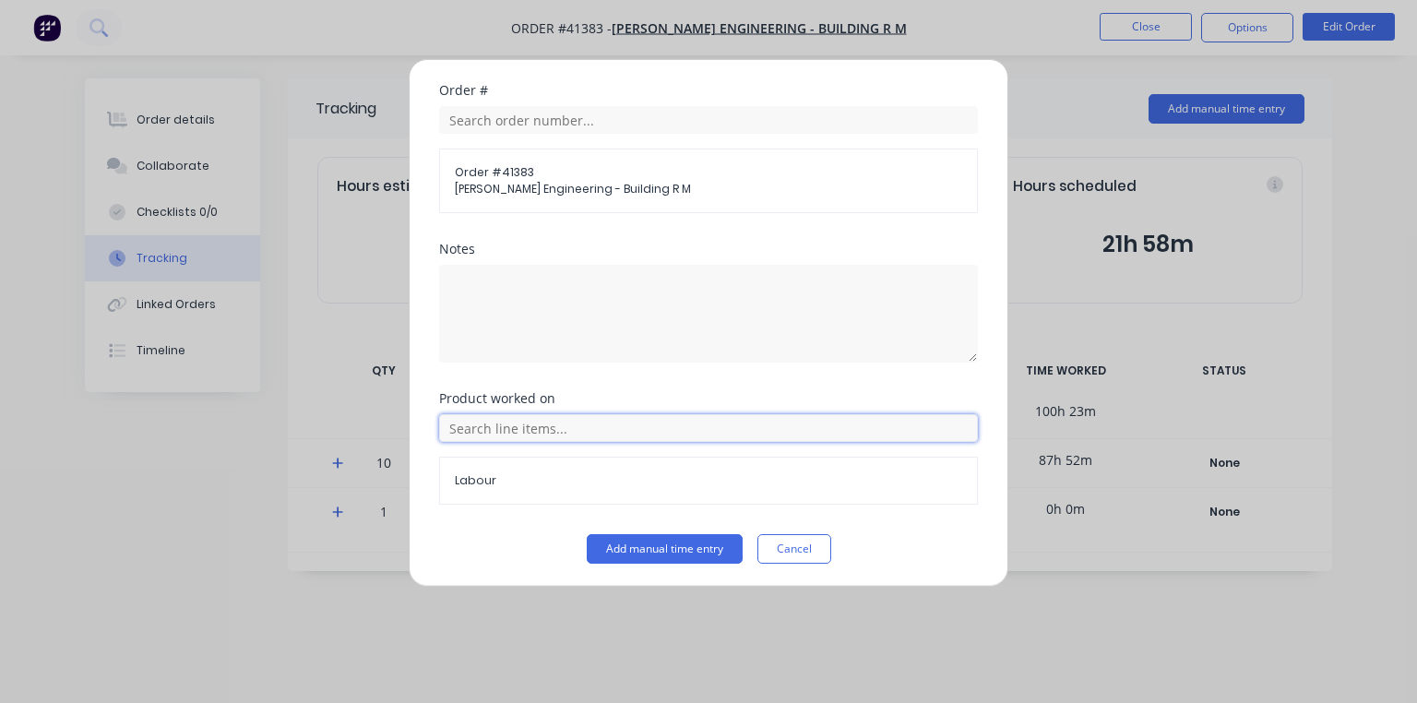
click at [635, 418] on input "text" at bounding box center [708, 428] width 539 height 28
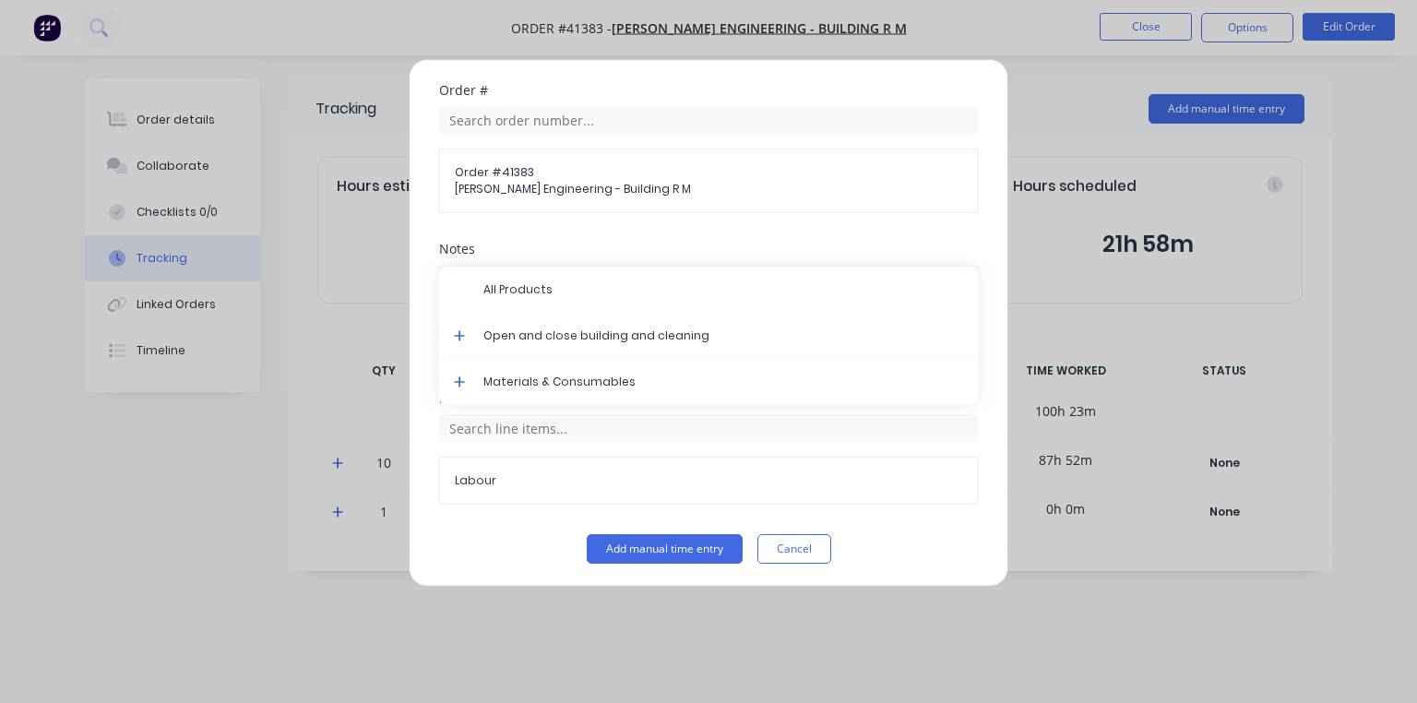
click at [464, 329] on icon at bounding box center [460, 335] width 12 height 13
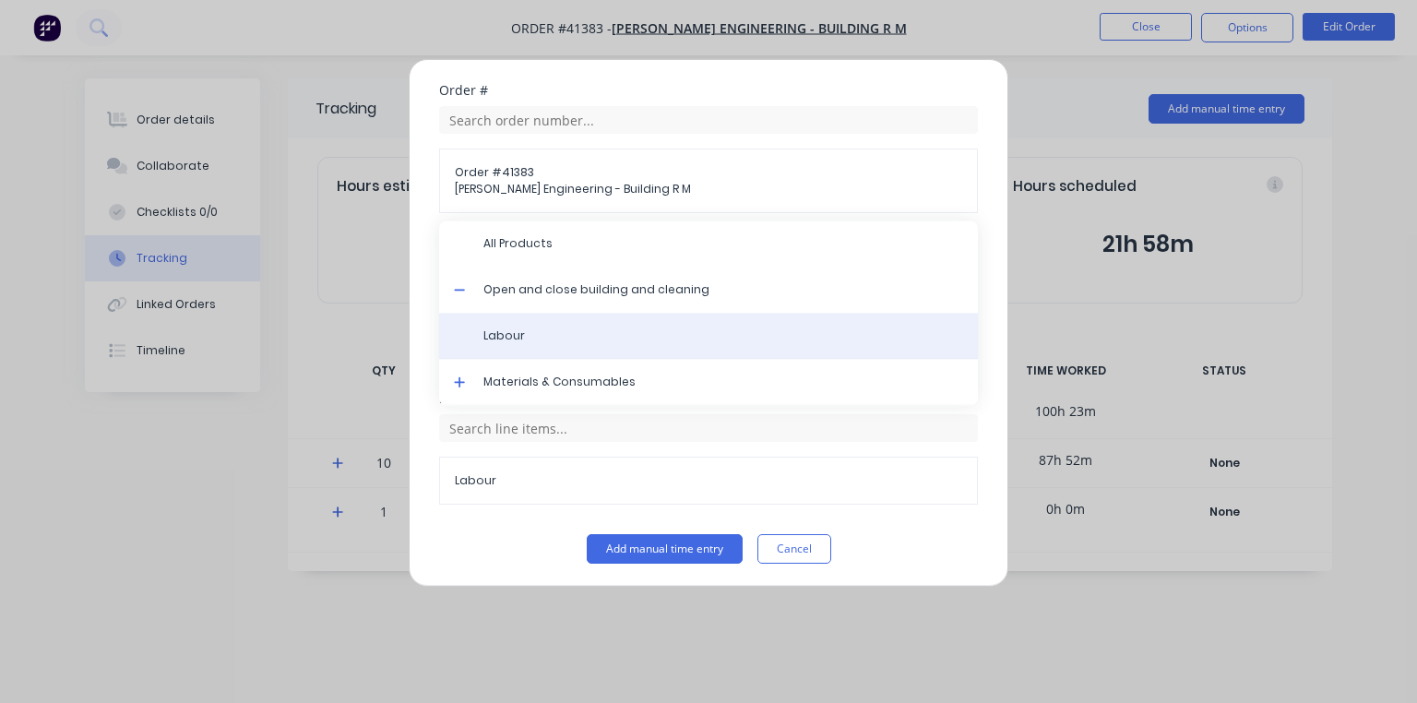
click at [508, 332] on span "Labour" at bounding box center [724, 336] width 480 height 17
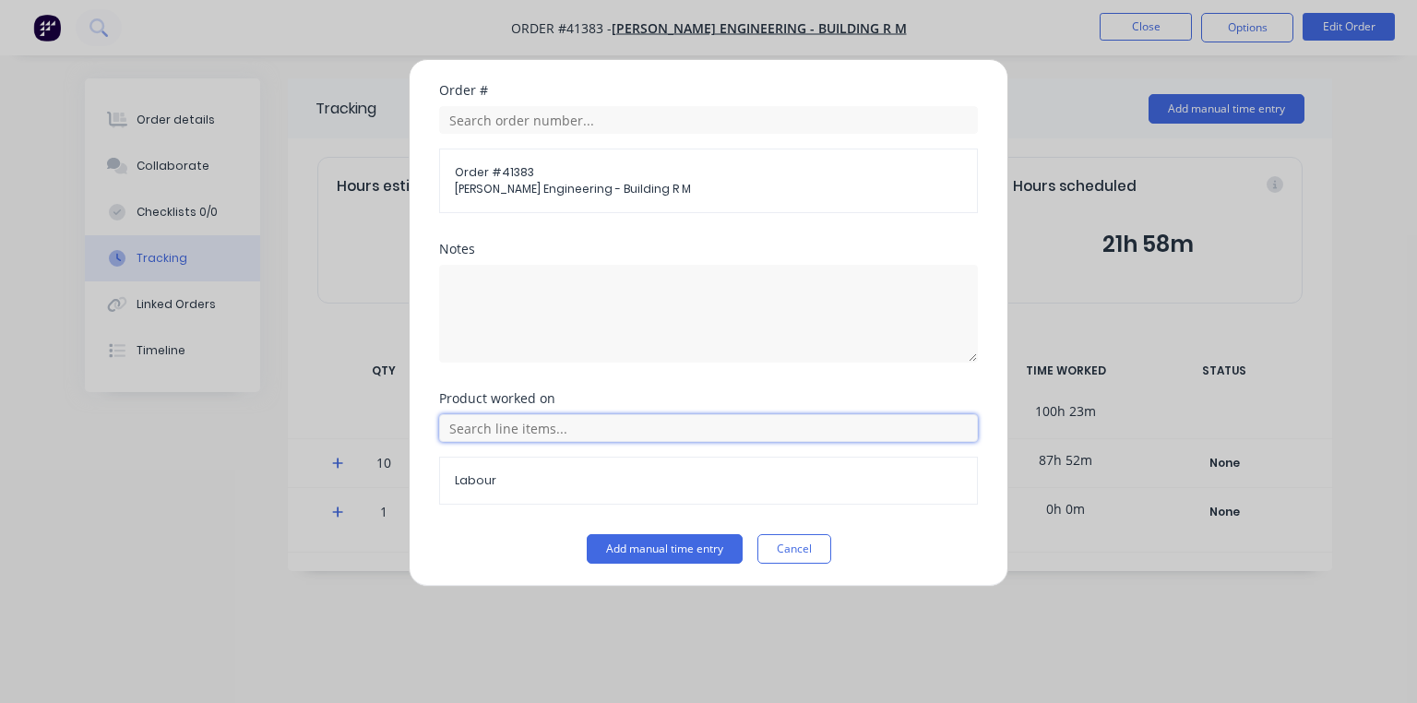
click at [493, 422] on input "text" at bounding box center [708, 428] width 539 height 28
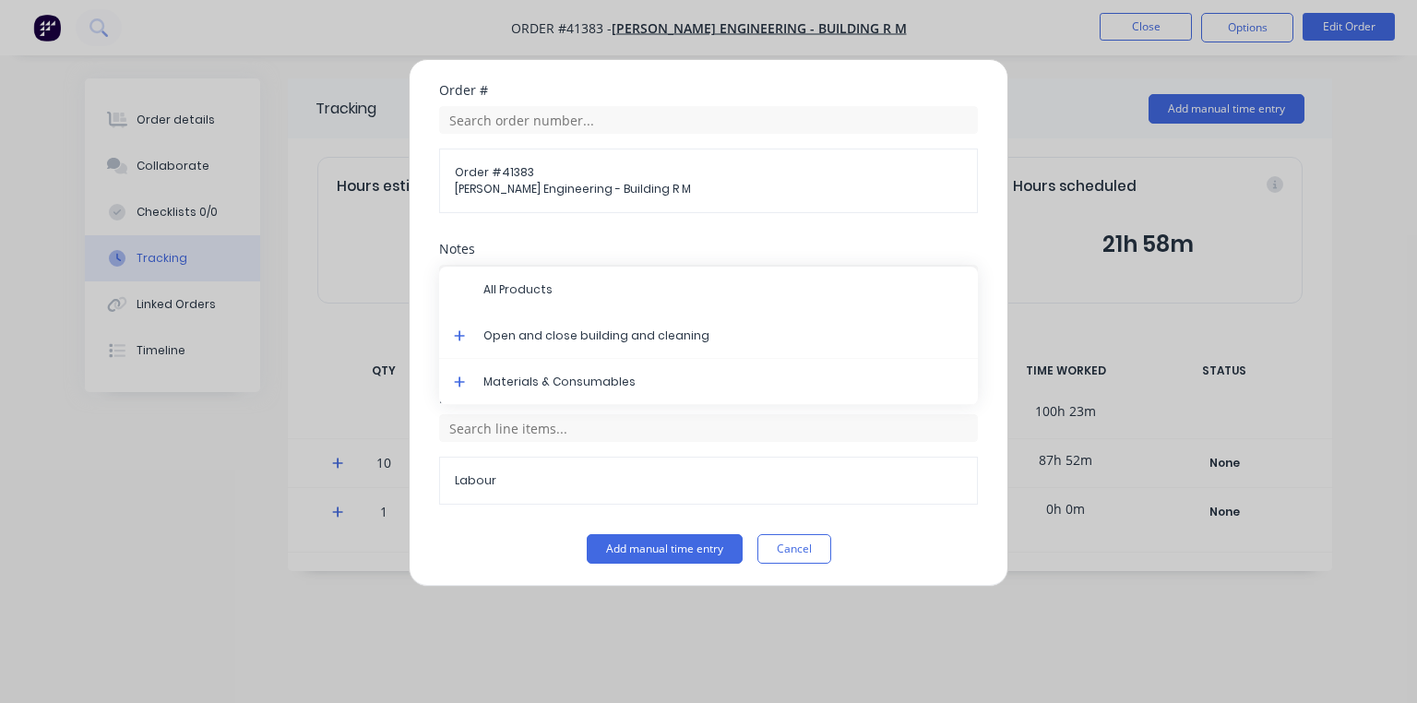
click at [471, 335] on span at bounding box center [463, 338] width 18 height 18
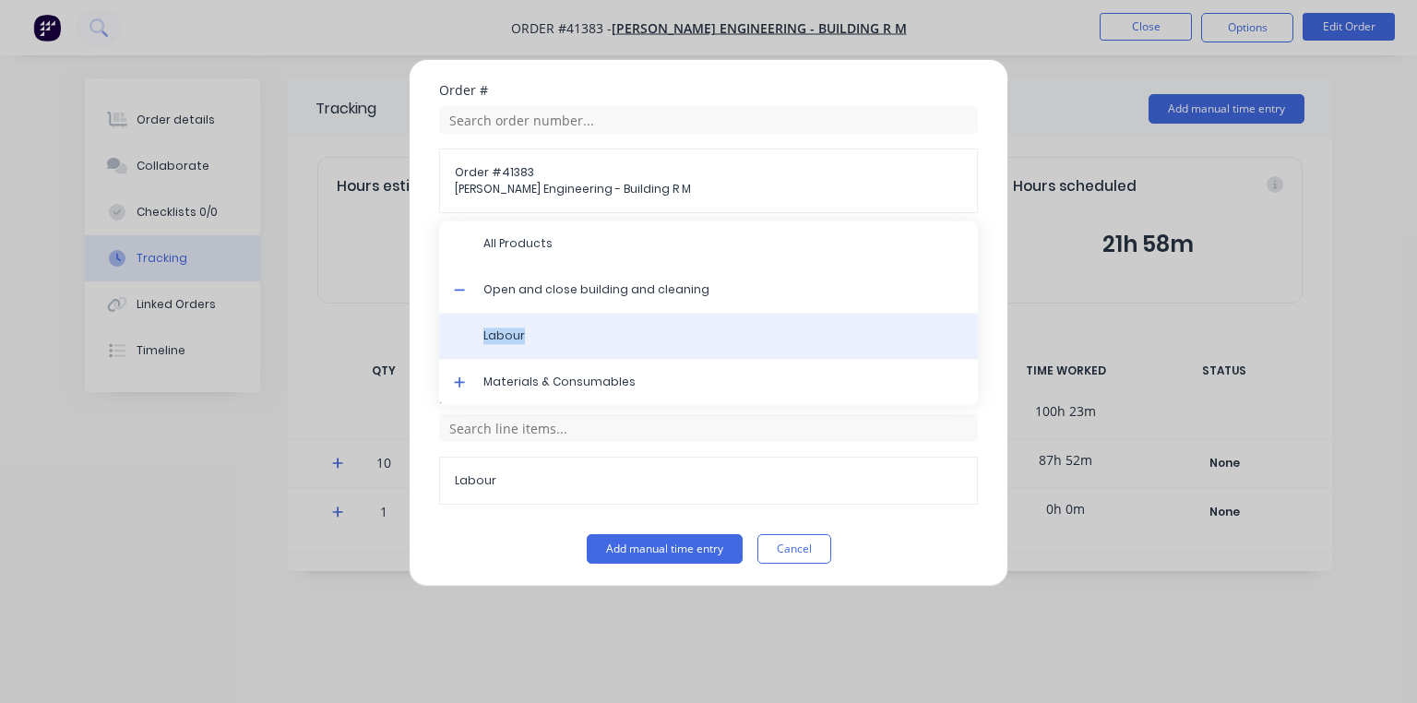
click at [577, 329] on span "Labour" at bounding box center [724, 336] width 480 height 17
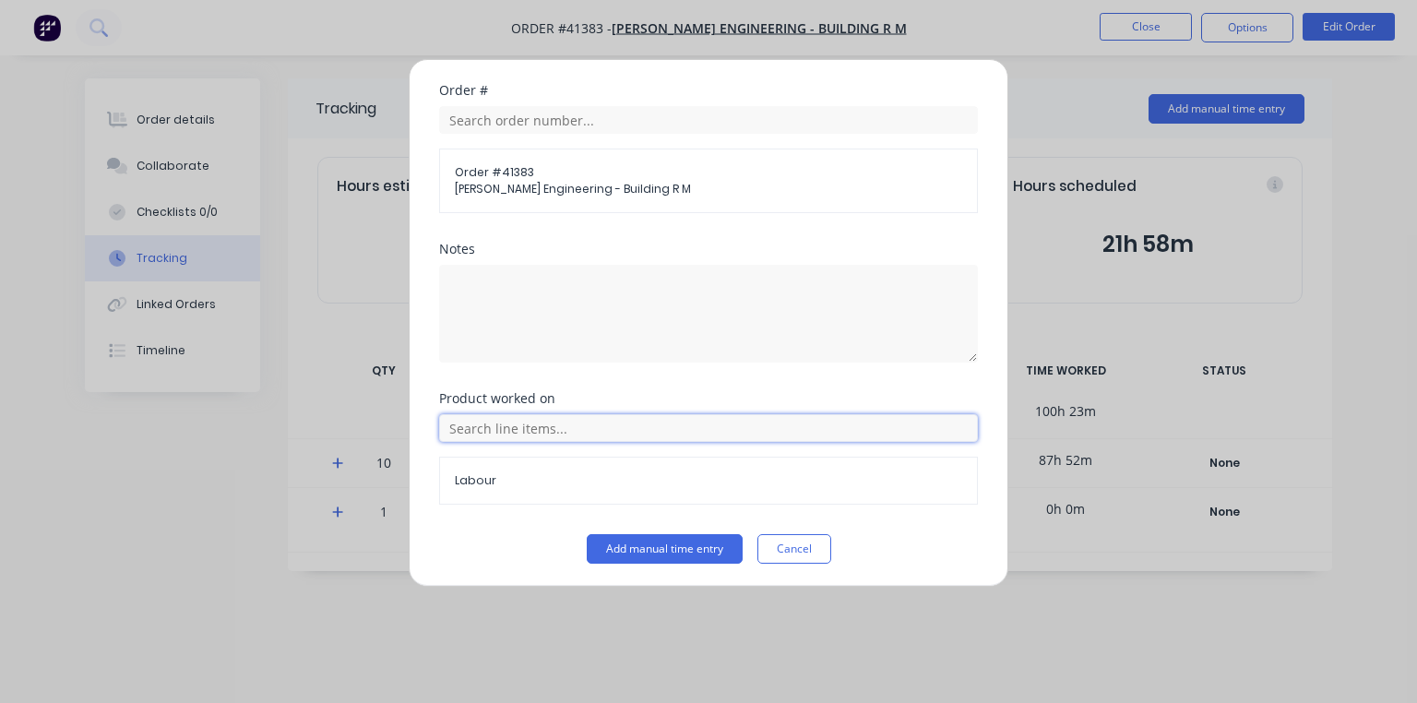
click at [565, 424] on input "text" at bounding box center [708, 428] width 539 height 28
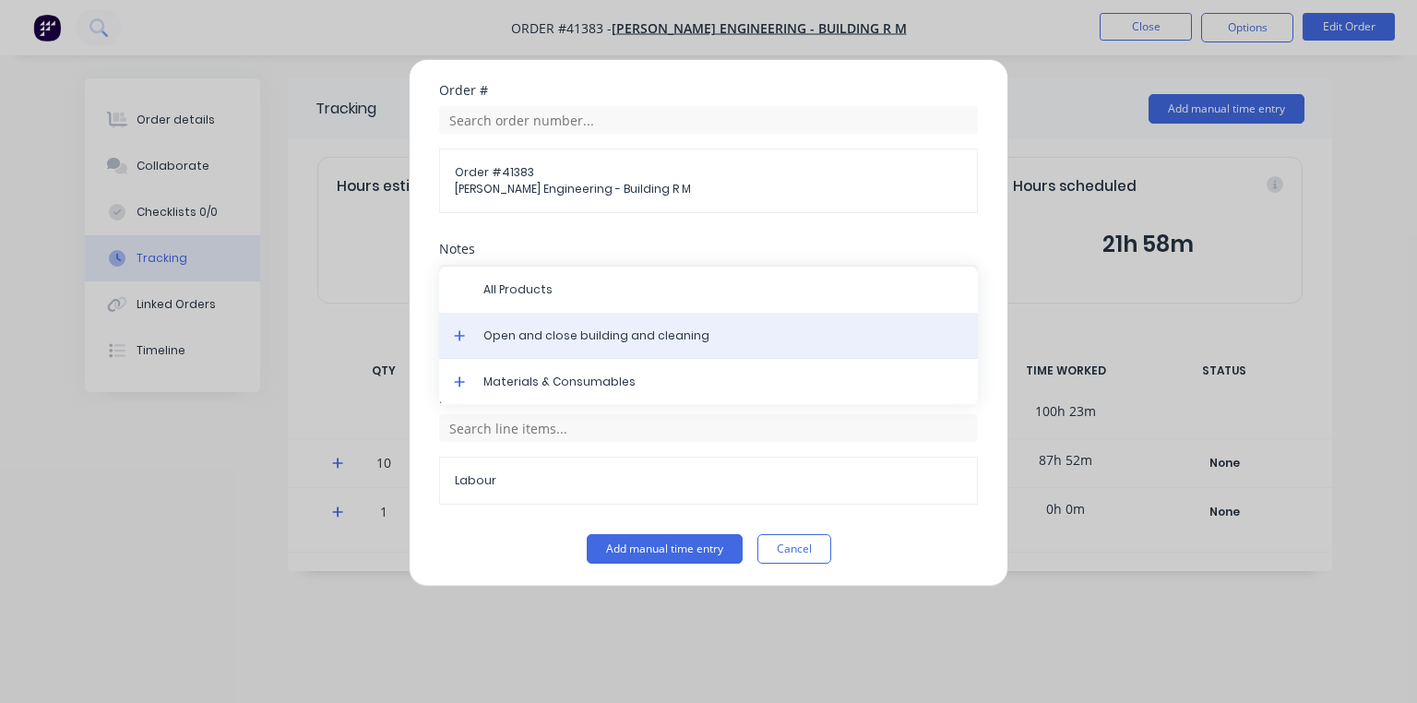
click at [458, 324] on div "Open and close building and cleaning" at bounding box center [708, 336] width 539 height 46
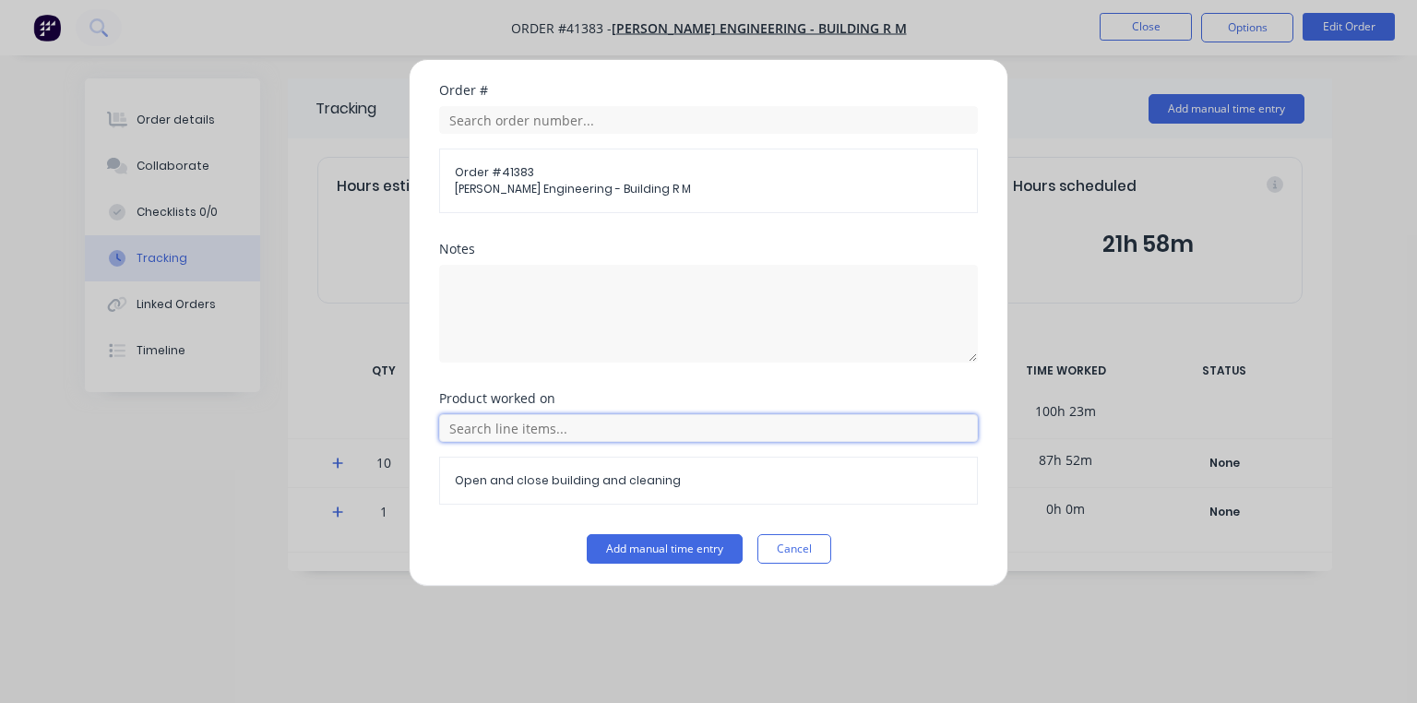
click at [528, 434] on input "text" at bounding box center [708, 428] width 539 height 28
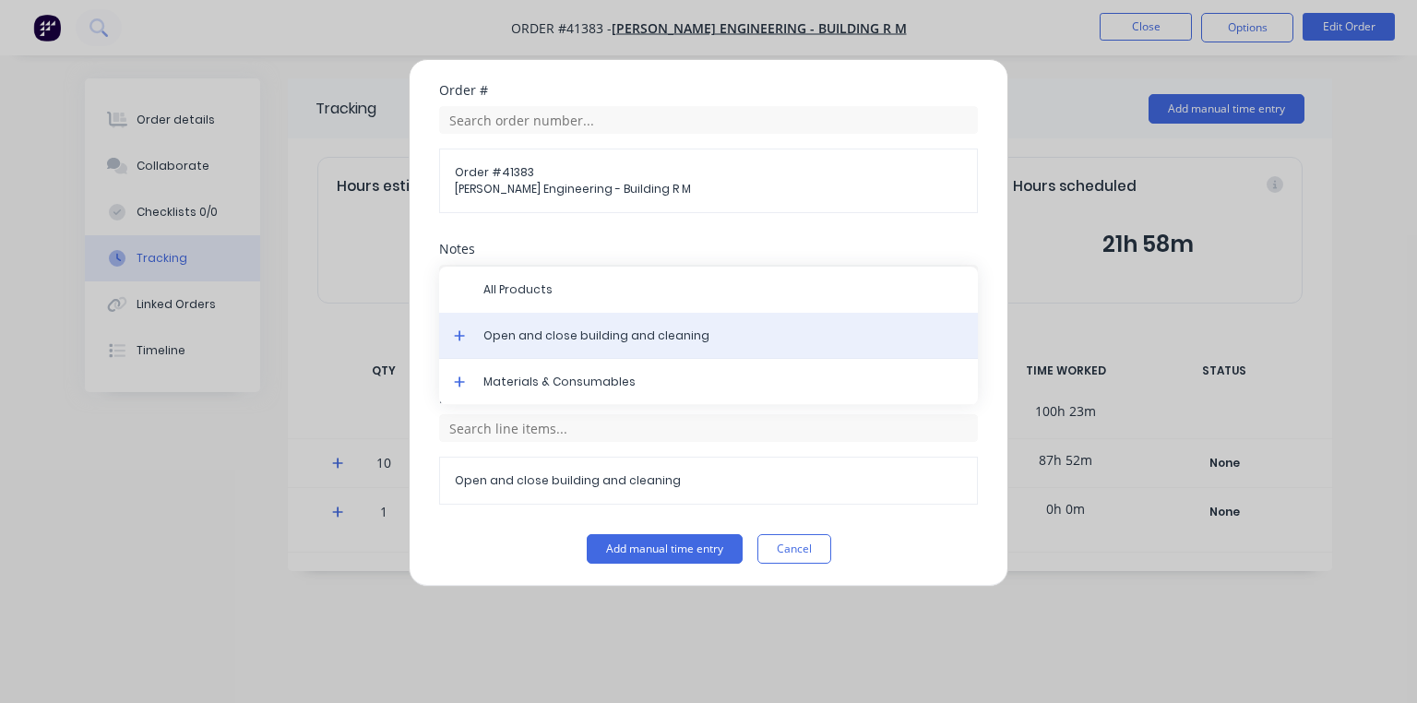
click at [584, 336] on span "Open and close building and cleaning" at bounding box center [724, 336] width 480 height 17
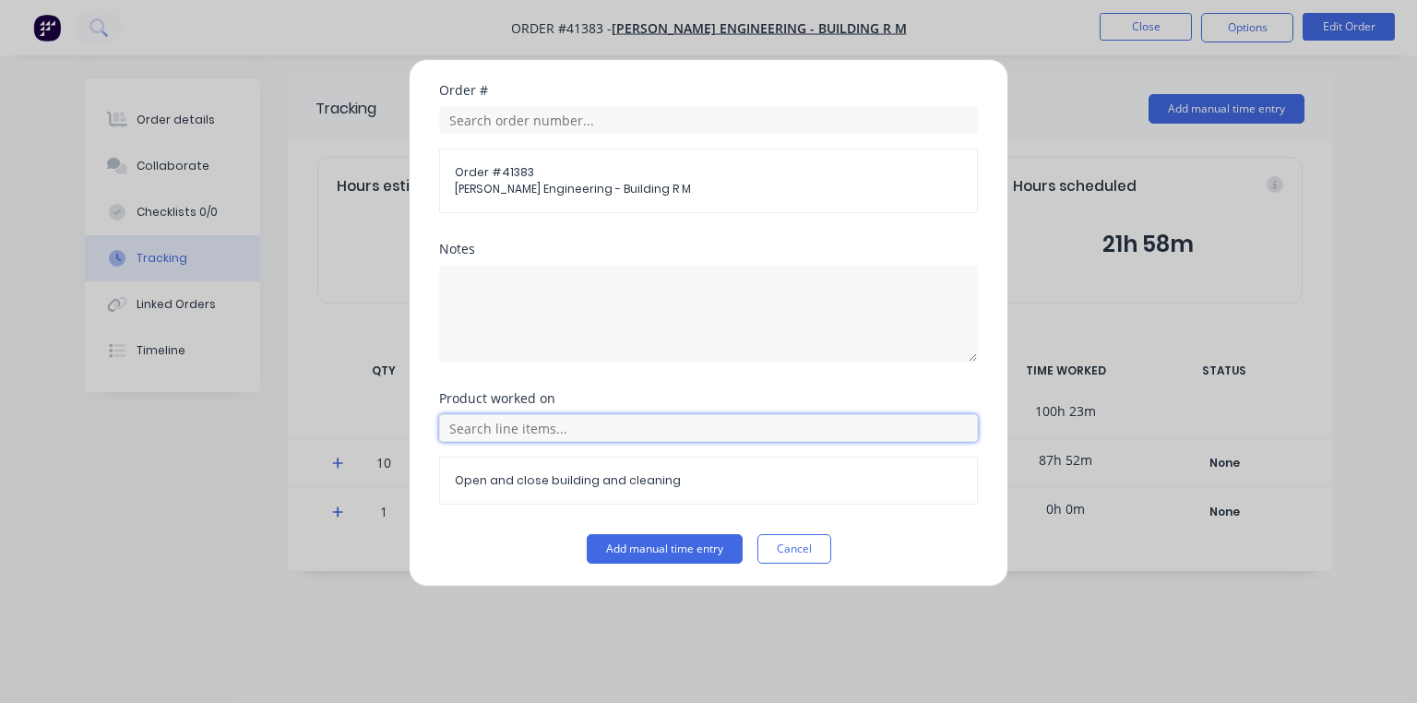
click at [544, 432] on input "text" at bounding box center [708, 428] width 539 height 28
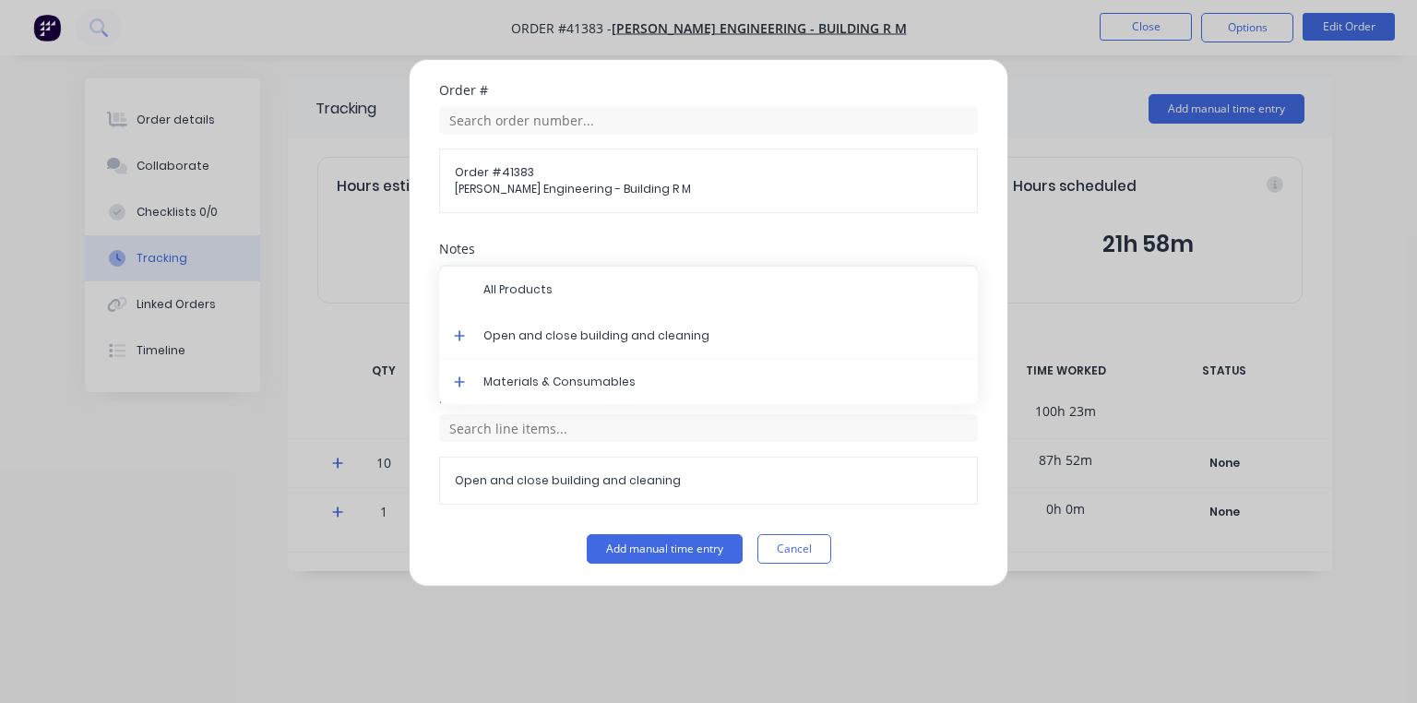
click at [464, 329] on icon at bounding box center [460, 335] width 12 height 13
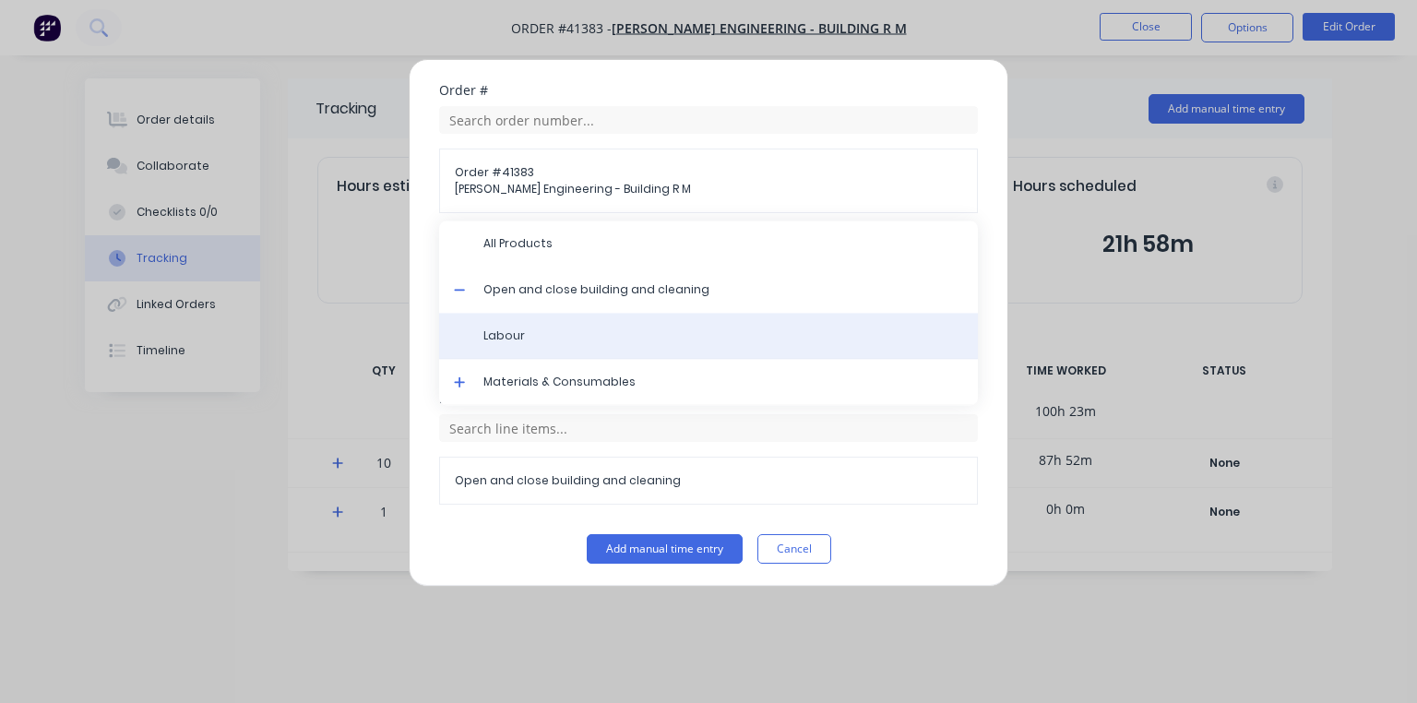
click at [513, 337] on span "Labour" at bounding box center [724, 336] width 480 height 17
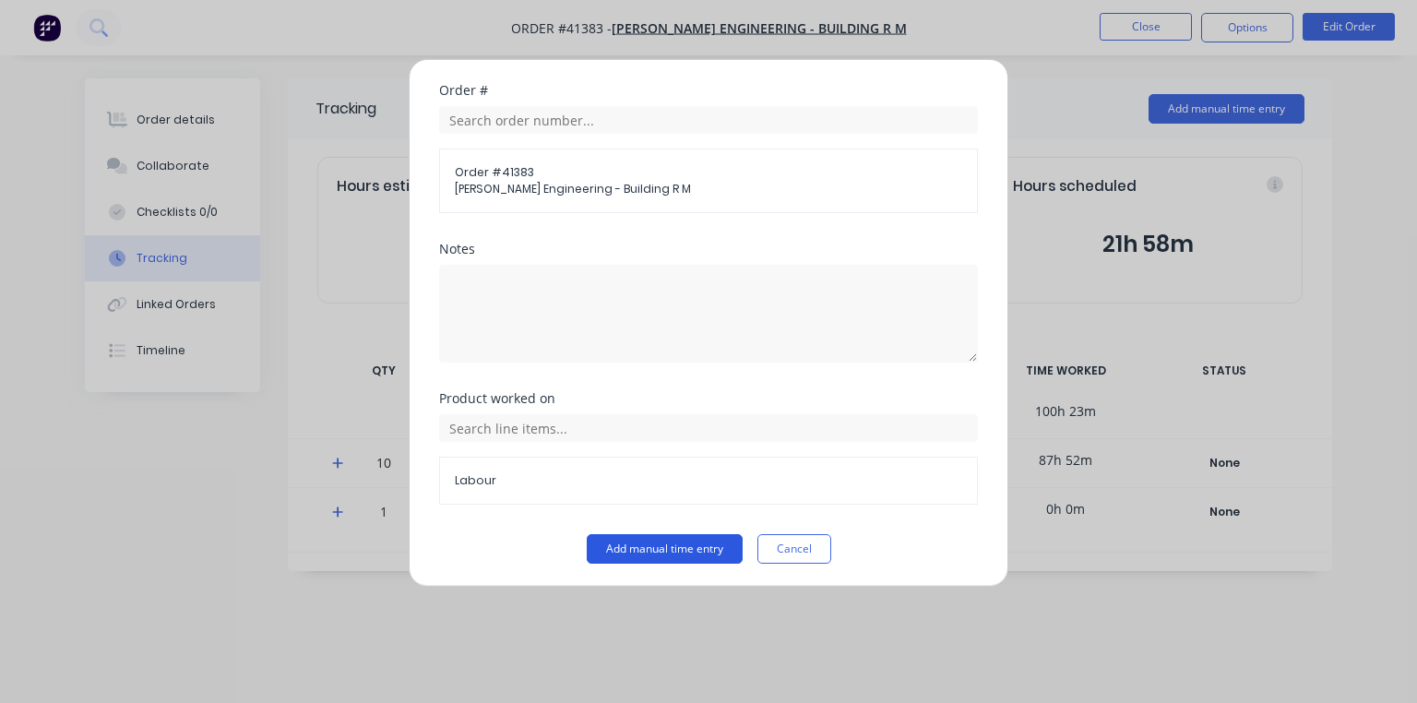
click at [659, 546] on button "Add manual time entry" at bounding box center [665, 549] width 156 height 30
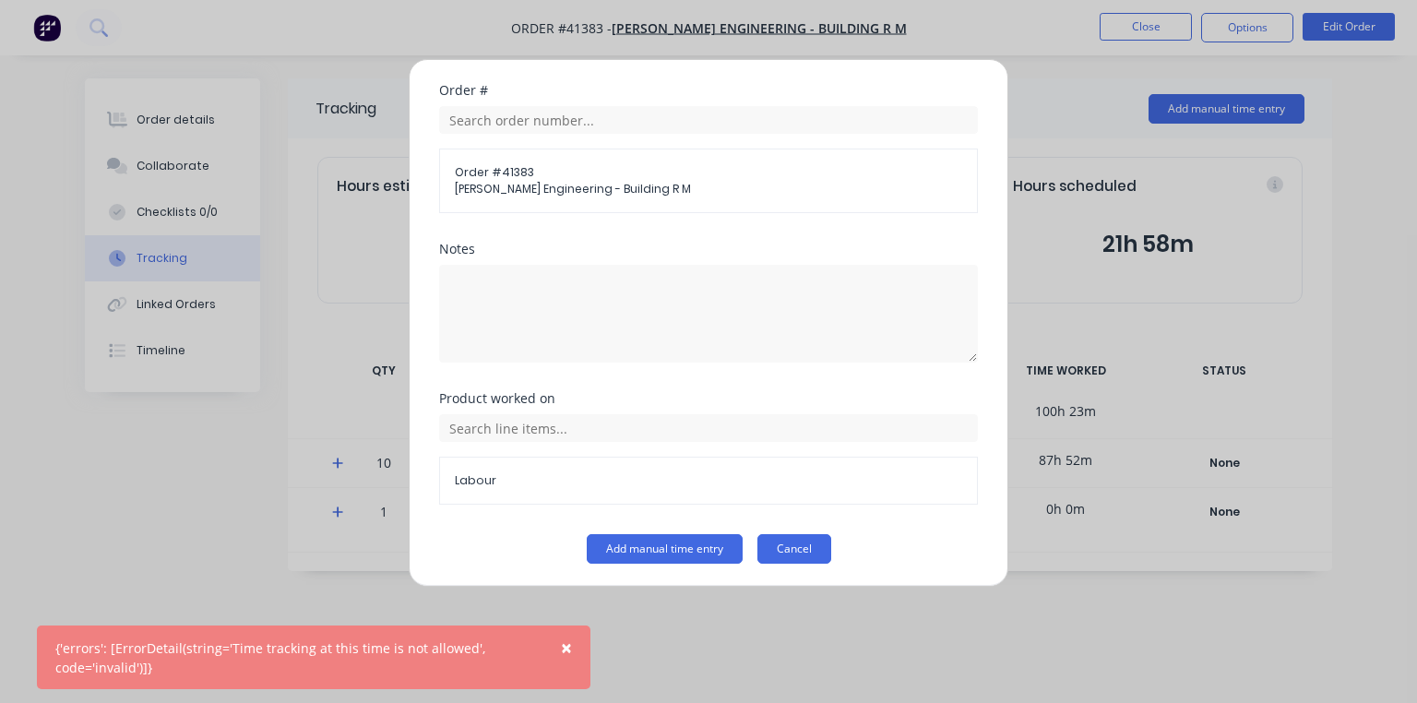
click at [792, 546] on button "Cancel" at bounding box center [795, 549] width 74 height 30
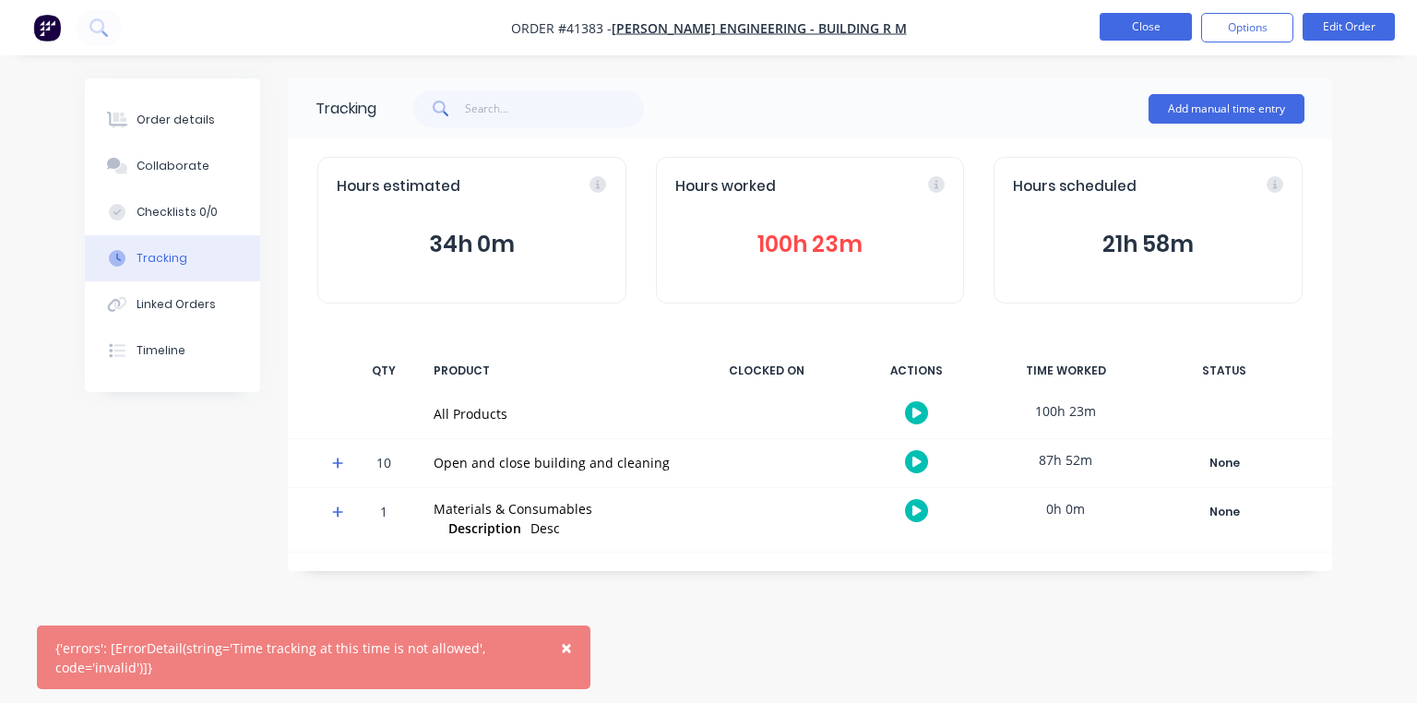
click at [1129, 31] on button "Close" at bounding box center [1146, 27] width 92 height 28
